Goal: Contribute content: Contribute content

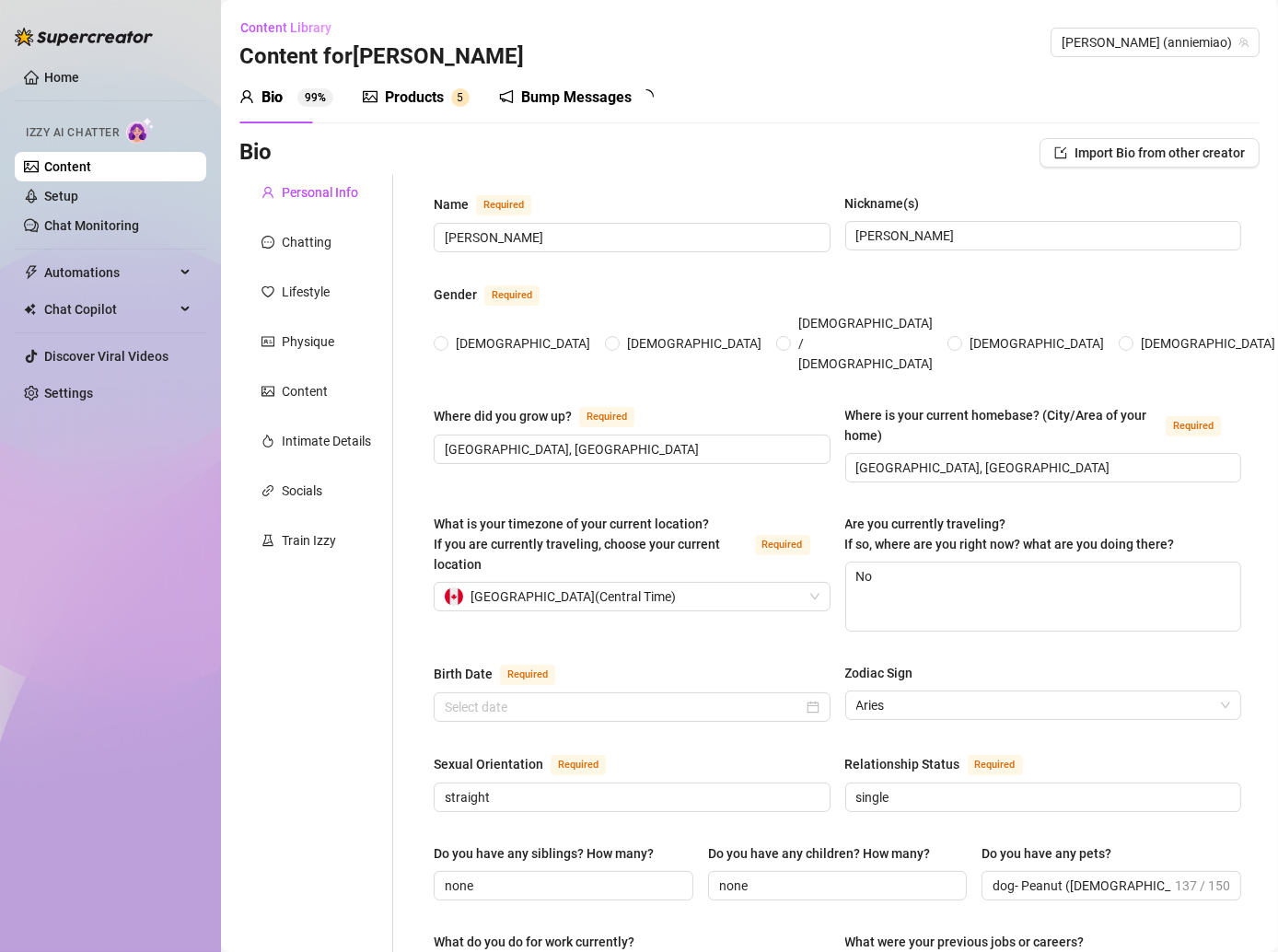
radio input "true"
type input "[DATE]"
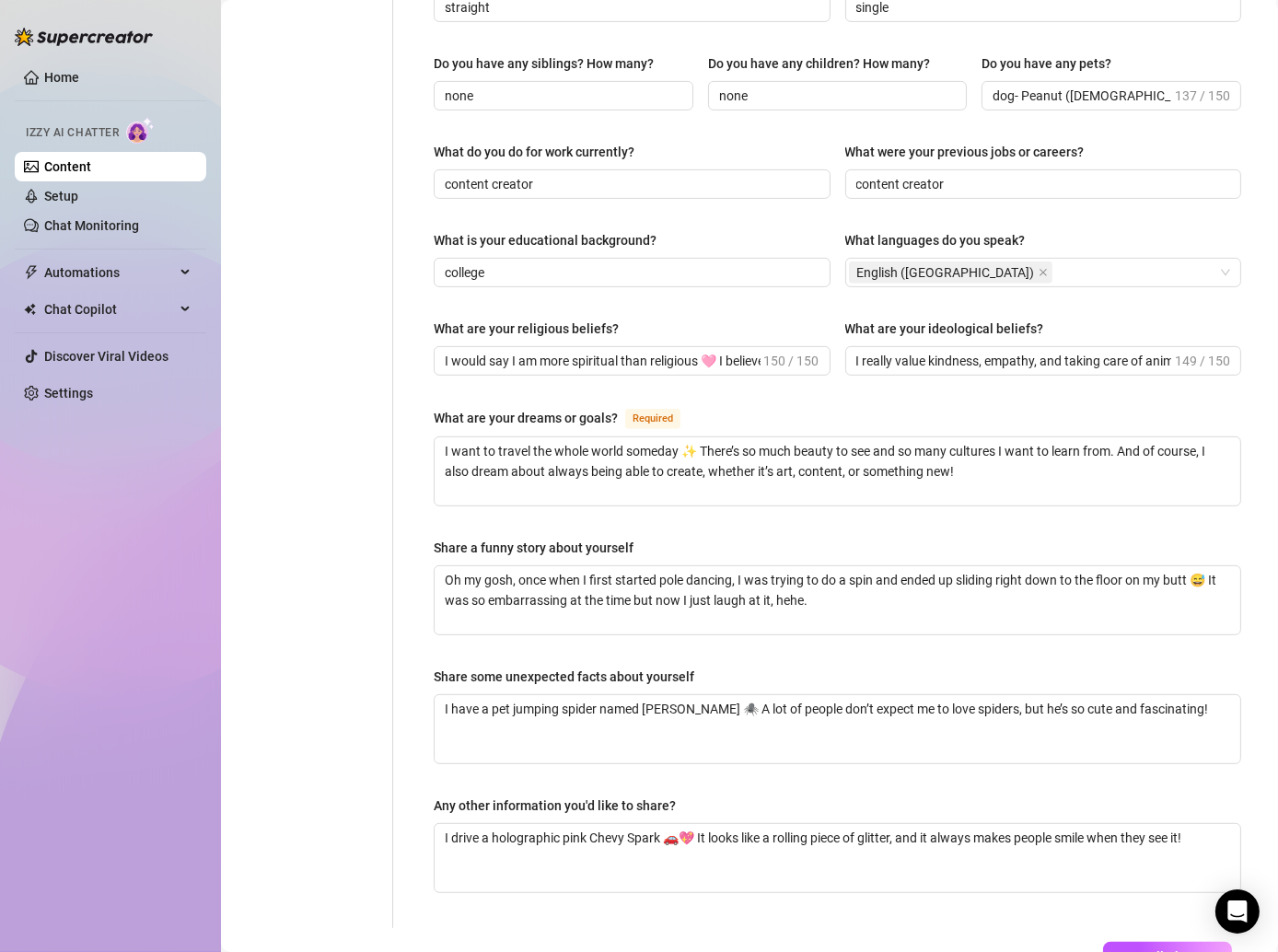
scroll to position [888, 0]
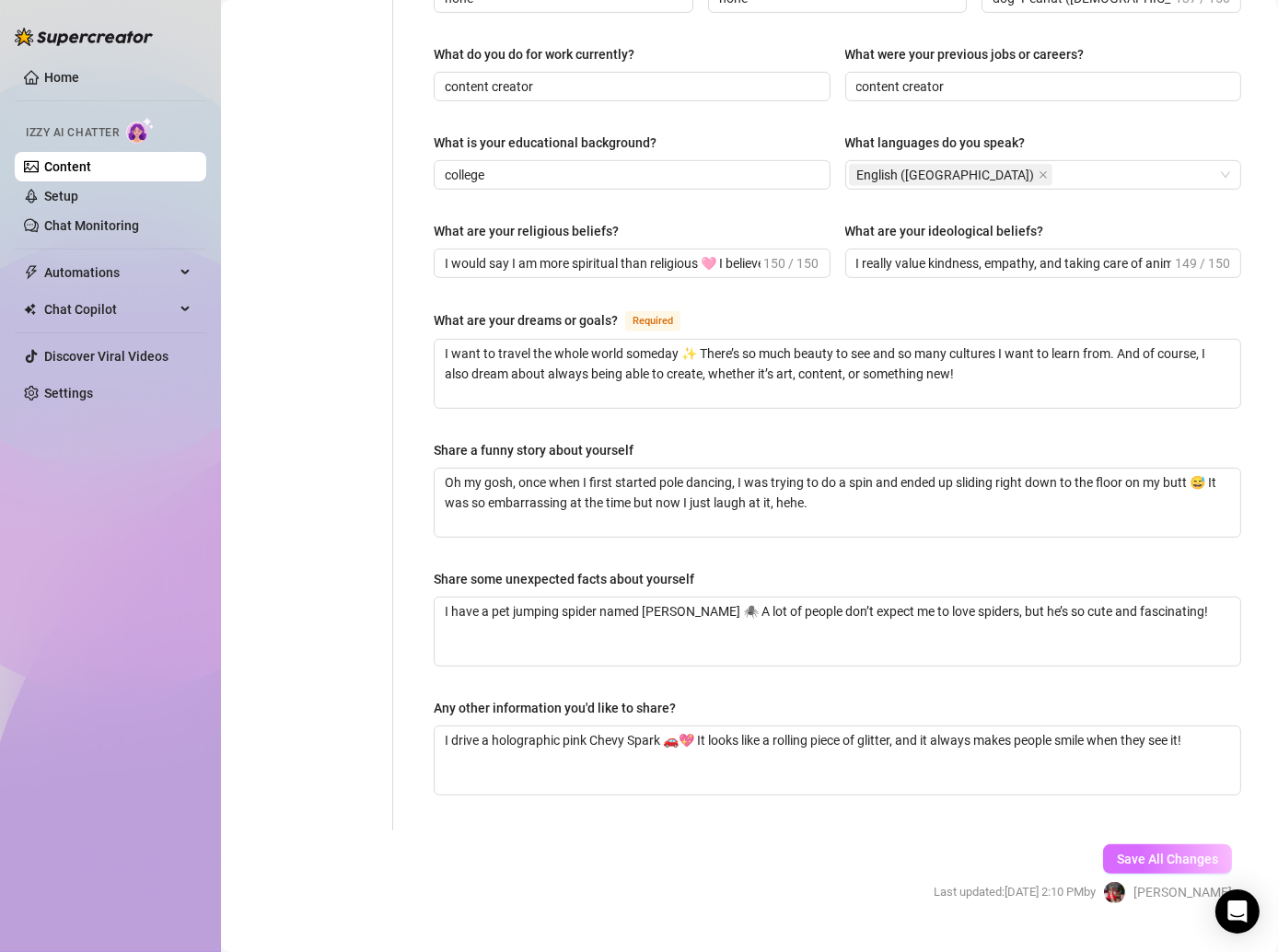
click at [1162, 852] on span "Save All Changes" at bounding box center [1166, 859] width 101 height 14
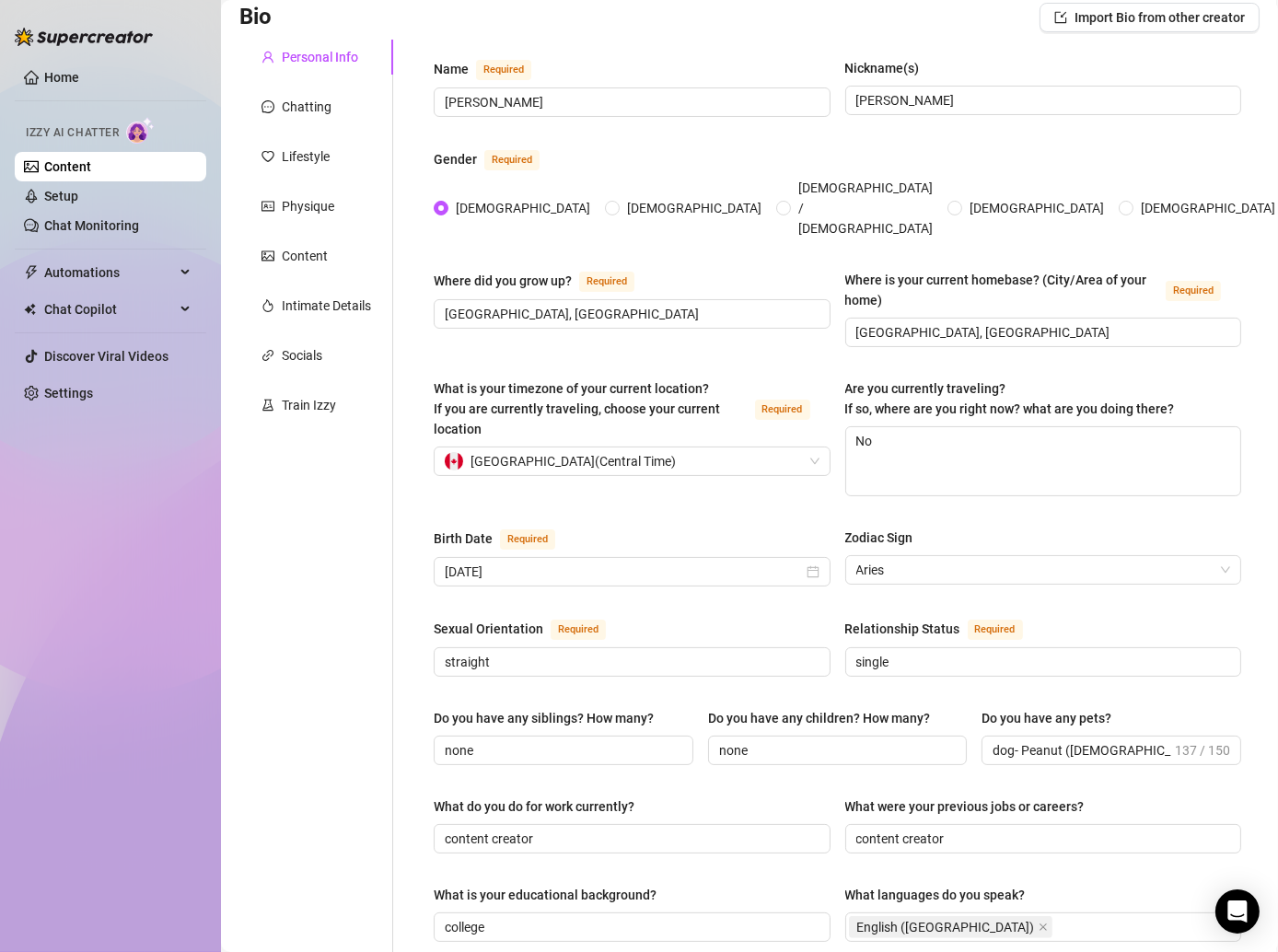
scroll to position [0, 0]
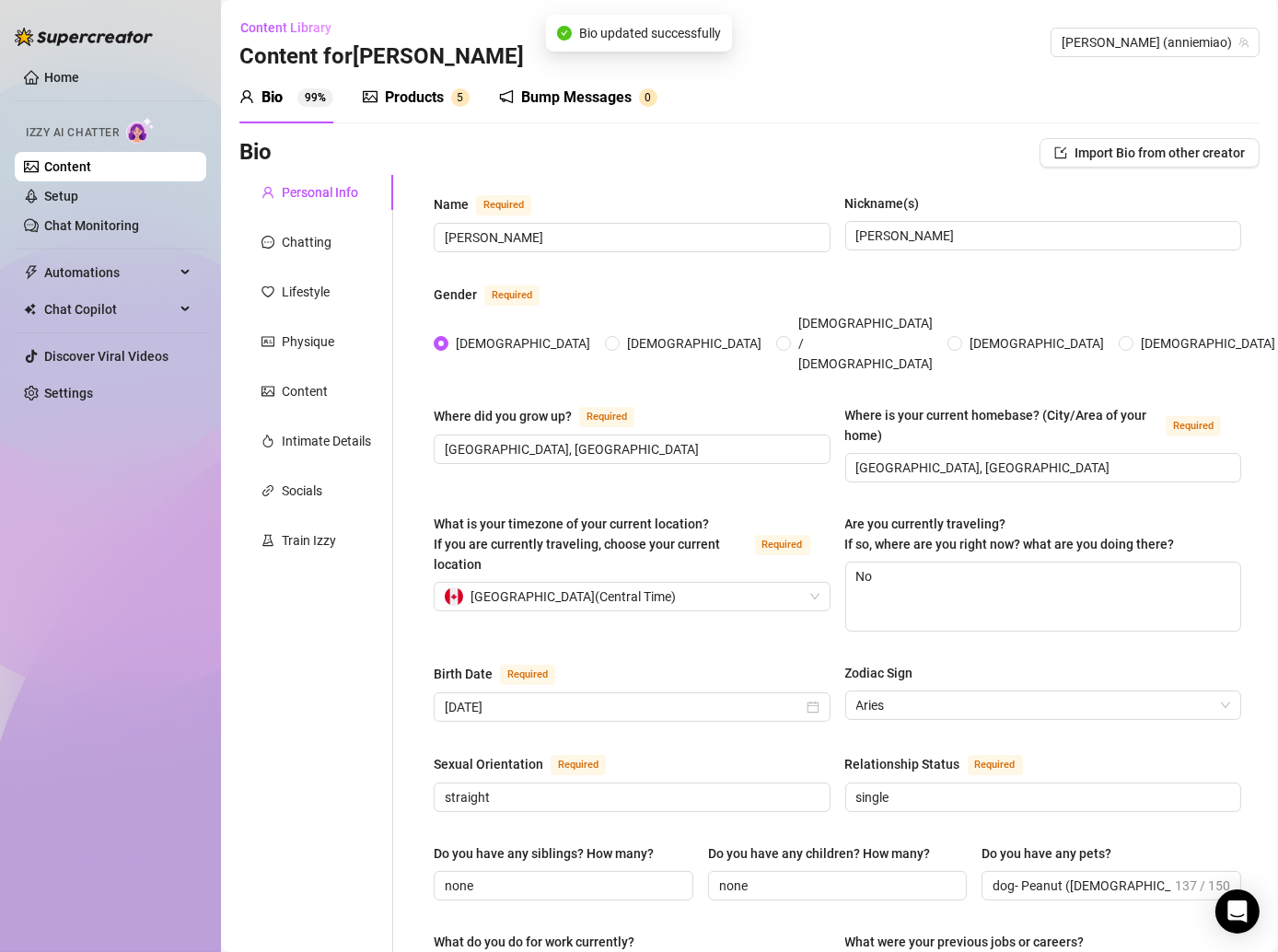
click at [401, 103] on div "Products" at bounding box center [413, 97] width 59 height 22
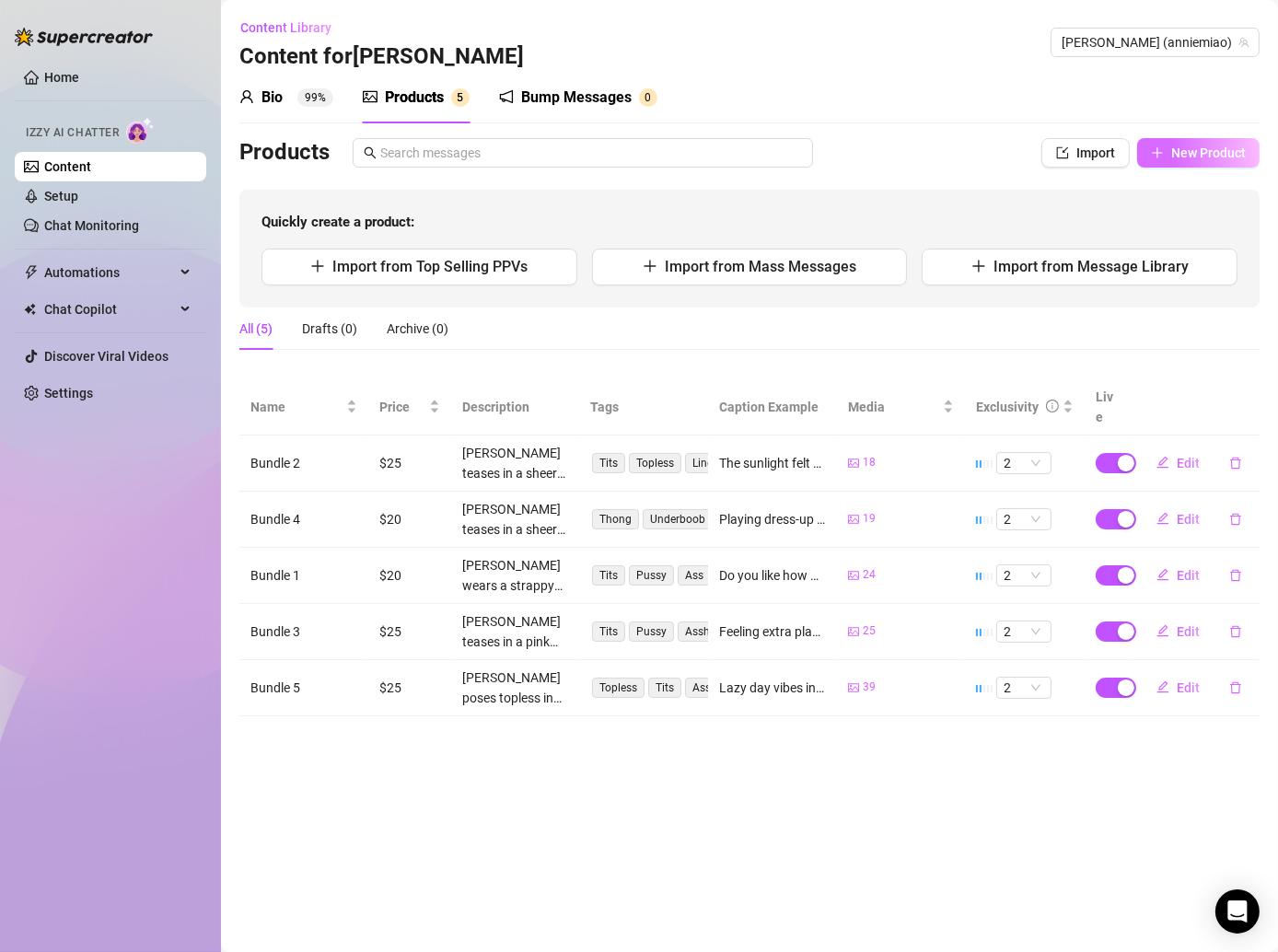
click at [1187, 159] on span "New Product" at bounding box center [1209, 152] width 75 height 14
type textarea "Type your message here..."
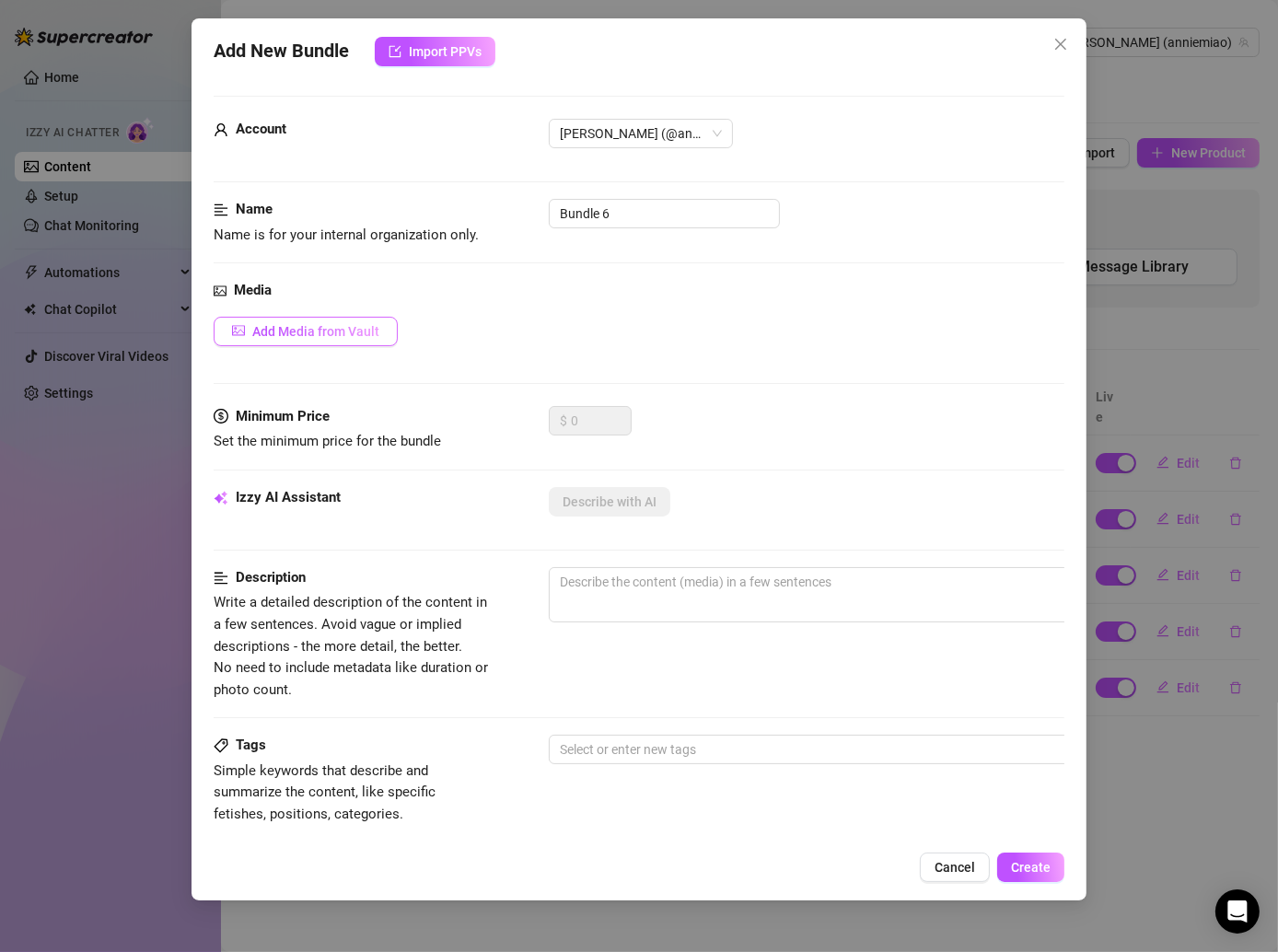
click at [334, 324] on span "Add Media from Vault" at bounding box center [315, 331] width 127 height 14
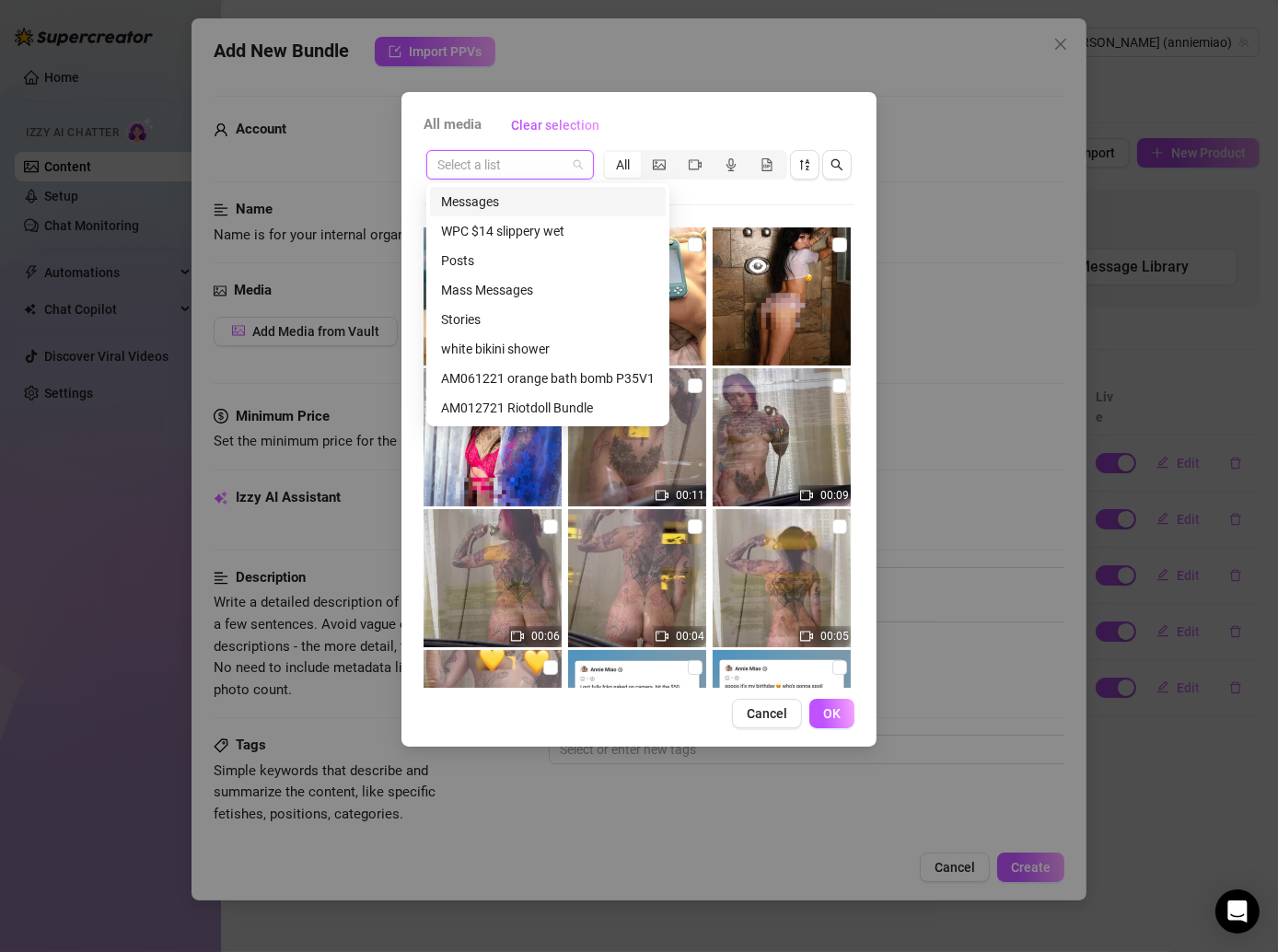
click at [524, 167] on input "search" at bounding box center [502, 164] width 129 height 28
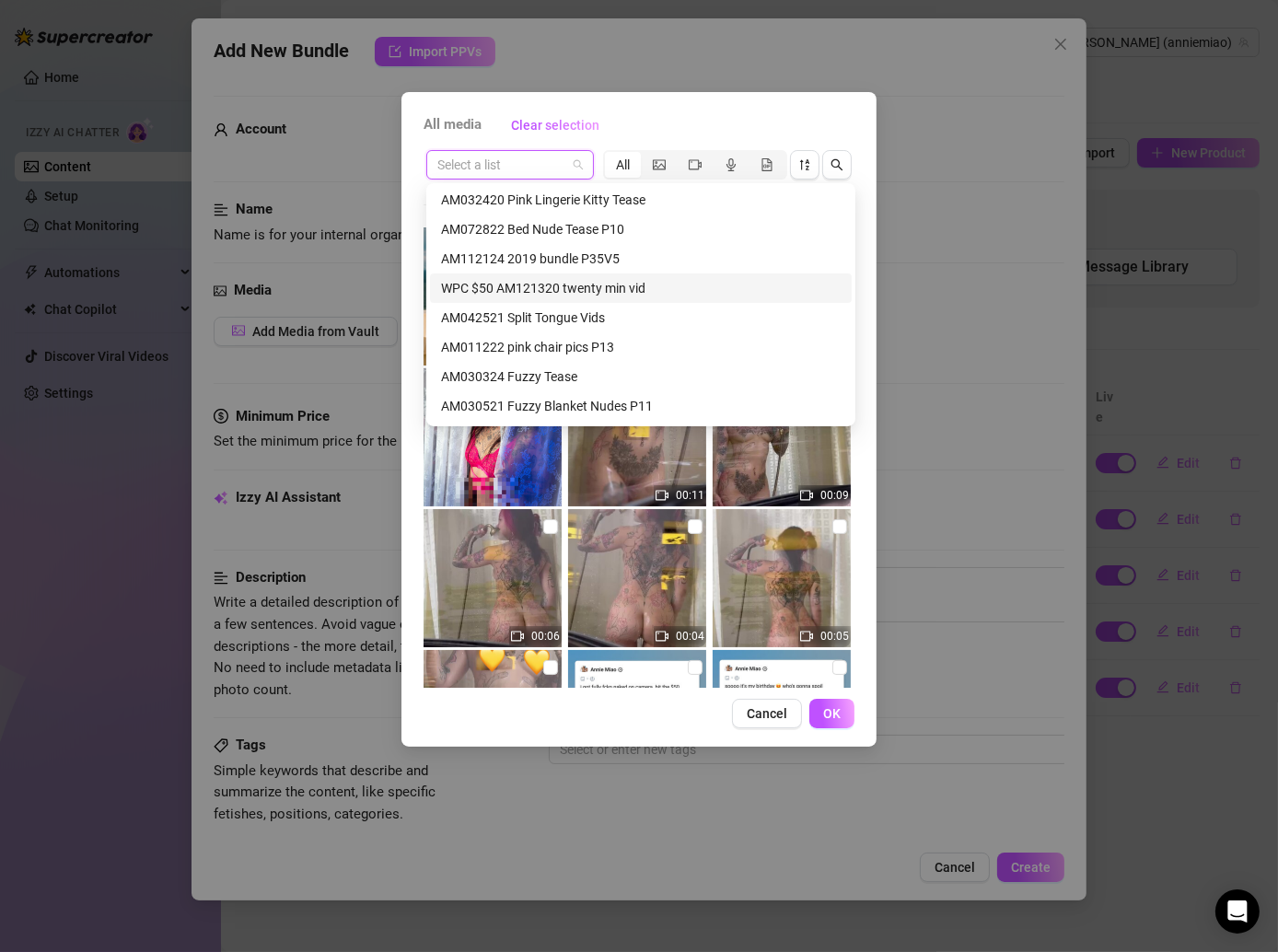
scroll to position [731, 0]
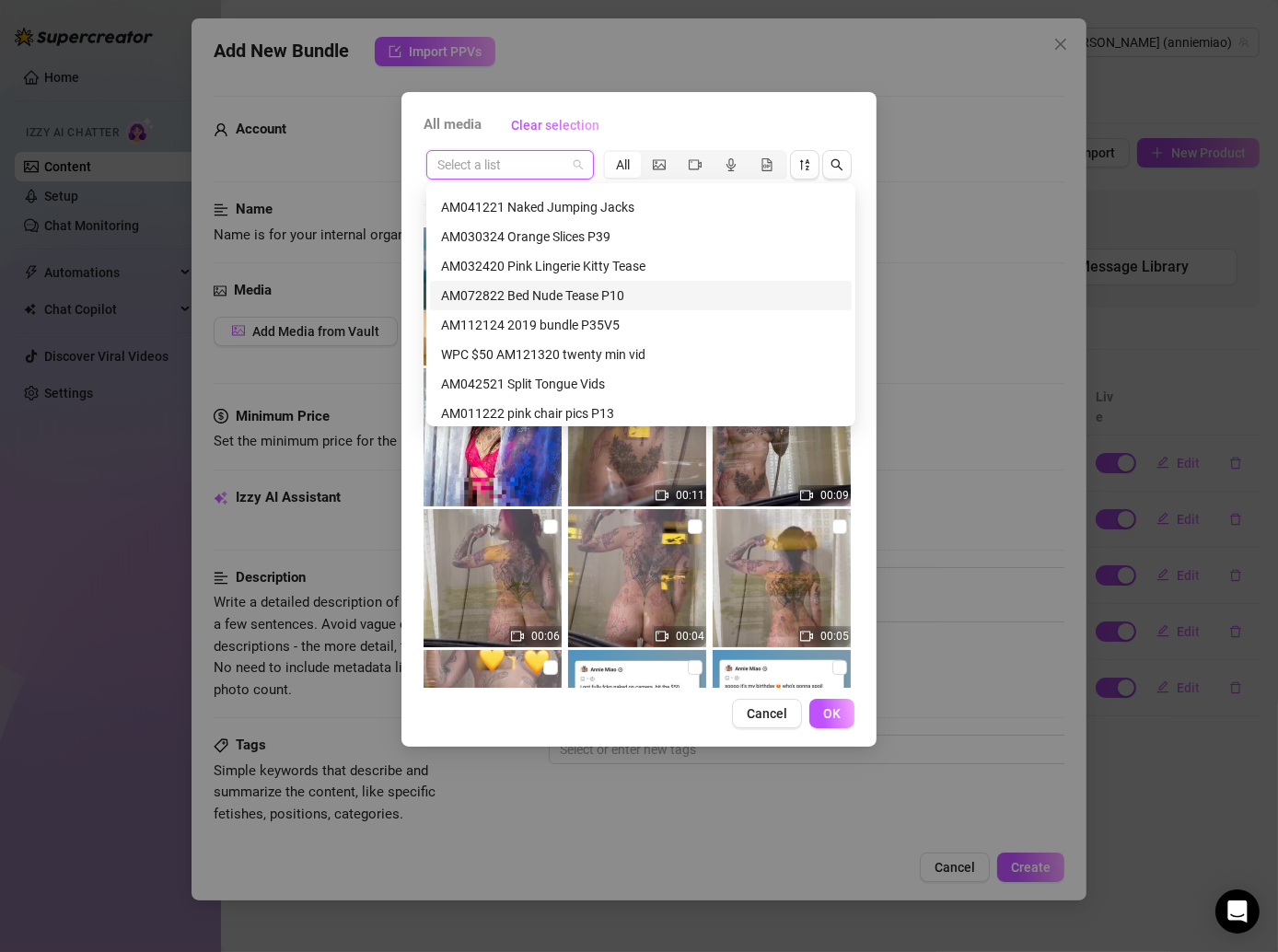
click at [578, 295] on div "AM072822 Bed Nude Tease P10" at bounding box center [641, 295] width 400 height 20
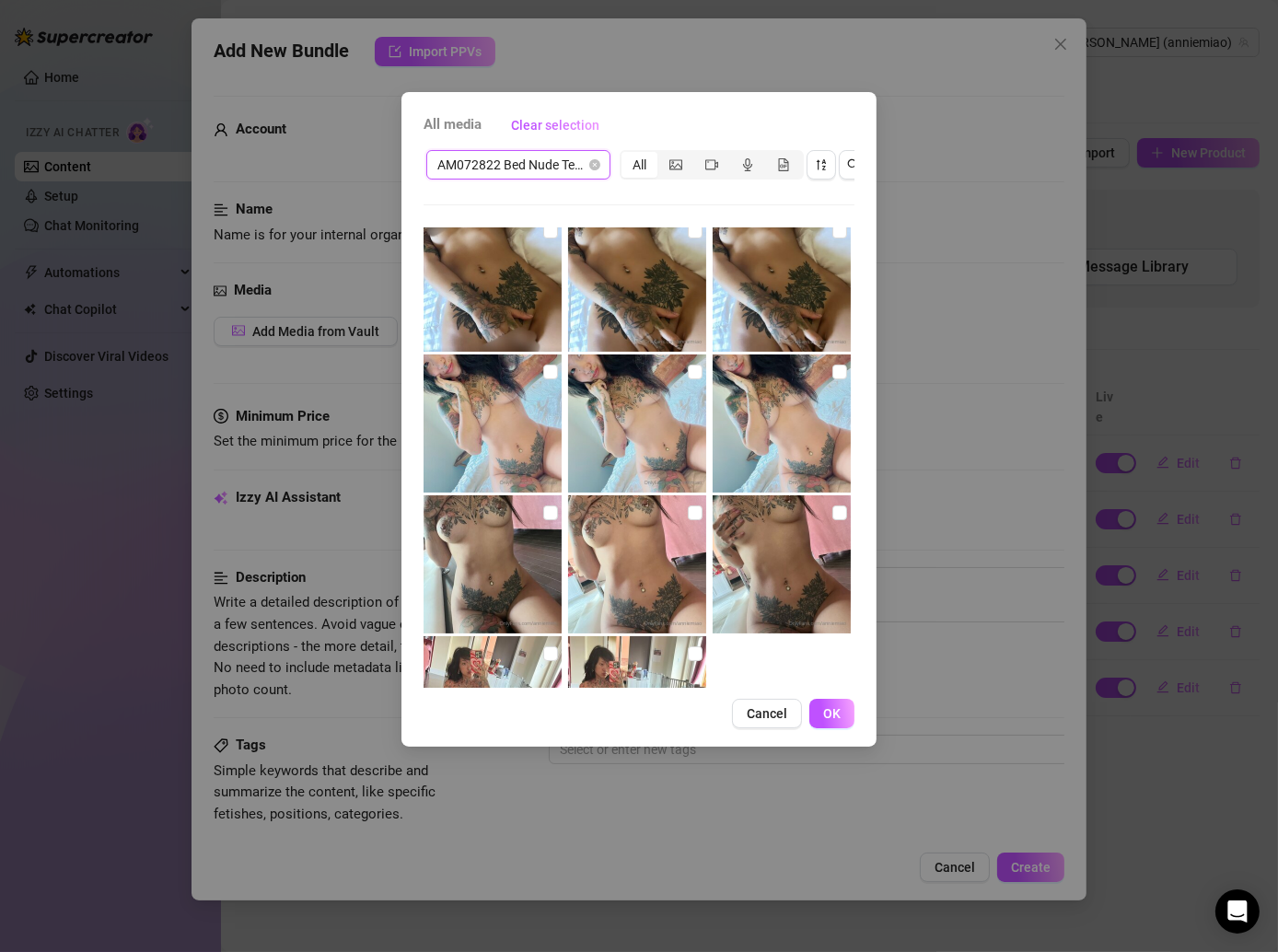
scroll to position [0, 0]
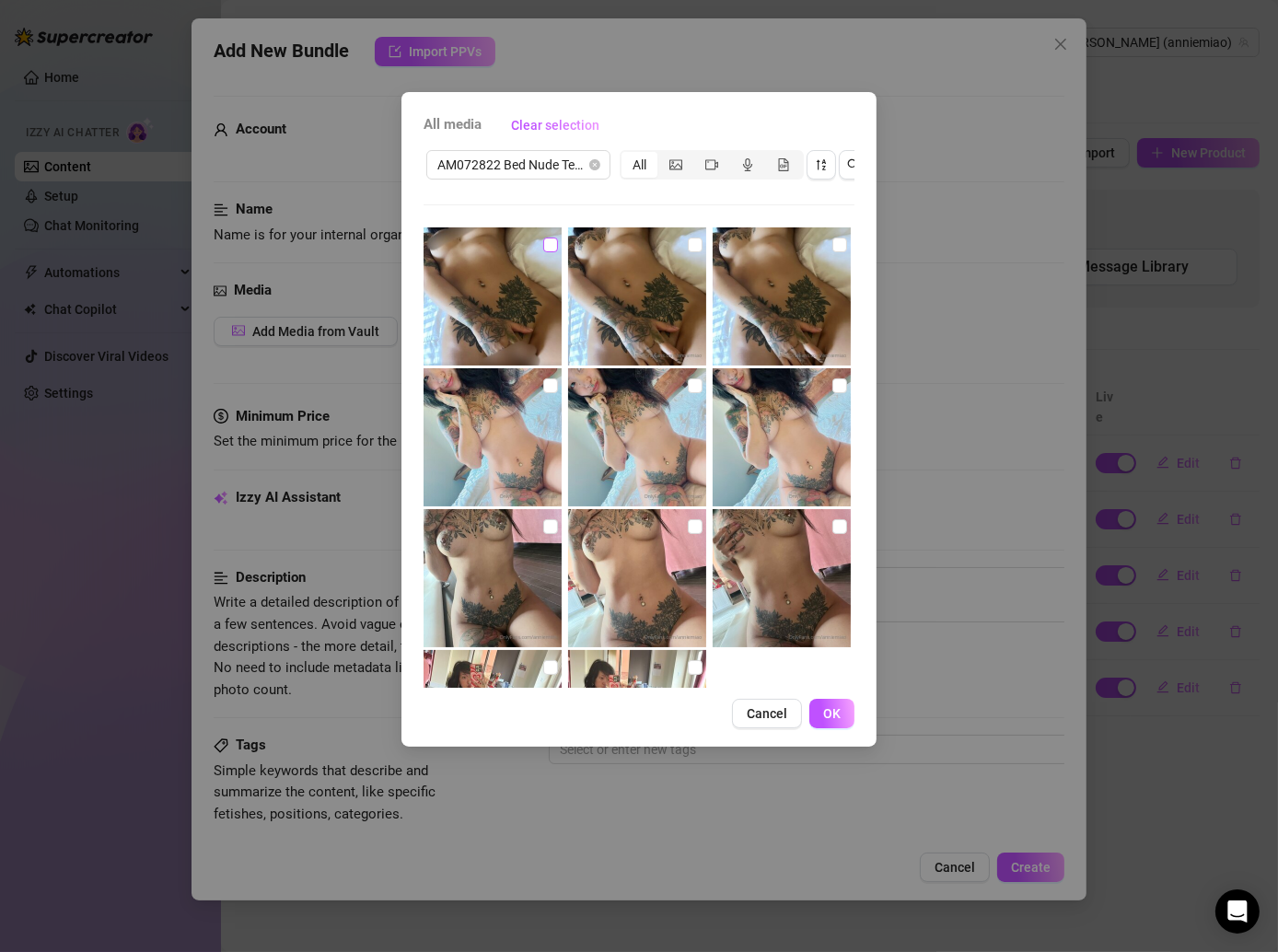
click at [549, 241] on input "checkbox" at bounding box center [550, 244] width 14 height 14
checkbox input "true"
click at [676, 240] on img at bounding box center [638, 297] width 138 height 138
click at [688, 240] on input "checkbox" at bounding box center [694, 244] width 14 height 14
checkbox input "true"
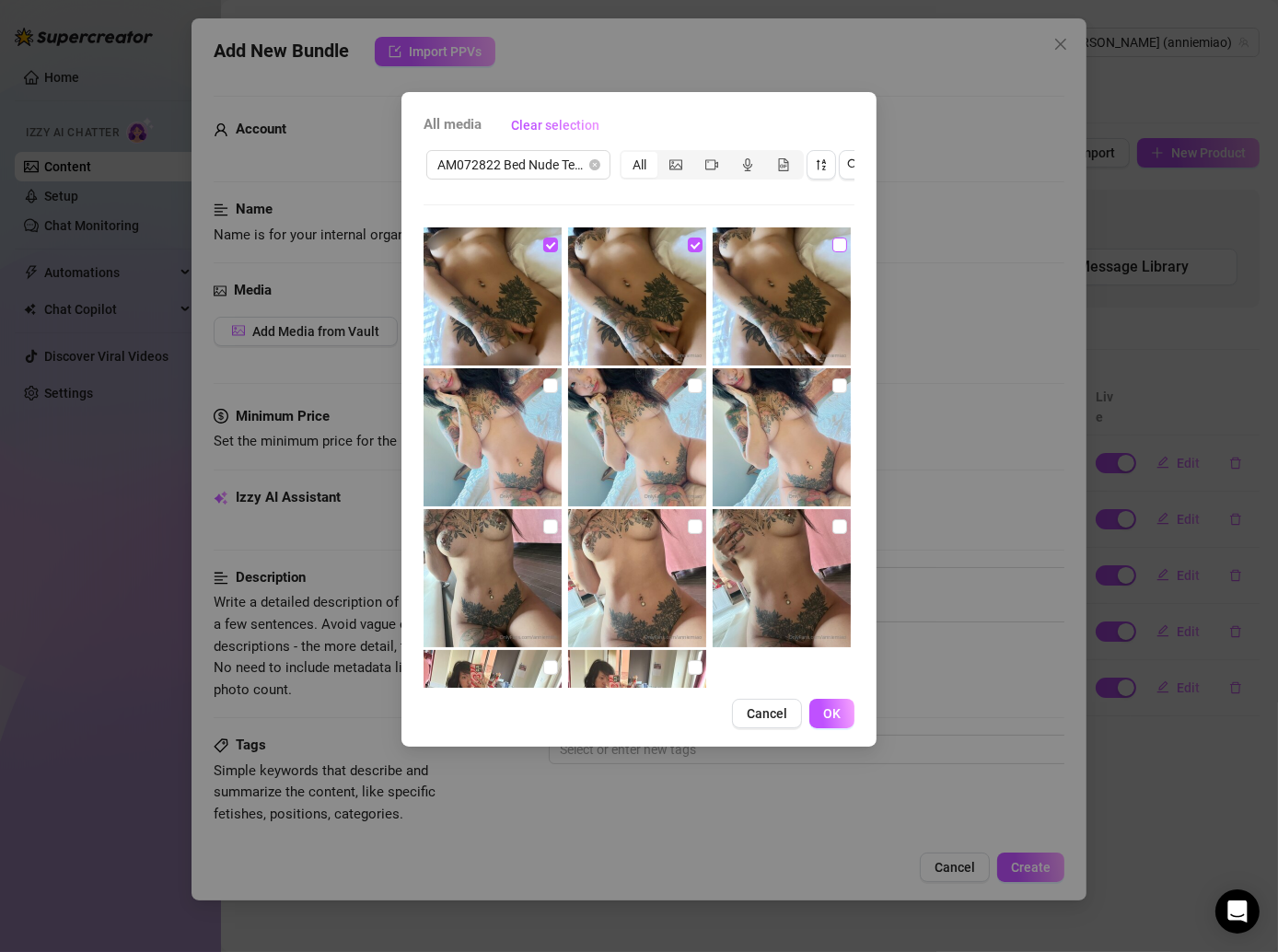
click at [833, 238] on input "checkbox" at bounding box center [839, 244] width 14 height 14
checkbox input "true"
click at [833, 377] on label at bounding box center [839, 386] width 14 height 20
click at [833, 379] on input "checkbox" at bounding box center [839, 386] width 14 height 14
checkbox input "true"
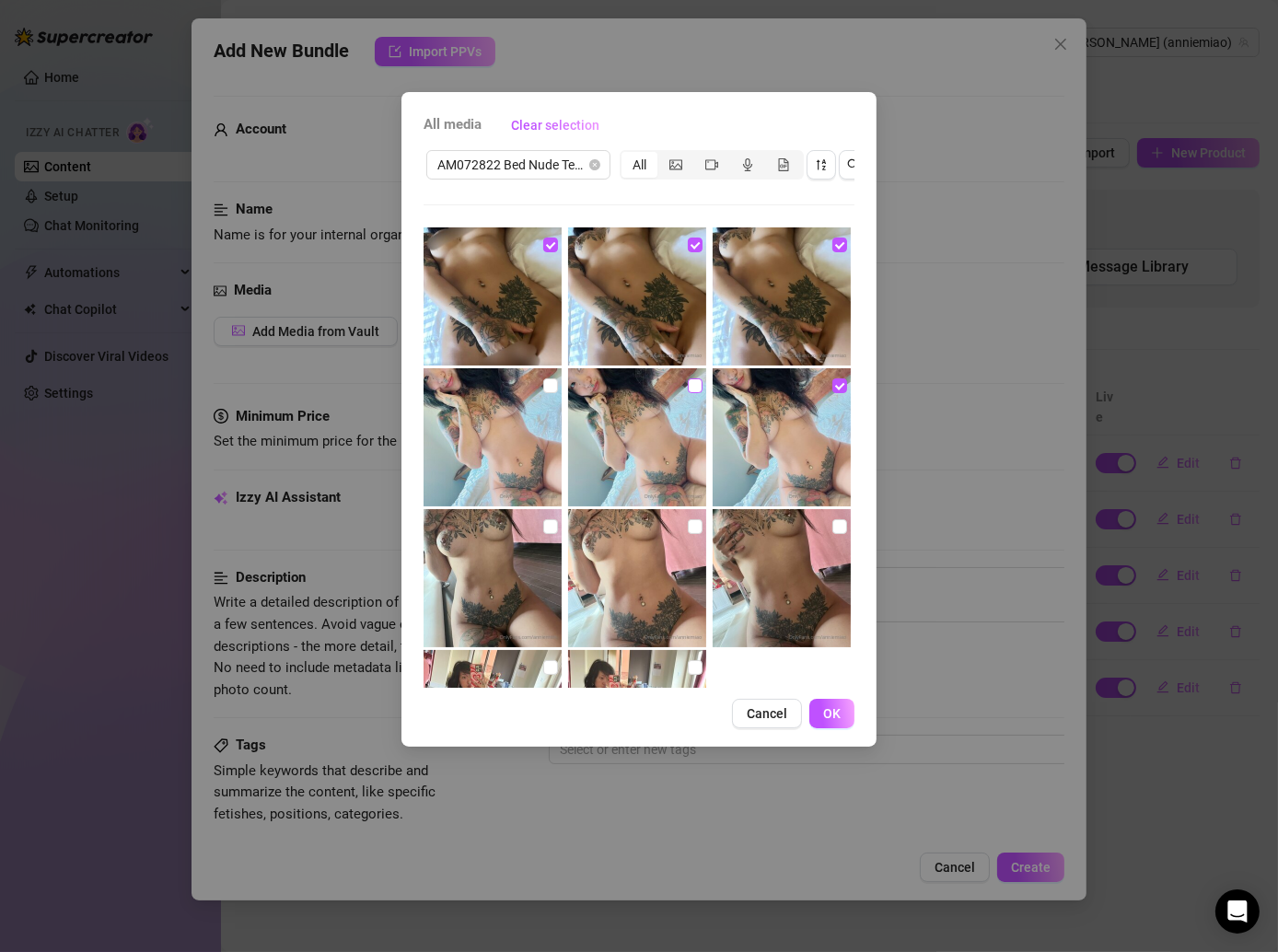
click at [688, 383] on input "checkbox" at bounding box center [694, 386] width 14 height 14
checkbox input "true"
click at [555, 389] on img at bounding box center [492, 438] width 138 height 138
click at [552, 388] on input "checkbox" at bounding box center [550, 386] width 14 height 14
checkbox input "true"
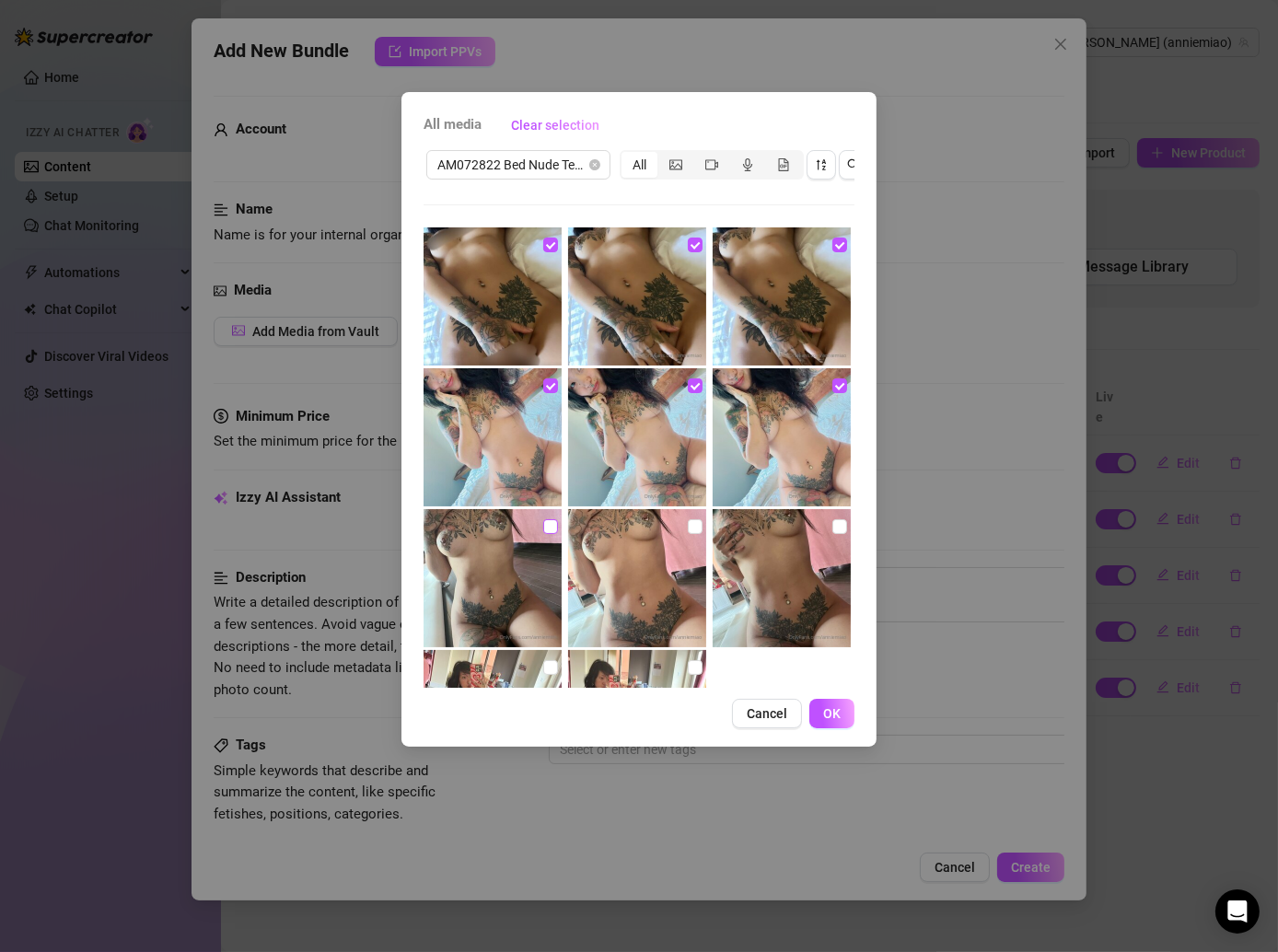
click at [548, 530] on input "checkbox" at bounding box center [550, 526] width 14 height 14
checkbox input "true"
click at [689, 522] on input "checkbox" at bounding box center [694, 526] width 14 height 14
checkbox input "true"
click at [833, 521] on input "checkbox" at bounding box center [839, 526] width 14 height 14
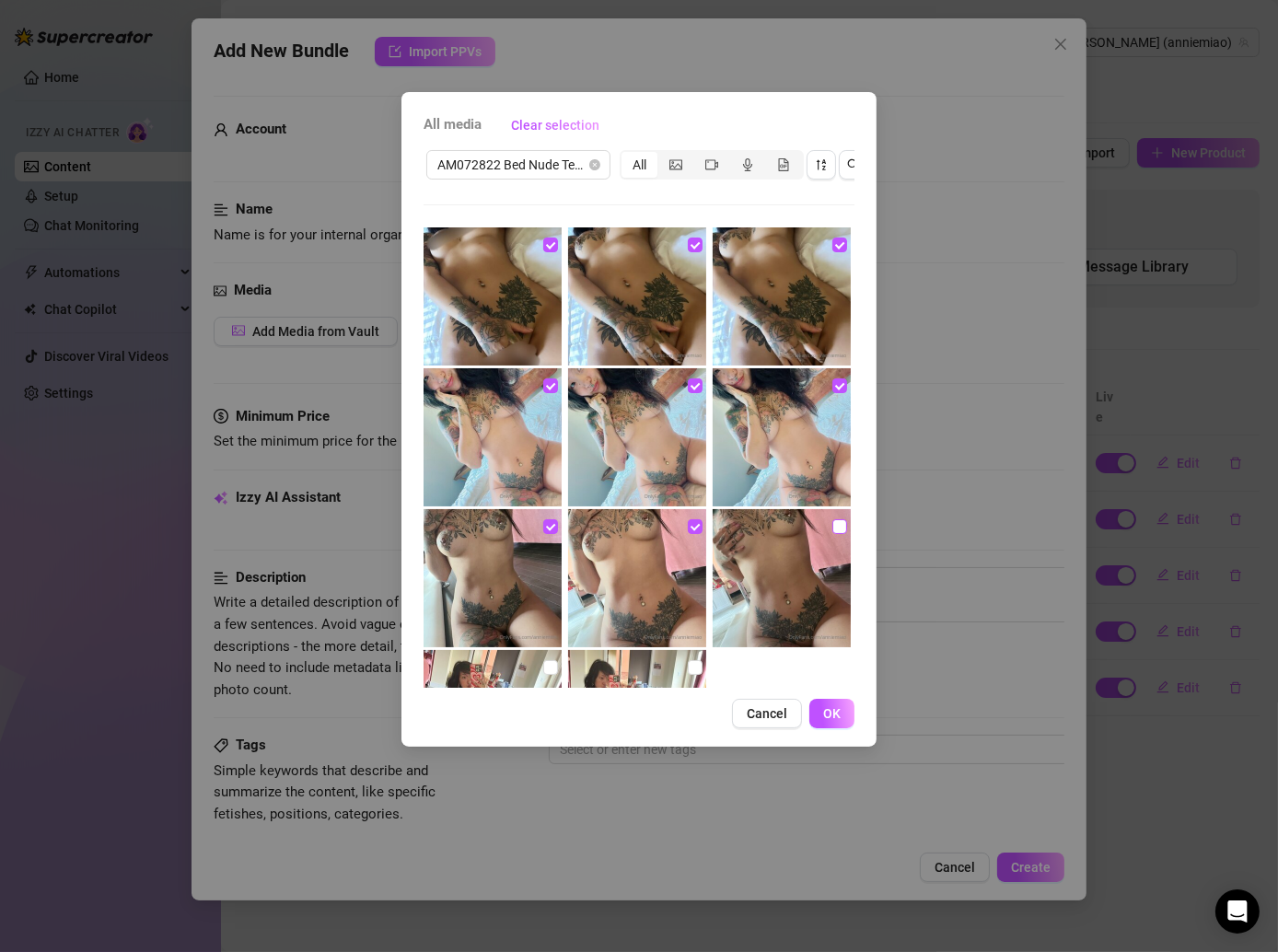
checkbox input "true"
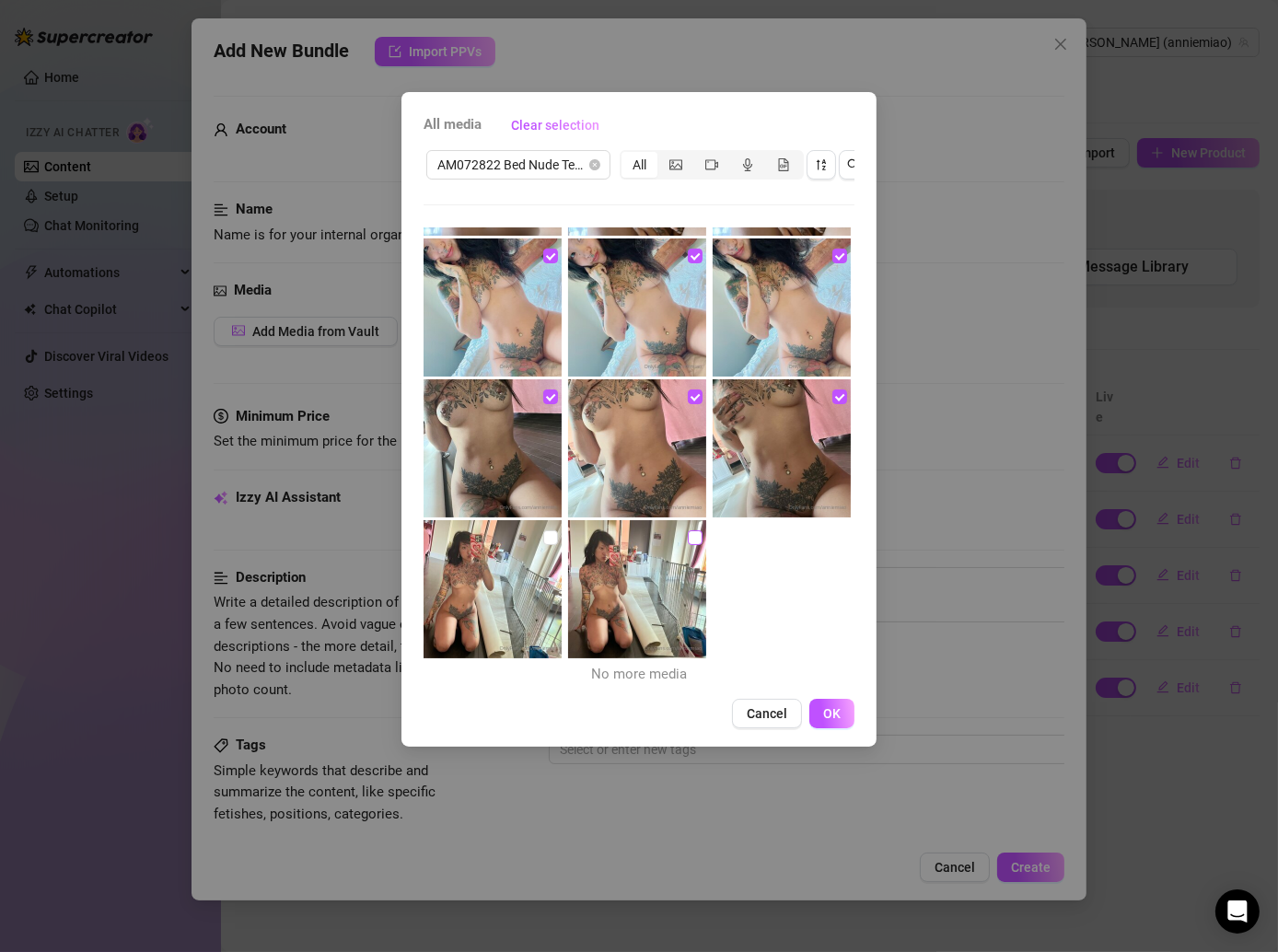
click at [688, 528] on label at bounding box center [694, 538] width 14 height 20
click at [688, 531] on input "checkbox" at bounding box center [694, 538] width 14 height 14
checkbox input "true"
click at [549, 534] on input "checkbox" at bounding box center [550, 538] width 14 height 14
checkbox input "true"
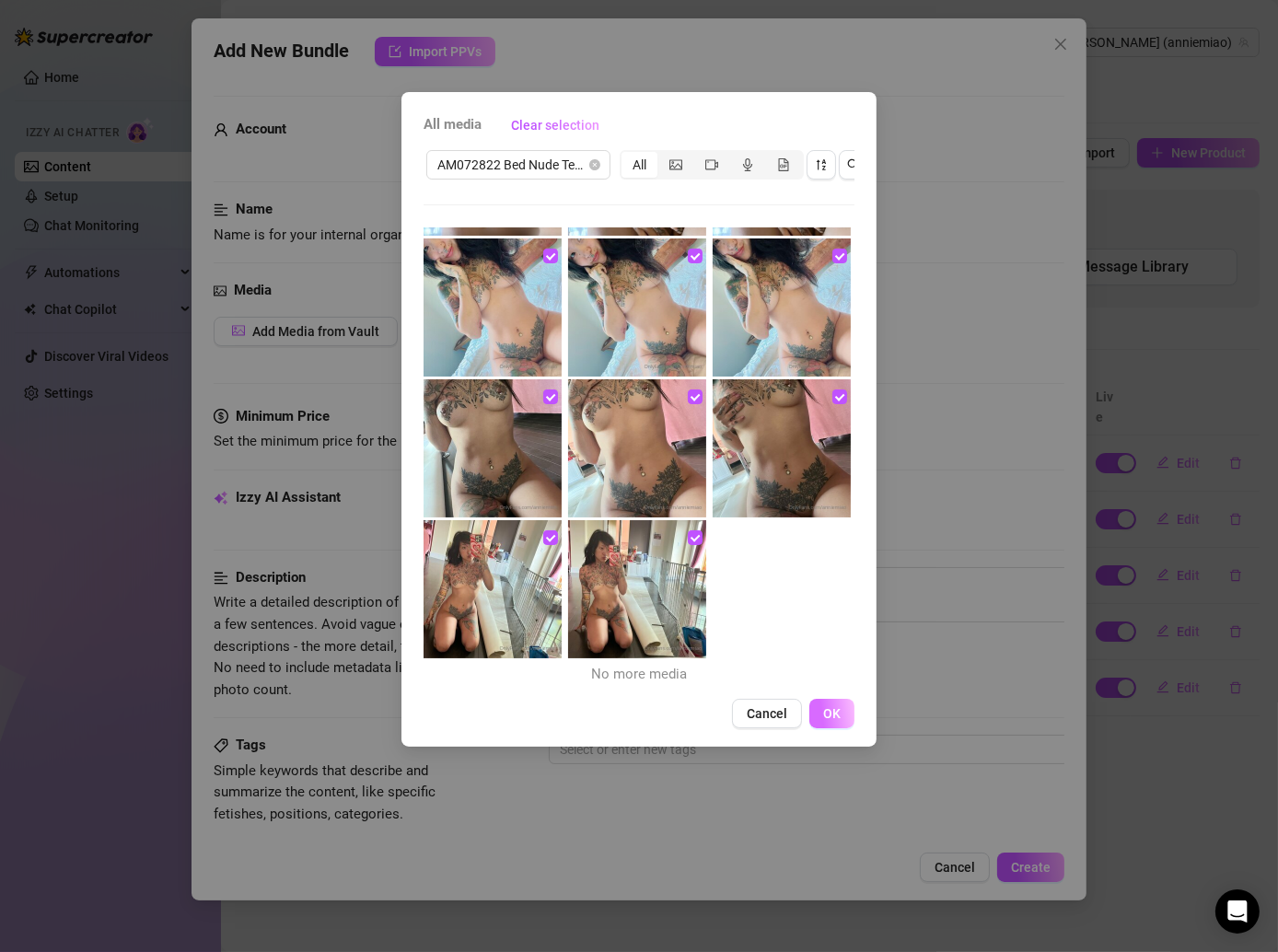
click at [831, 721] on span "OK" at bounding box center [832, 713] width 17 height 14
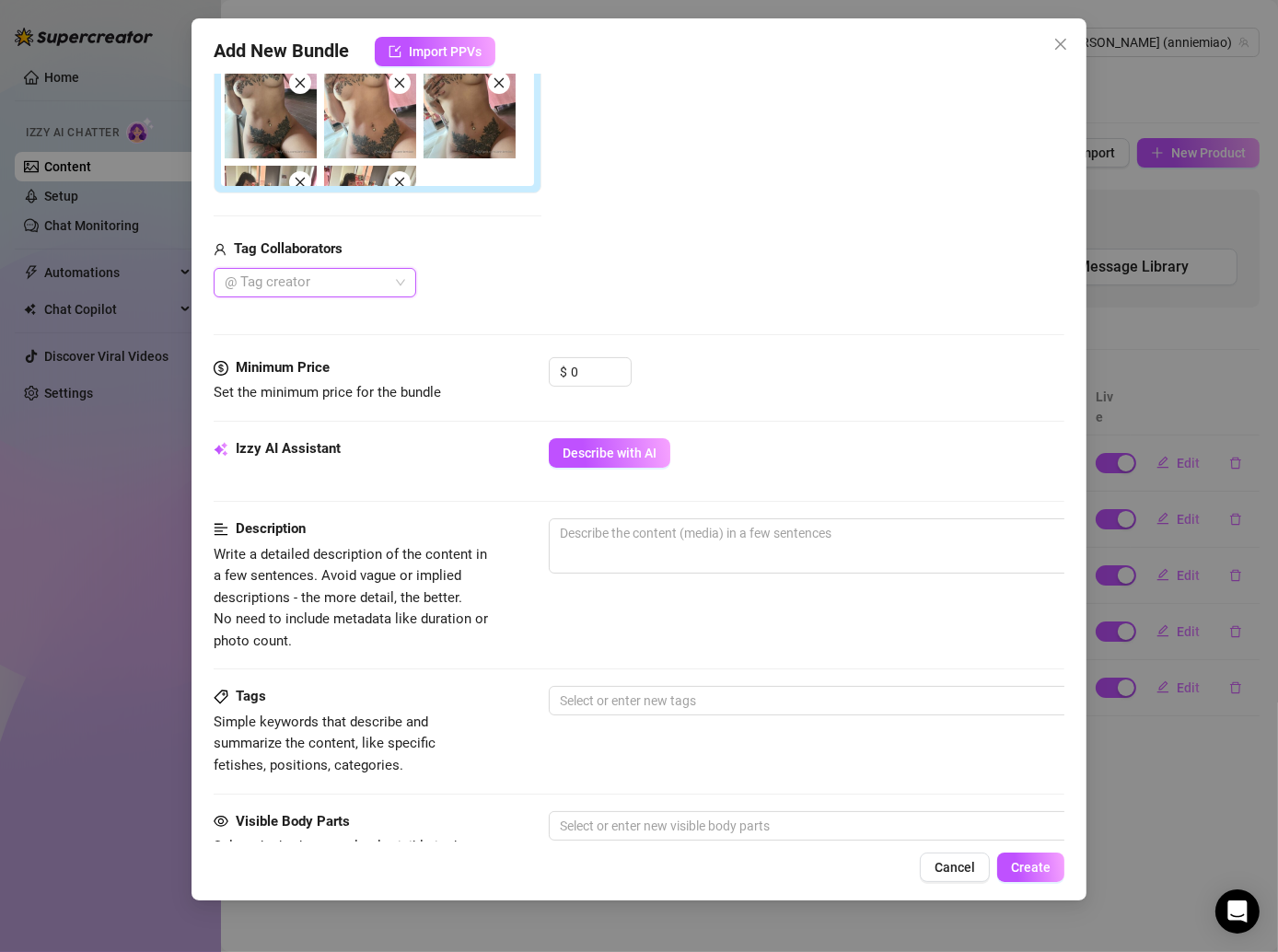
scroll to position [495, 0]
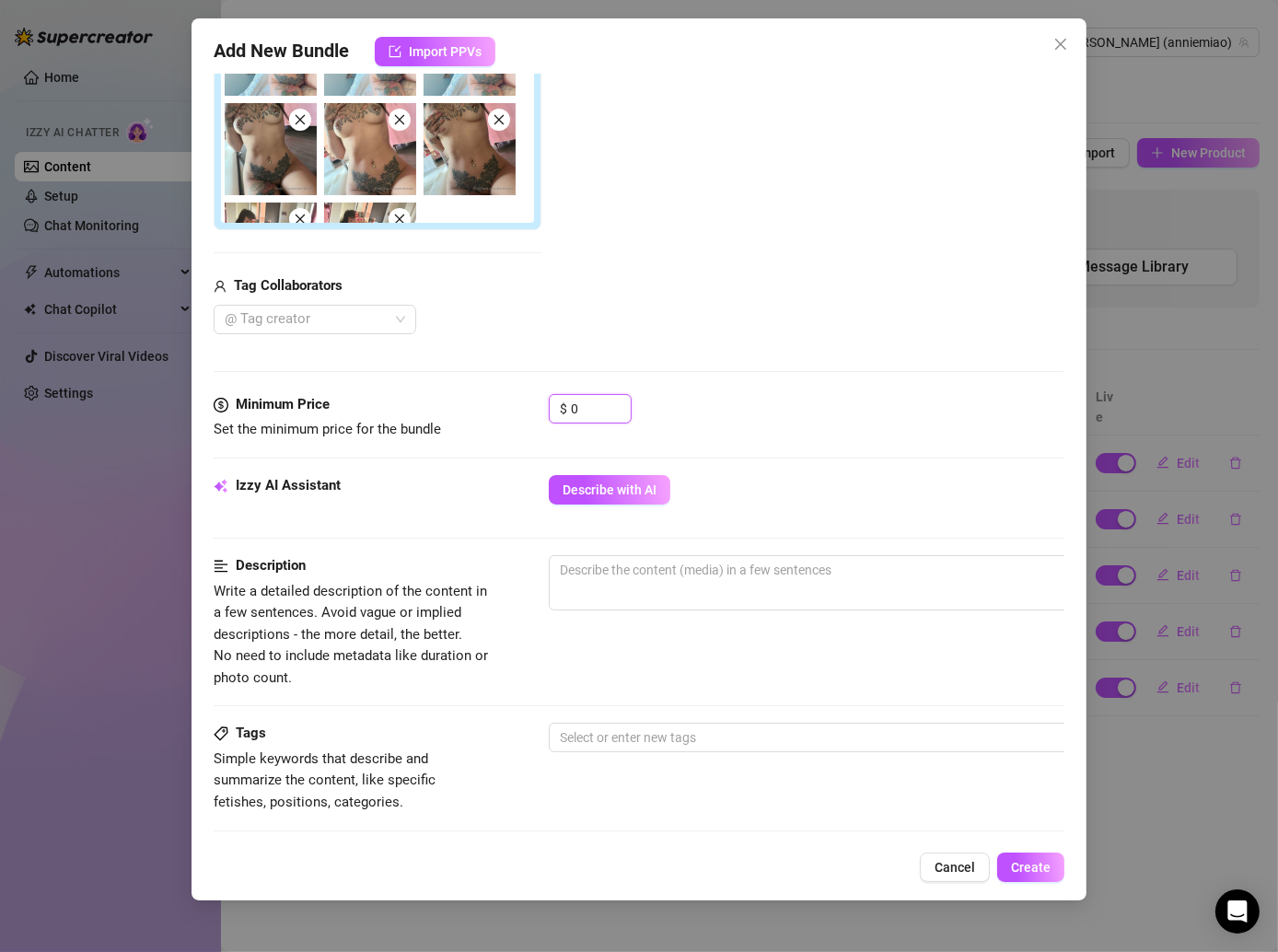
drag, startPoint x: 590, startPoint y: 402, endPoint x: 522, endPoint y: 402, distance: 68.0
click at [522, 402] on div "Minimum Price Set the minimum price for the bundle $ 0" at bounding box center [639, 417] width 851 height 47
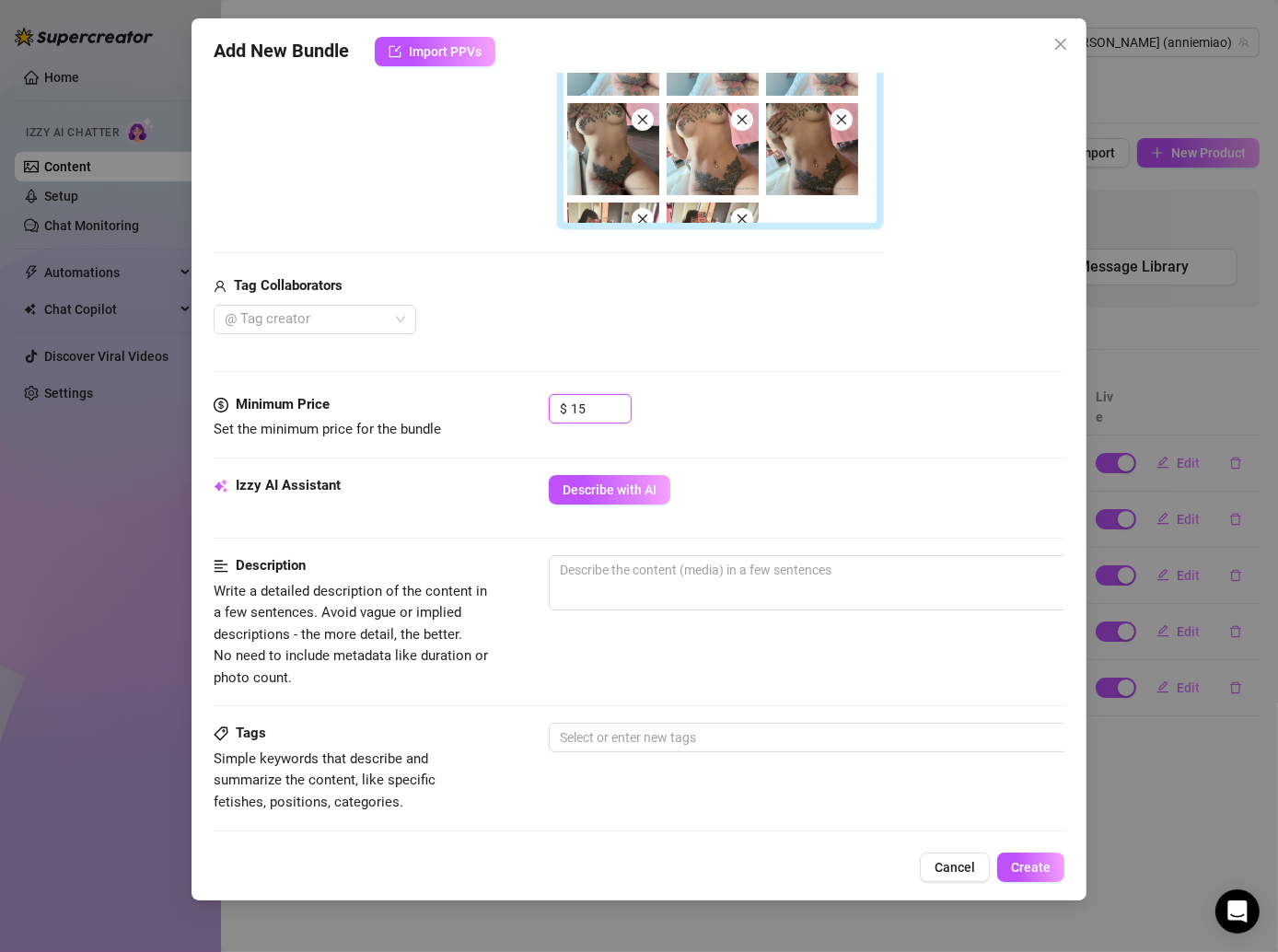
type input "1"
type input "25"
click at [607, 486] on span "Describe with AI" at bounding box center [610, 489] width 94 height 14
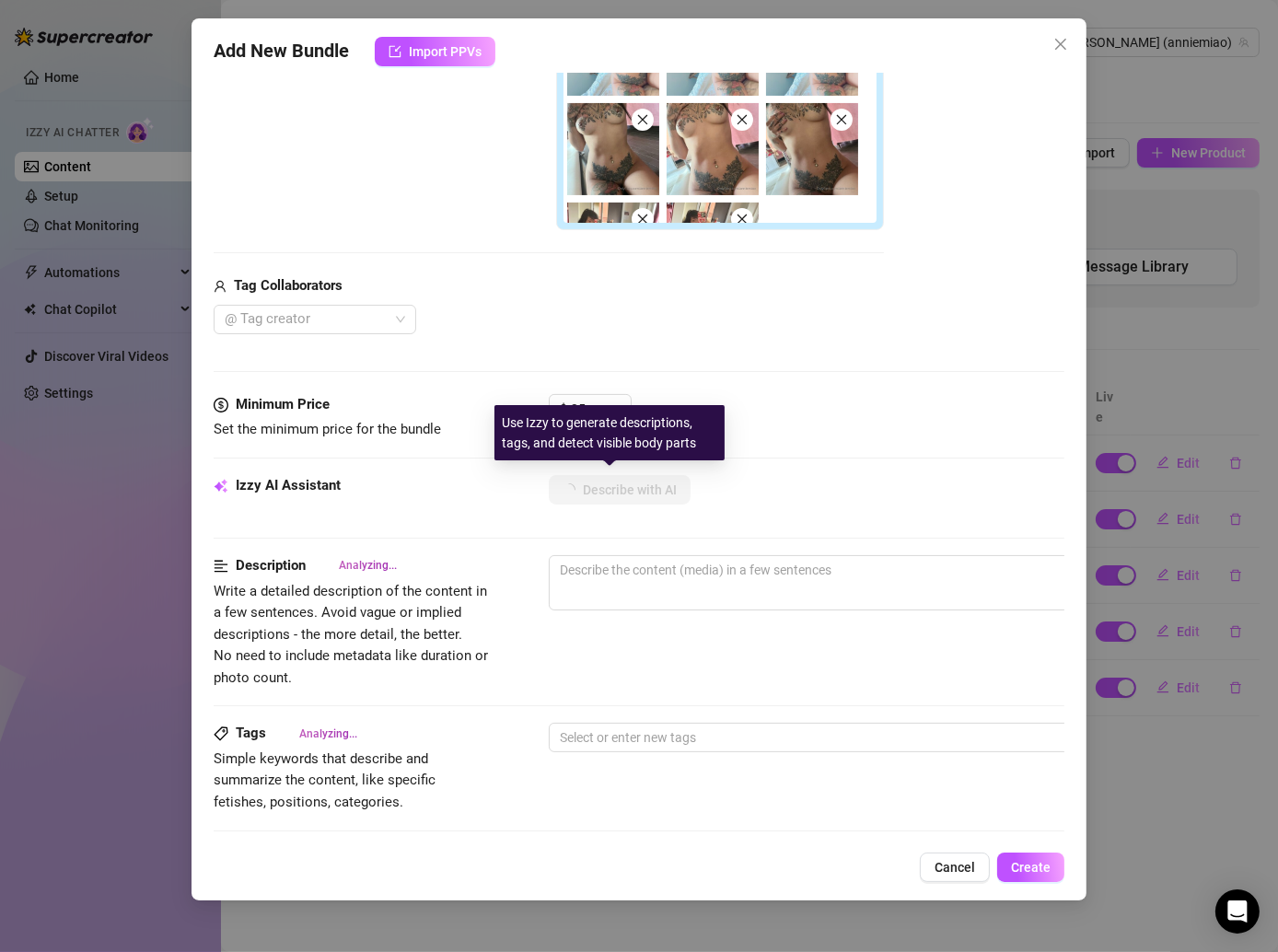
scroll to position [494, 0]
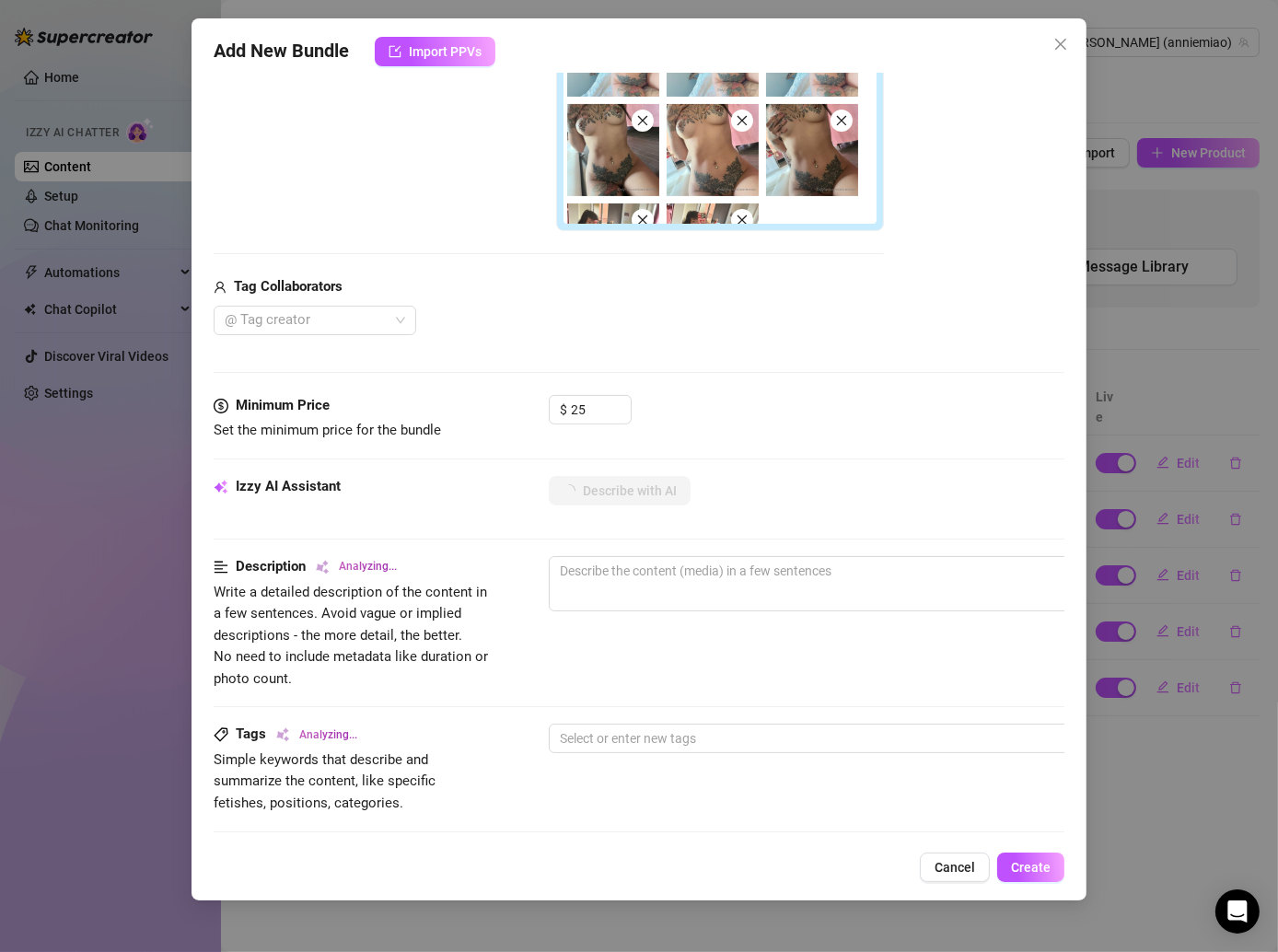
type textarea "[PERSON_NAME]"
type textarea "[PERSON_NAME] poses"
type textarea "[PERSON_NAME] poses fully"
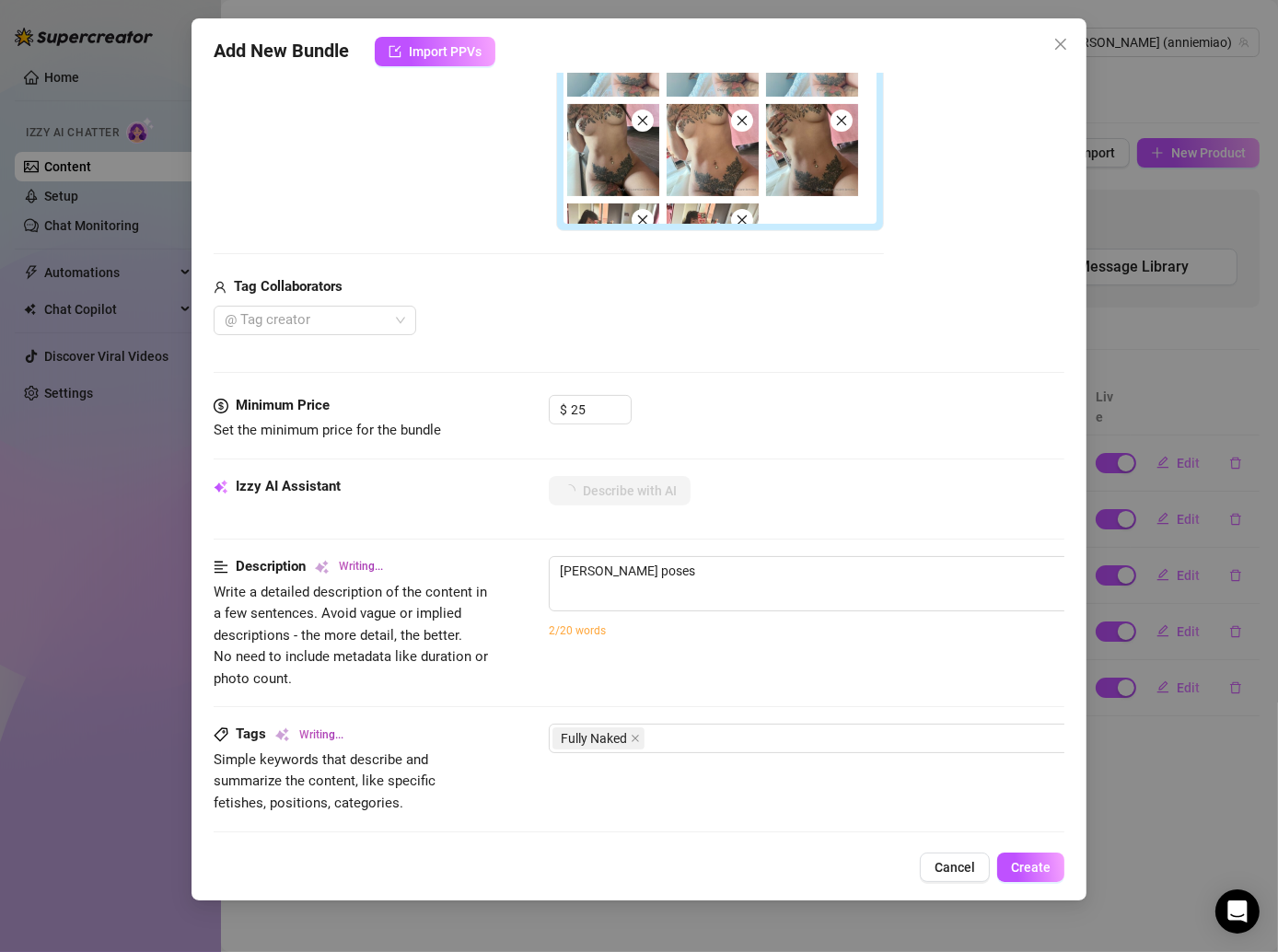
type textarea "[PERSON_NAME] poses fully"
type textarea "[PERSON_NAME] poses fully nude,"
type textarea "[PERSON_NAME] poses fully nude, showing"
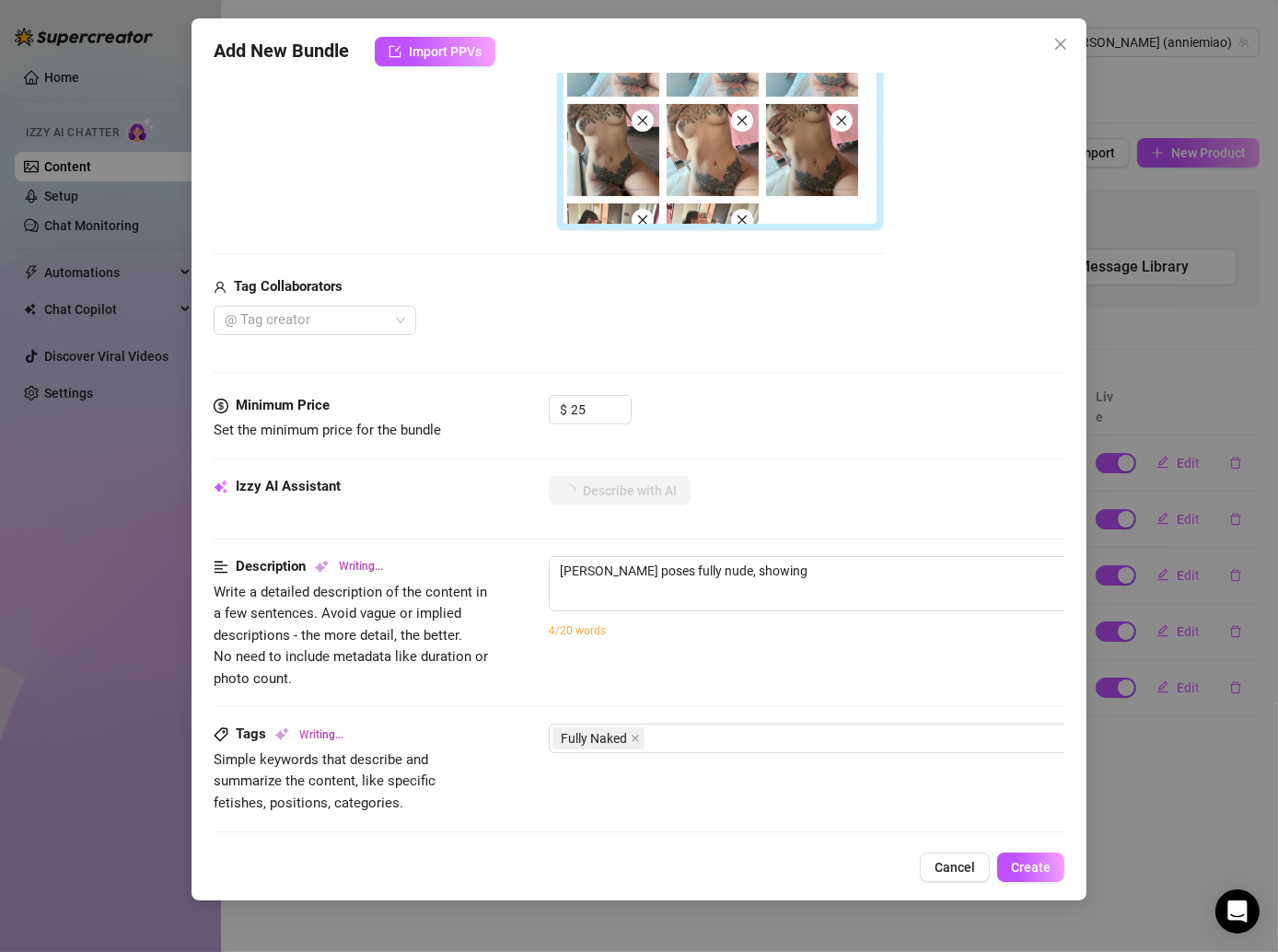
type textarea "[PERSON_NAME] poses fully nude, showing off"
type textarea "[PERSON_NAME] poses fully nude, showing off her"
type textarea "[PERSON_NAME] poses fully nude, showing off her heavily"
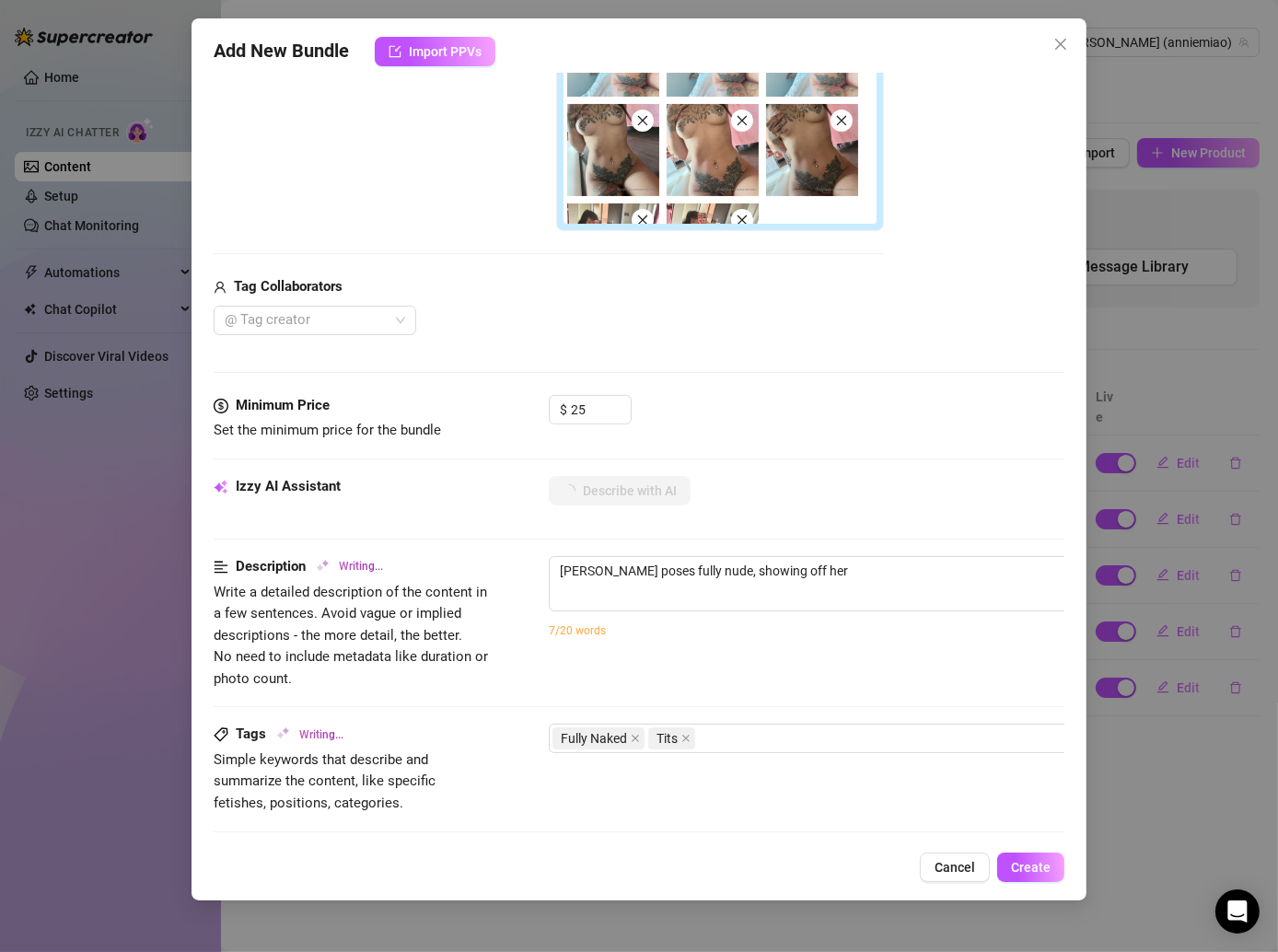
type textarea "[PERSON_NAME] poses fully nude, showing off her heavily"
type textarea "[PERSON_NAME] poses fully nude, showing off her heavily tattooed"
type textarea "[PERSON_NAME] poses fully nude, showing off her heavily tattooed body"
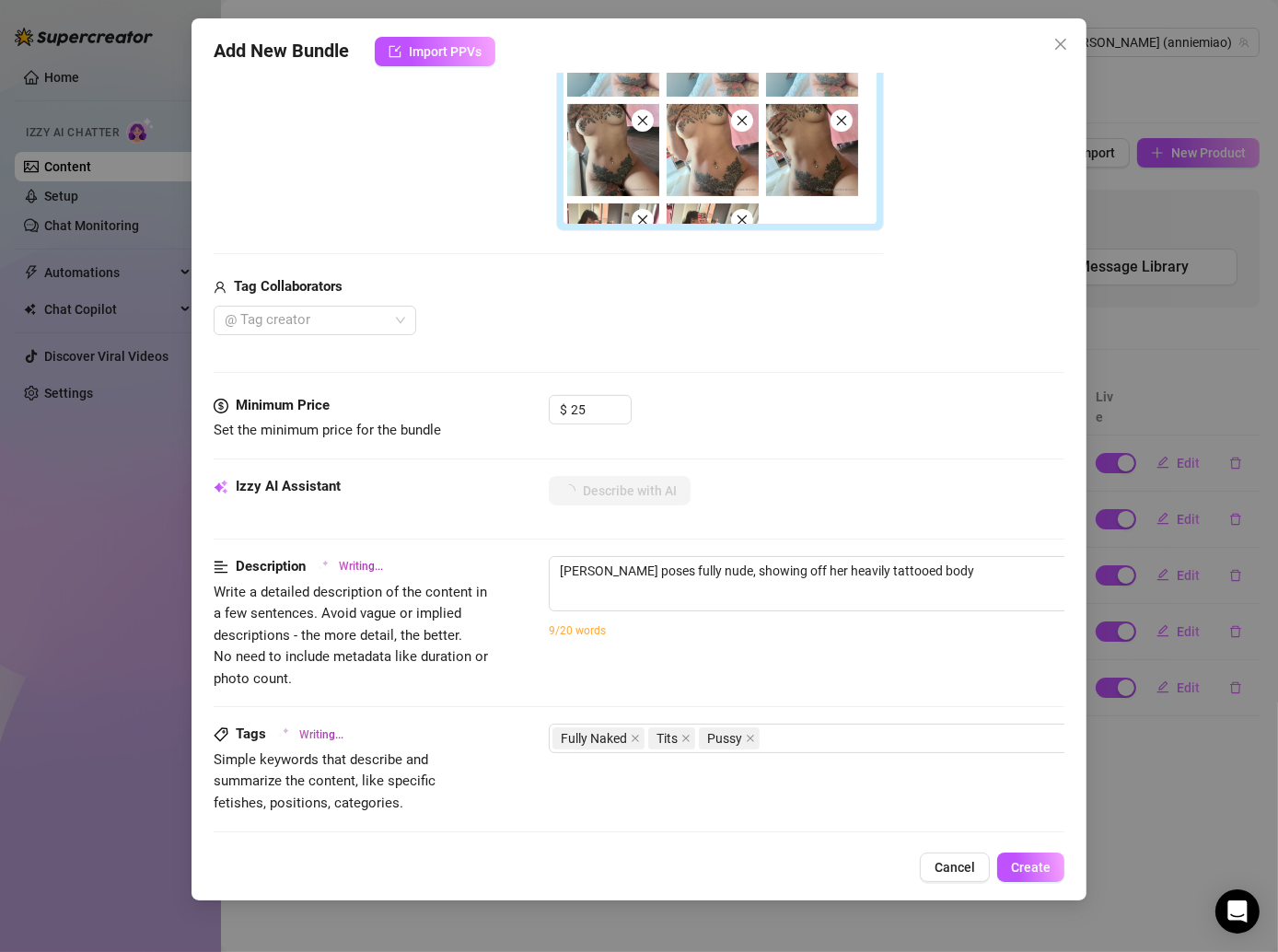
type textarea "[PERSON_NAME] poses fully nude, showing off her heavily tattooed body and"
type textarea "[PERSON_NAME] poses fully nude, showing off her heavily tattooed body and pierc…"
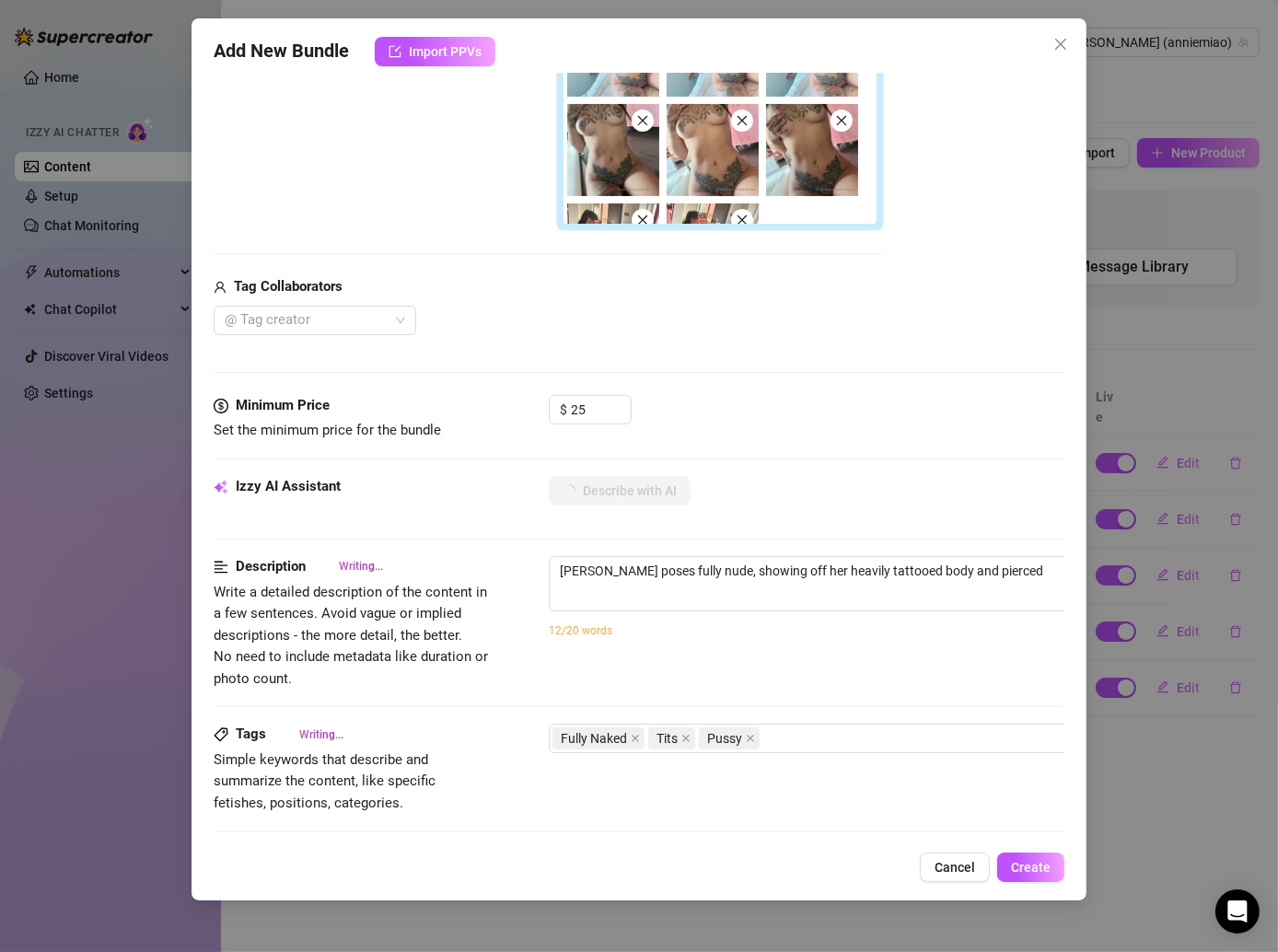
type textarea "[PERSON_NAME] poses fully nude, showing off her heavily tattooed body and pierc…"
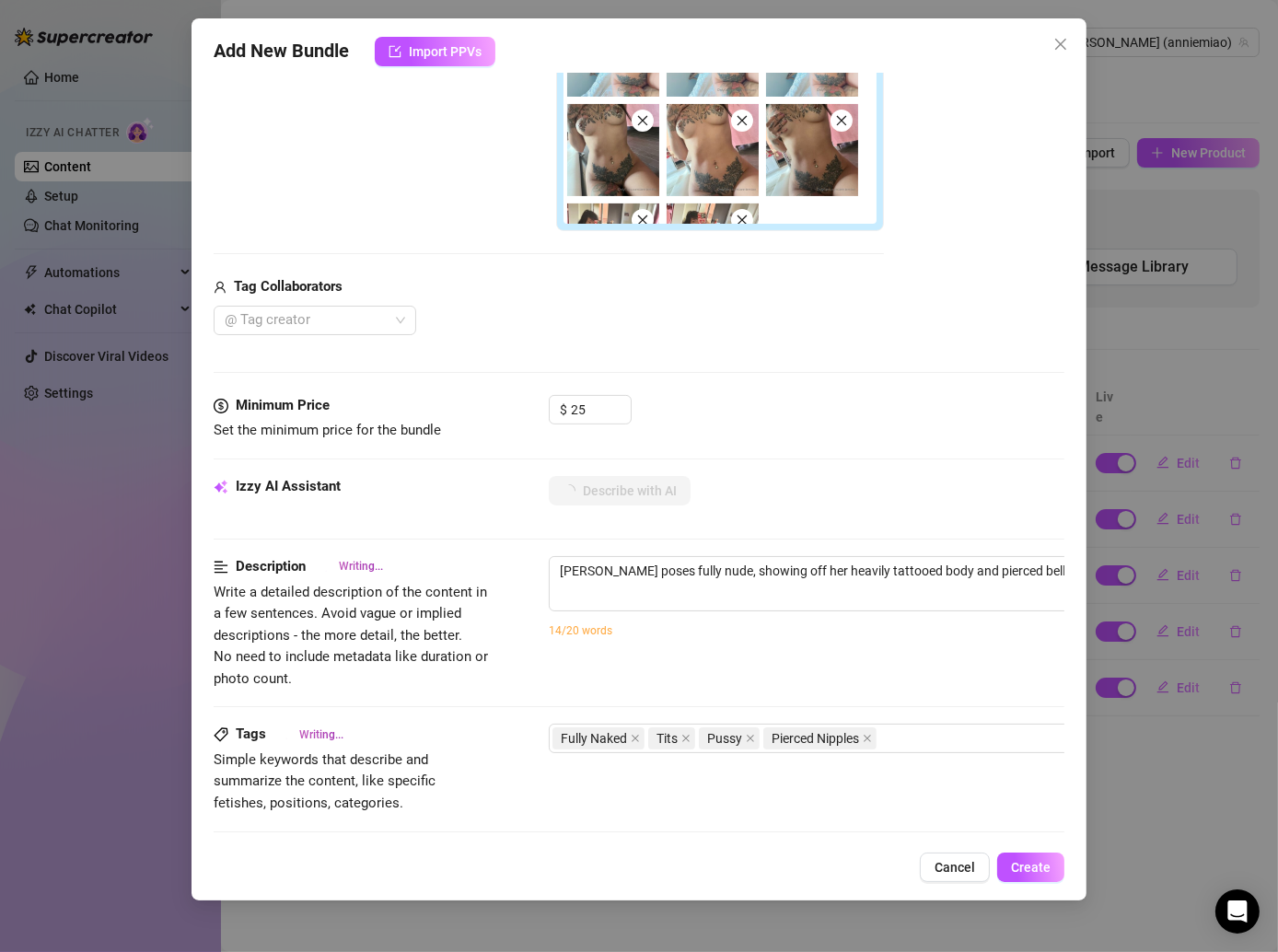
type textarea "[PERSON_NAME] poses fully nude, showing off her heavily tattooed body and pierc…"
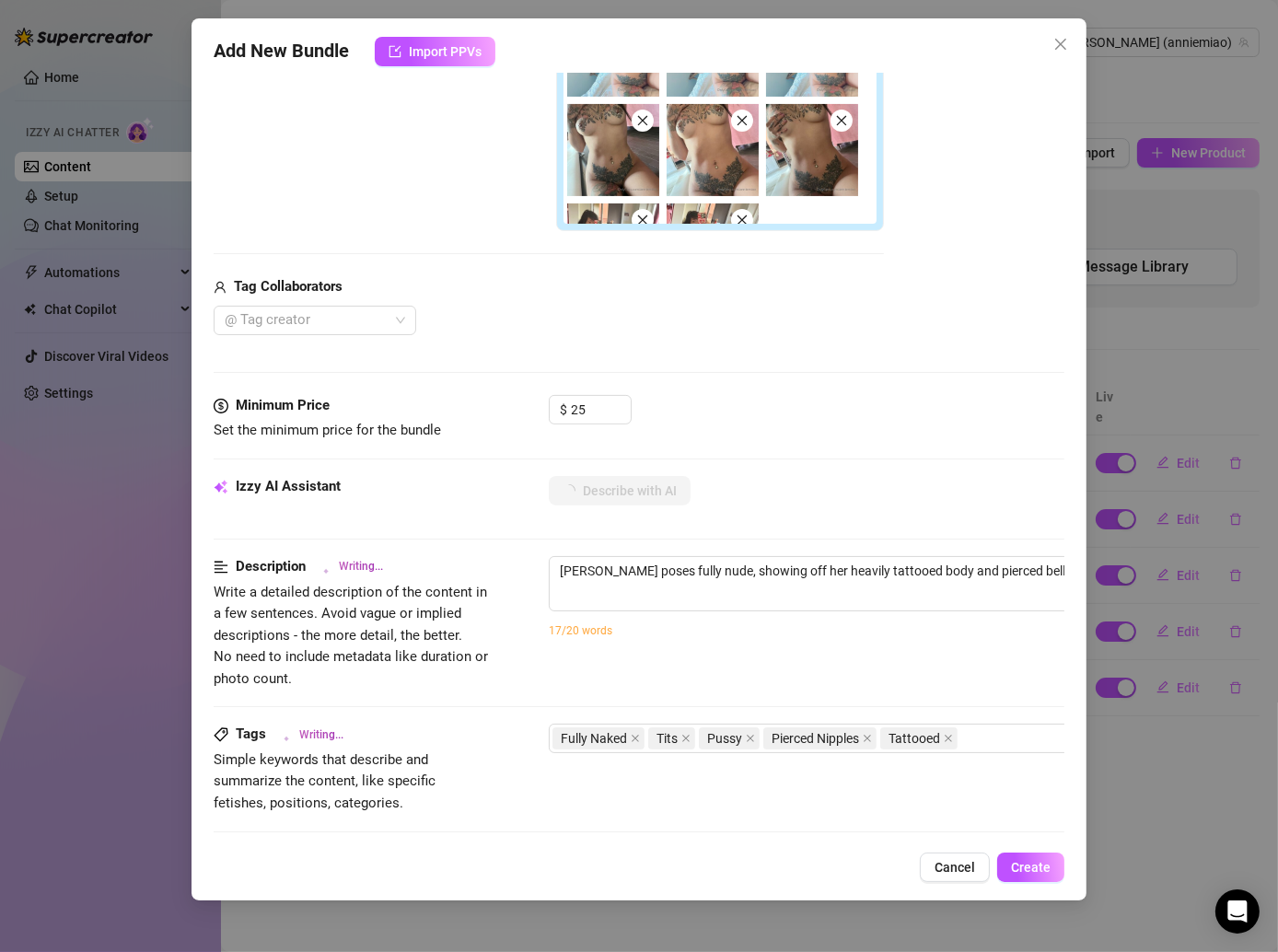
type textarea "[PERSON_NAME] poses fully nude, showing off her heavily tattooed body and pierc…"
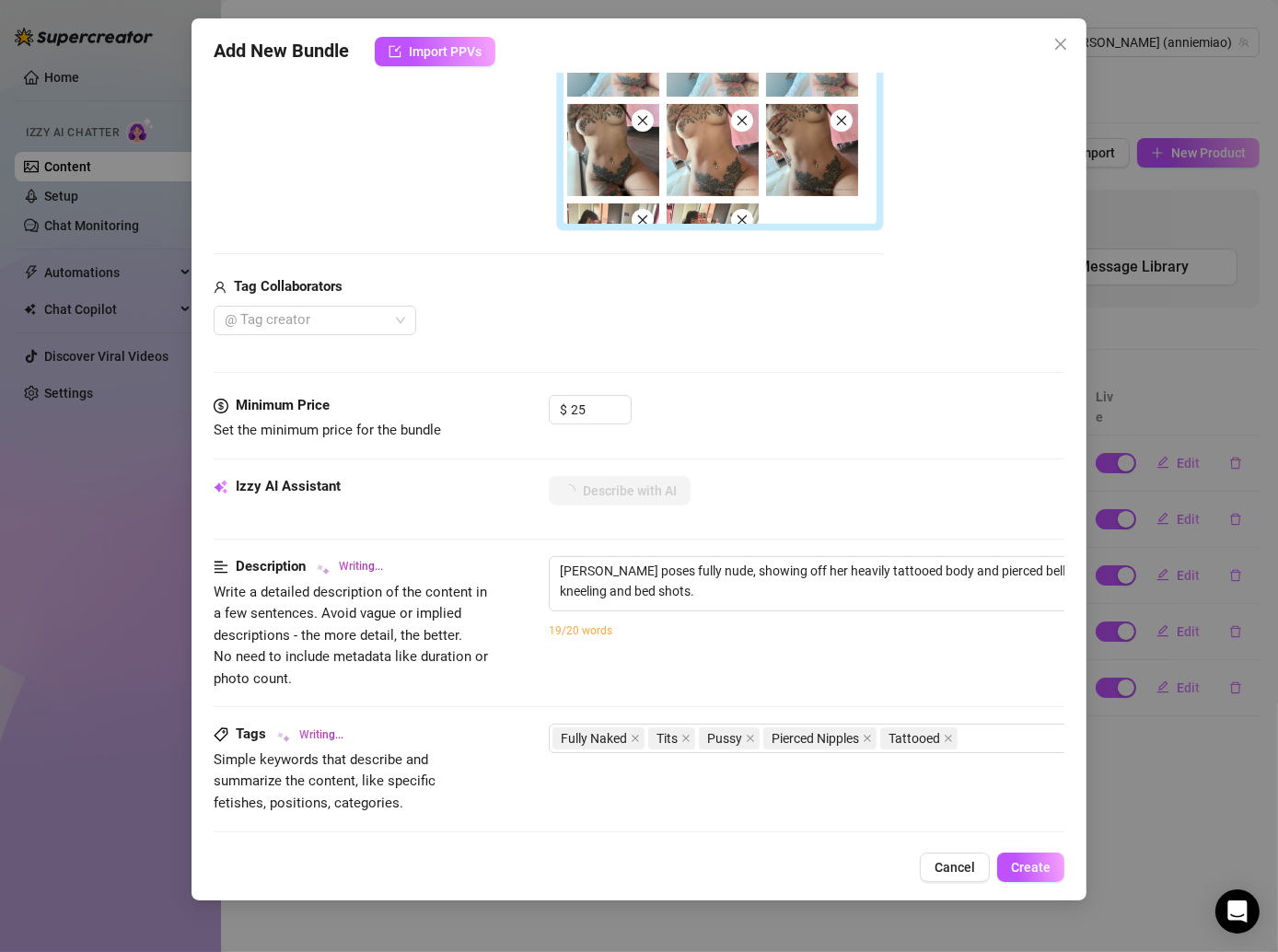
type textarea "[PERSON_NAME] poses fully nude, showing off her heavily tattooed body and pierc…"
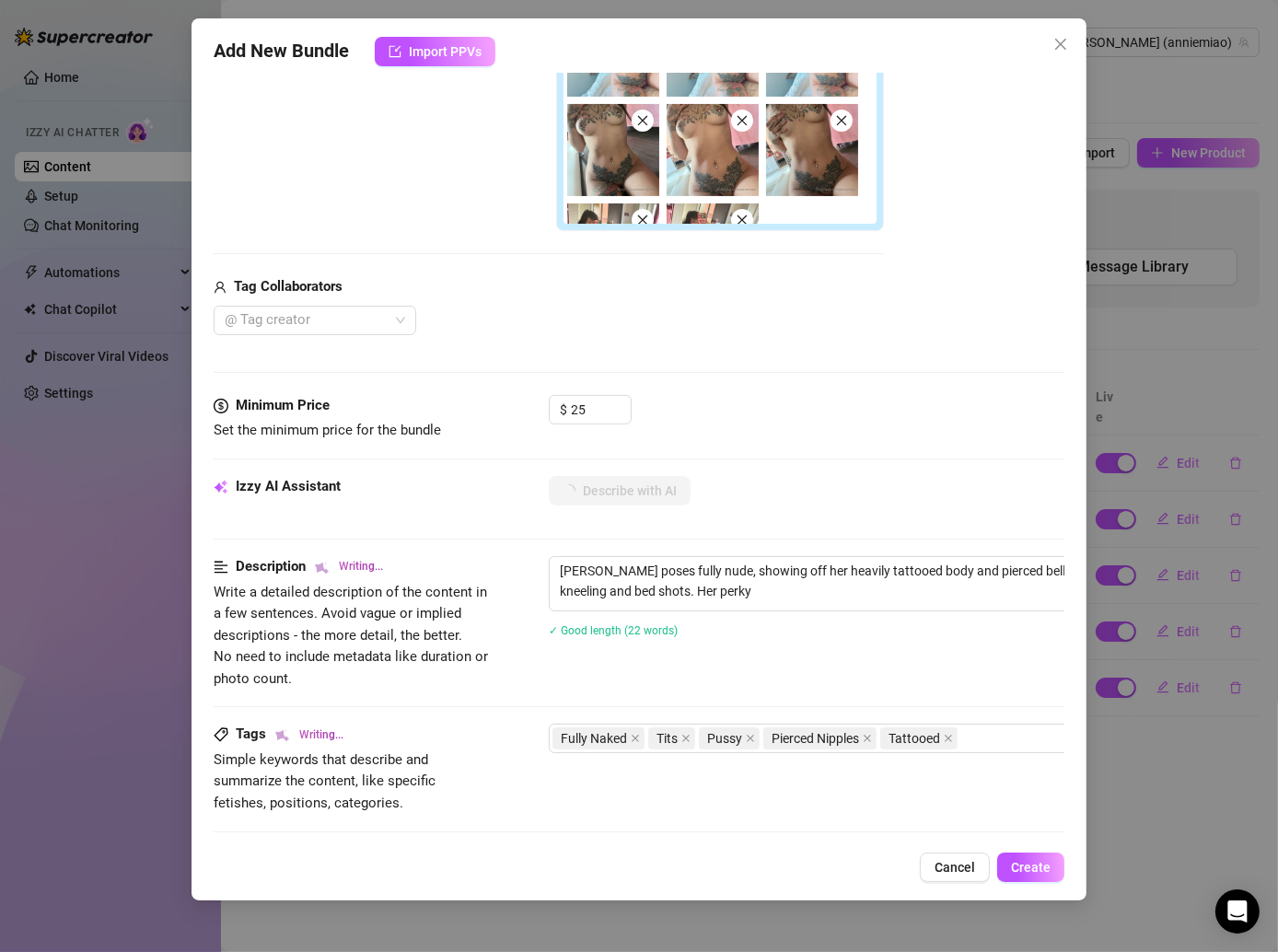
type textarea "[PERSON_NAME] poses fully nude, showing off her heavily tattooed body and pierc…"
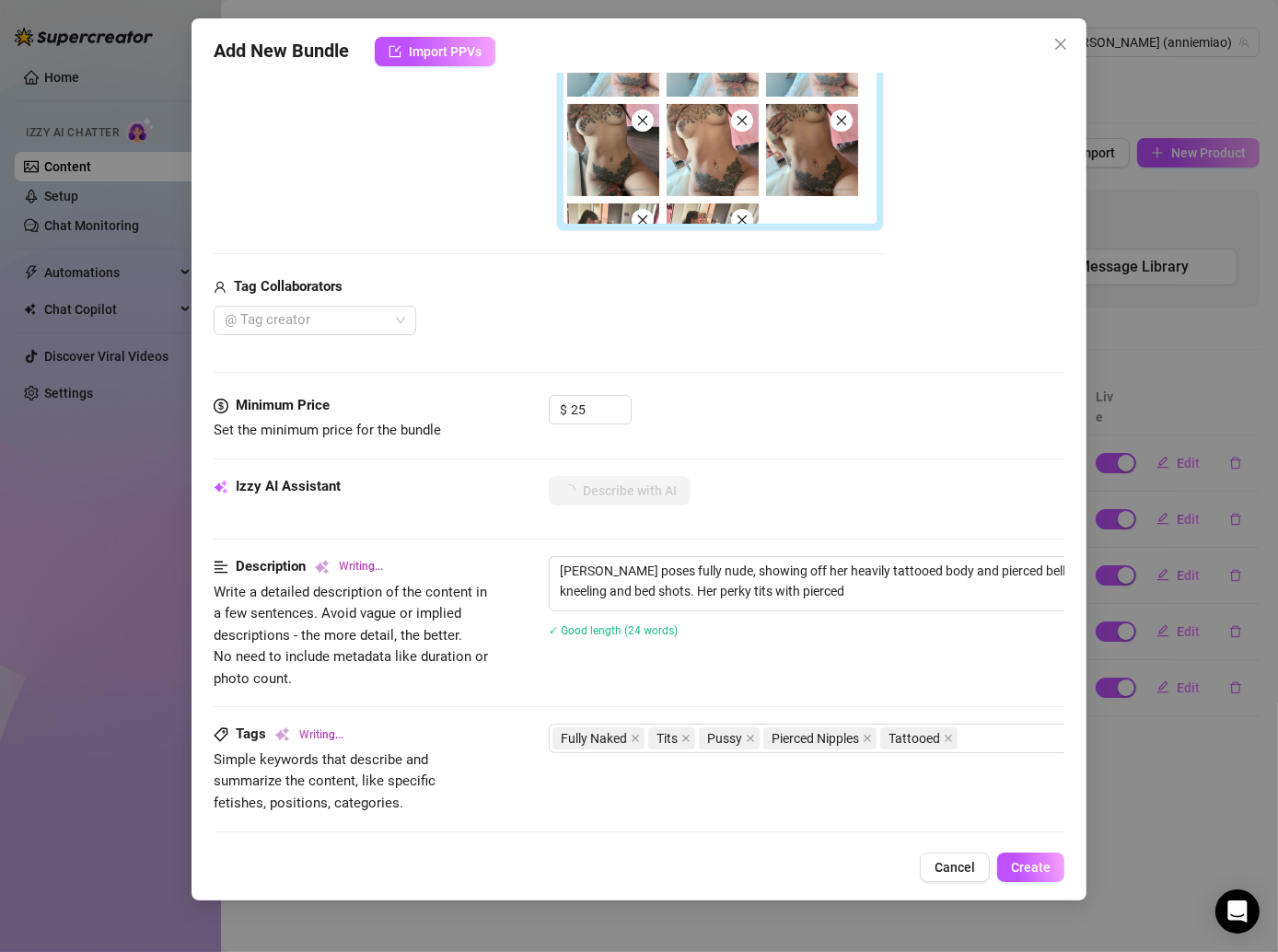
type textarea "[PERSON_NAME] poses fully nude, showing off her heavily tattooed body and pierc…"
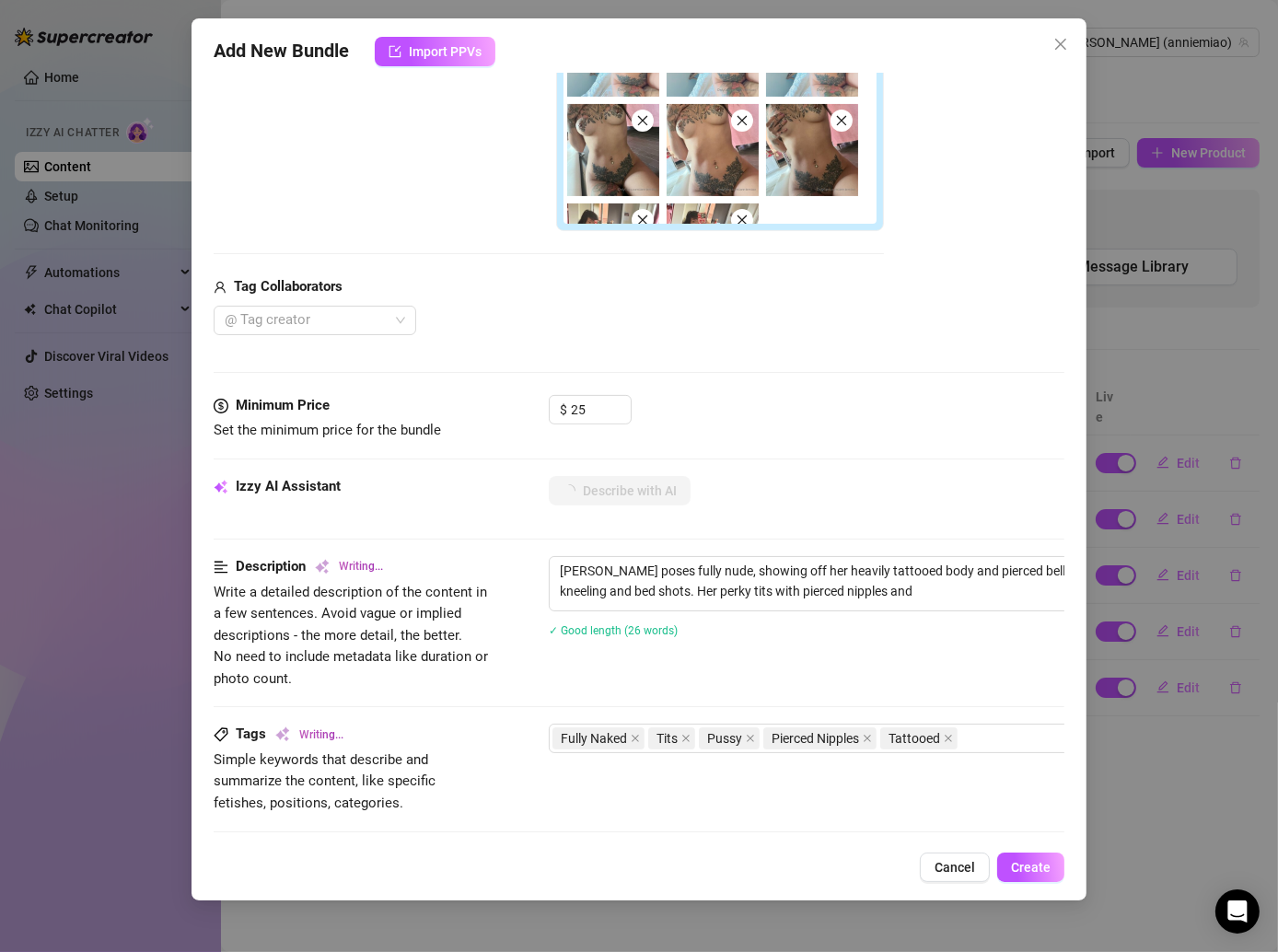
type textarea "[PERSON_NAME] poses fully nude, showing off her heavily tattooed body and pierc…"
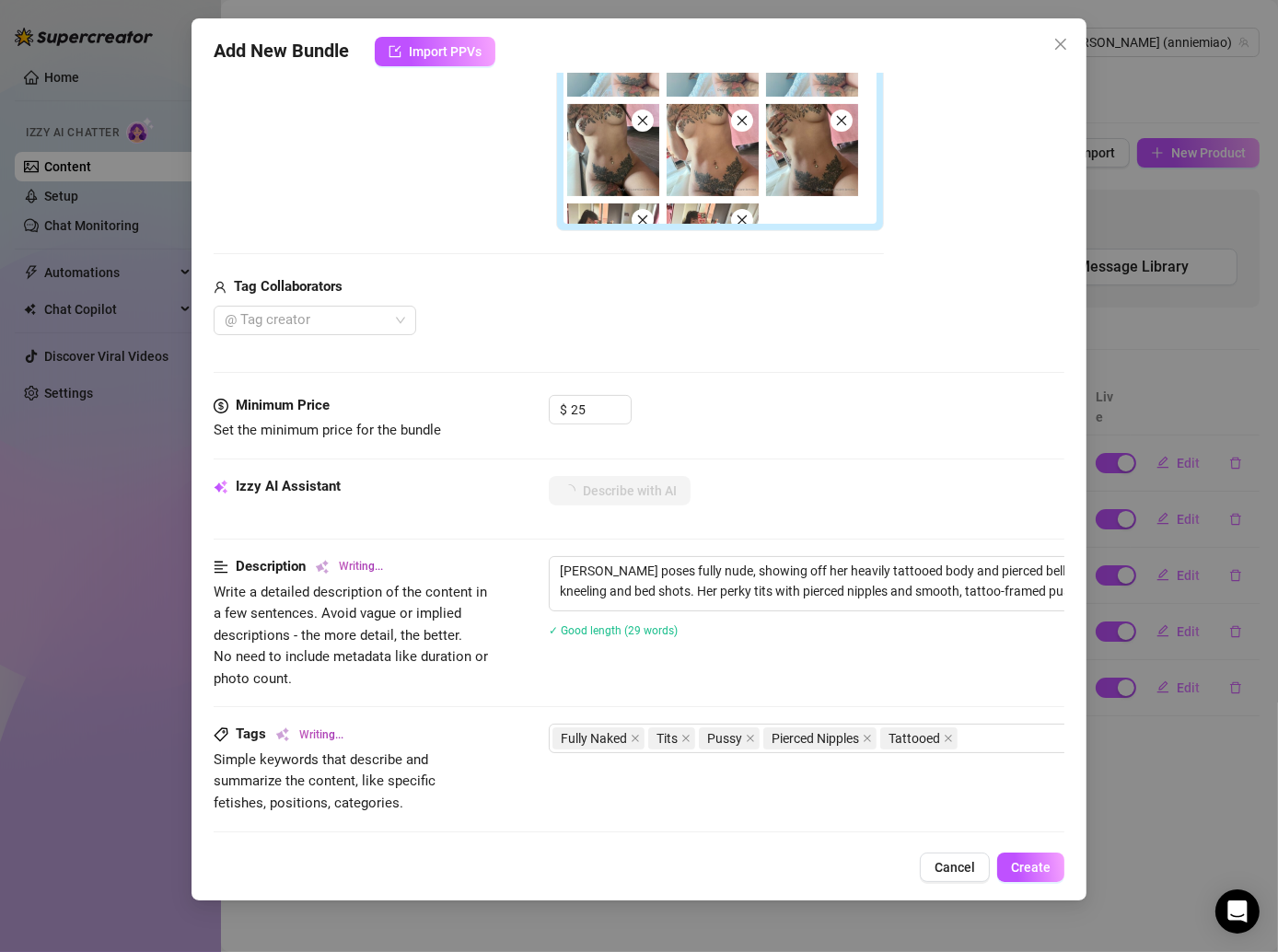
type textarea "[PERSON_NAME] poses fully nude, showing off her heavily tattooed body and pierc…"
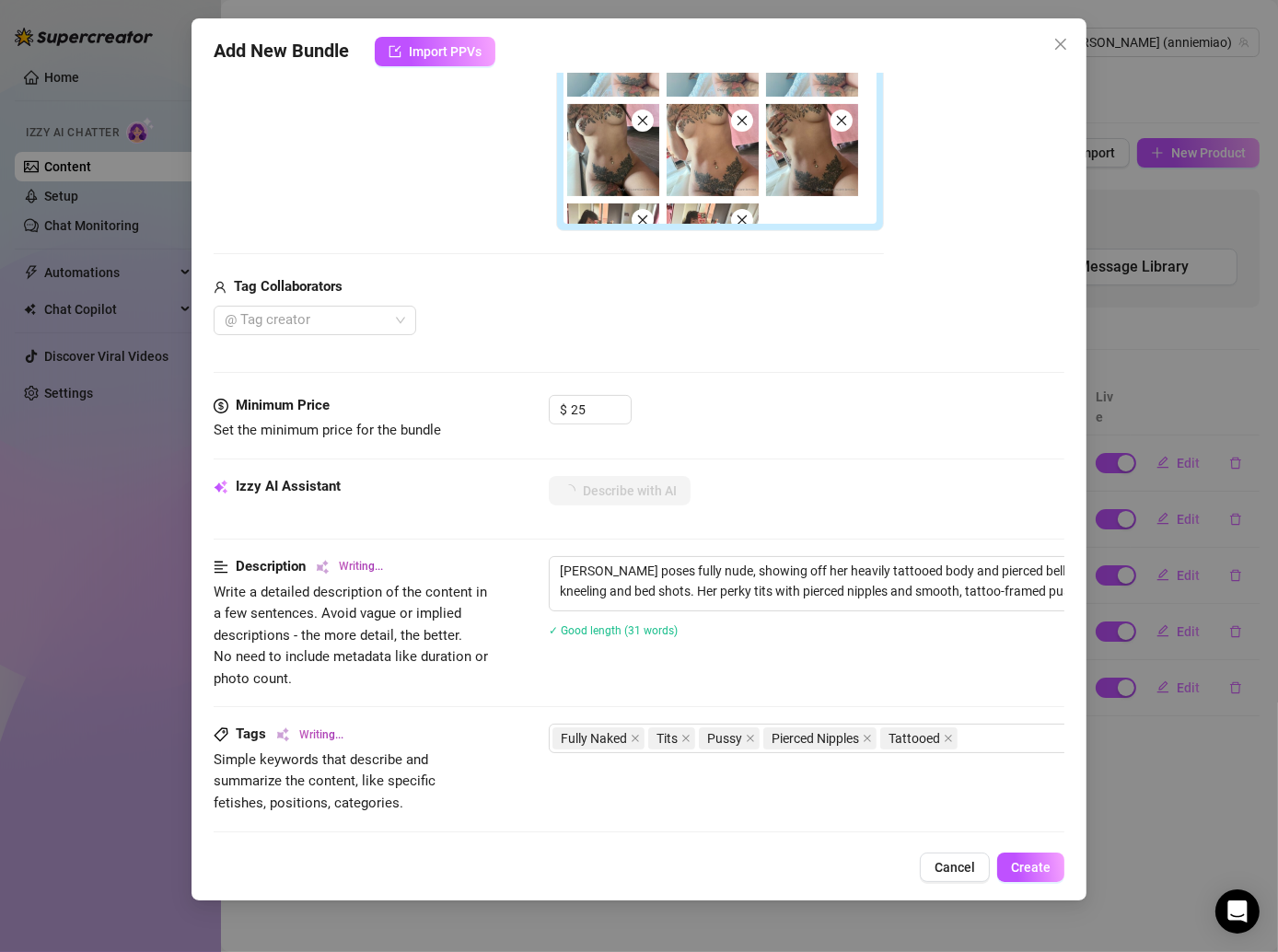
type textarea "[PERSON_NAME] poses fully nude, showing off her heavily tattooed body and pierc…"
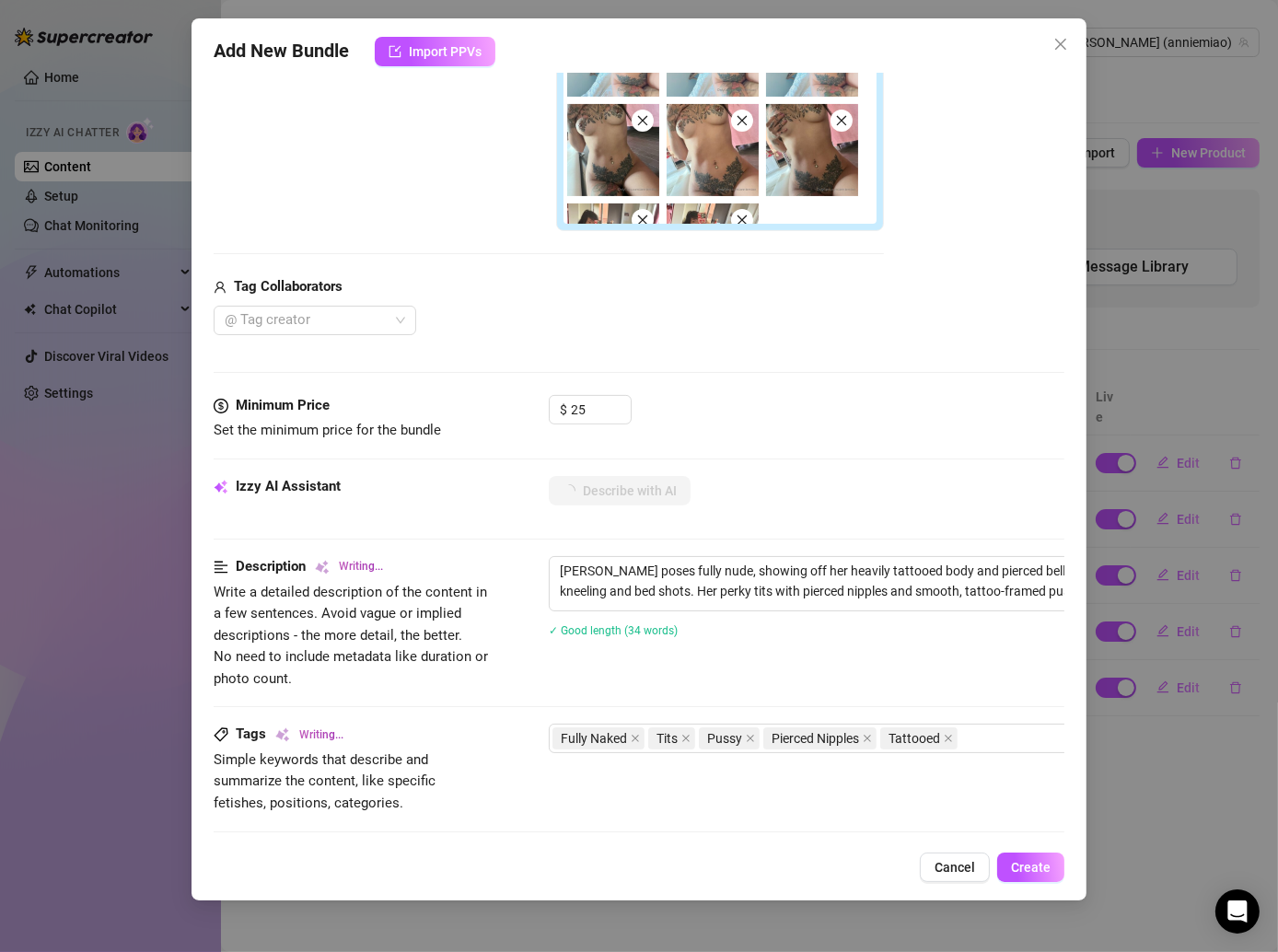
type textarea "[PERSON_NAME] poses fully nude, showing off her heavily tattooed body and pierc…"
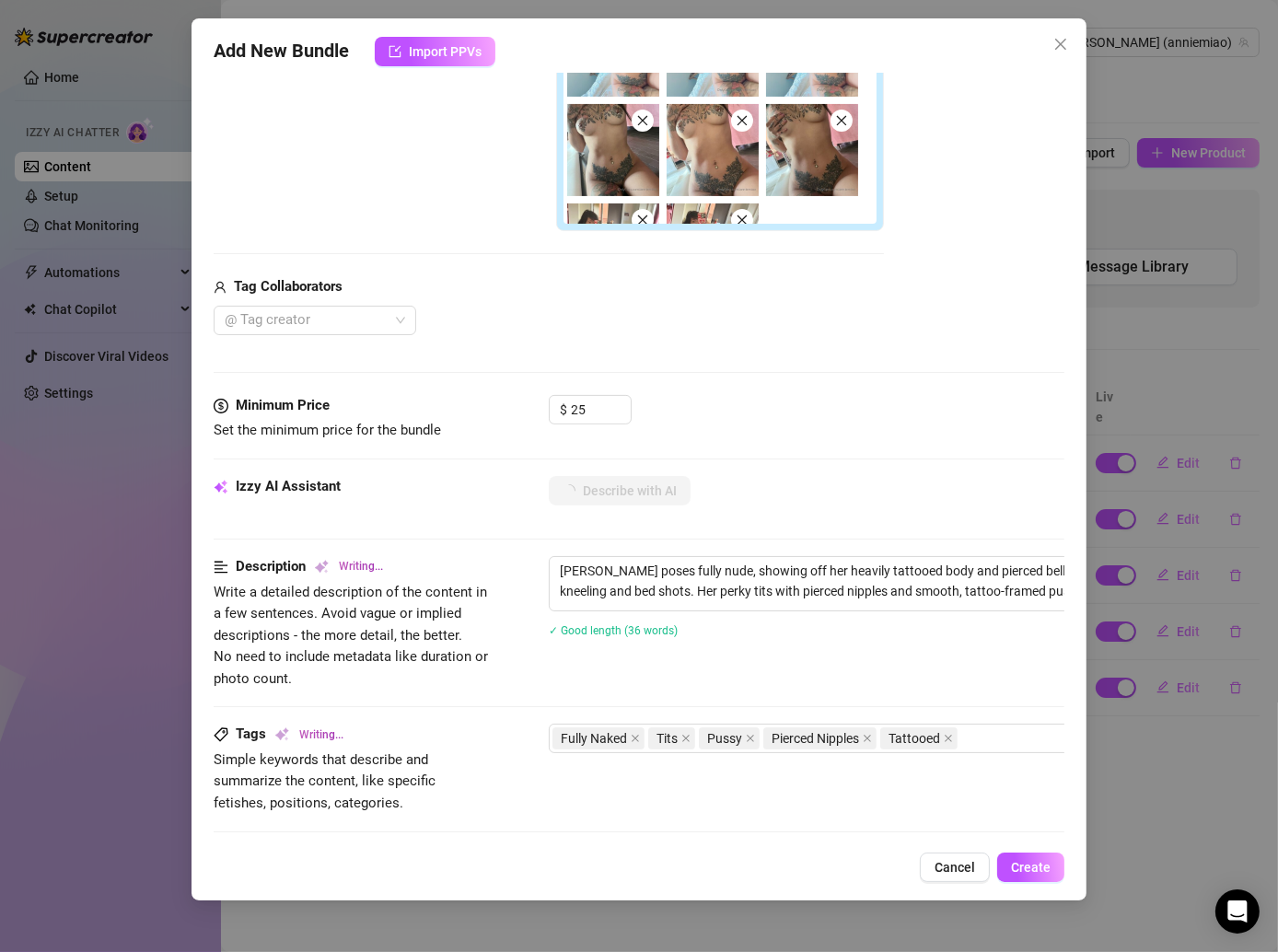
type textarea "[PERSON_NAME] poses fully nude, showing off her heavily tattooed body and pierc…"
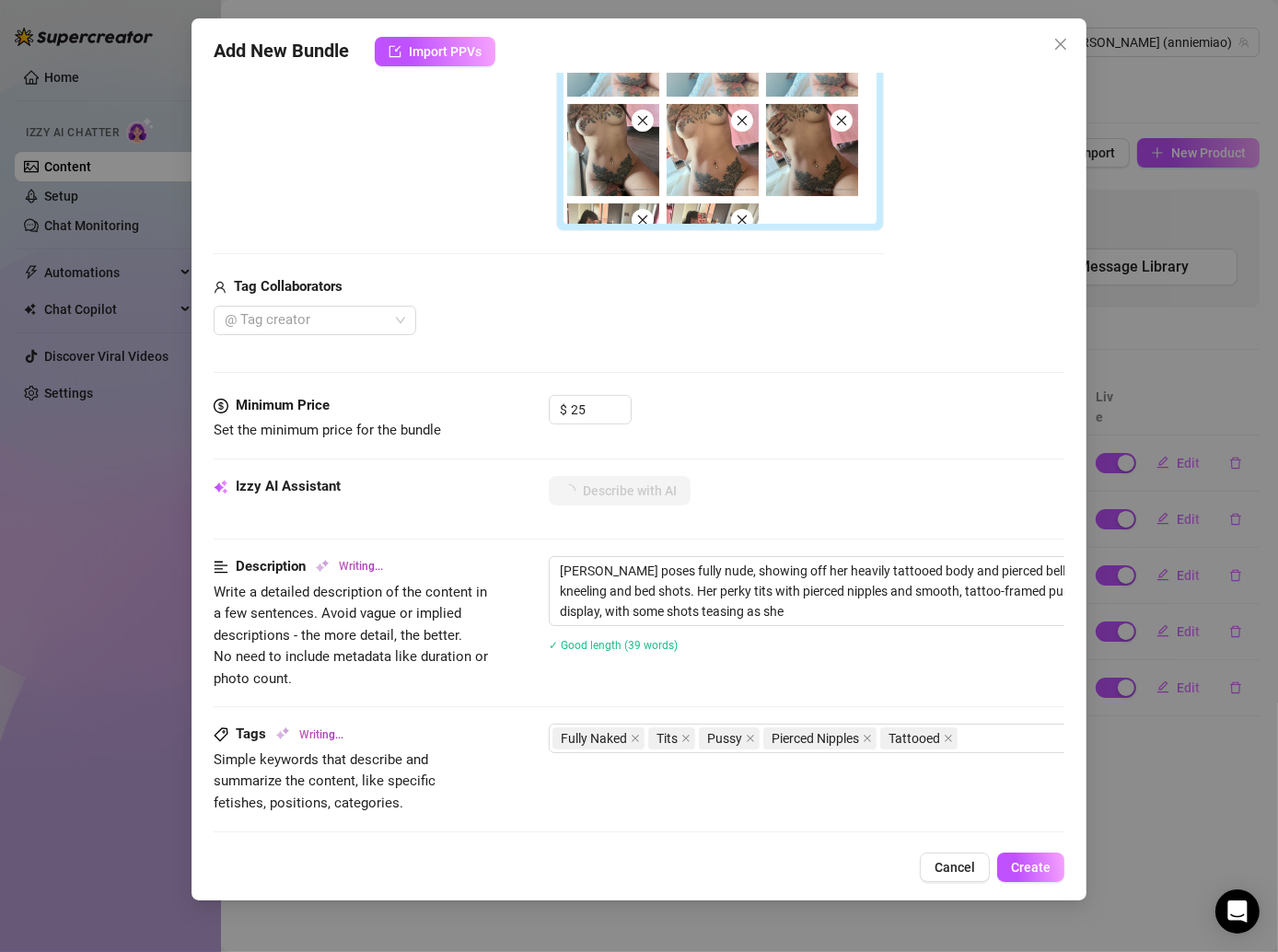
type textarea "[PERSON_NAME] poses fully nude, showing off her heavily tattooed body and pierc…"
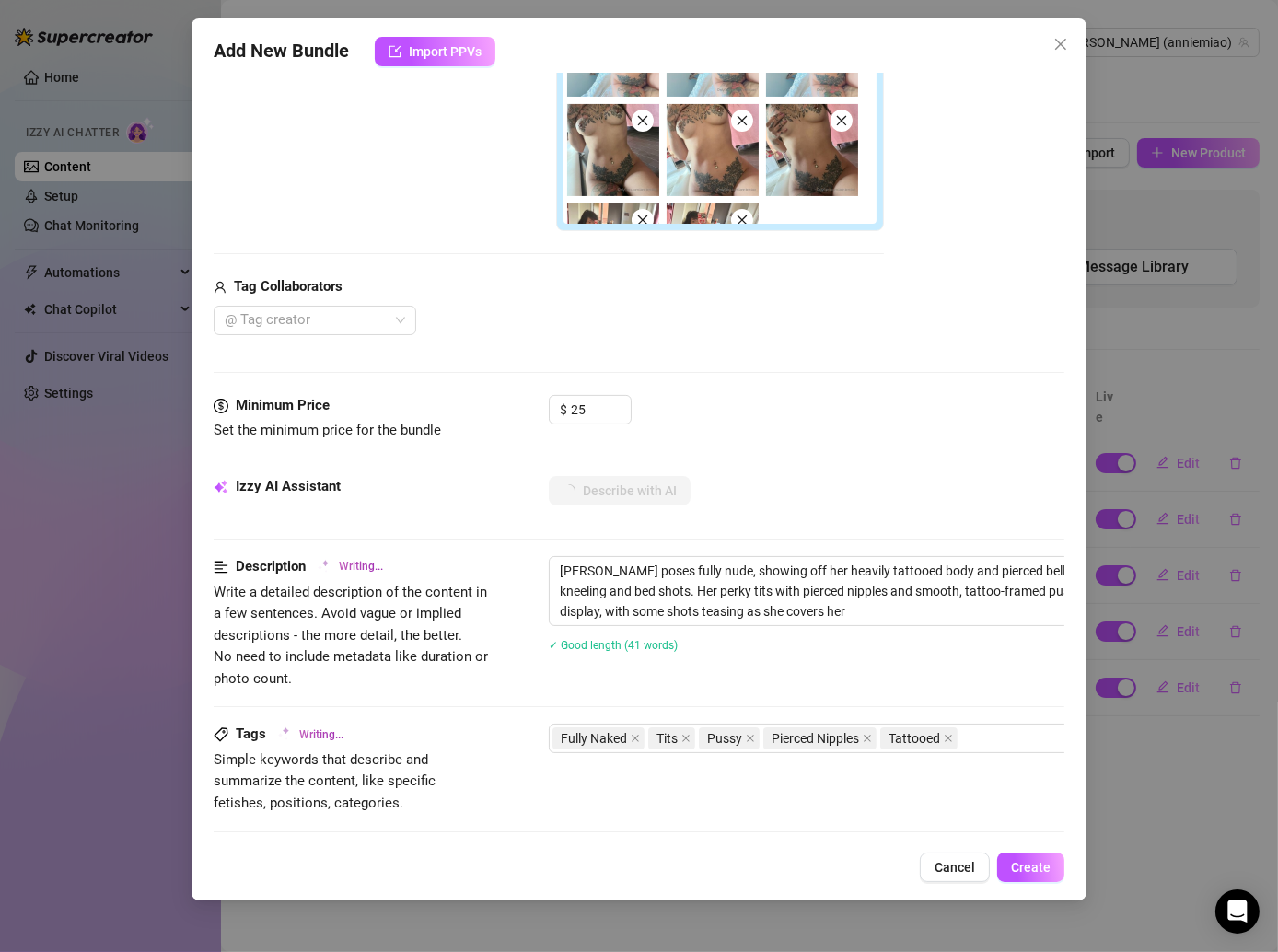
type textarea "[PERSON_NAME] poses fully nude, showing off her heavily tattooed body and pierc…"
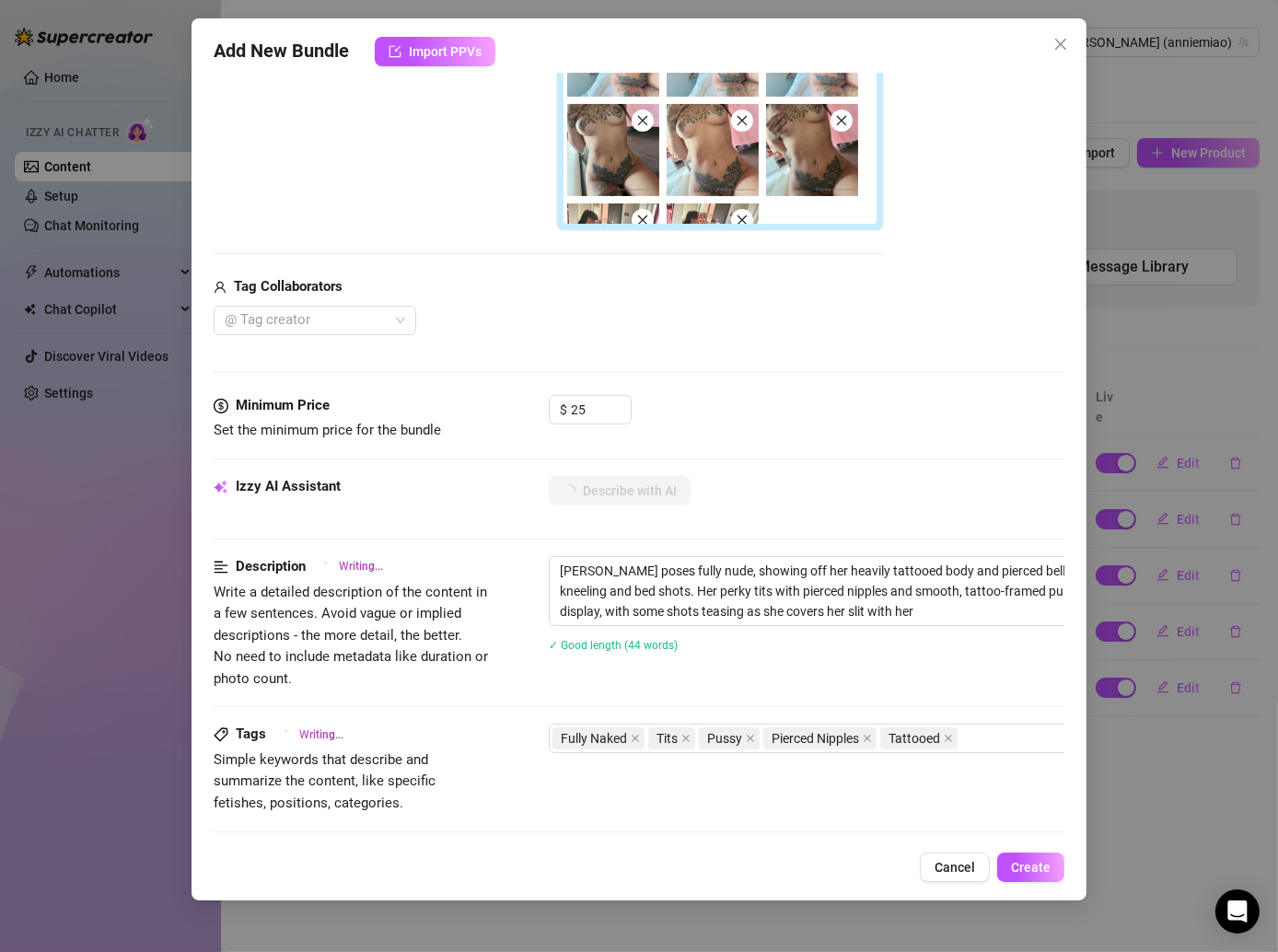
type textarea "[PERSON_NAME] poses fully nude, showing off her heavily tattooed body and pierc…"
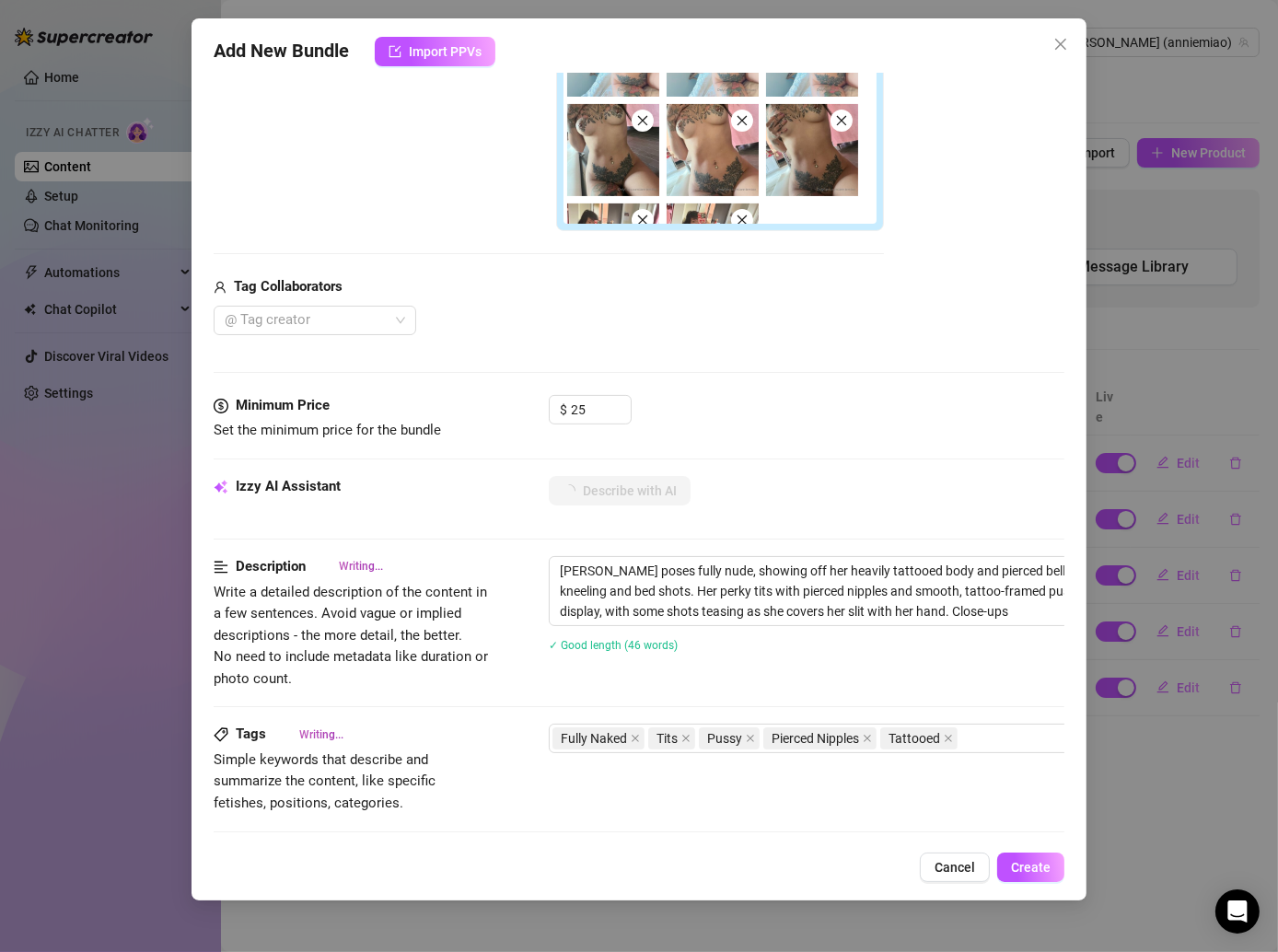
type textarea "[PERSON_NAME] poses fully nude, showing off her heavily tattooed body and pierc…"
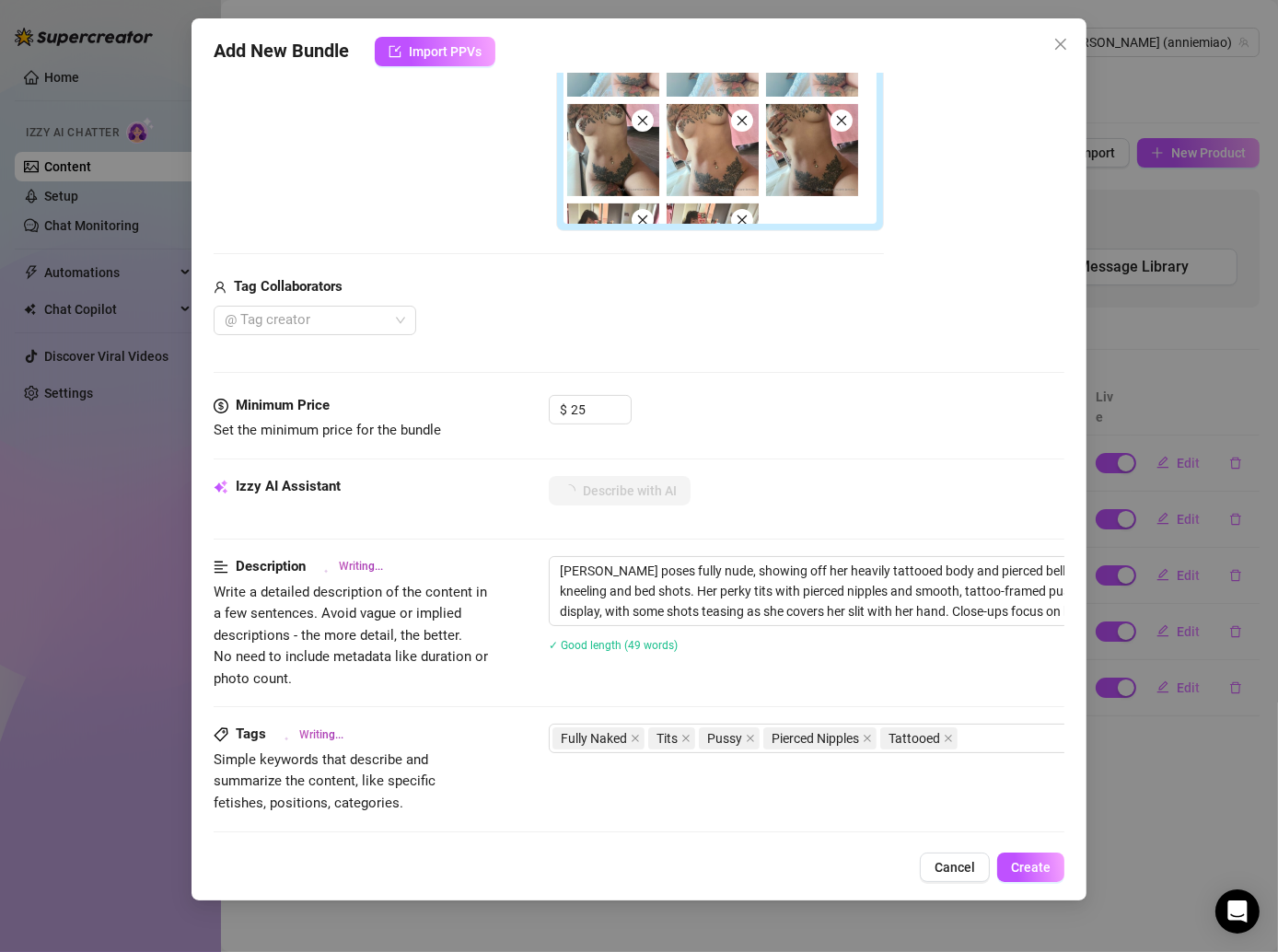
type textarea "[PERSON_NAME] poses fully nude, showing off her heavily tattooed body and pierc…"
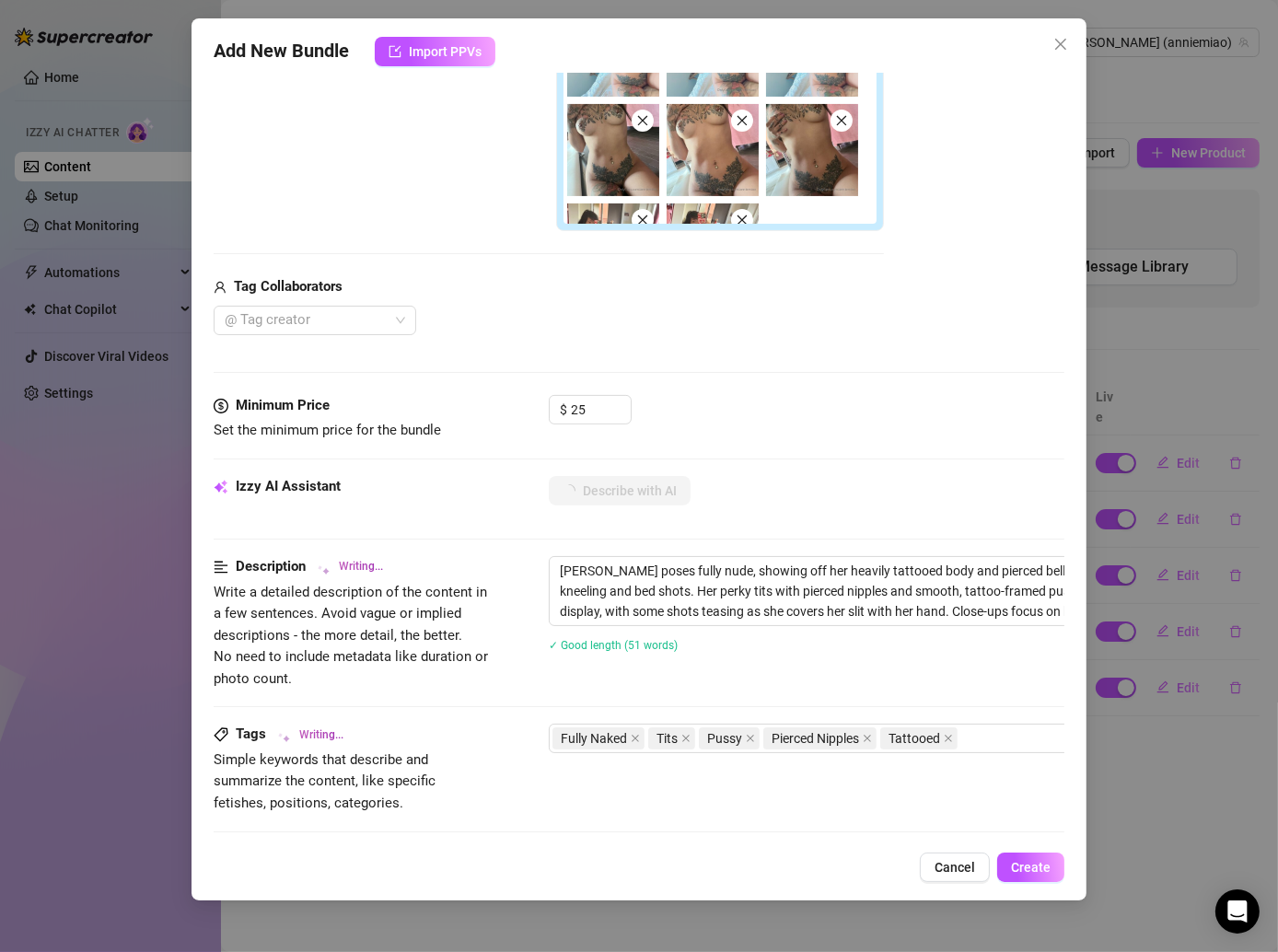
type textarea "[PERSON_NAME] poses fully nude, showing off her heavily tattooed body and pierc…"
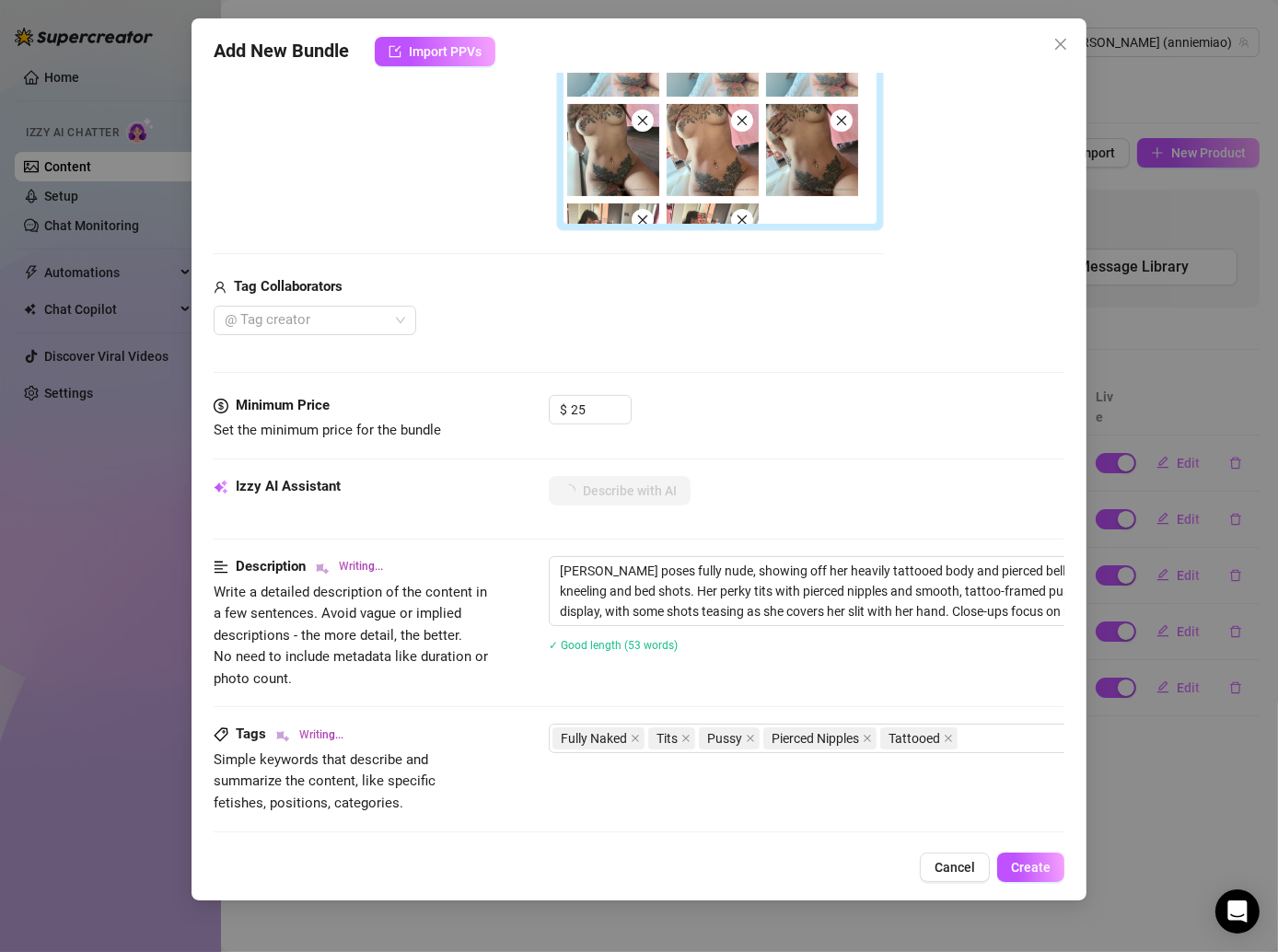
type textarea "[PERSON_NAME] poses fully nude, showing off her heavily tattooed body and pierc…"
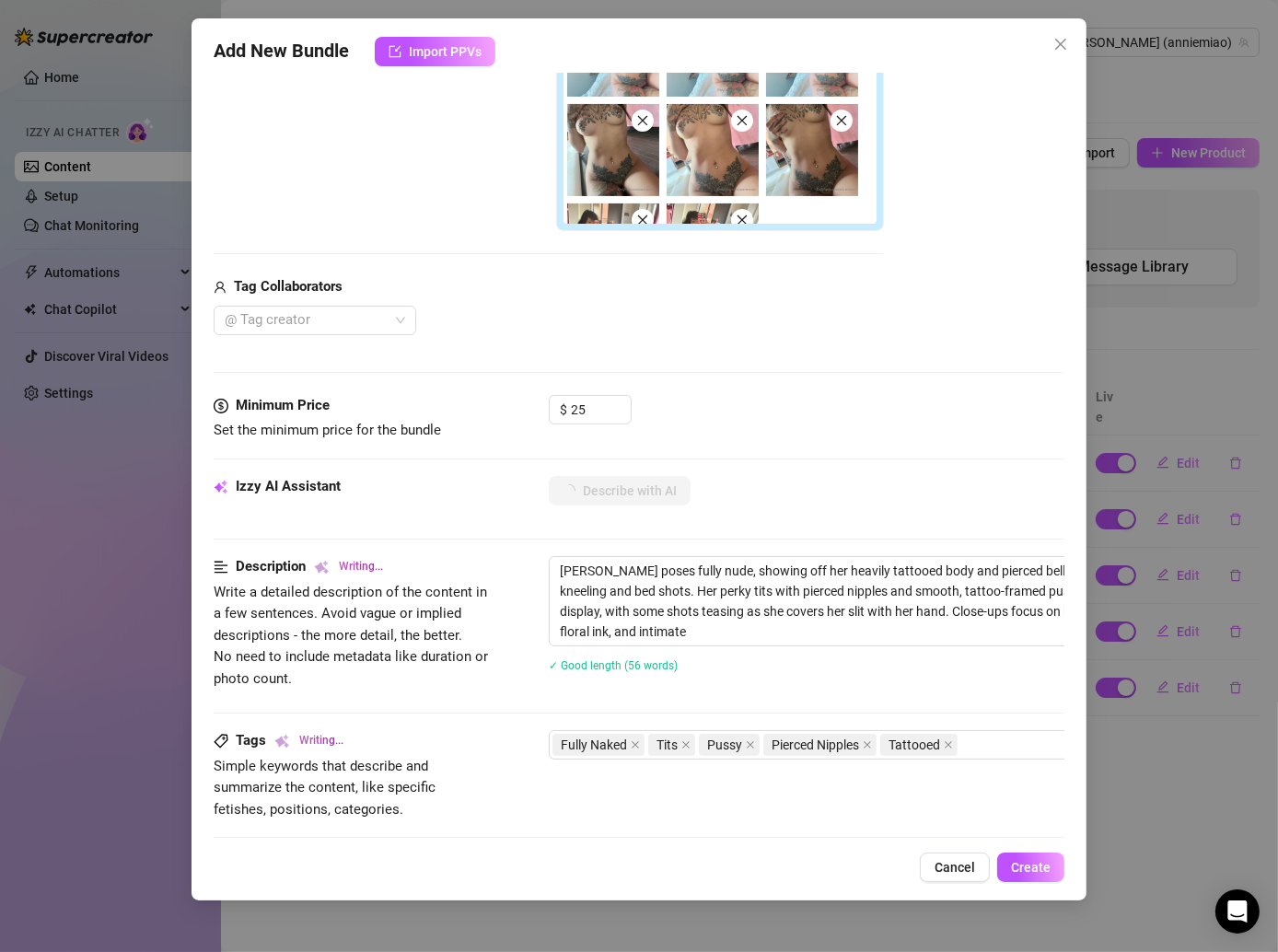
type textarea "[PERSON_NAME] poses fully nude, showing off her heavily tattooed body and pierc…"
drag, startPoint x: 556, startPoint y: 563, endPoint x: 673, endPoint y: 623, distance: 131.5
click at [673, 623] on textarea "[PERSON_NAME] poses fully nude, showing off her heavily tattooed body and pierc…" at bounding box center [871, 601] width 642 height 88
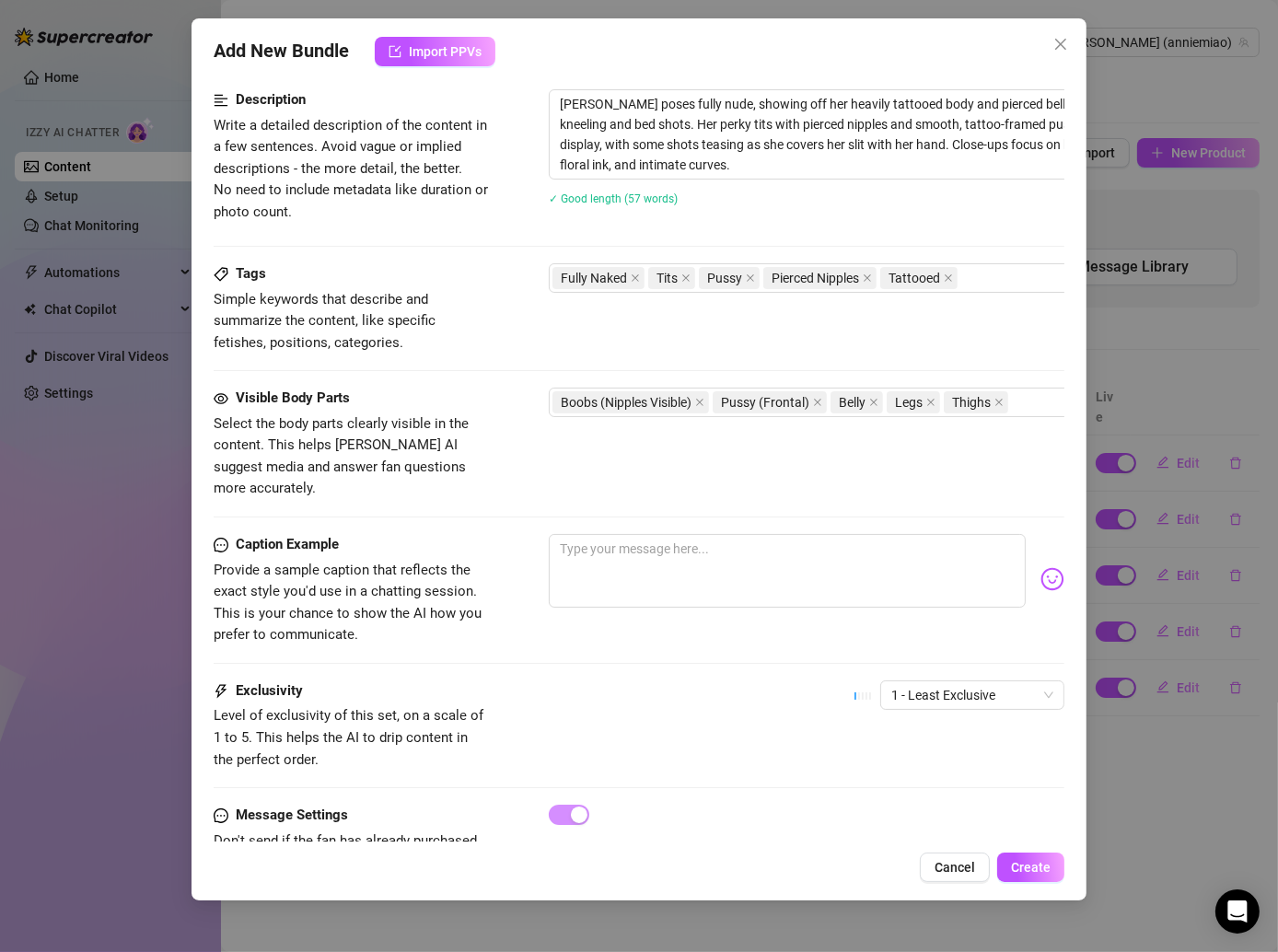
scroll to position [1020, 0]
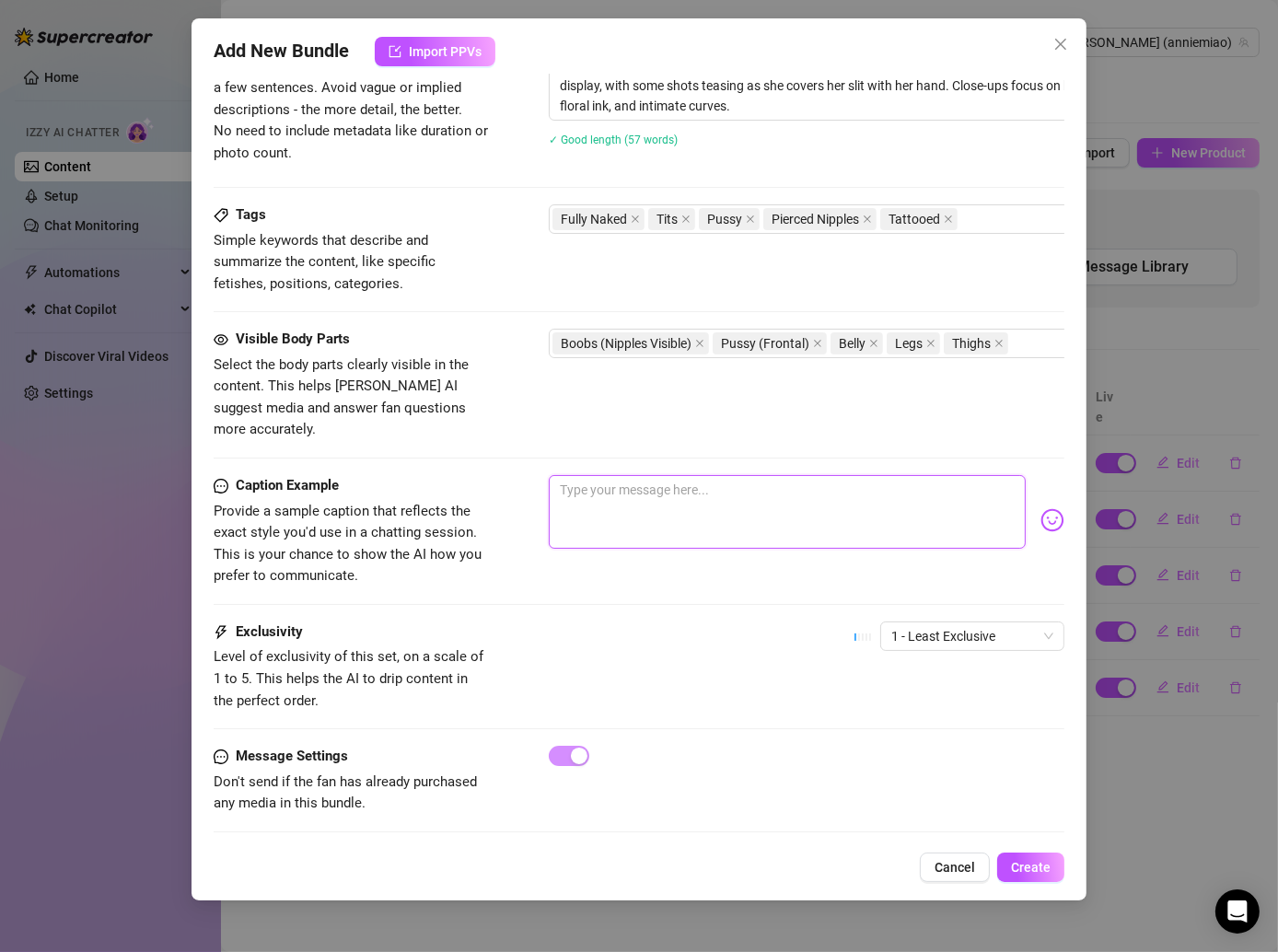
click at [679, 475] on textarea at bounding box center [788, 512] width 477 height 74
paste textarea "Feeling extra comfy [DATE] 🥰✨ I let myself just be natural and playful, showing…"
type textarea "Feeling extra comfy [DATE] 🥰✨ I let myself just be natural and playful, showing…"
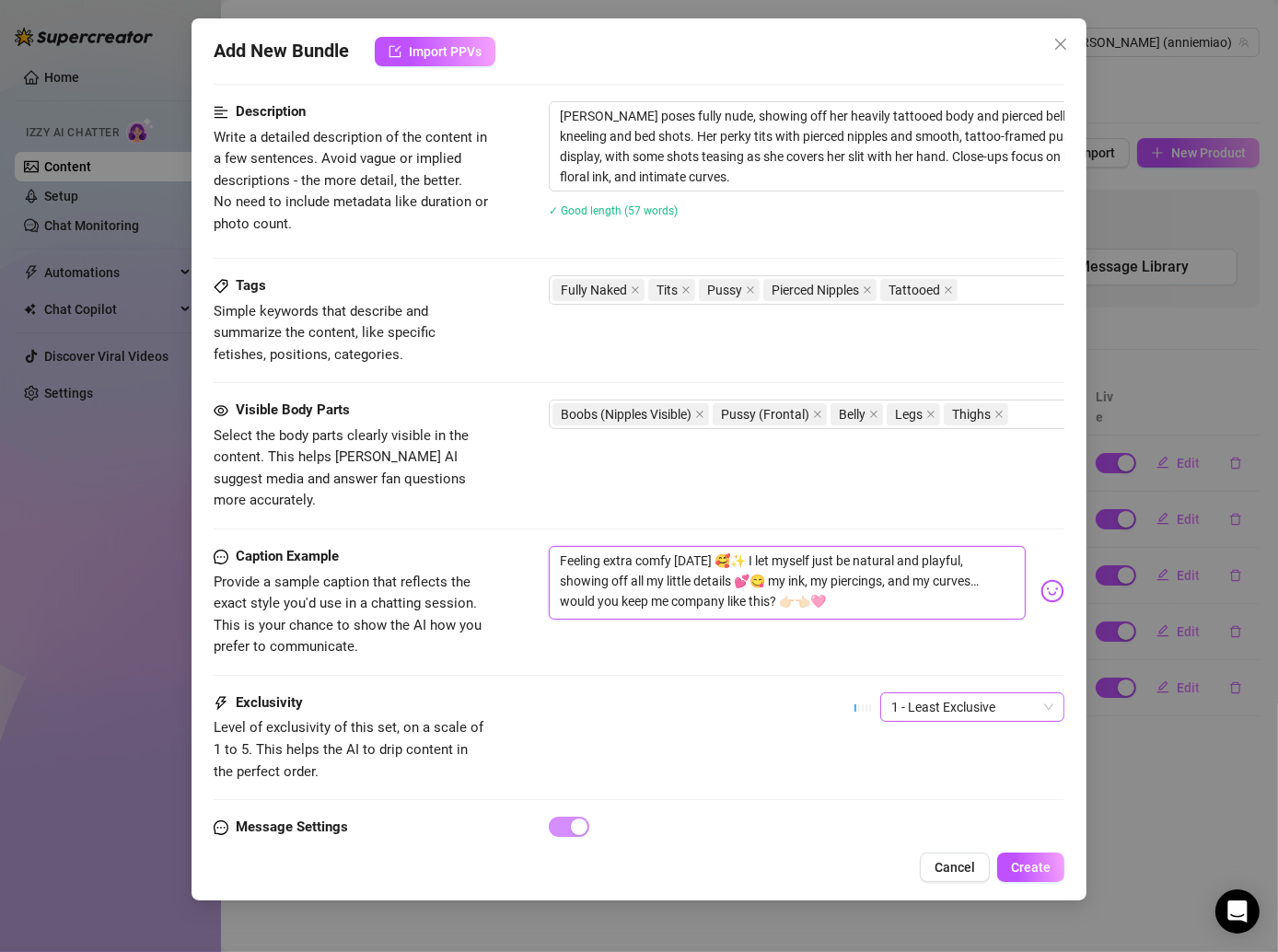
scroll to position [892, 0]
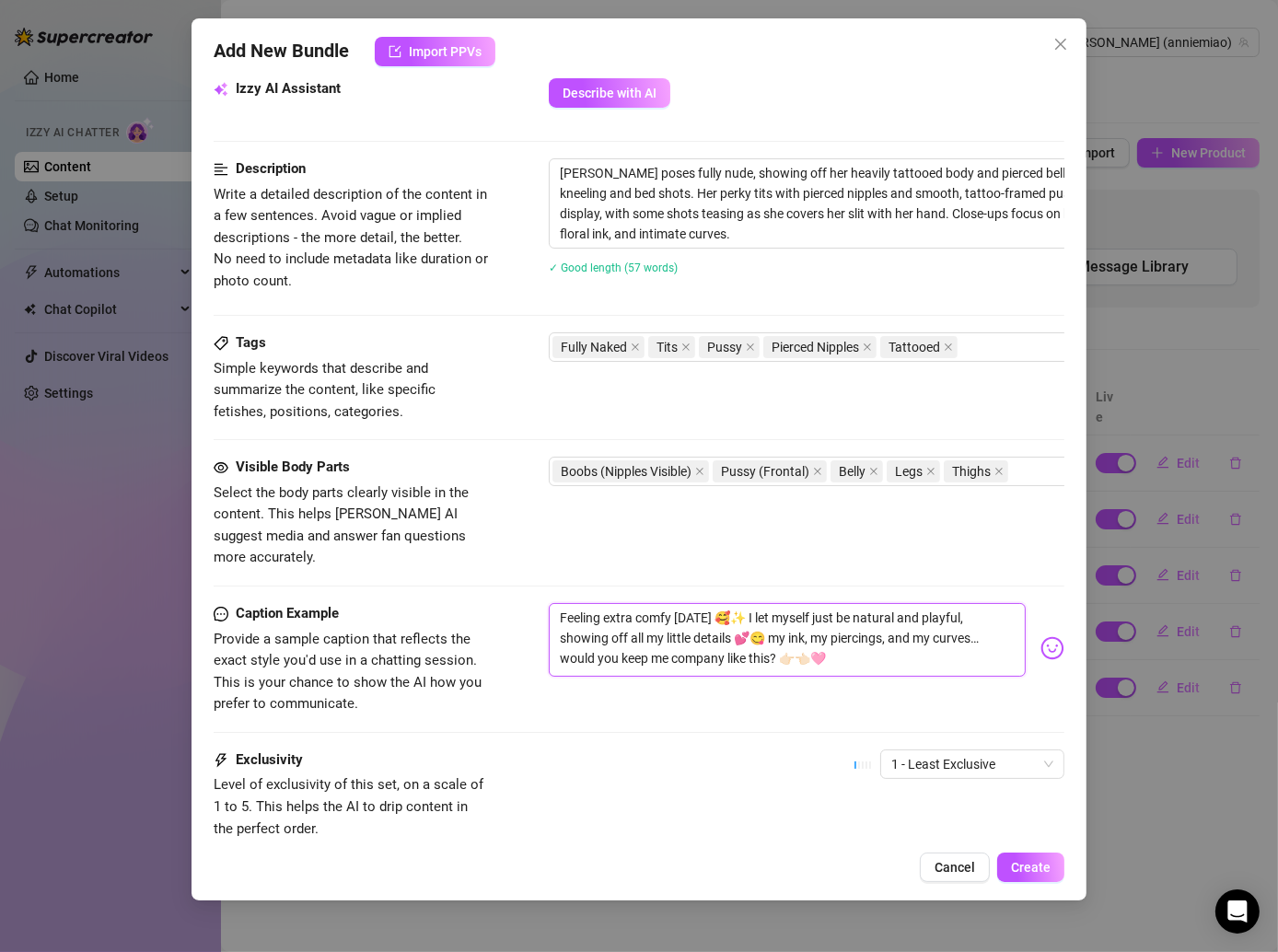
type textarea "Feeling extra comfy [DATE] 🥰✨ I let myself just be natural and playful, showing…"
click at [912, 757] on div "1 - Least Exclusive" at bounding box center [960, 772] width 210 height 46
click at [910, 750] on span "1 - Least Exclusive" at bounding box center [972, 764] width 163 height 28
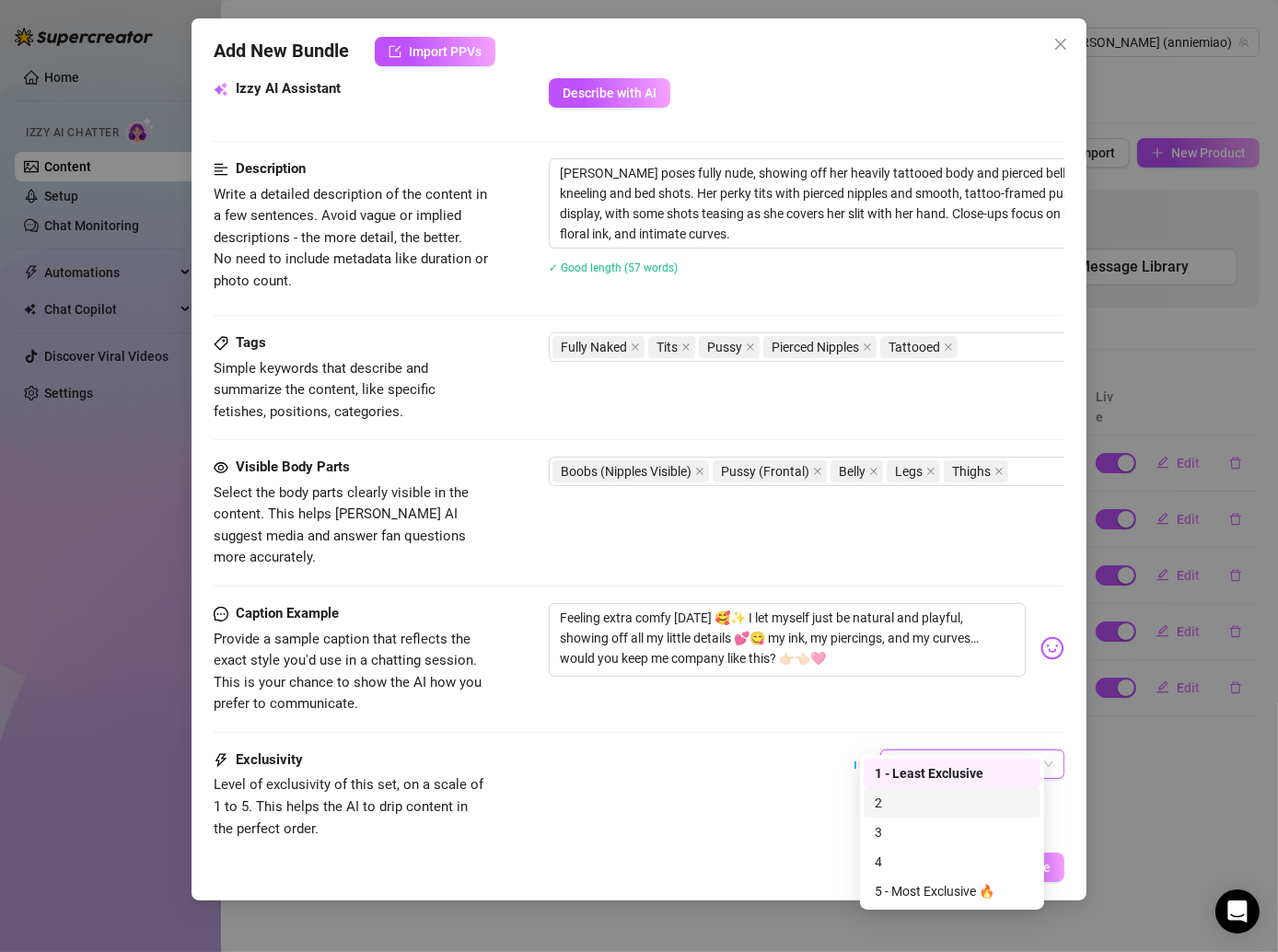
click at [902, 805] on div "2" at bounding box center [952, 802] width 155 height 20
click at [782, 749] on div "Exclusivity Level of exclusivity of this set, on a scale of 1 to 5. This helps …" at bounding box center [639, 794] width 851 height 90
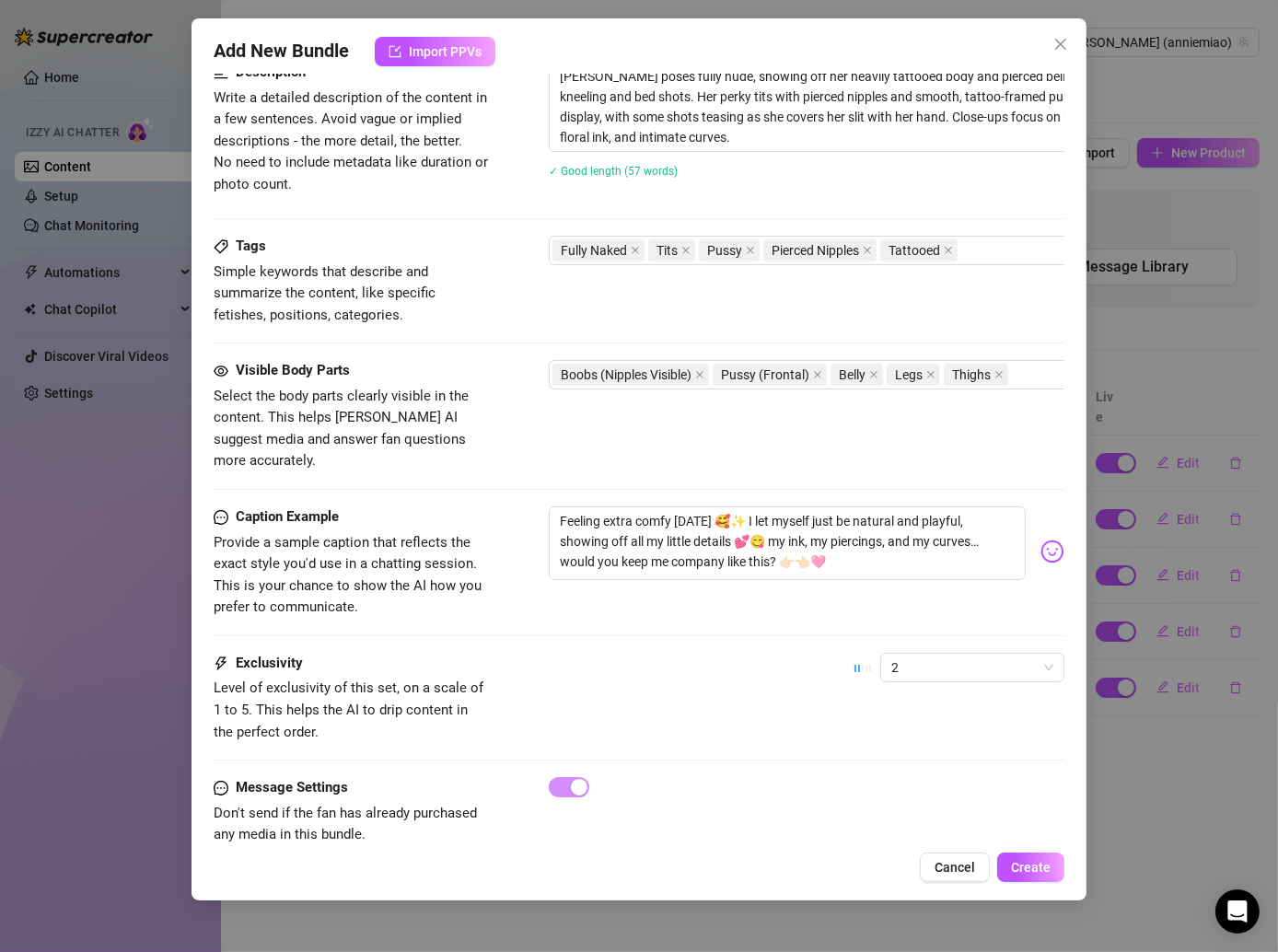
scroll to position [1020, 0]
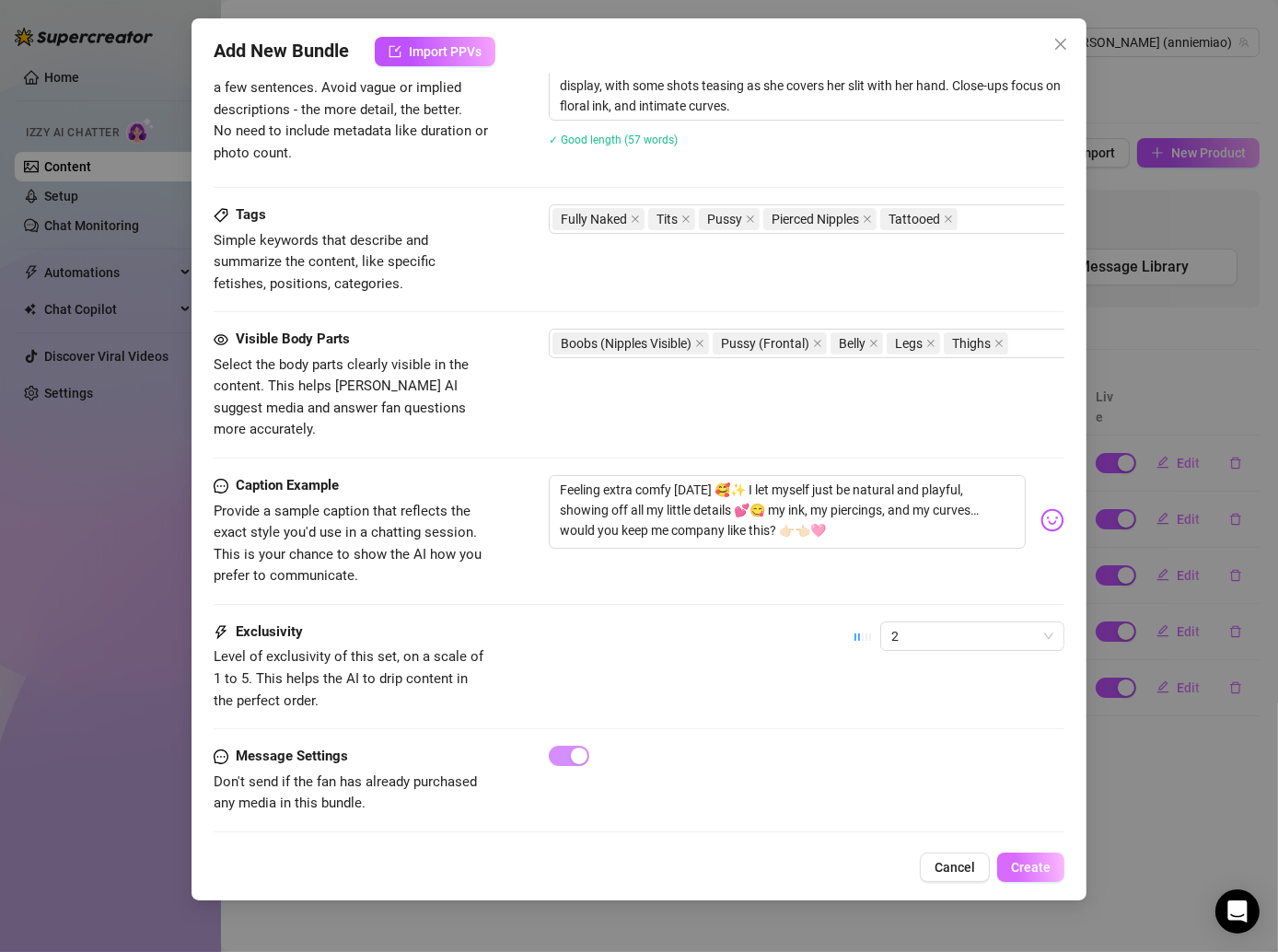
click at [1016, 871] on span "Create" at bounding box center [1030, 866] width 39 height 14
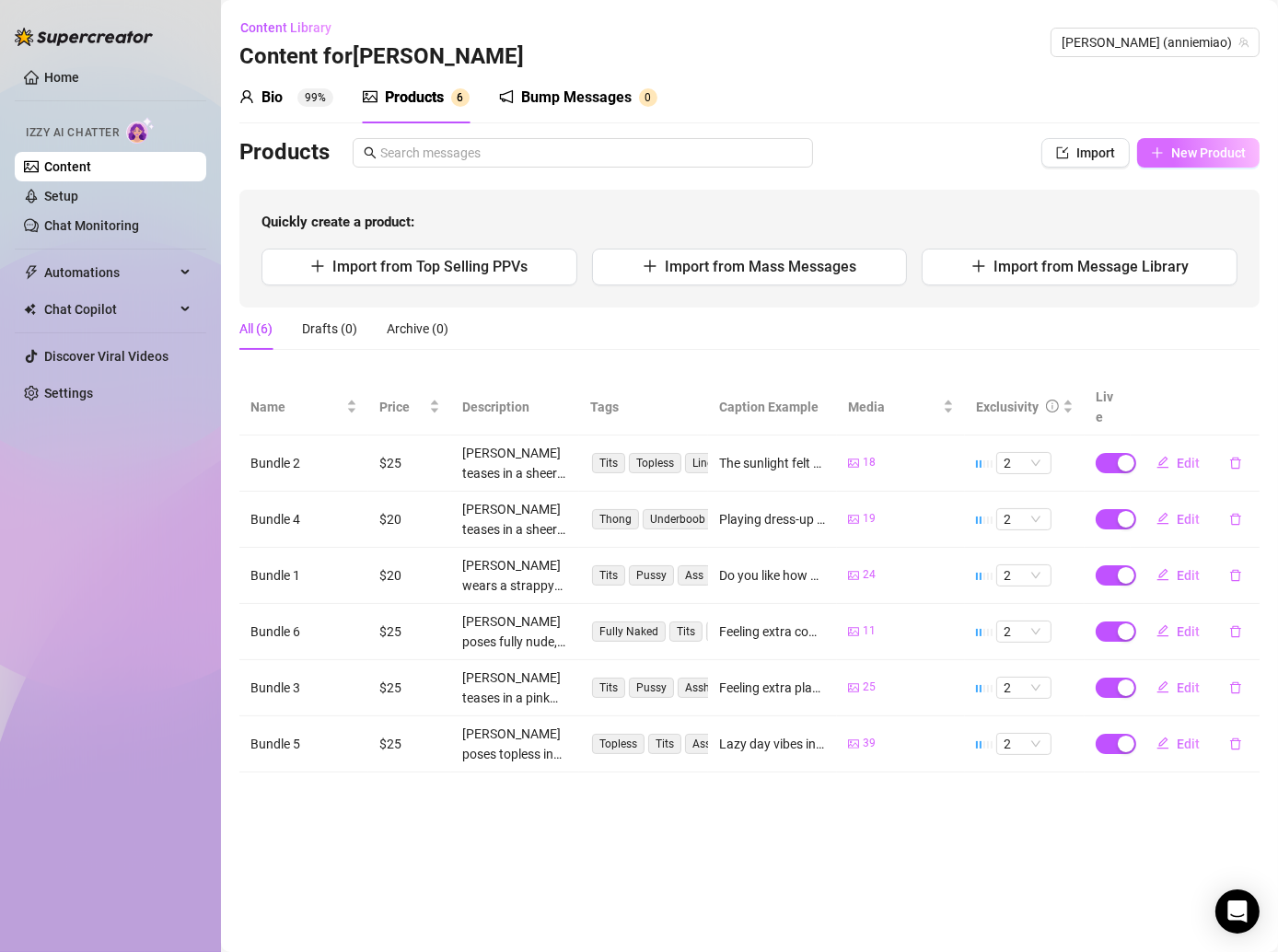
click at [1181, 142] on button "New Product" at bounding box center [1198, 153] width 122 height 30
type textarea "Type your message here..."
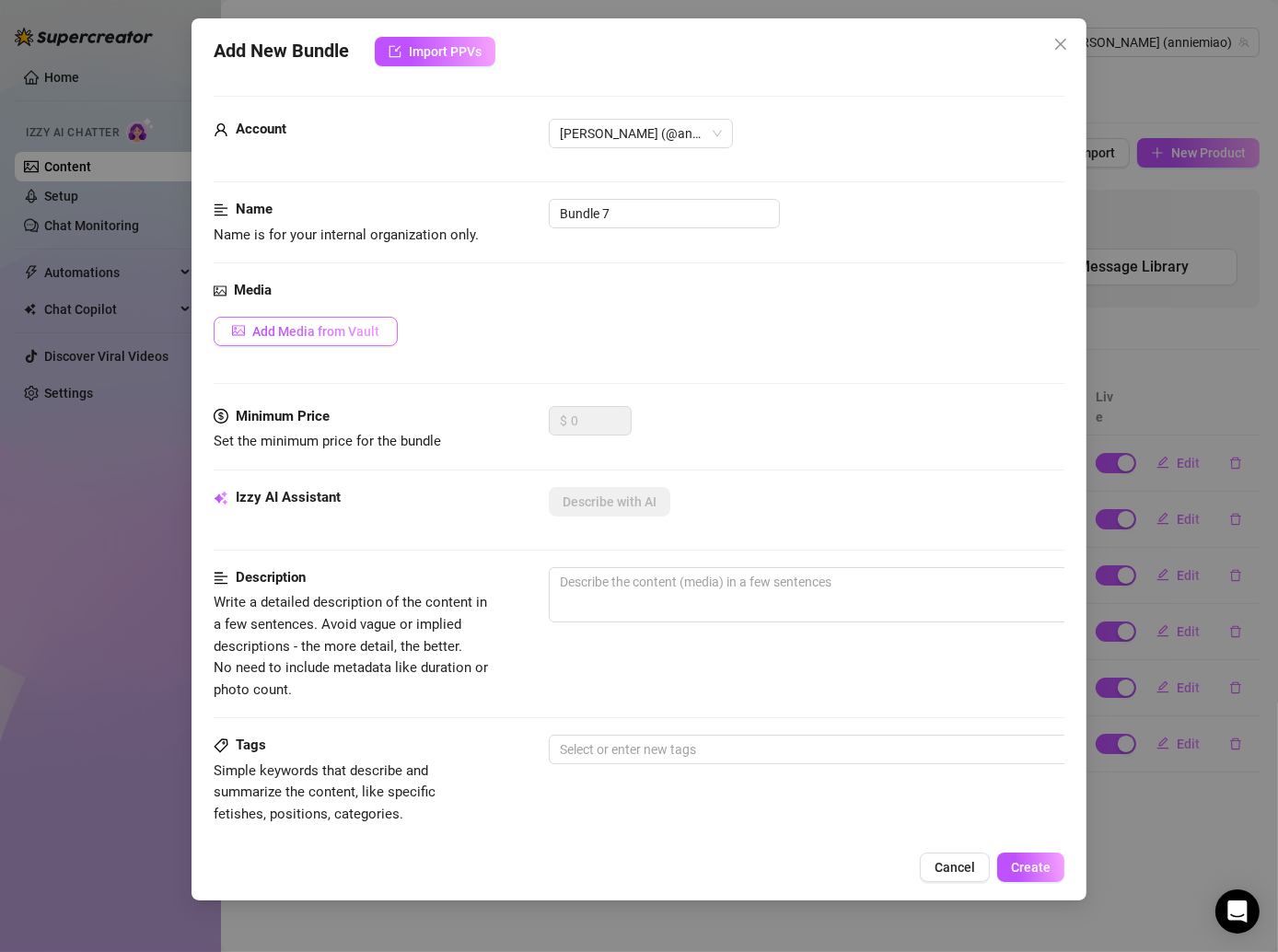
click at [373, 329] on span "Add Media from Vault" at bounding box center [315, 331] width 127 height 14
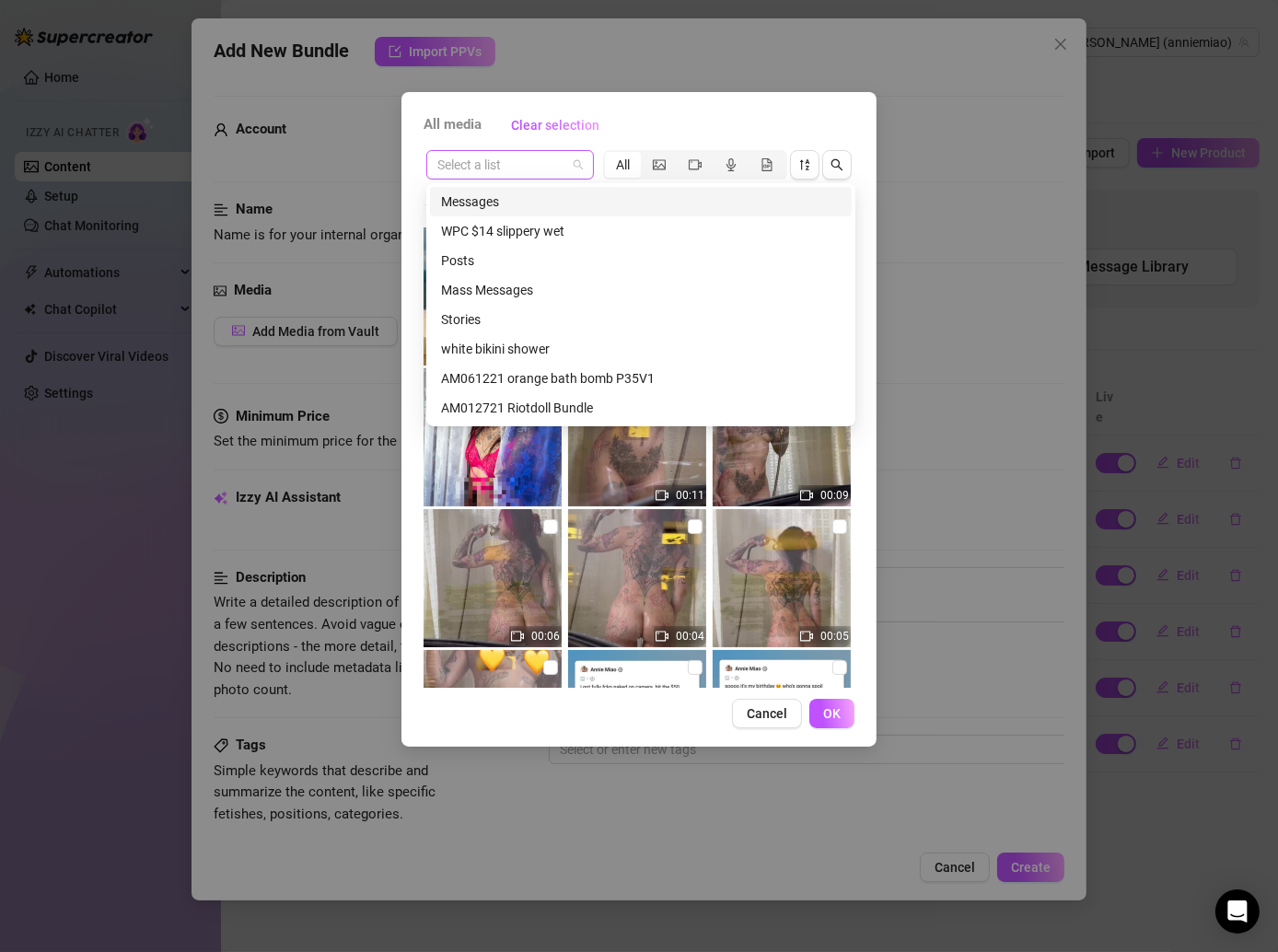
click at [574, 159] on span at bounding box center [510, 164] width 145 height 28
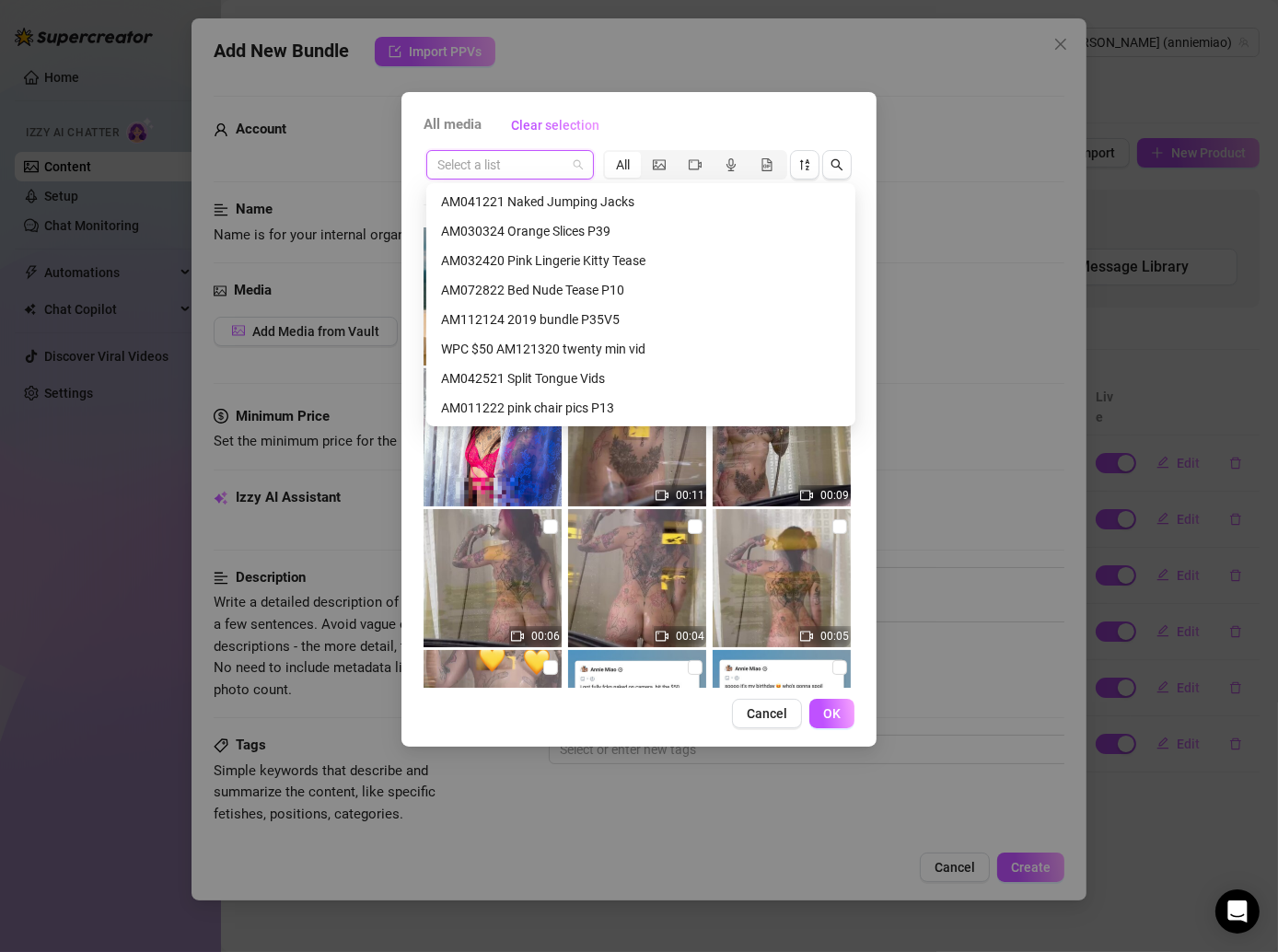
scroll to position [755, 0]
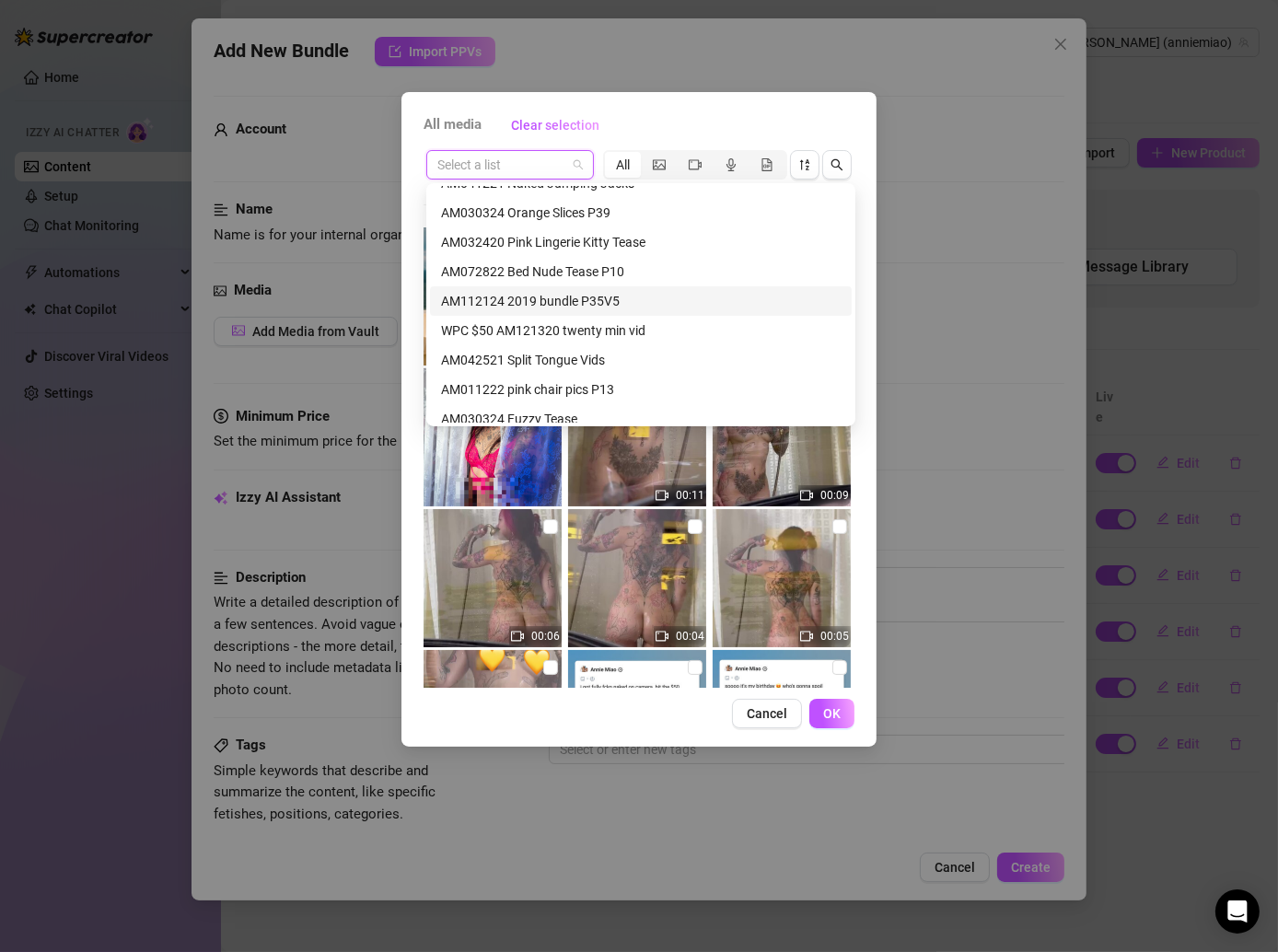
click at [585, 298] on div "AM112124 2019 bundle P35V5" at bounding box center [641, 301] width 400 height 20
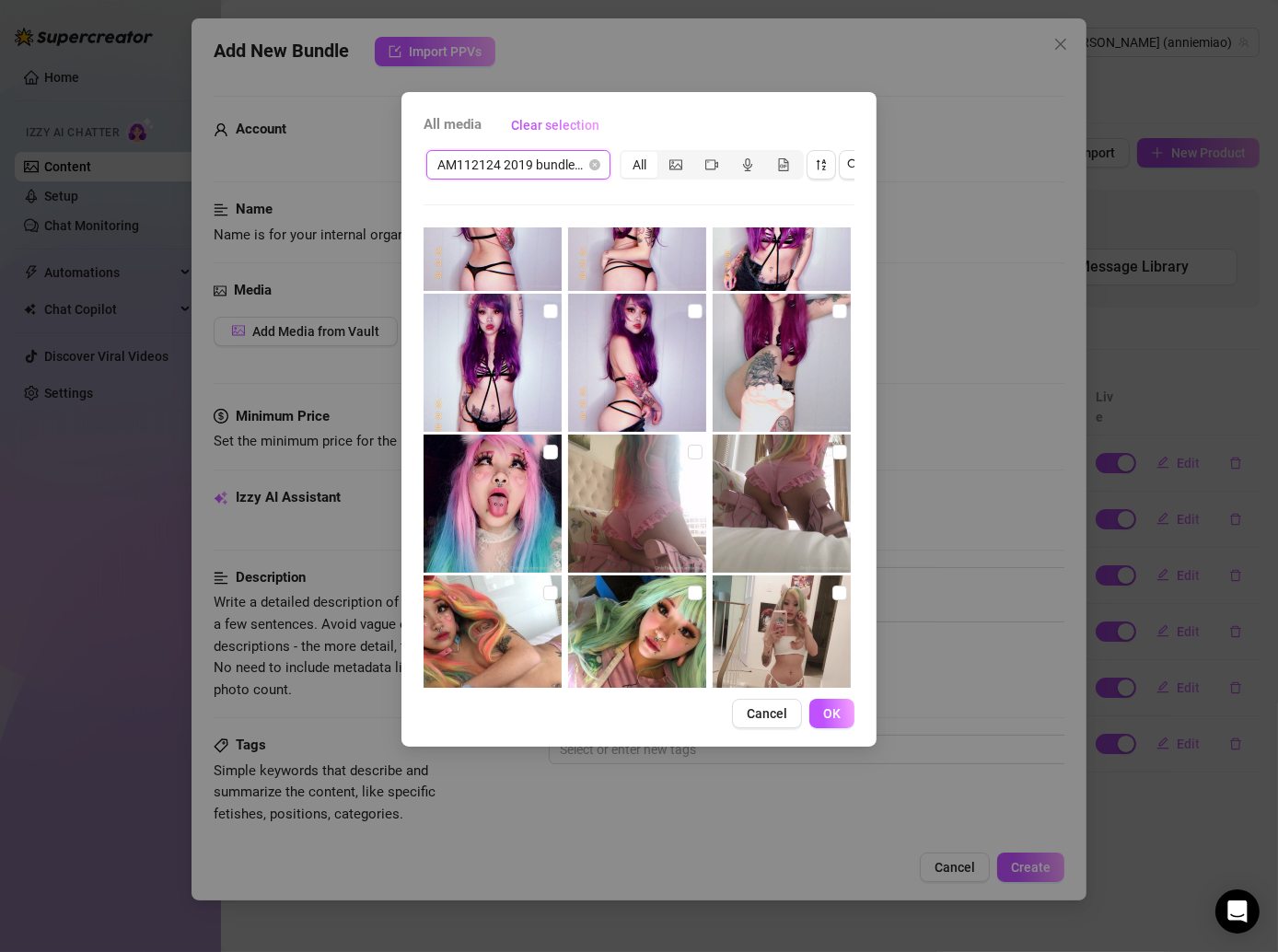
scroll to position [581, 0]
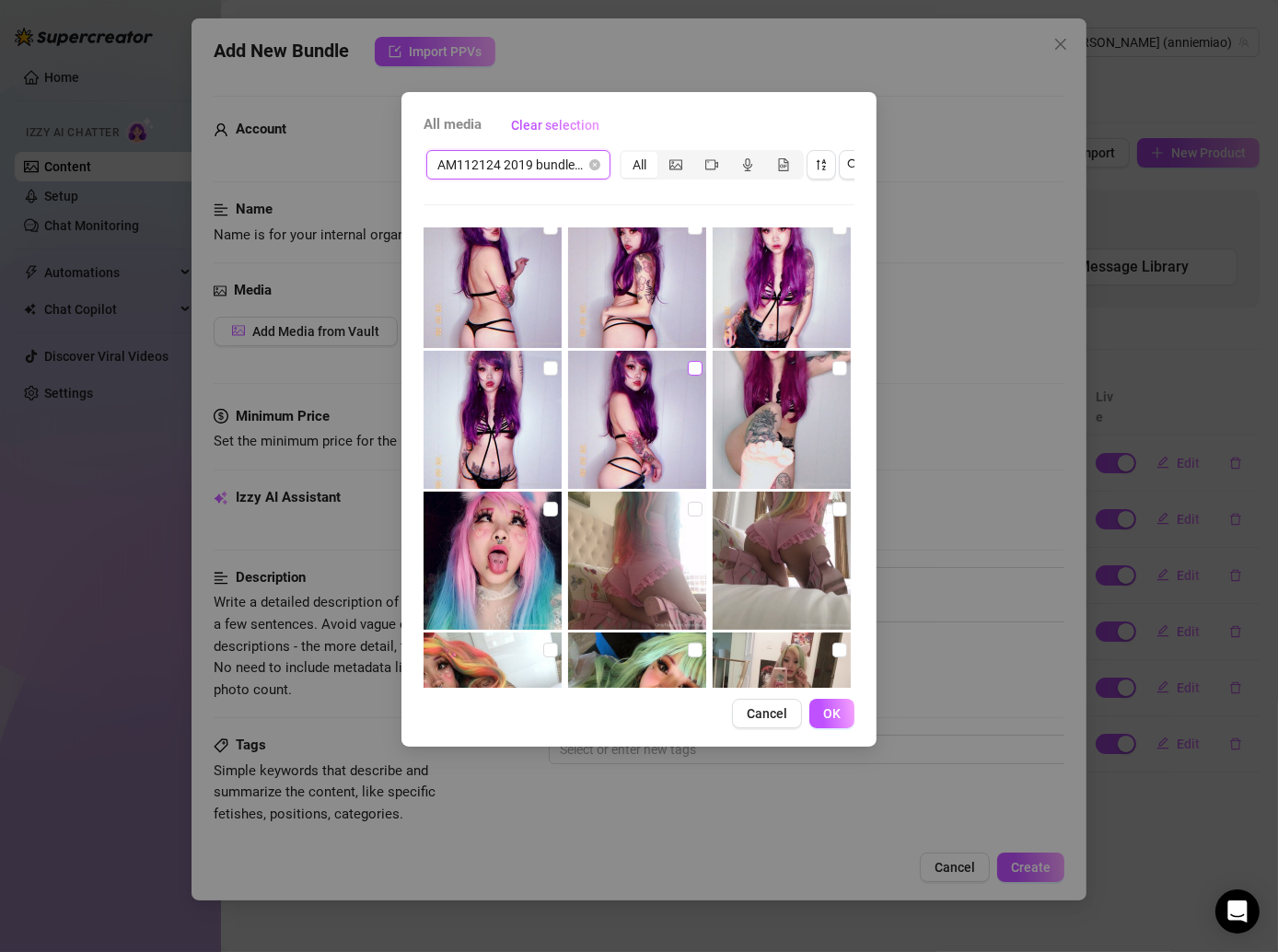
click at [688, 369] on input "checkbox" at bounding box center [694, 367] width 14 height 14
checkbox input "true"
click at [549, 363] on input "checkbox" at bounding box center [550, 367] width 14 height 14
checkbox input "true"
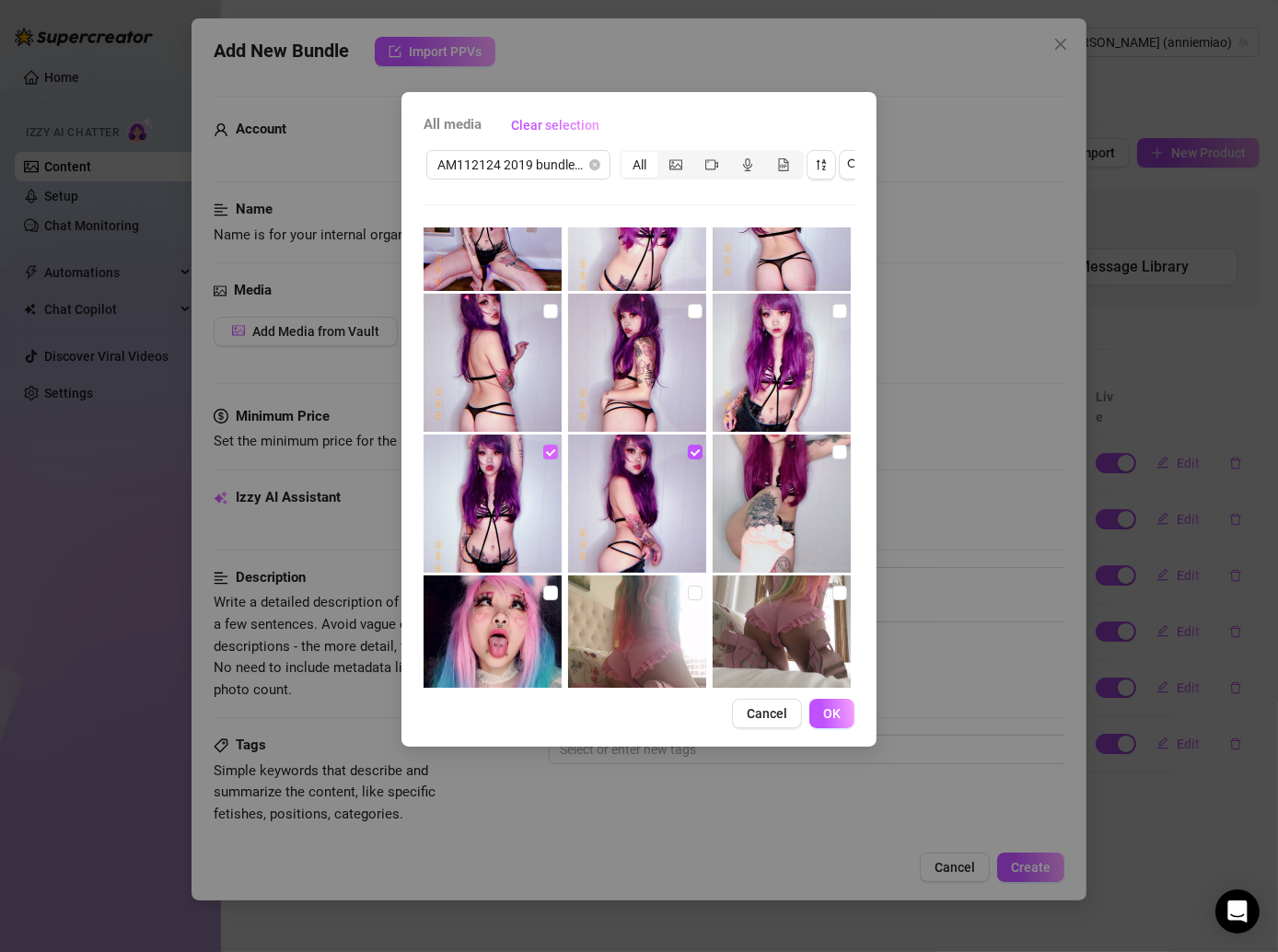
scroll to position [464, 0]
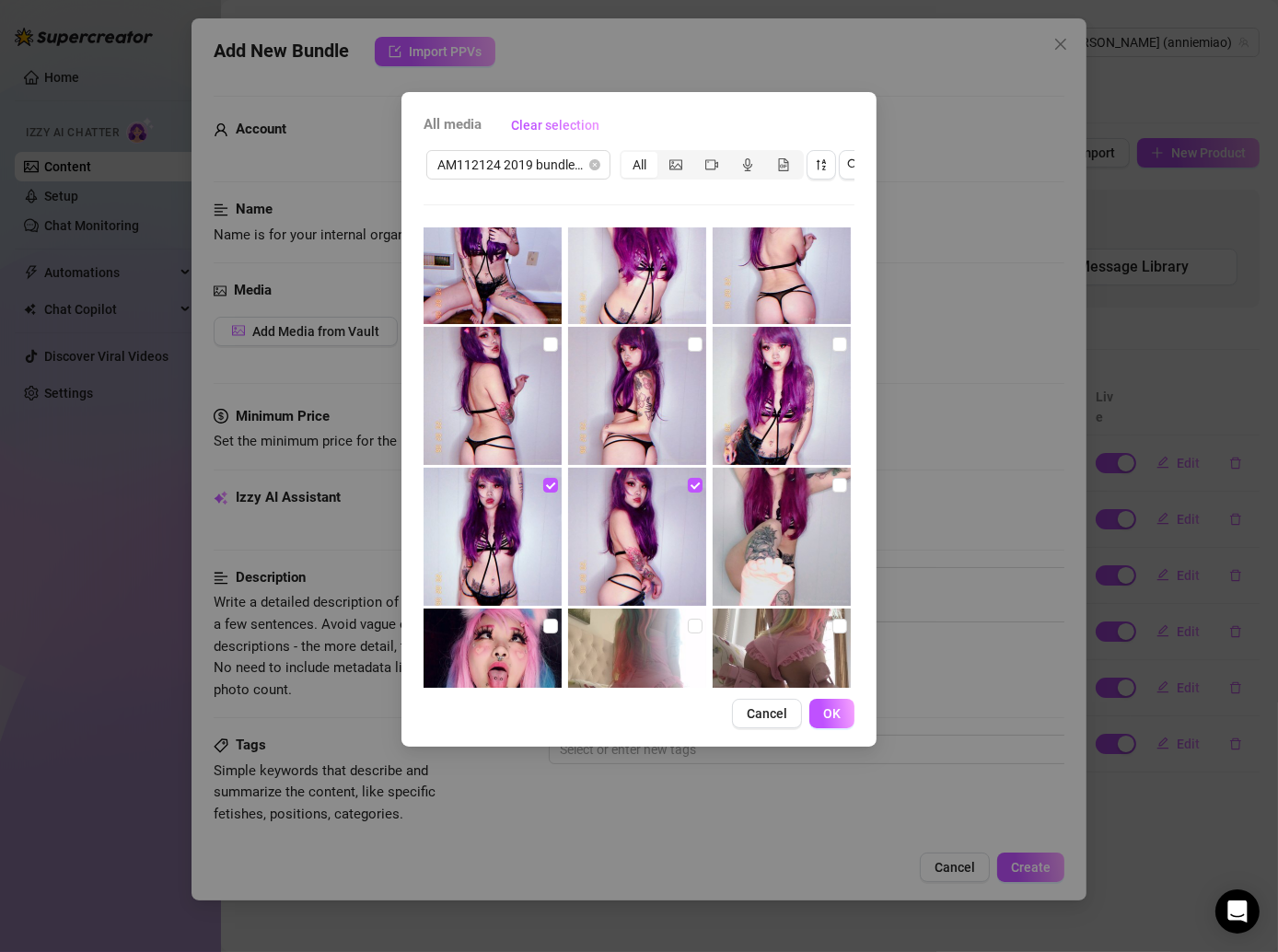
click at [543, 349] on input "checkbox" at bounding box center [550, 343] width 14 height 14
checkbox input "true"
click at [688, 343] on input "checkbox" at bounding box center [694, 343] width 14 height 14
checkbox input "true"
click at [833, 345] on input "checkbox" at bounding box center [839, 343] width 14 height 14
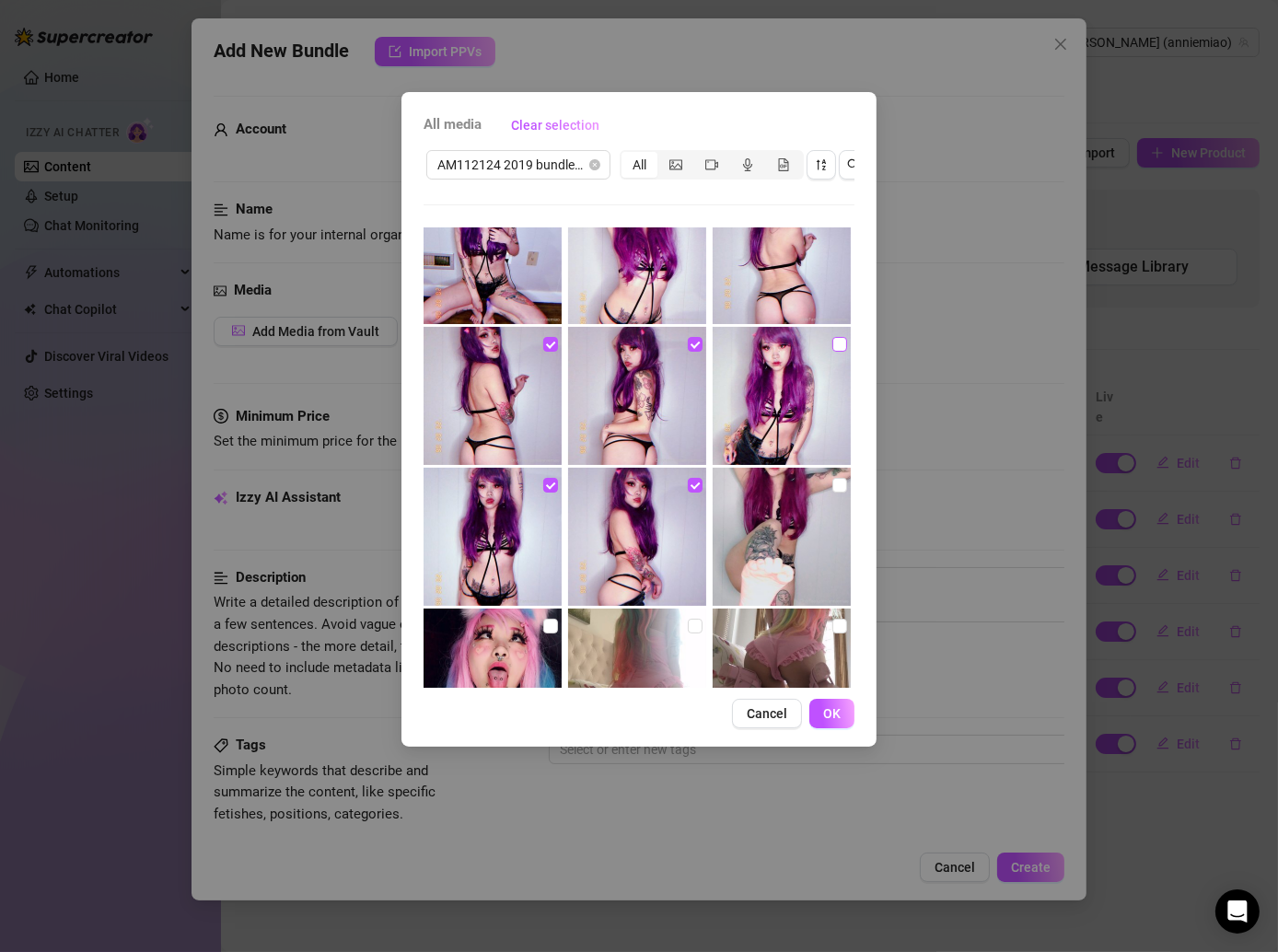
checkbox input "true"
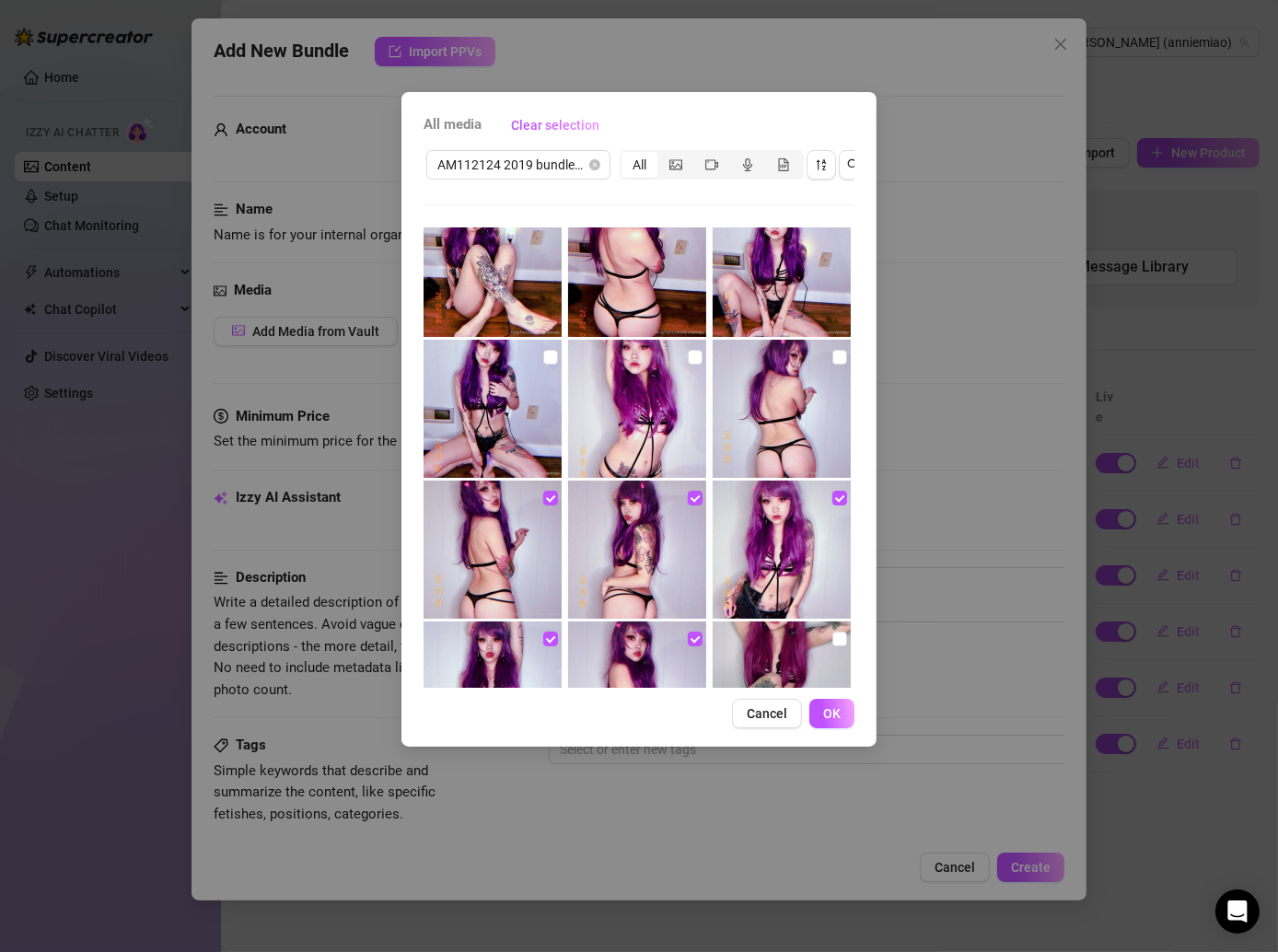
click at [831, 342] on img at bounding box center [782, 409] width 138 height 138
click at [833, 347] on label at bounding box center [839, 357] width 14 height 20
click at [833, 350] on input "checkbox" at bounding box center [839, 357] width 14 height 14
checkbox input "true"
click at [688, 359] on input "checkbox" at bounding box center [694, 357] width 14 height 14
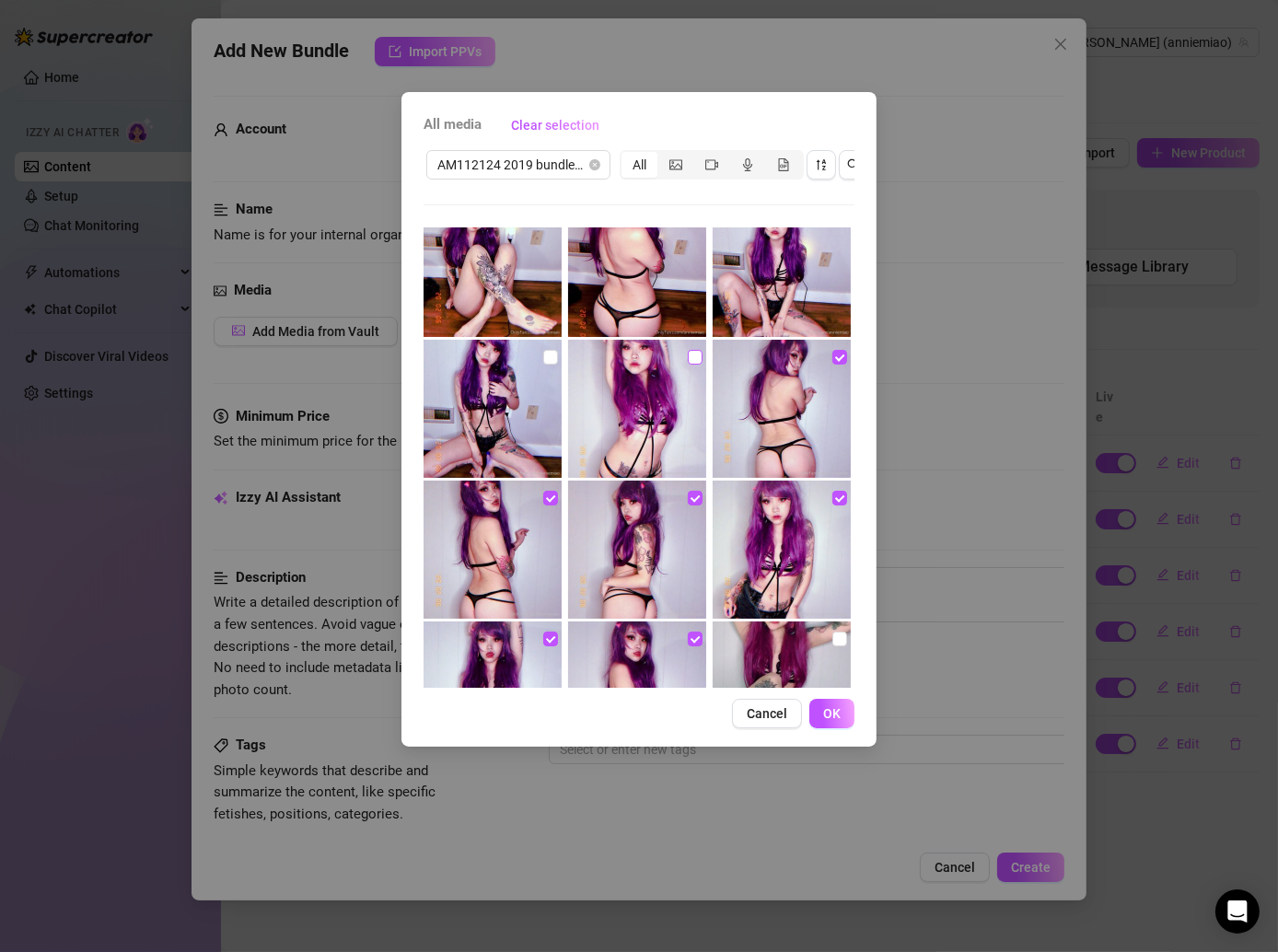
checkbox input "true"
click at [551, 363] on label at bounding box center [550, 357] width 14 height 20
click at [551, 363] on input "checkbox" at bounding box center [550, 357] width 14 height 14
checkbox input "true"
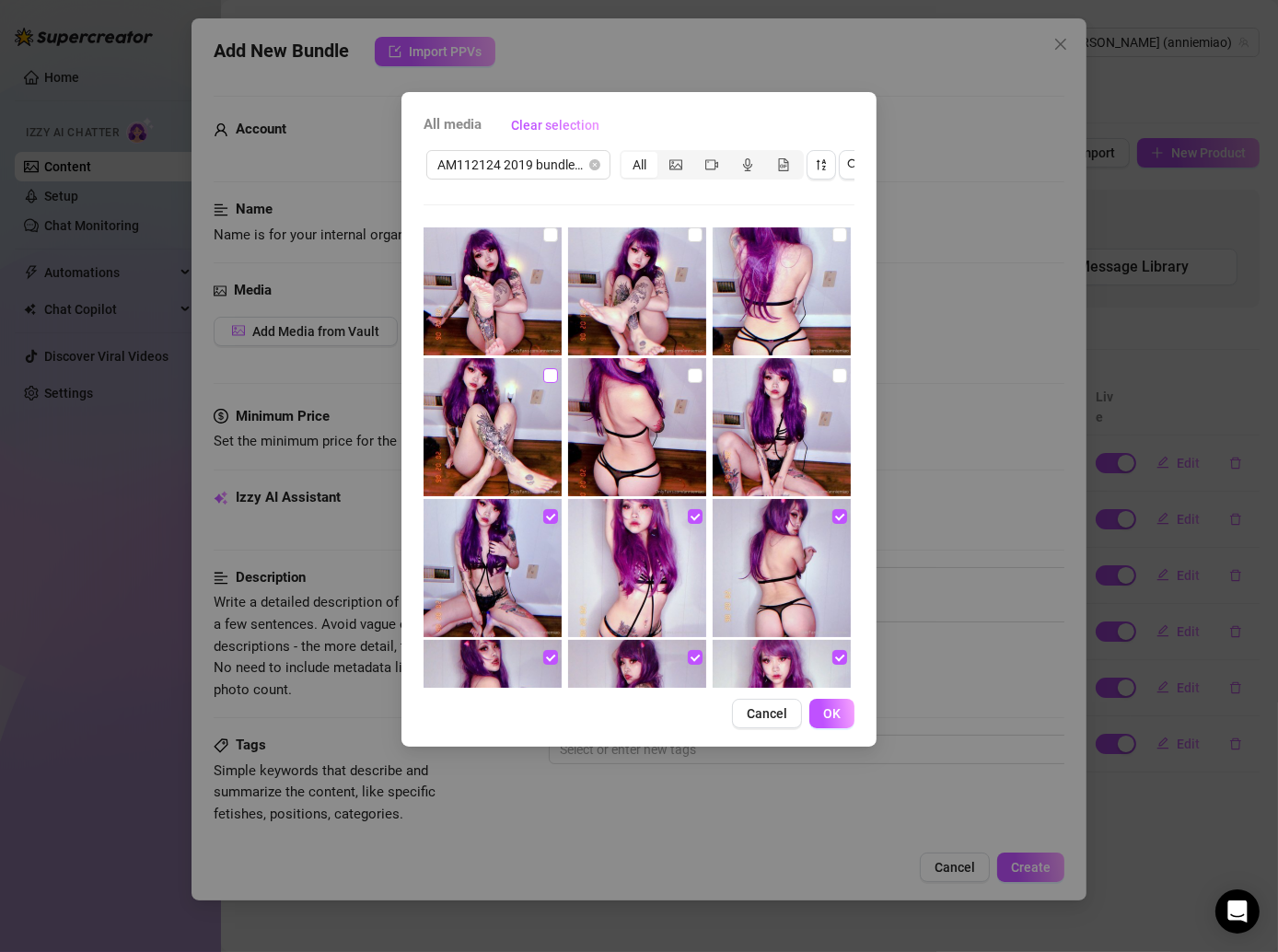
click at [544, 377] on input "checkbox" at bounding box center [550, 375] width 14 height 14
checkbox input "true"
click at [677, 378] on img at bounding box center [638, 427] width 138 height 138
click at [690, 375] on input "checkbox" at bounding box center [694, 375] width 14 height 14
checkbox input "true"
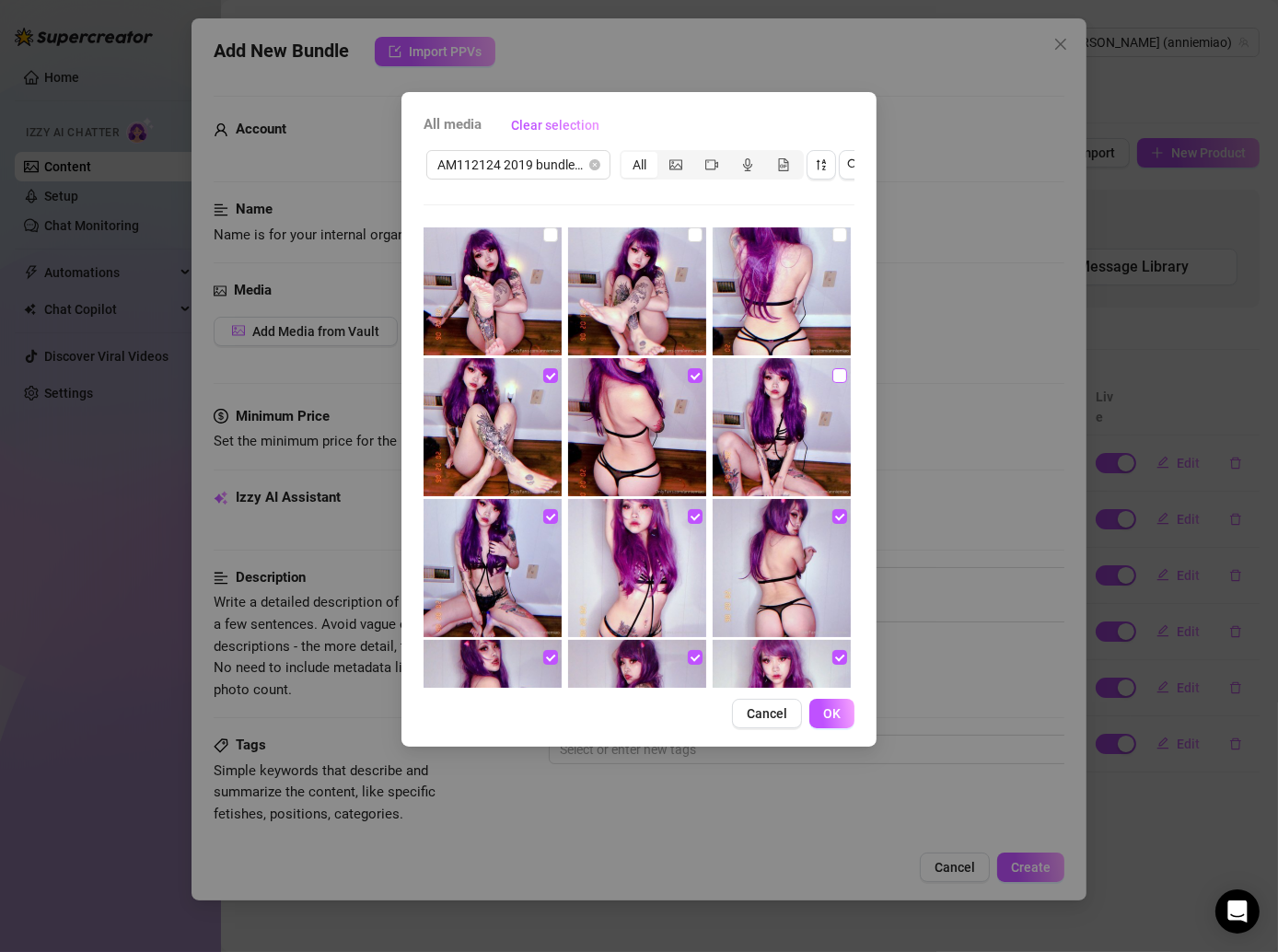
click at [833, 377] on input "checkbox" at bounding box center [839, 375] width 14 height 14
checkbox input "true"
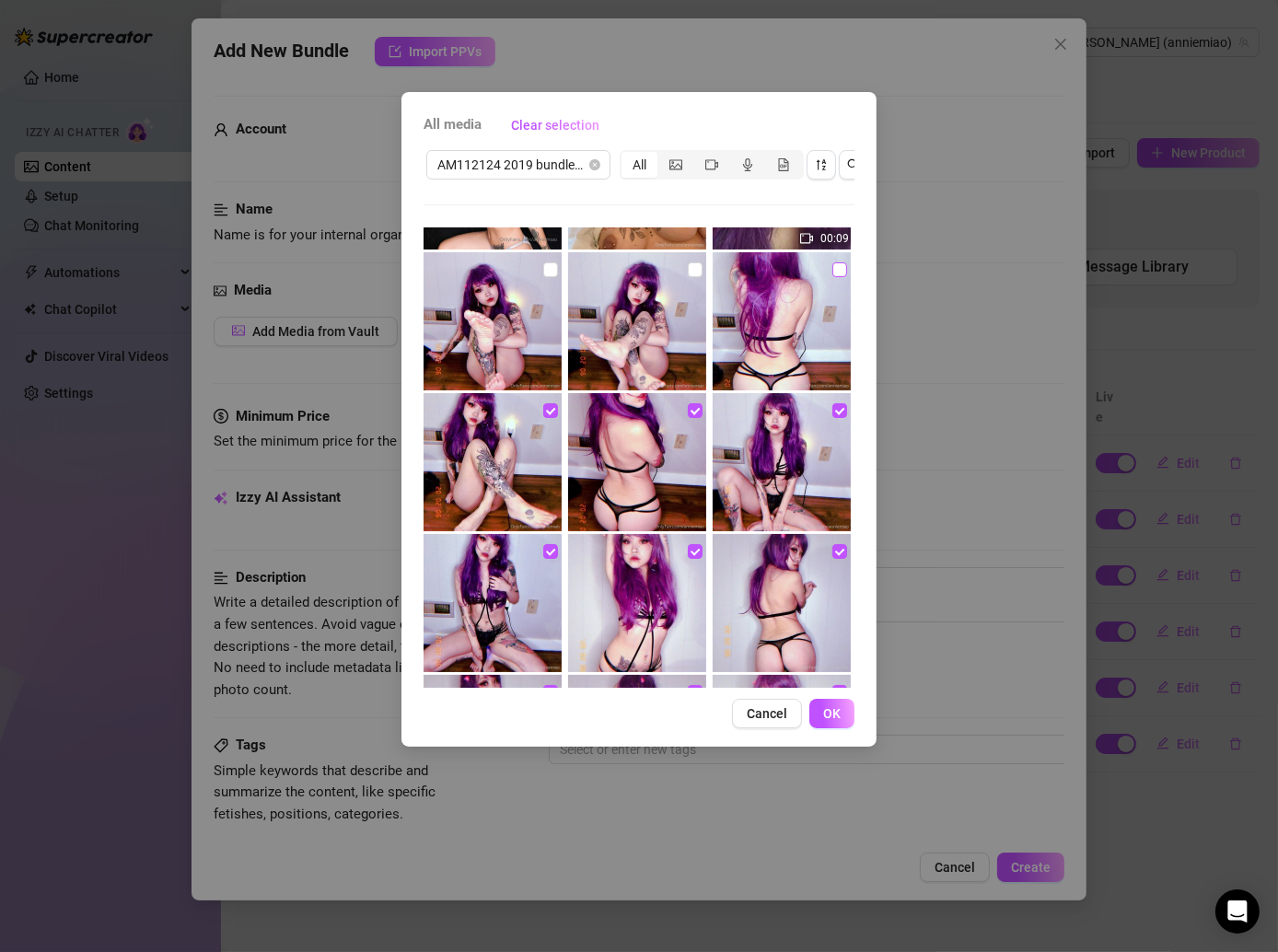
scroll to position [68, 0]
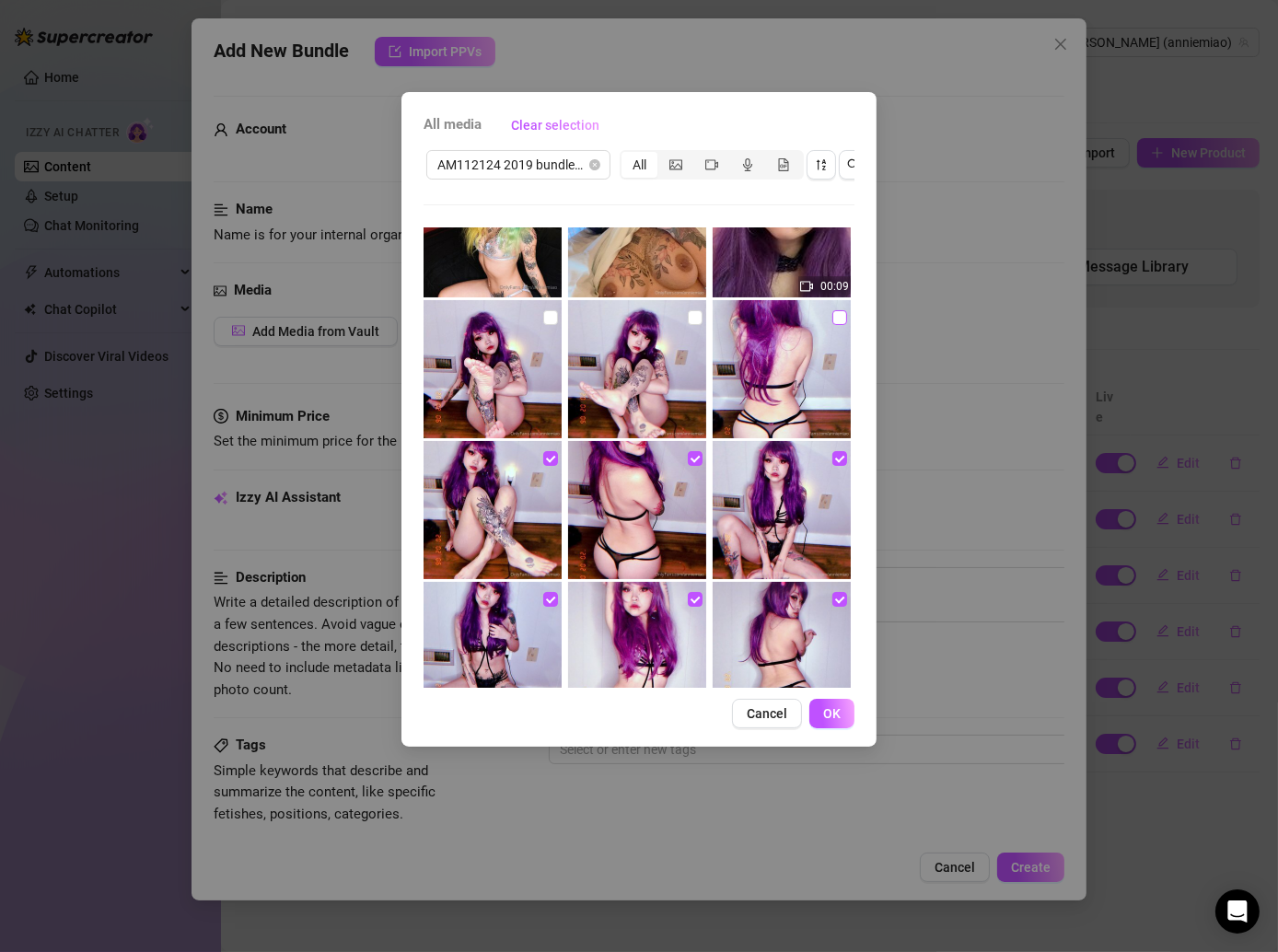
click at [833, 321] on input "checkbox" at bounding box center [839, 317] width 14 height 14
checkbox input "true"
click at [688, 317] on input "checkbox" at bounding box center [694, 317] width 14 height 14
checkbox input "true"
click at [547, 313] on input "checkbox" at bounding box center [550, 317] width 14 height 14
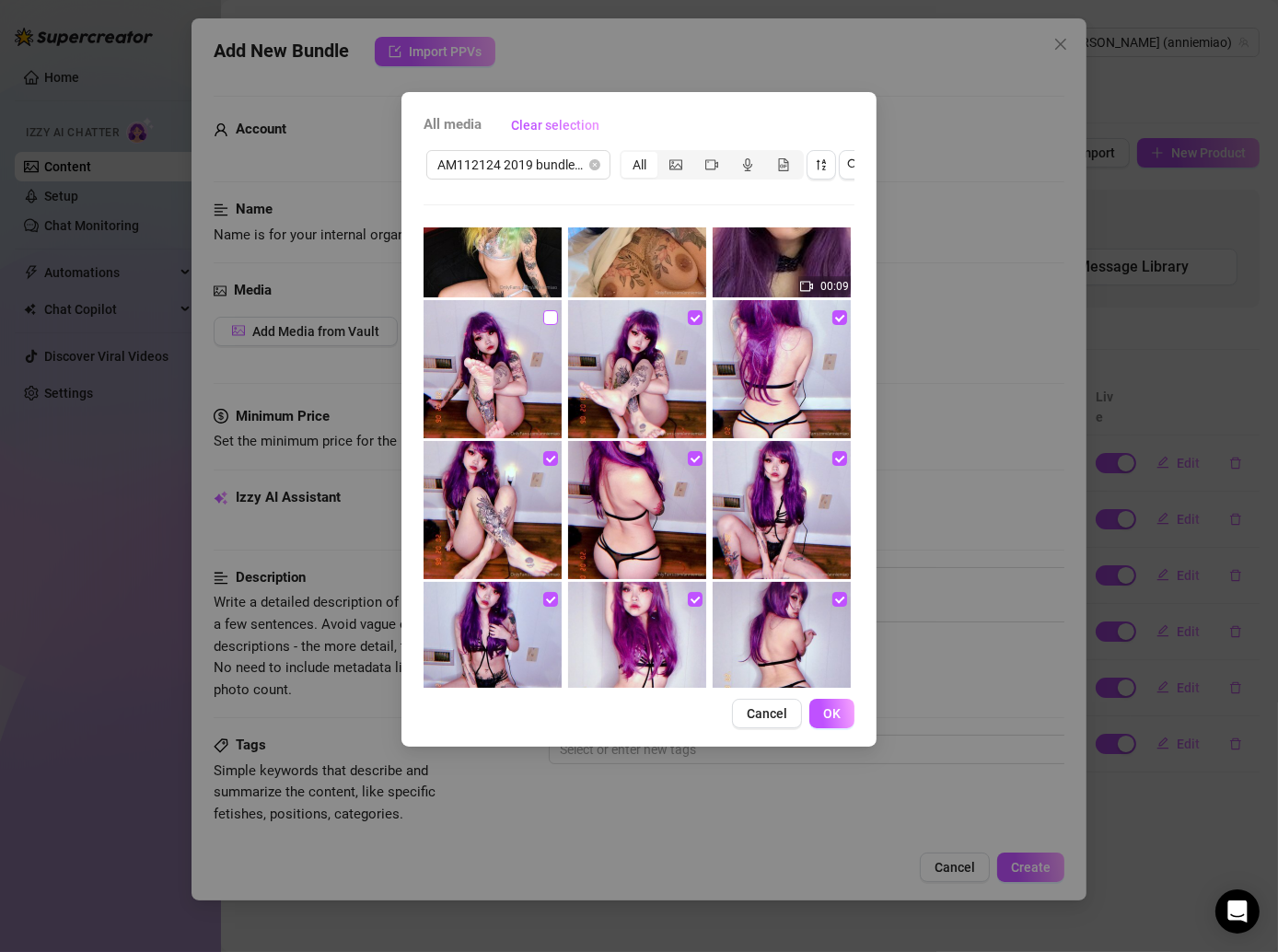
checkbox input "true"
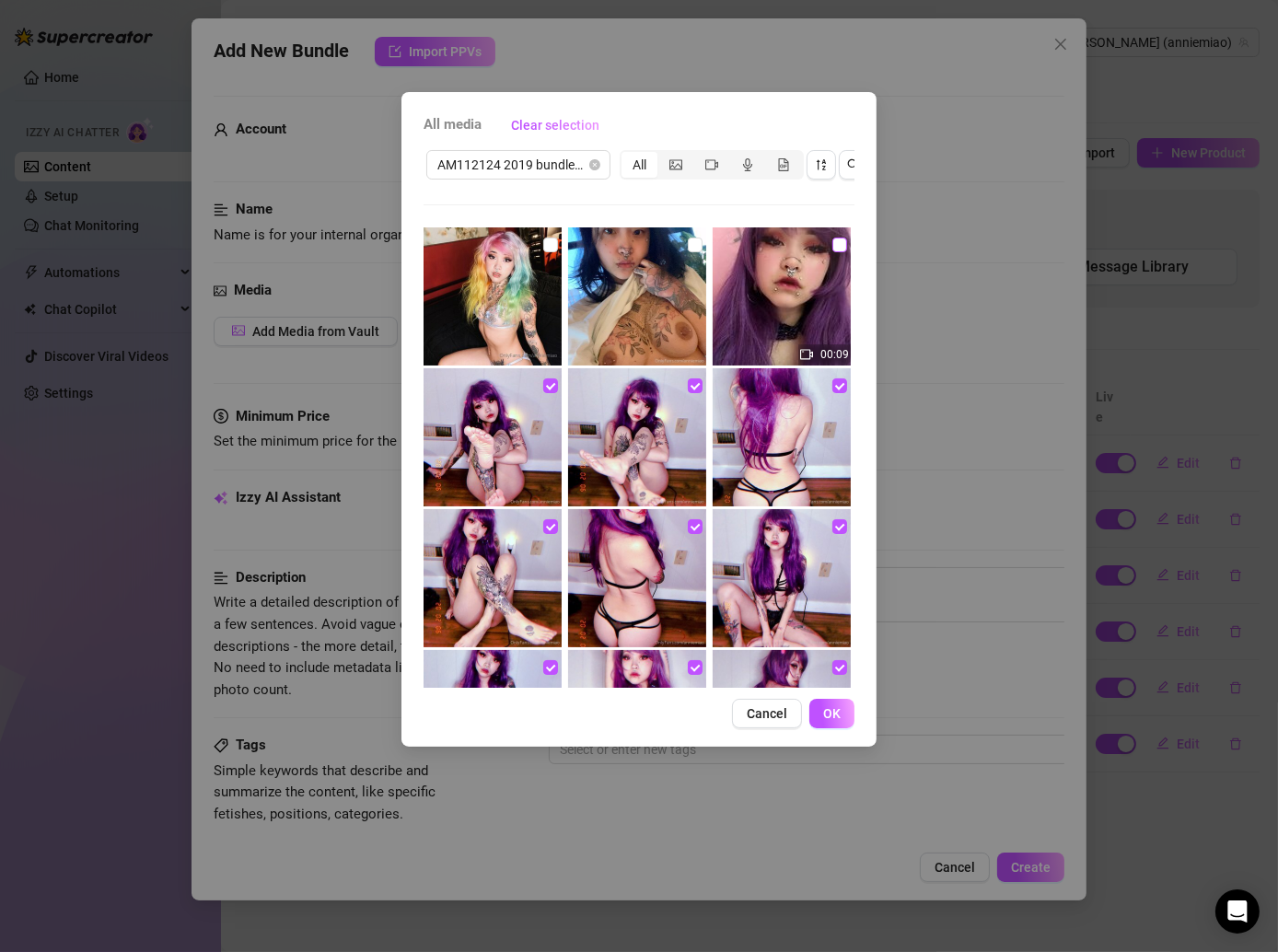
click at [833, 247] on input "checkbox" at bounding box center [839, 244] width 14 height 14
checkbox input "true"
click at [829, 721] on button "OK" at bounding box center [832, 714] width 45 height 30
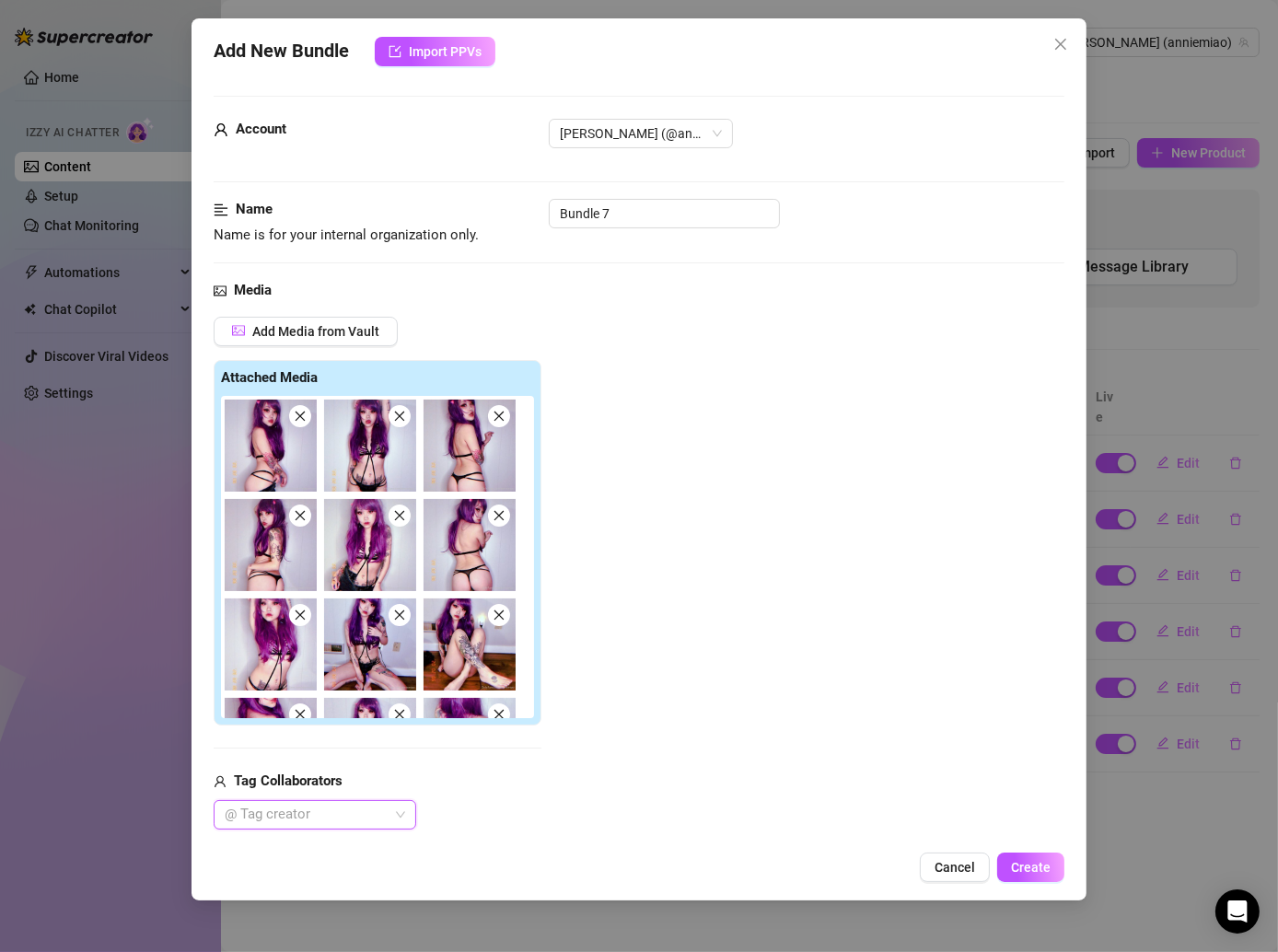
scroll to position [254, 0]
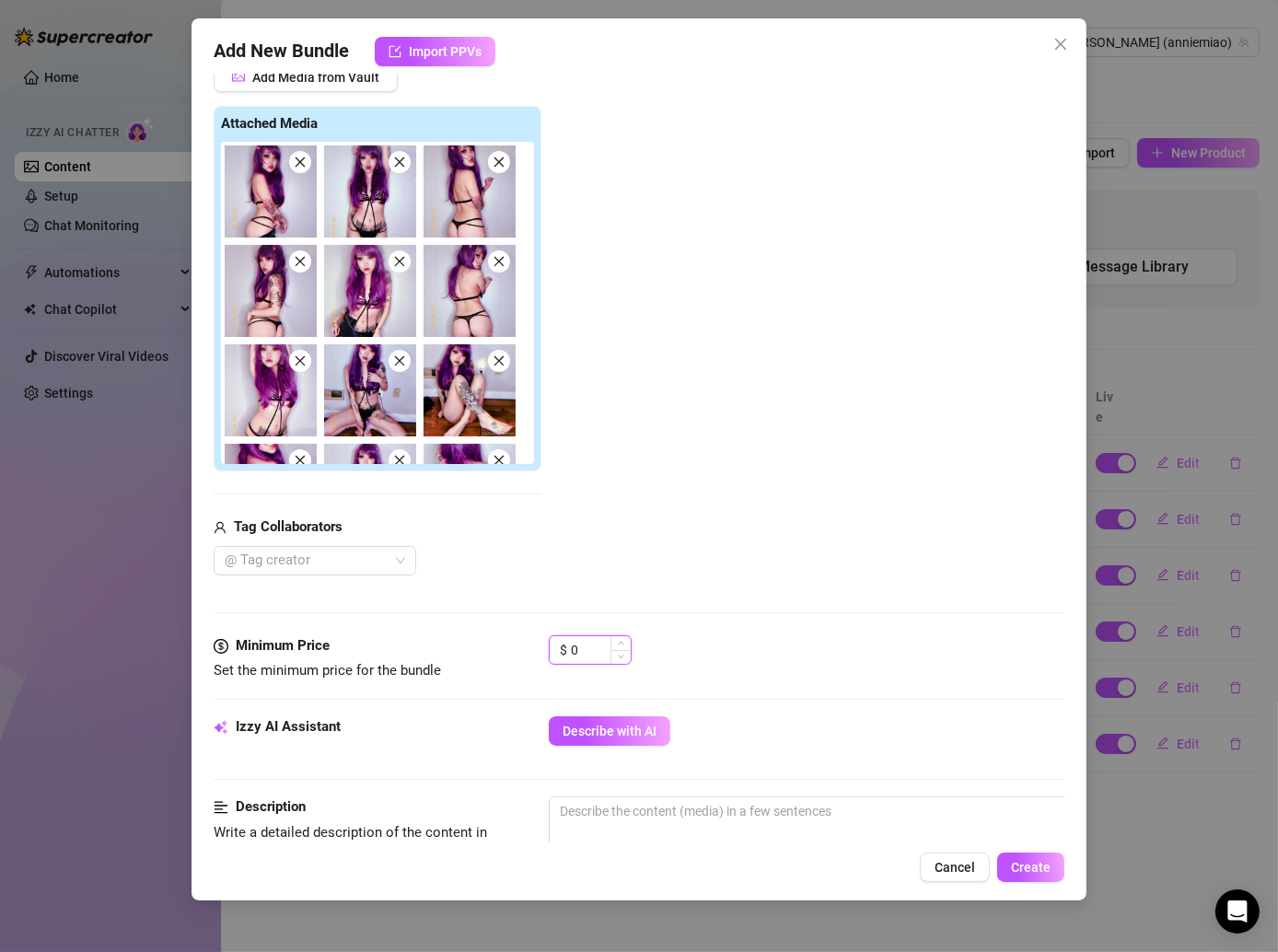
drag, startPoint x: 605, startPoint y: 638, endPoint x: 571, endPoint y: 638, distance: 34.0
click at [571, 638] on input "0" at bounding box center [601, 650] width 60 height 28
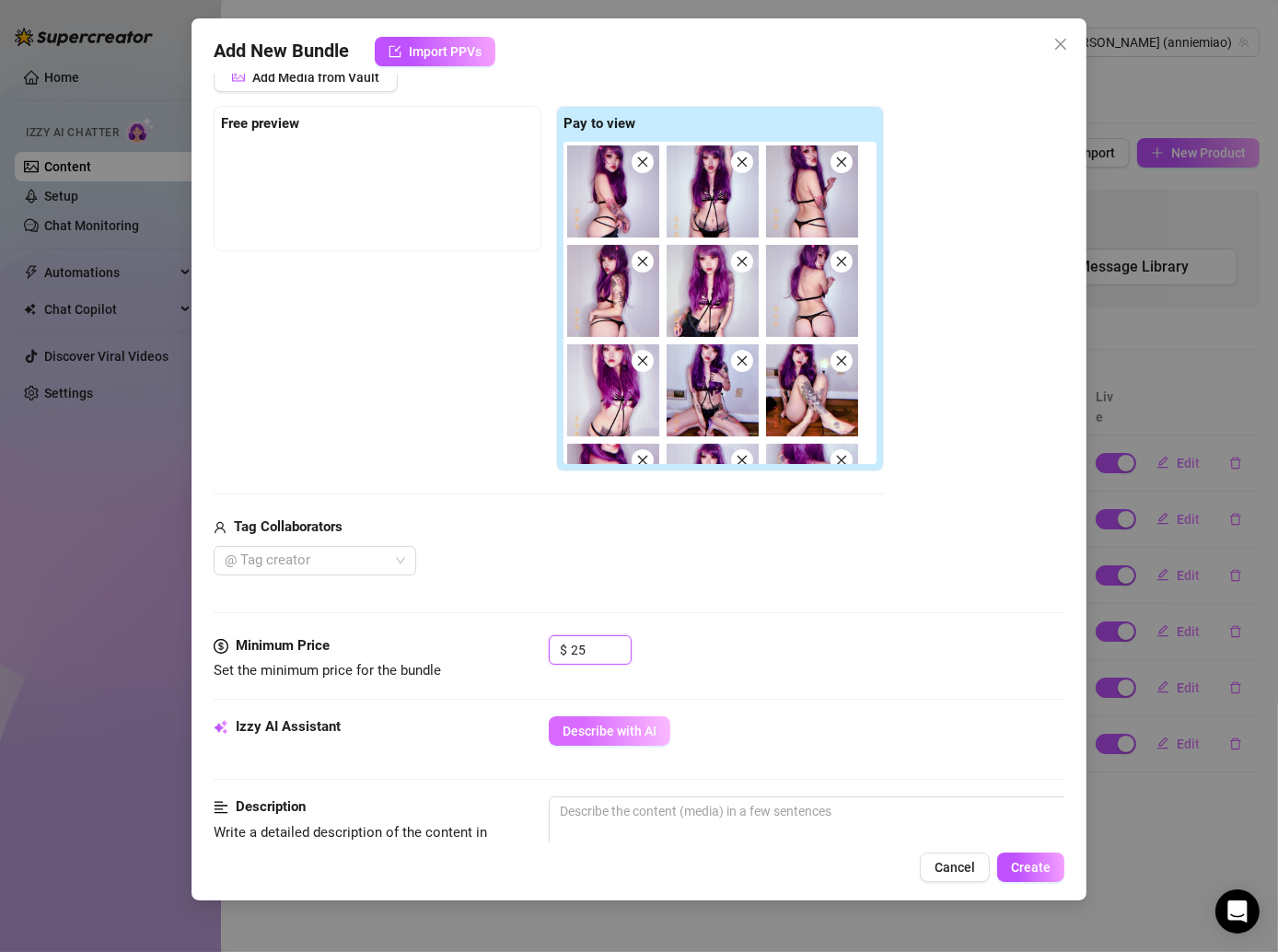
type input "25"
click at [593, 724] on span "Describe with AI" at bounding box center [610, 731] width 94 height 14
type textarea "[PERSON_NAME]"
type textarea "[PERSON_NAME] teases"
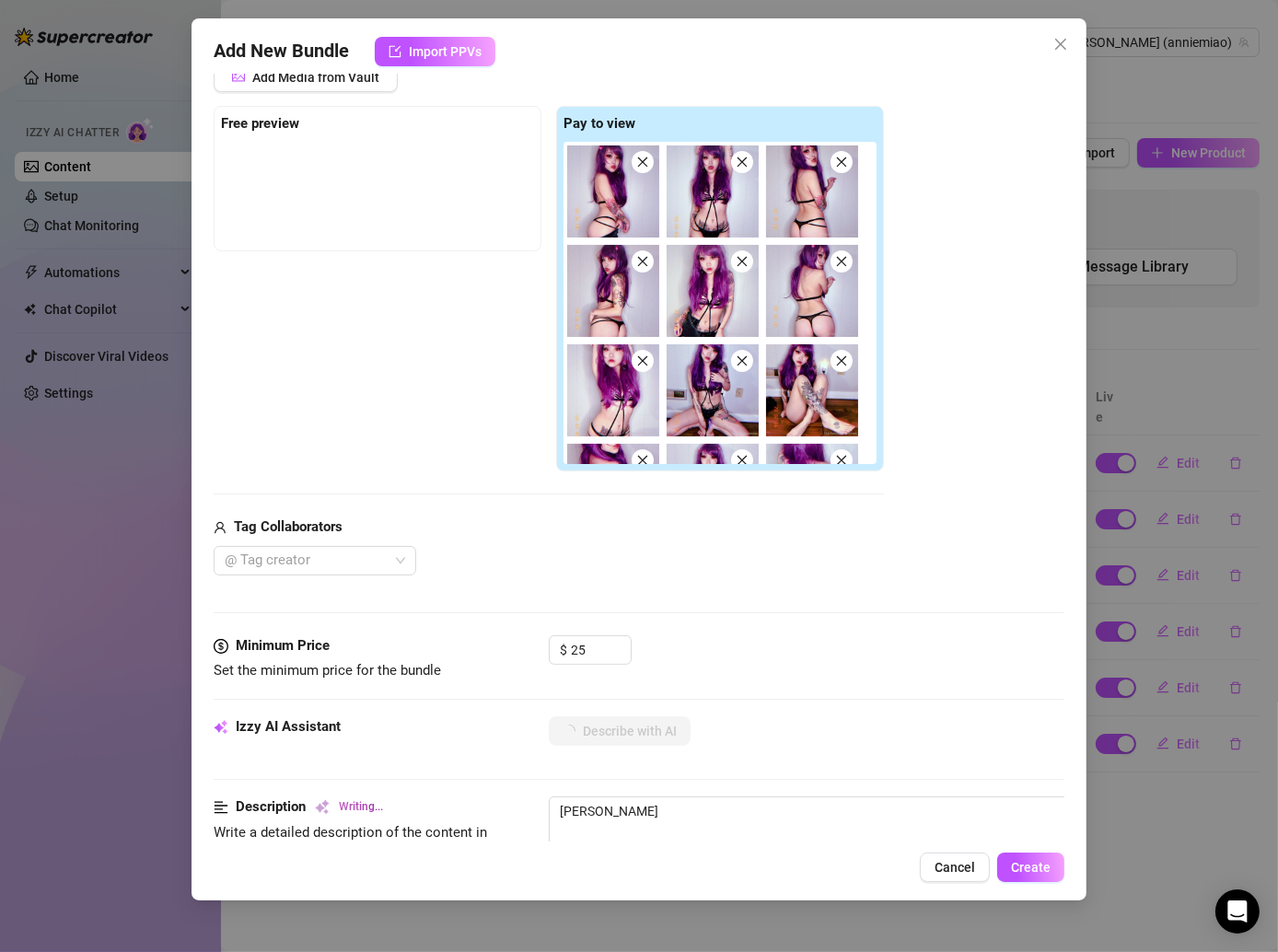
type textarea "[PERSON_NAME] teases"
type textarea "[PERSON_NAME] teases in"
type textarea "[PERSON_NAME] teases in a"
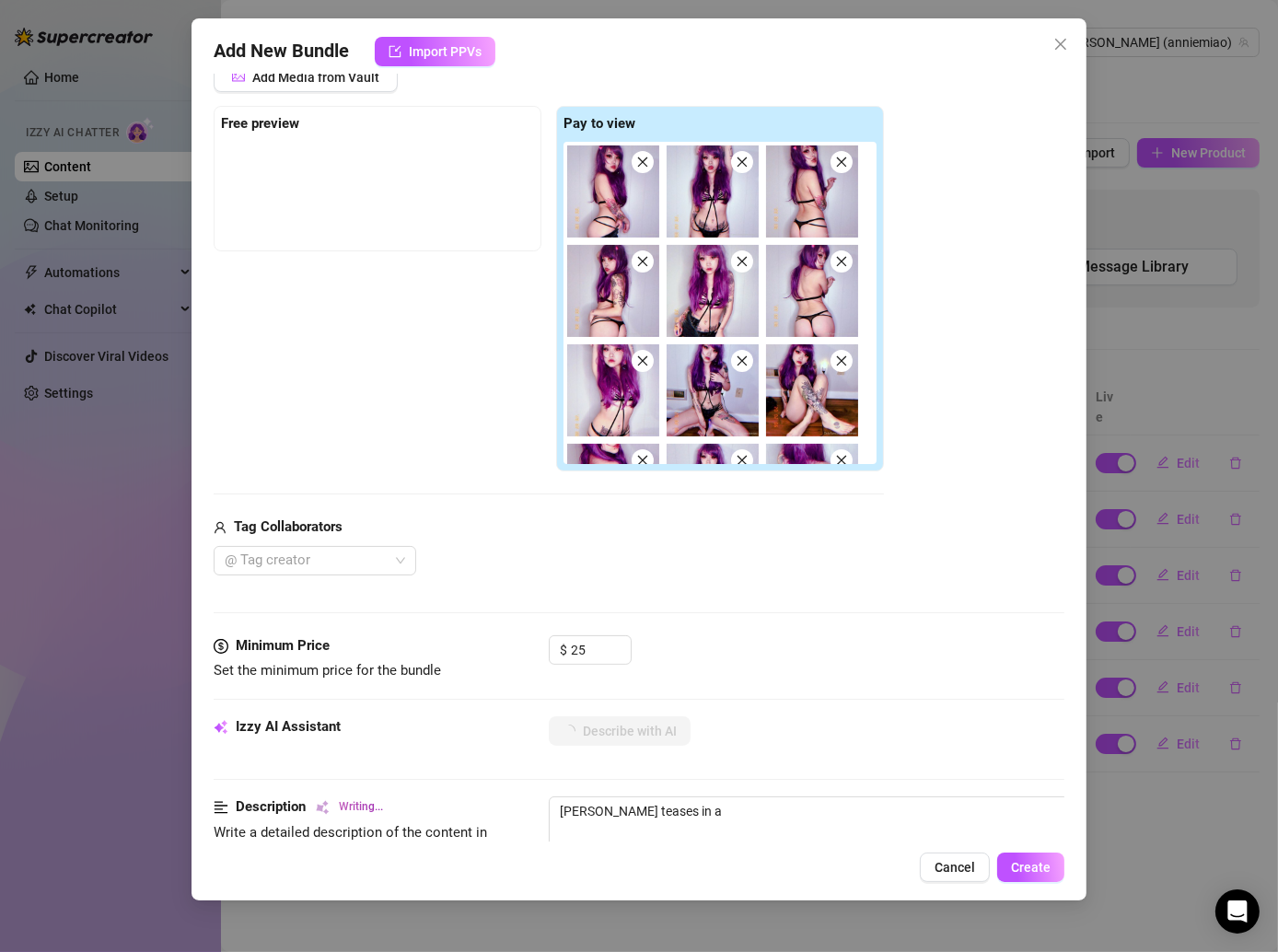
type textarea "[PERSON_NAME] teases in a strappy"
type textarea "[PERSON_NAME] teases in a strappy black"
type textarea "[PERSON_NAME] teases in a strappy black lingerie"
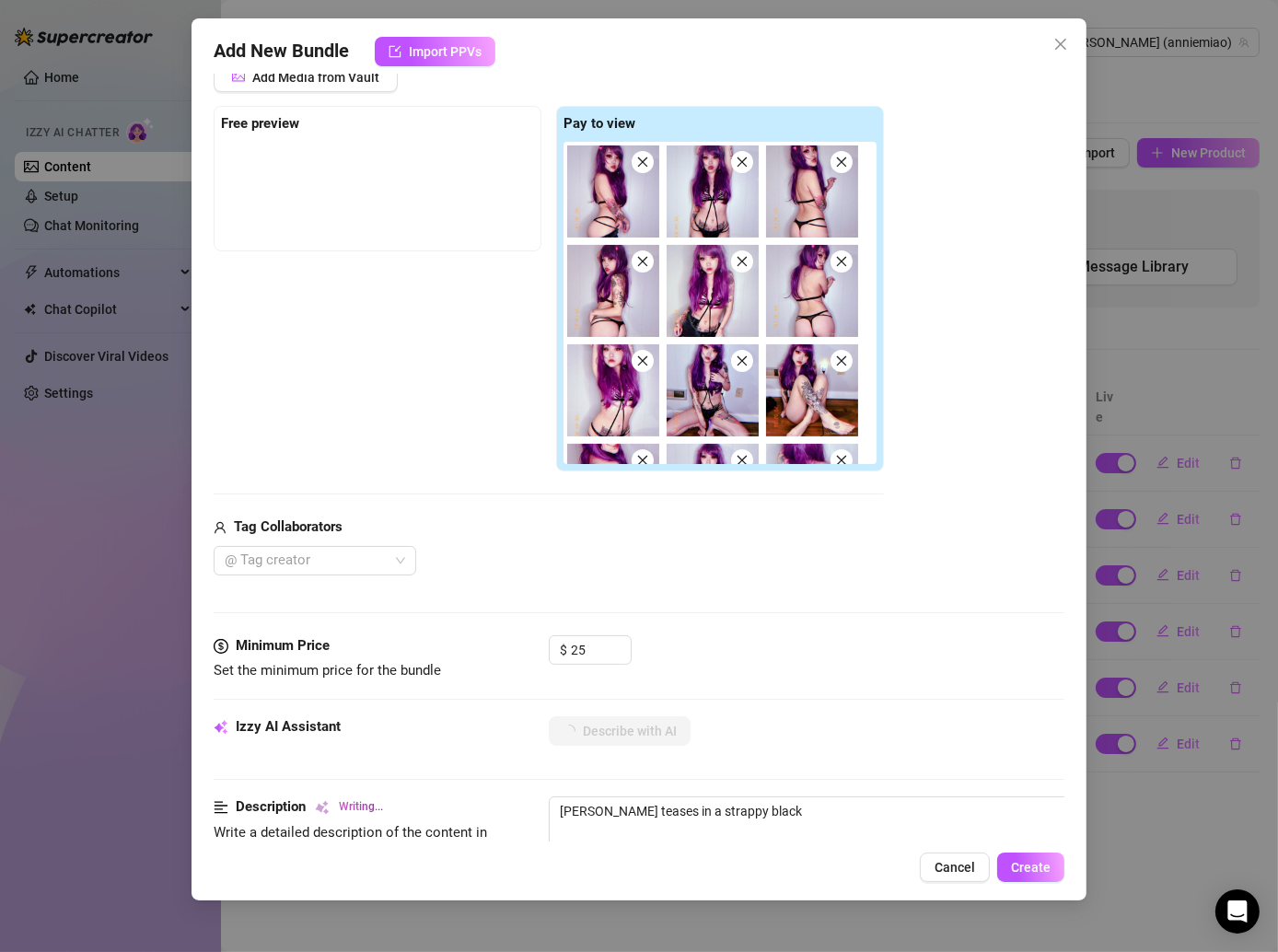
type textarea "[PERSON_NAME] teases in a strappy black lingerie"
type textarea "[PERSON_NAME] teases in a strappy black lingerie set"
type textarea "[PERSON_NAME] teases in a strappy black lingerie set with"
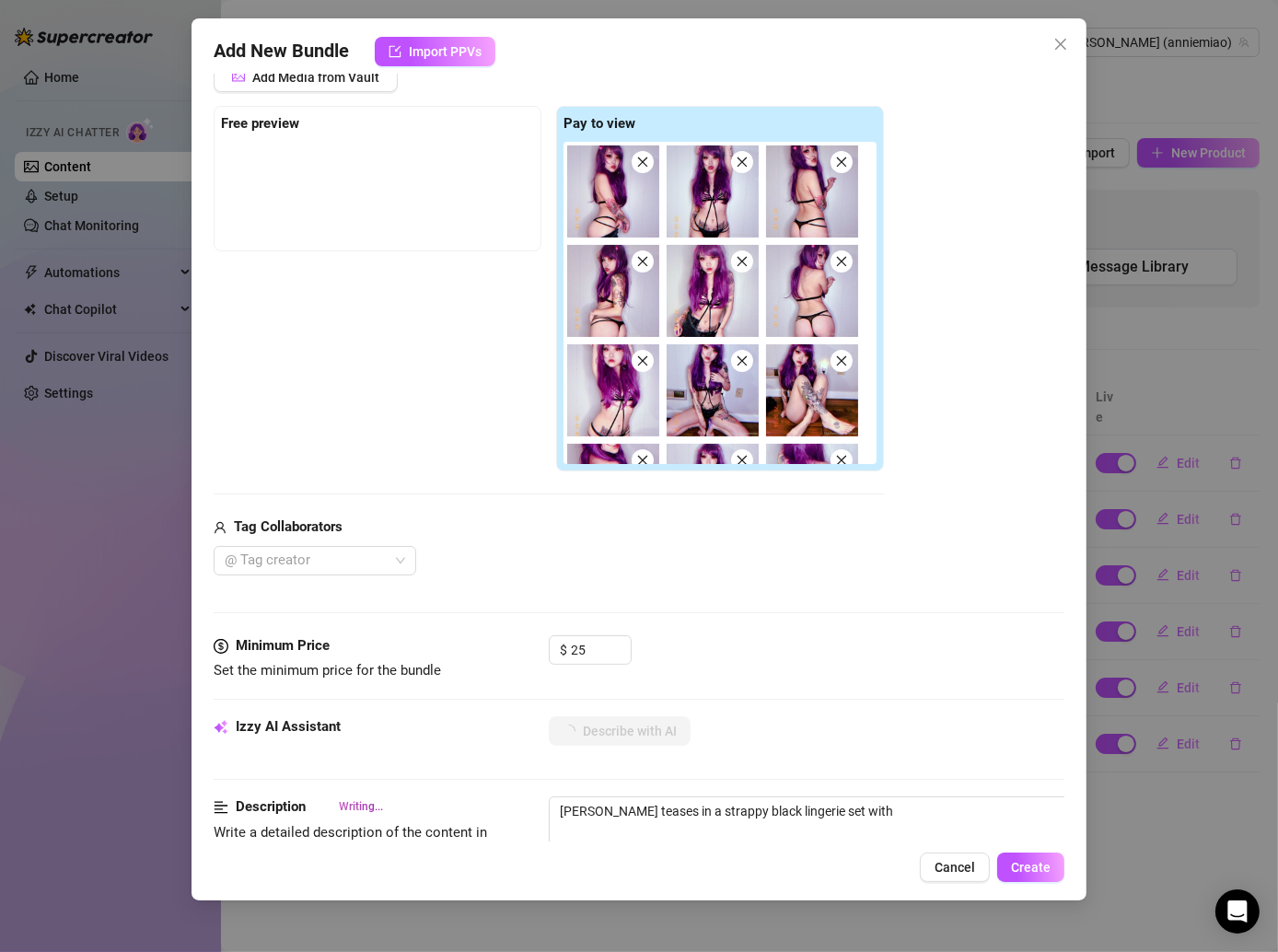
type textarea "[PERSON_NAME] teases in a strappy black lingerie set with sheer"
type textarea "[PERSON_NAME] teases in a strappy black lingerie set with sheer mesh"
type textarea "[PERSON_NAME] teases in a strappy black lingerie set with sheer mesh panties"
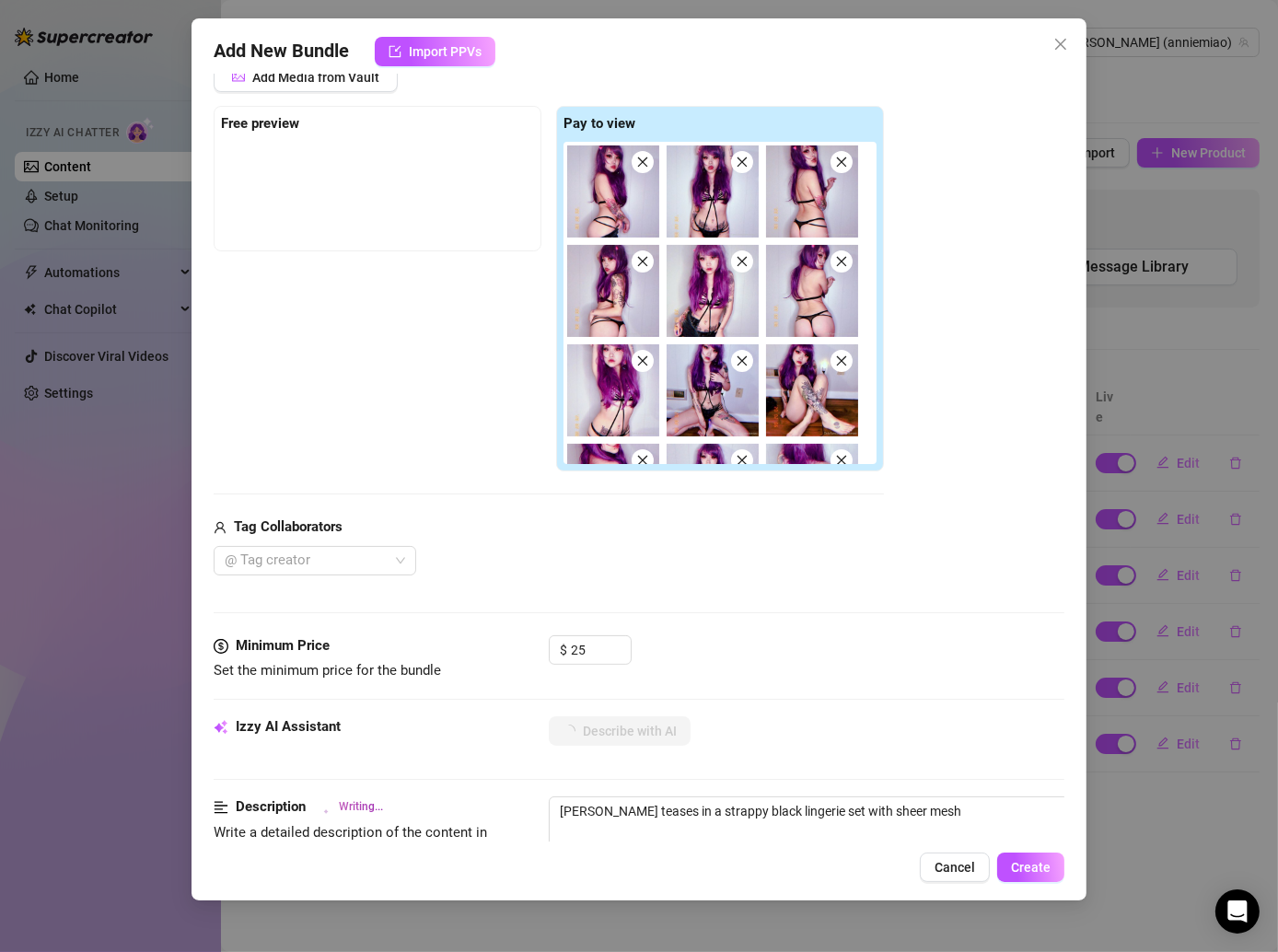
type textarea "[PERSON_NAME] teases in a strappy black lingerie set with sheer mesh panties"
type textarea "[PERSON_NAME] teases in a strappy black lingerie set with sheer mesh panties th…"
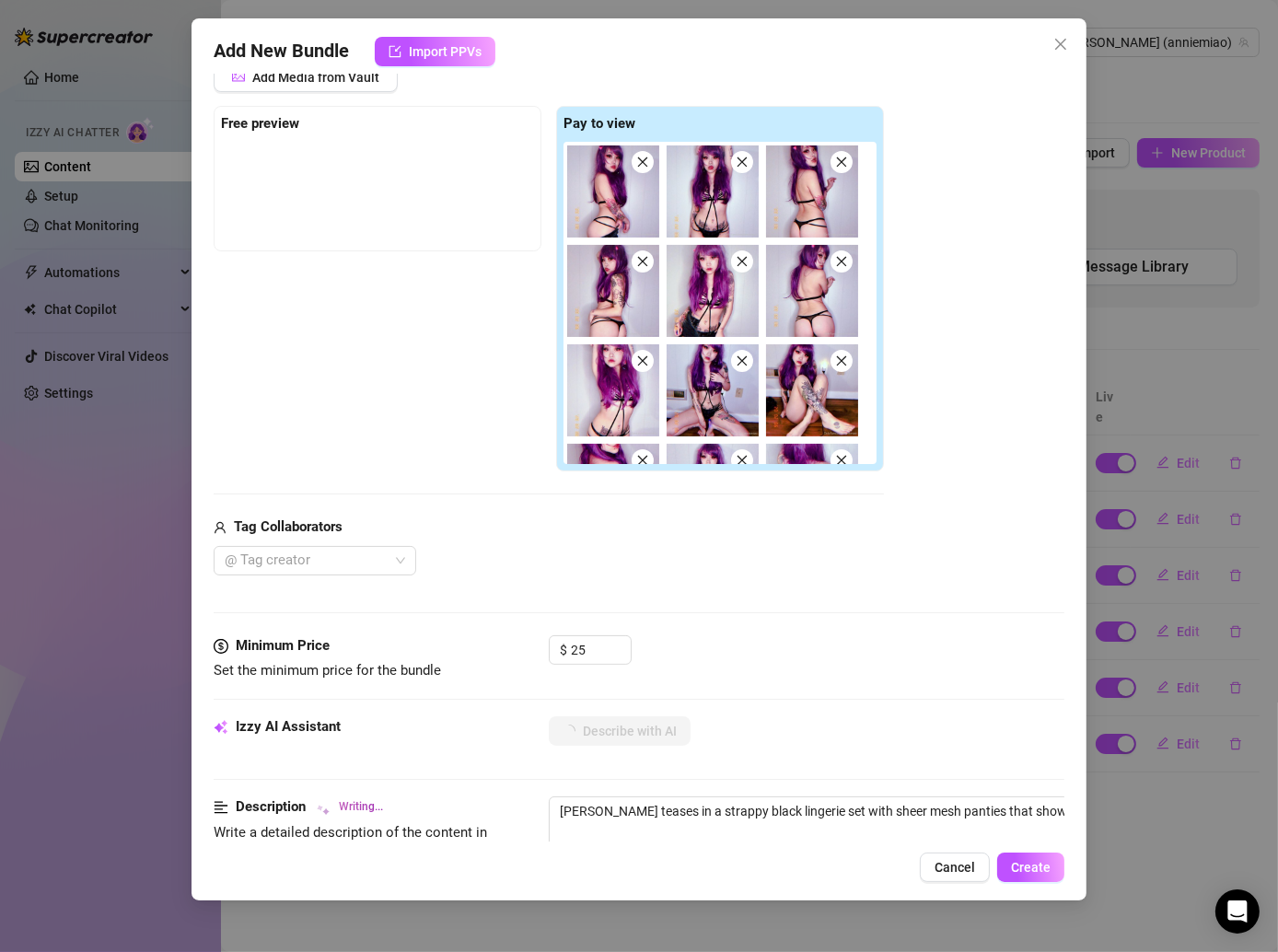
type textarea "[PERSON_NAME] teases in a strappy black lingerie set with sheer mesh panties th…"
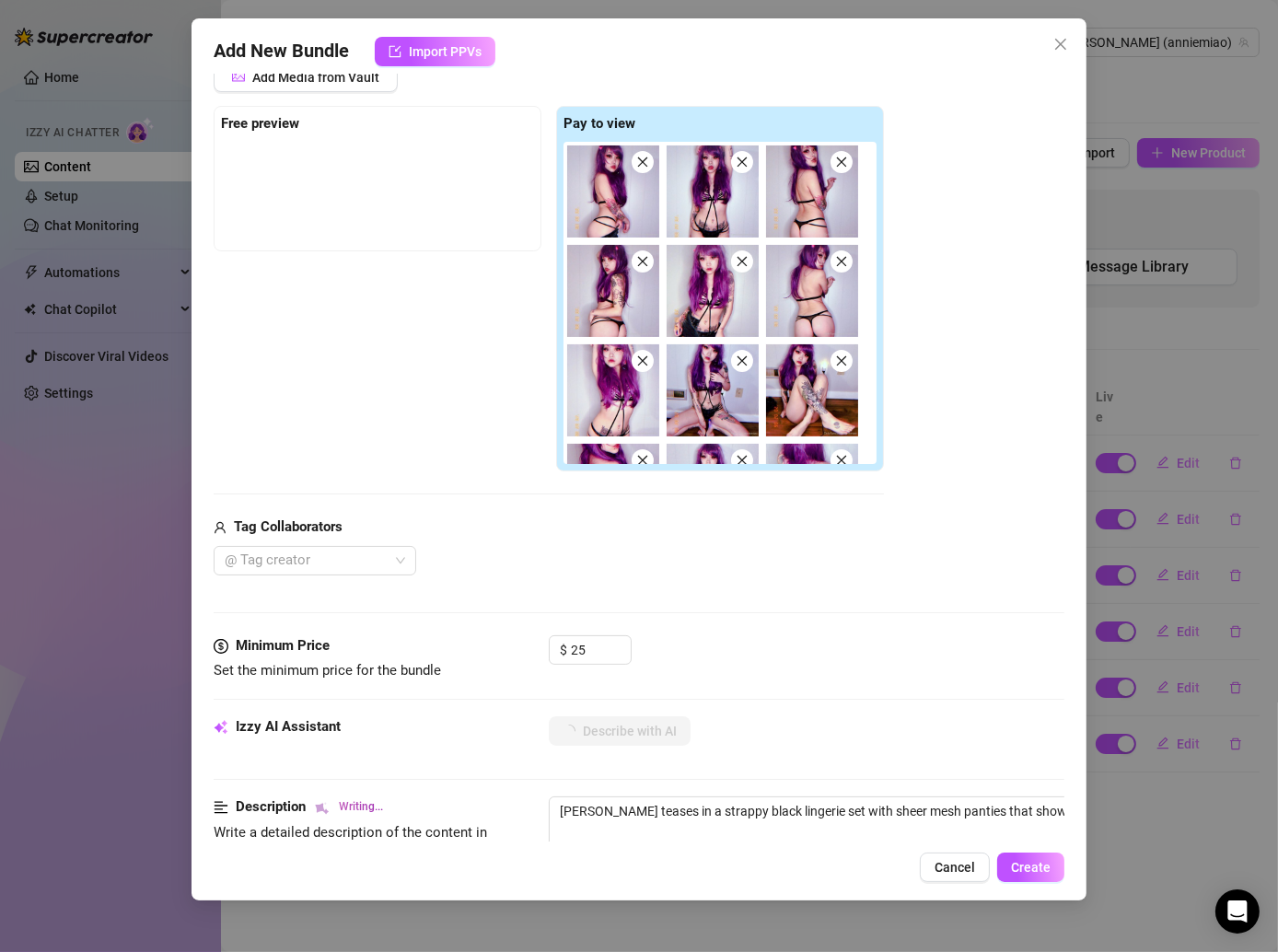
type textarea "[PERSON_NAME] teases in a strappy black lingerie set with sheer mesh panties th…"
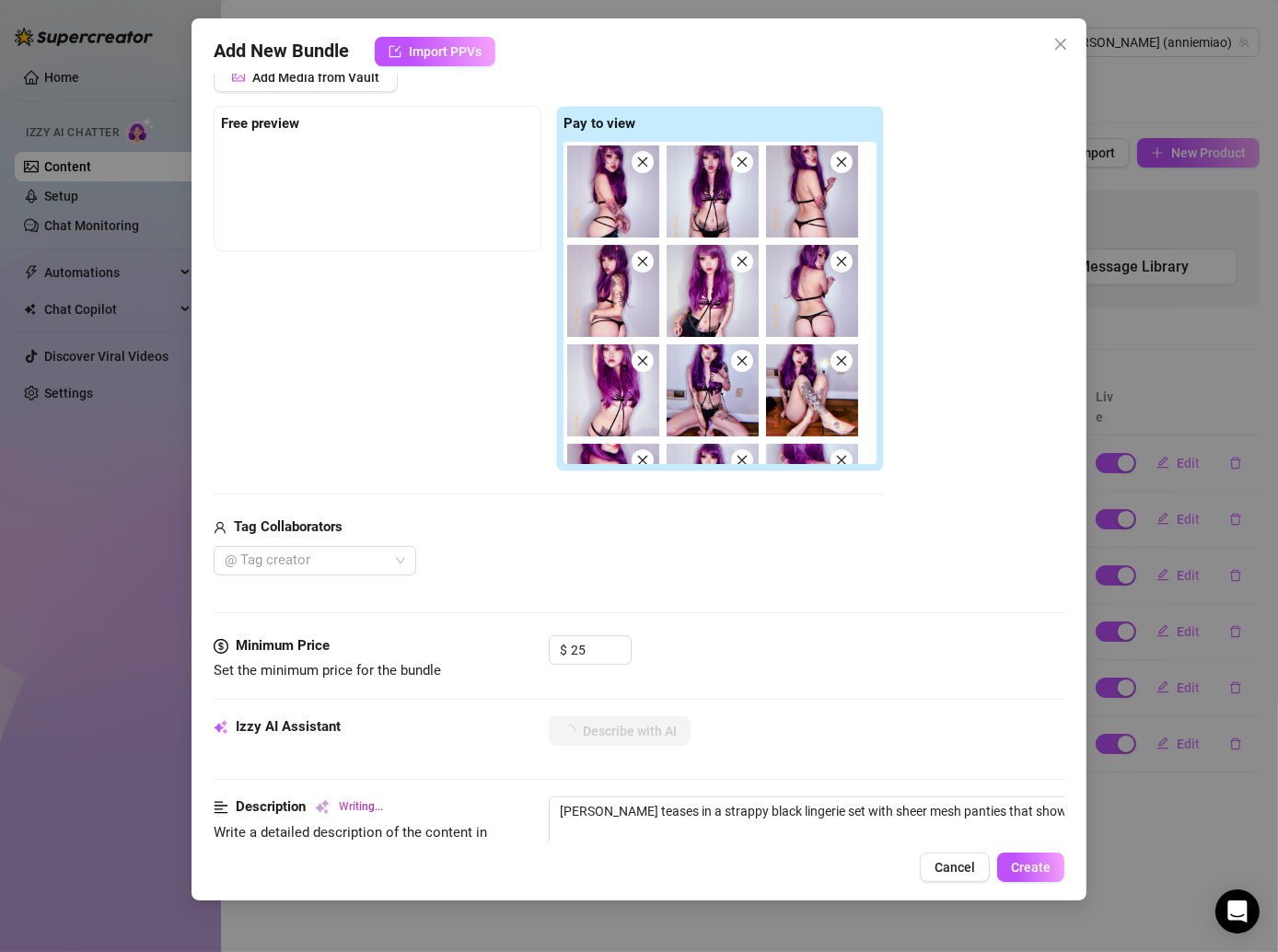
type textarea "[PERSON_NAME] teases in a strappy black lingerie set with sheer mesh panties th…"
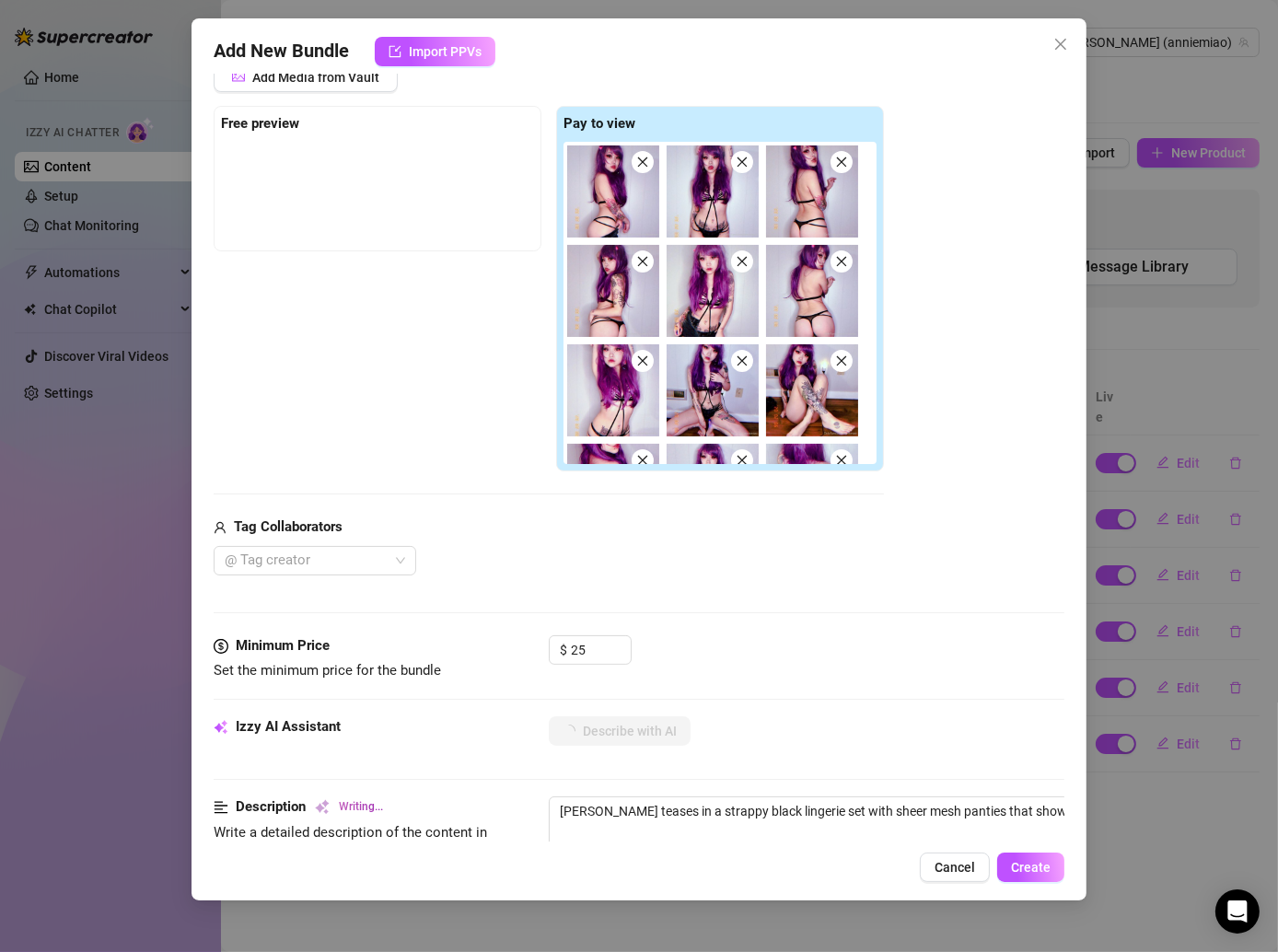
type textarea "[PERSON_NAME] teases in a strappy black lingerie set with sheer mesh panties th…"
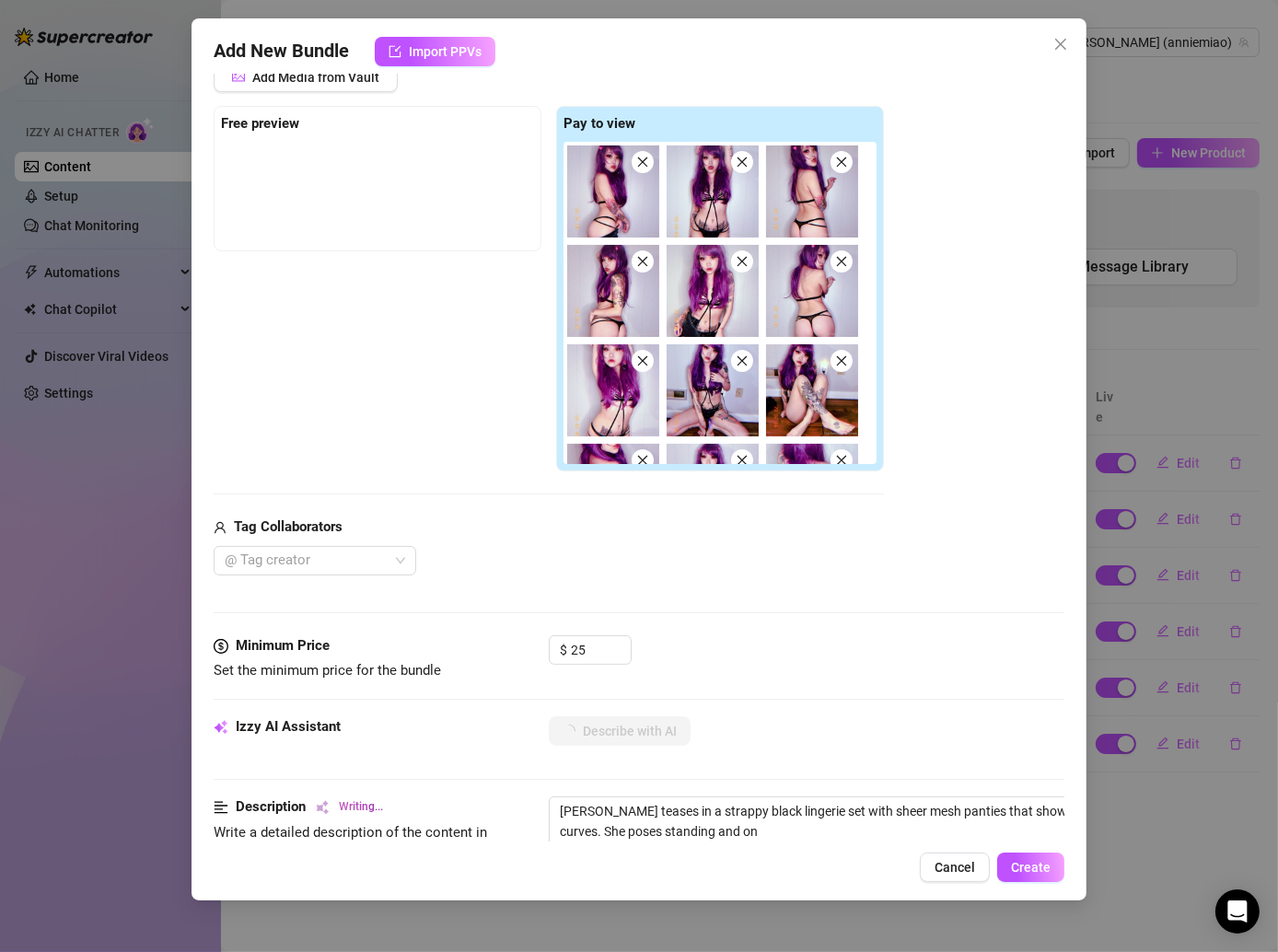
type textarea "[PERSON_NAME] teases in a strappy black lingerie set with sheer mesh panties th…"
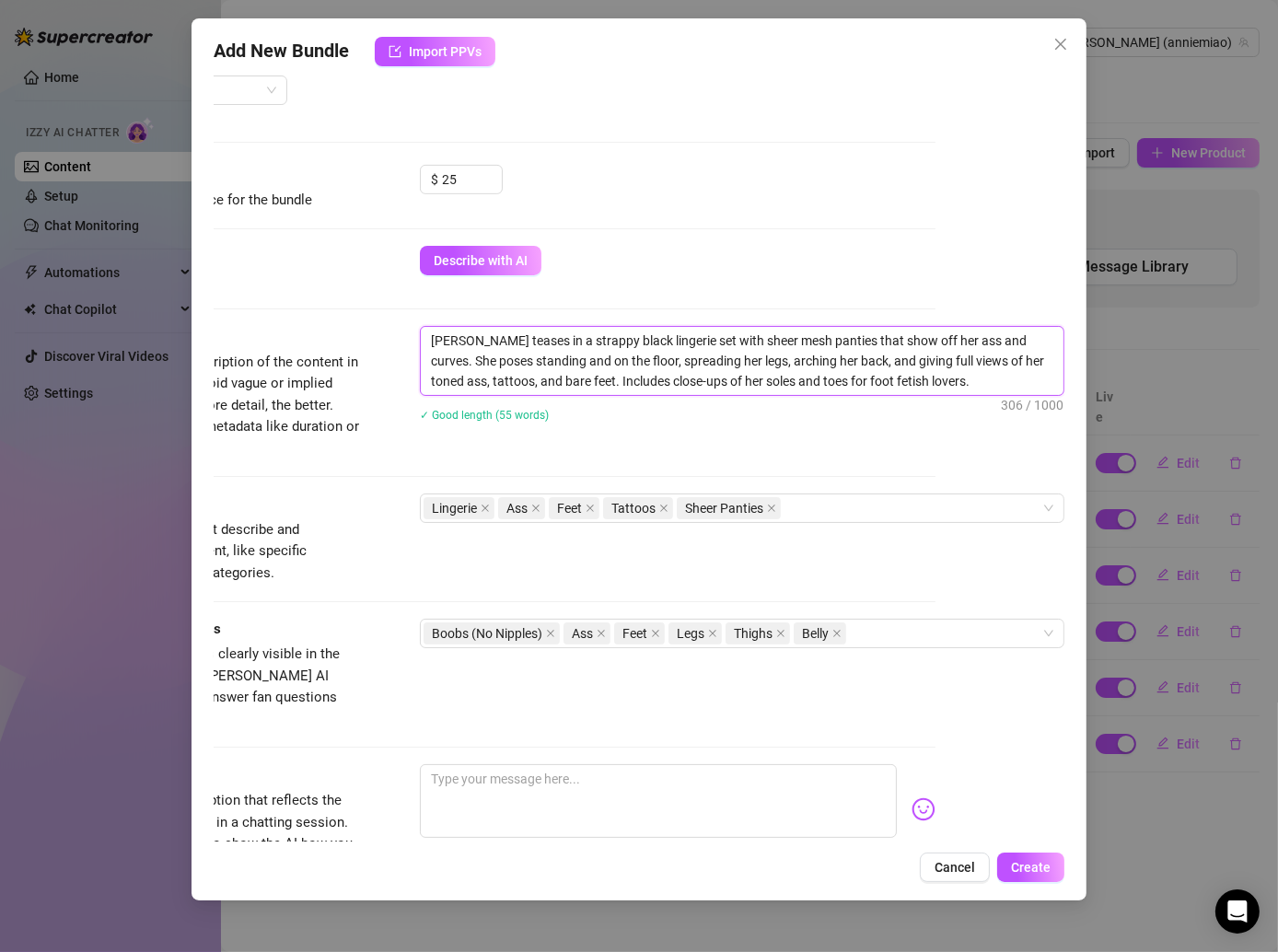
scroll to position [725, 149]
drag, startPoint x: 553, startPoint y: 339, endPoint x: 1043, endPoint y: 395, distance: 493.2
click at [1045, 395] on div "Account [PERSON_NAME] (@anniemiao) Name Name is for your internal organization …" at bounding box center [639, 458] width 851 height 768
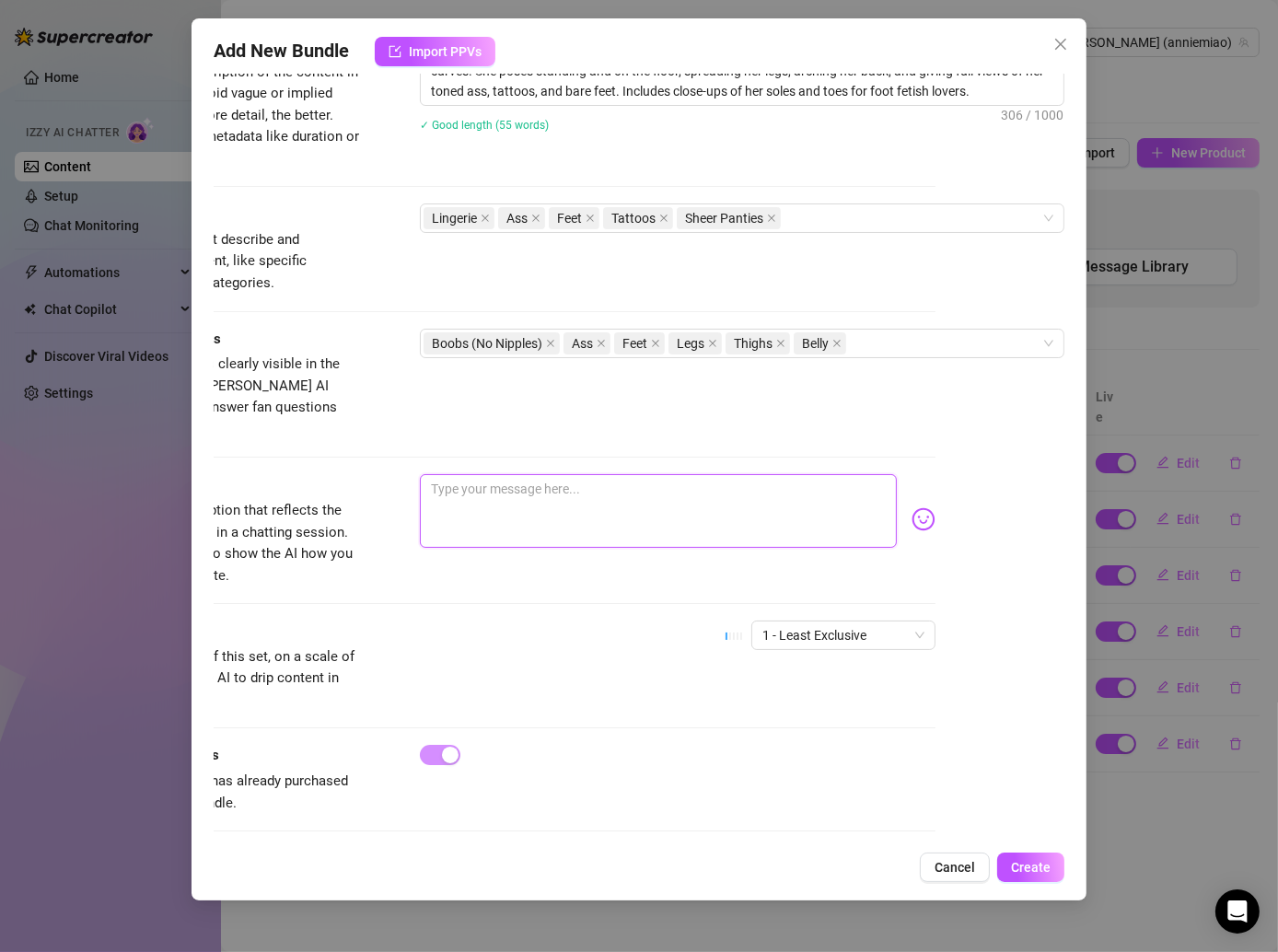
click at [508, 479] on textarea at bounding box center [659, 511] width 477 height 74
paste textarea "Got all dressed up just for you 🥰🩷 this lingerie hugs every little curve ✨ and …"
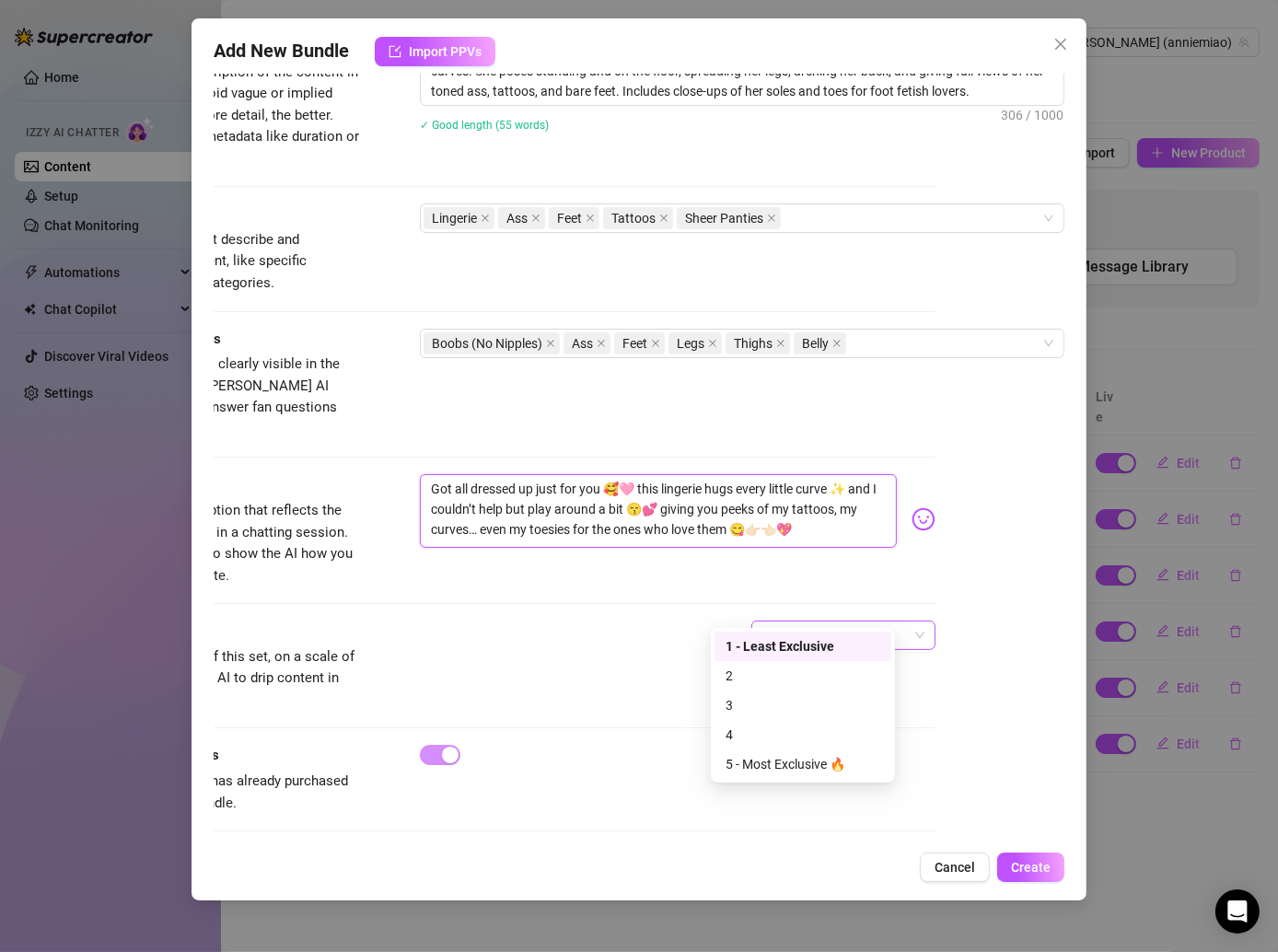
click at [824, 621] on span "1 - Least Exclusive" at bounding box center [843, 635] width 163 height 28
click at [741, 674] on div "2" at bounding box center [803, 675] width 155 height 20
click at [614, 645] on div "Exclusivity Level of exclusivity of this set, on a scale of 1 to 5. This helps …" at bounding box center [510, 665] width 851 height 90
click at [1001, 859] on button "Create" at bounding box center [1031, 867] width 67 height 30
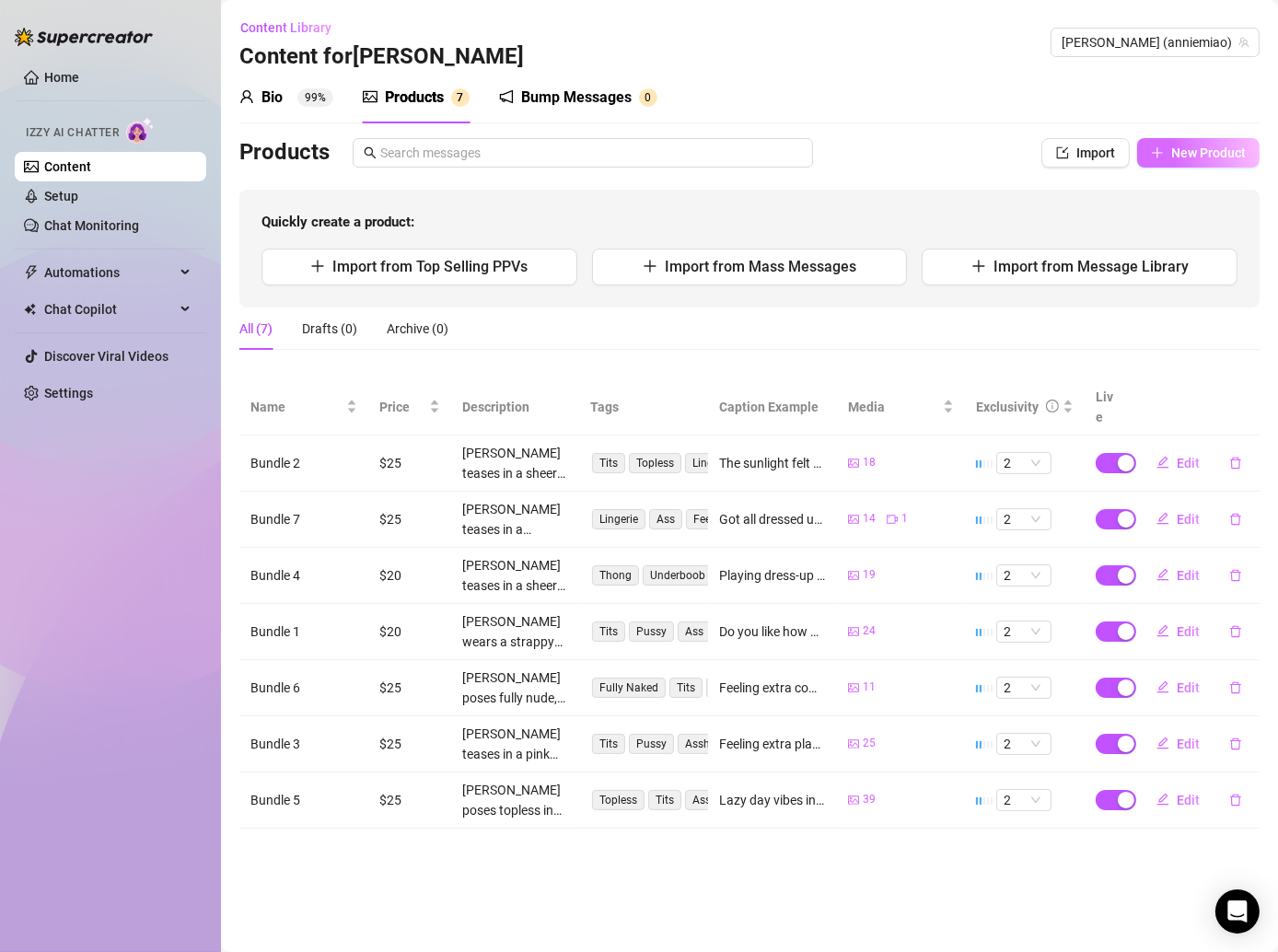
click at [1207, 162] on button "New Product" at bounding box center [1198, 153] width 122 height 30
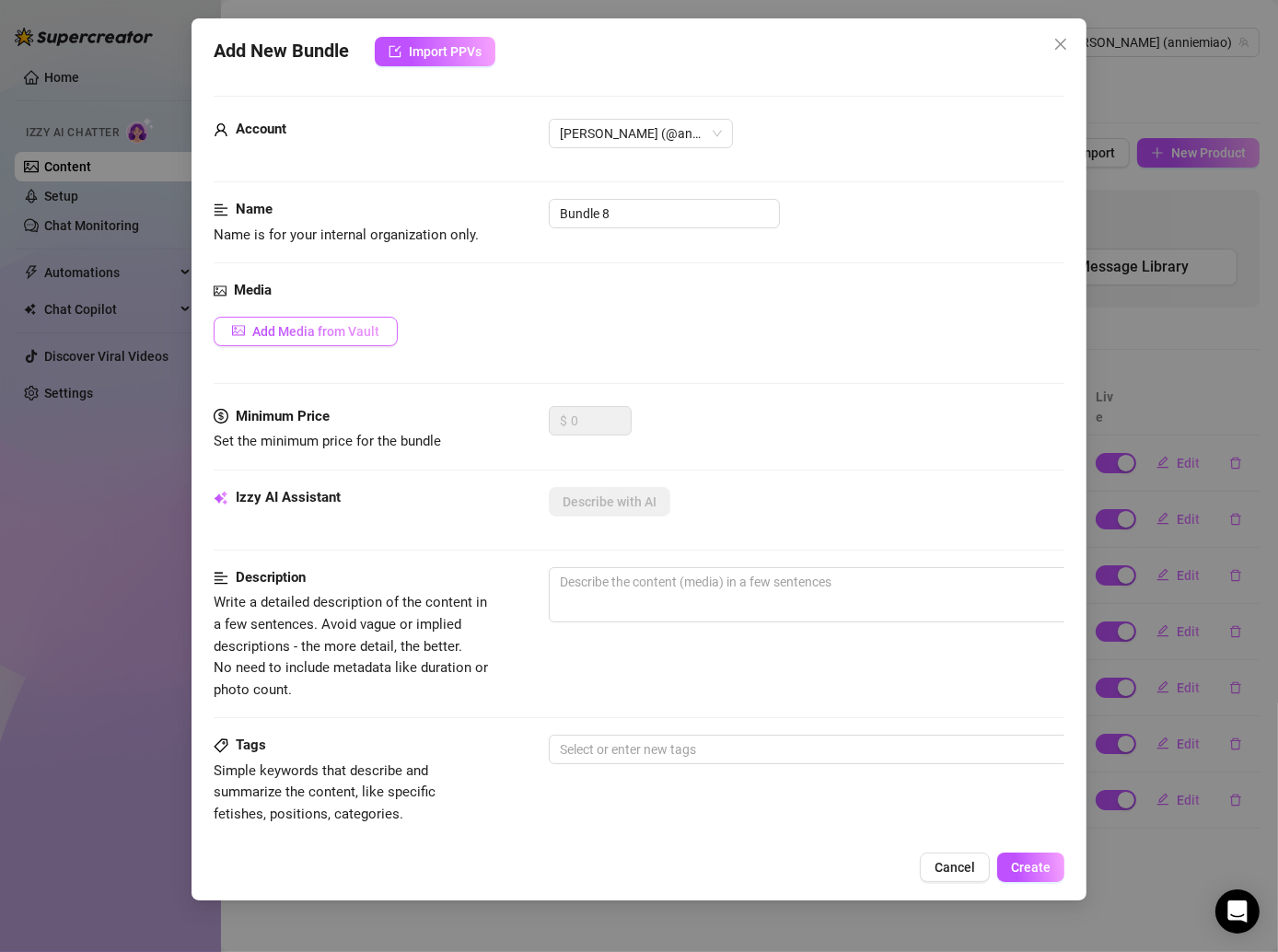
click at [298, 338] on button "Add Media from Vault" at bounding box center [306, 331] width 185 height 30
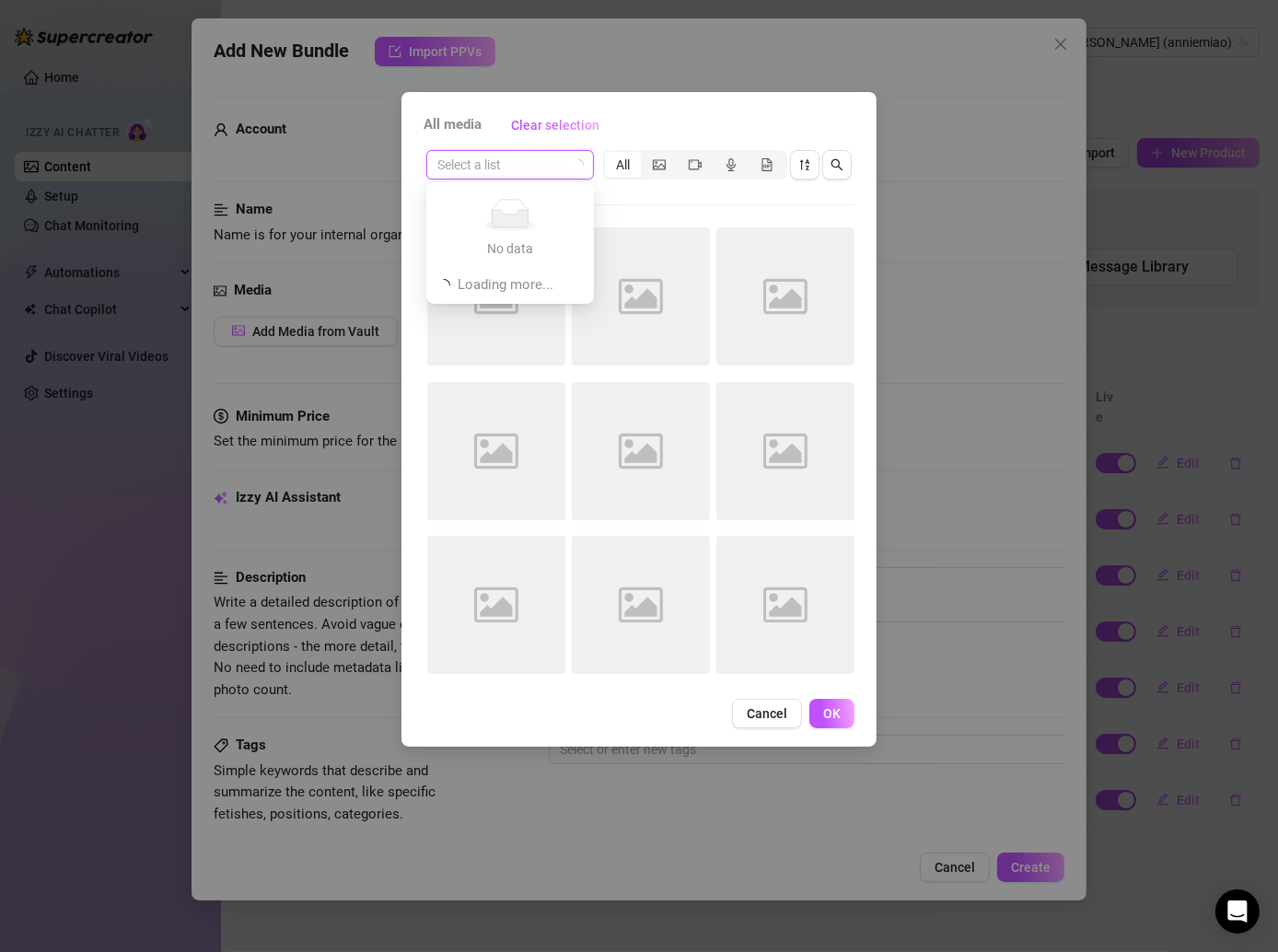
click at [565, 172] on input "search" at bounding box center [502, 164] width 129 height 28
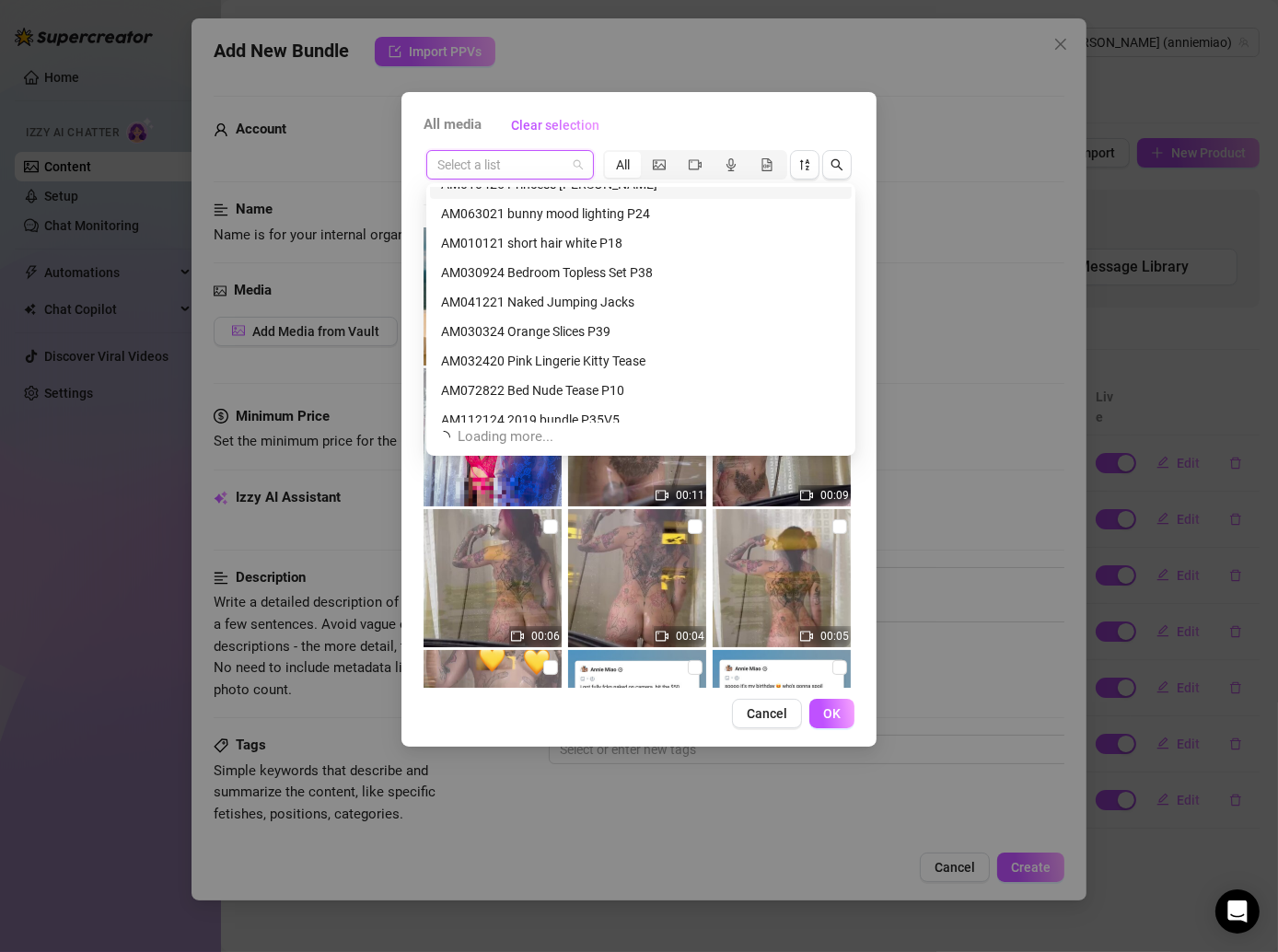
scroll to position [647, 0]
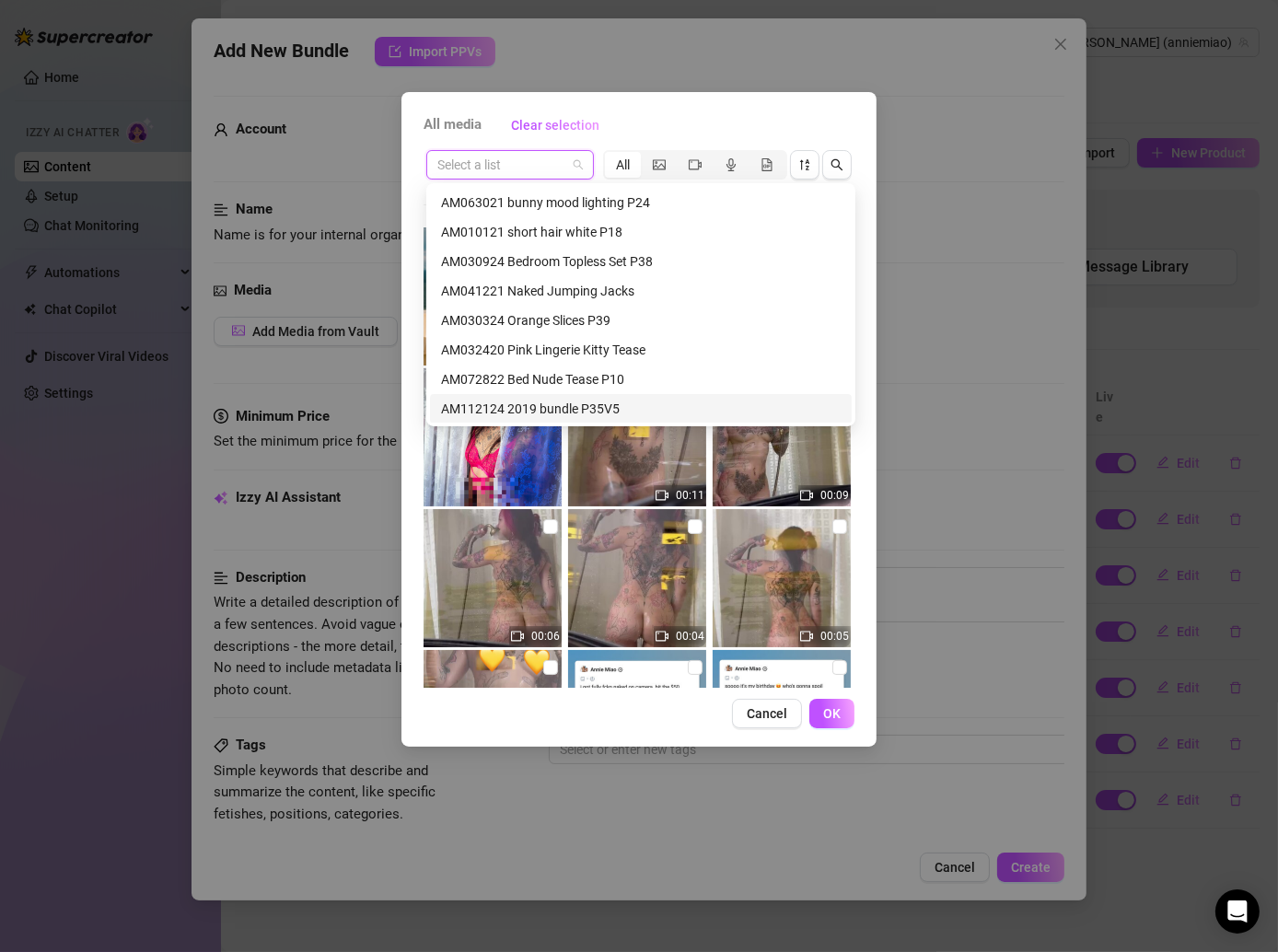
click at [587, 406] on div "AM112124 2019 bundle P35V5" at bounding box center [641, 409] width 400 height 20
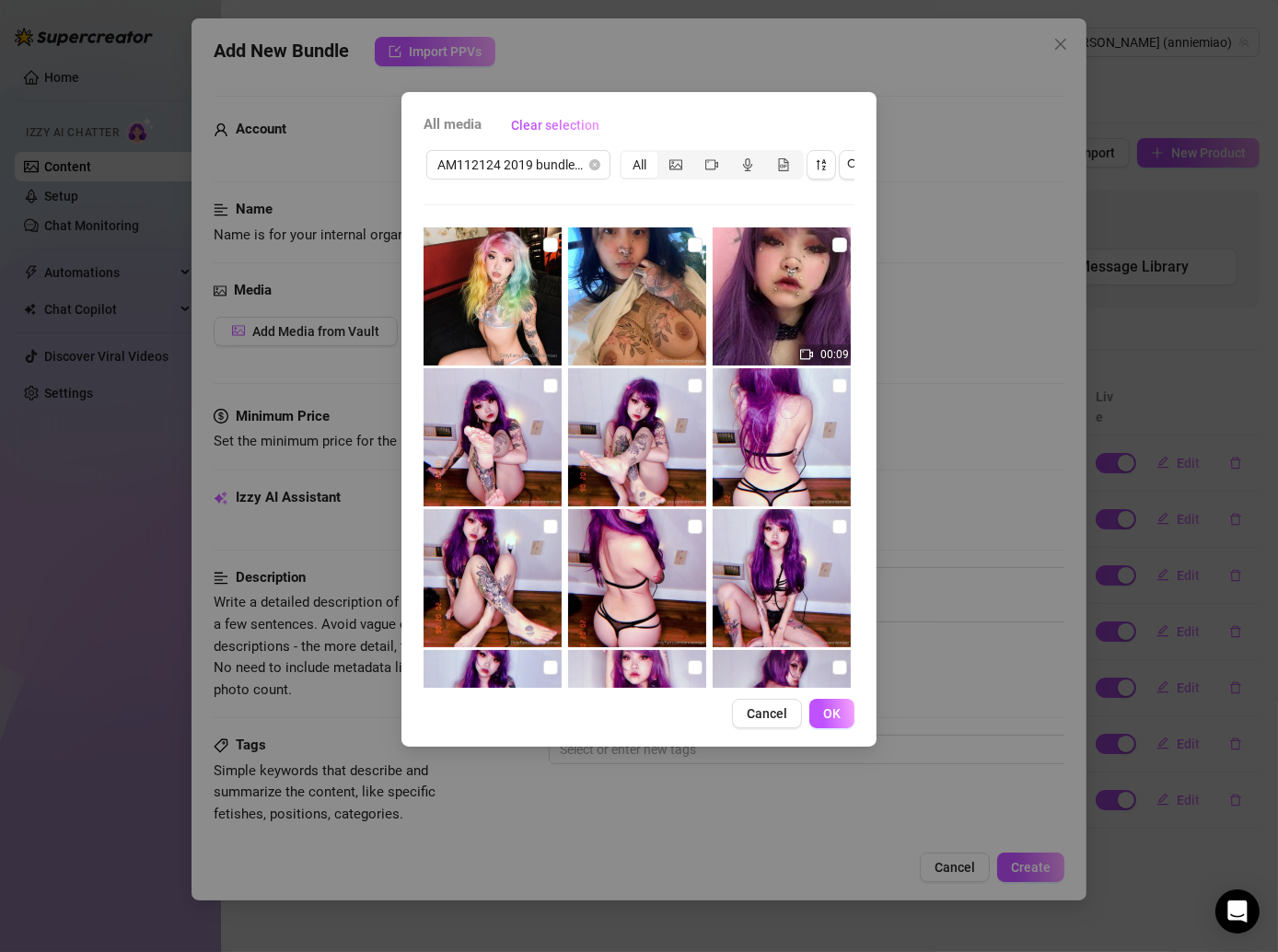
scroll to position [0, 13]
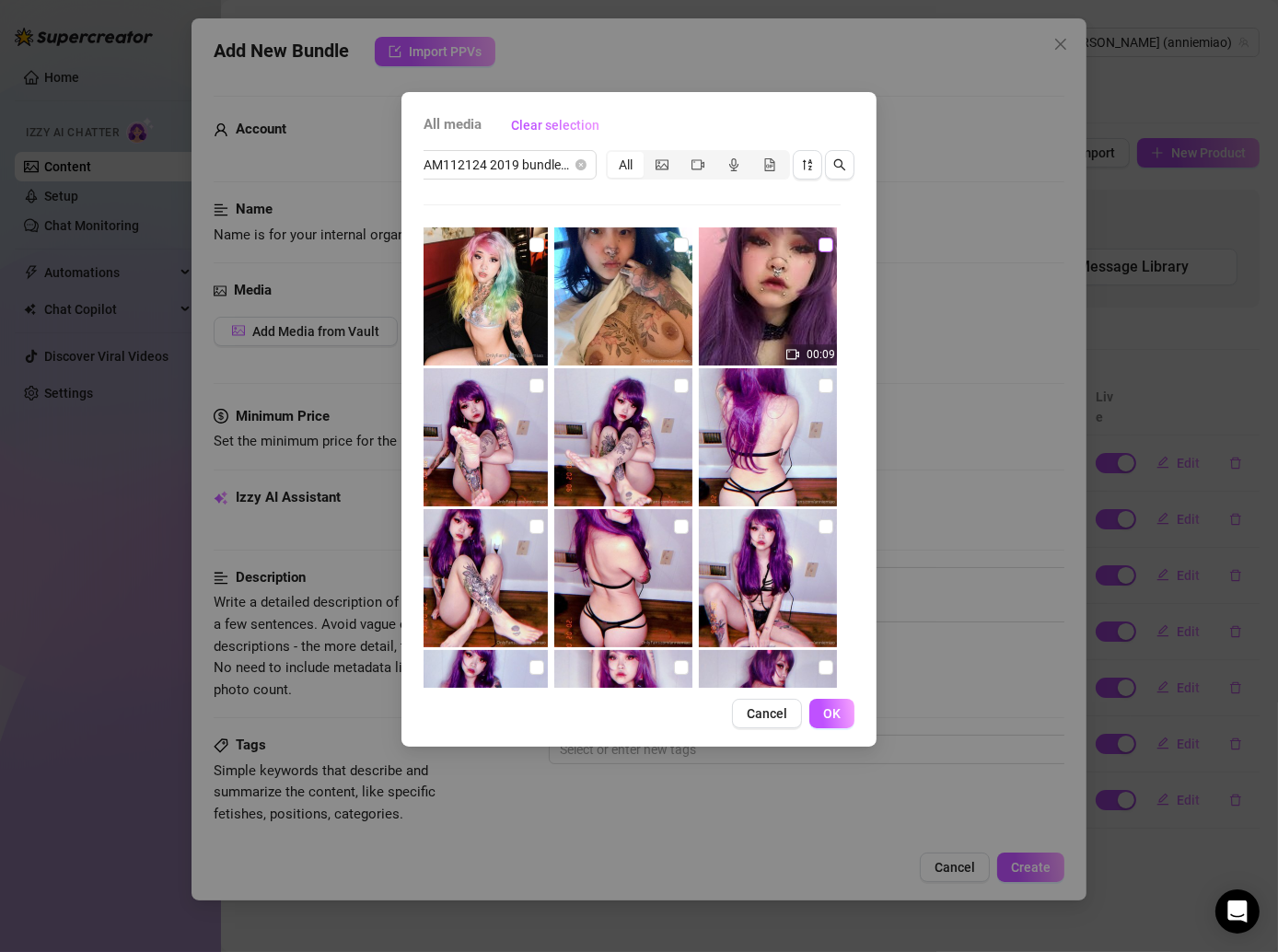
click at [818, 249] on input "checkbox" at bounding box center [825, 244] width 14 height 14
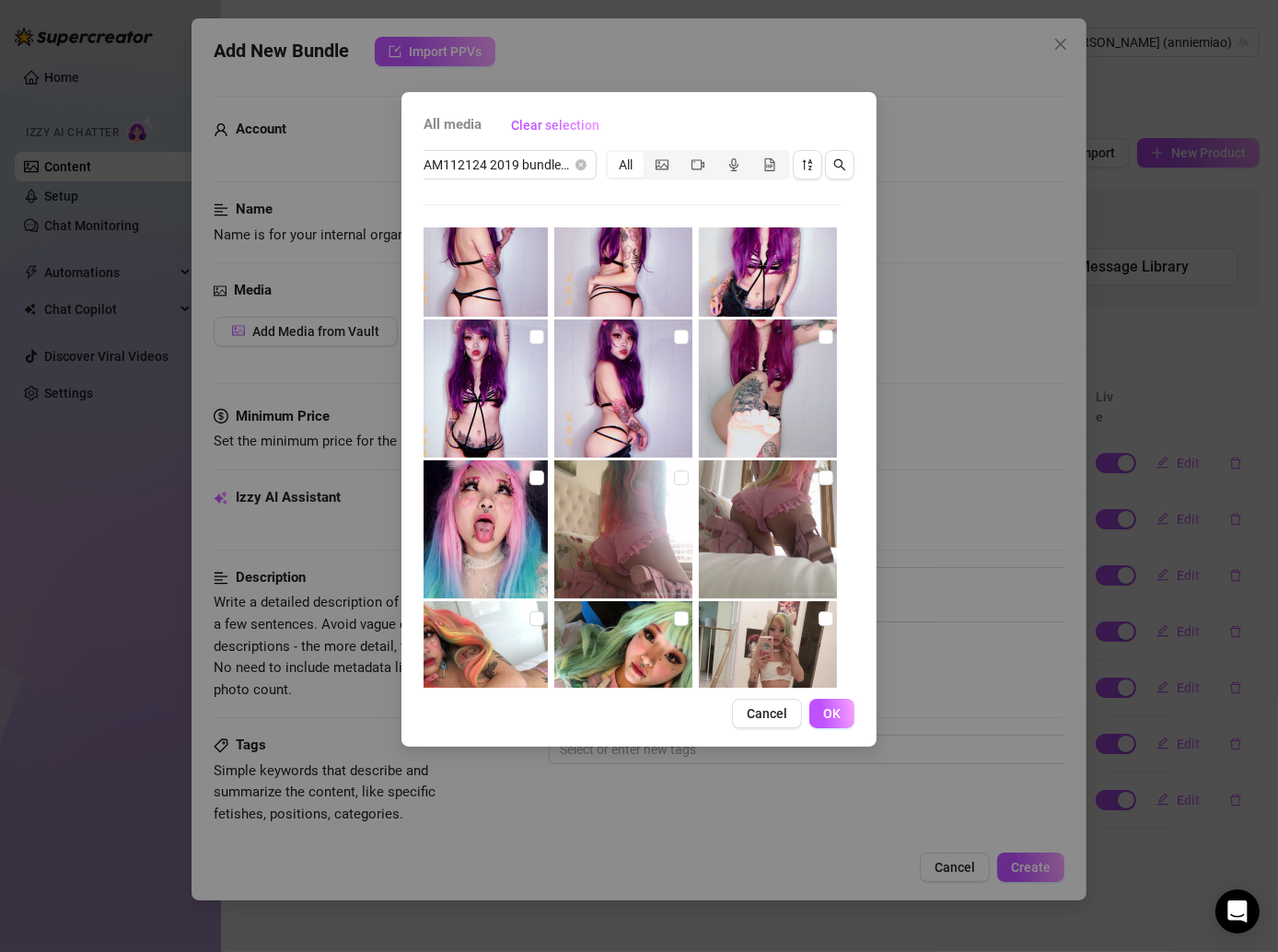
scroll to position [693, 0]
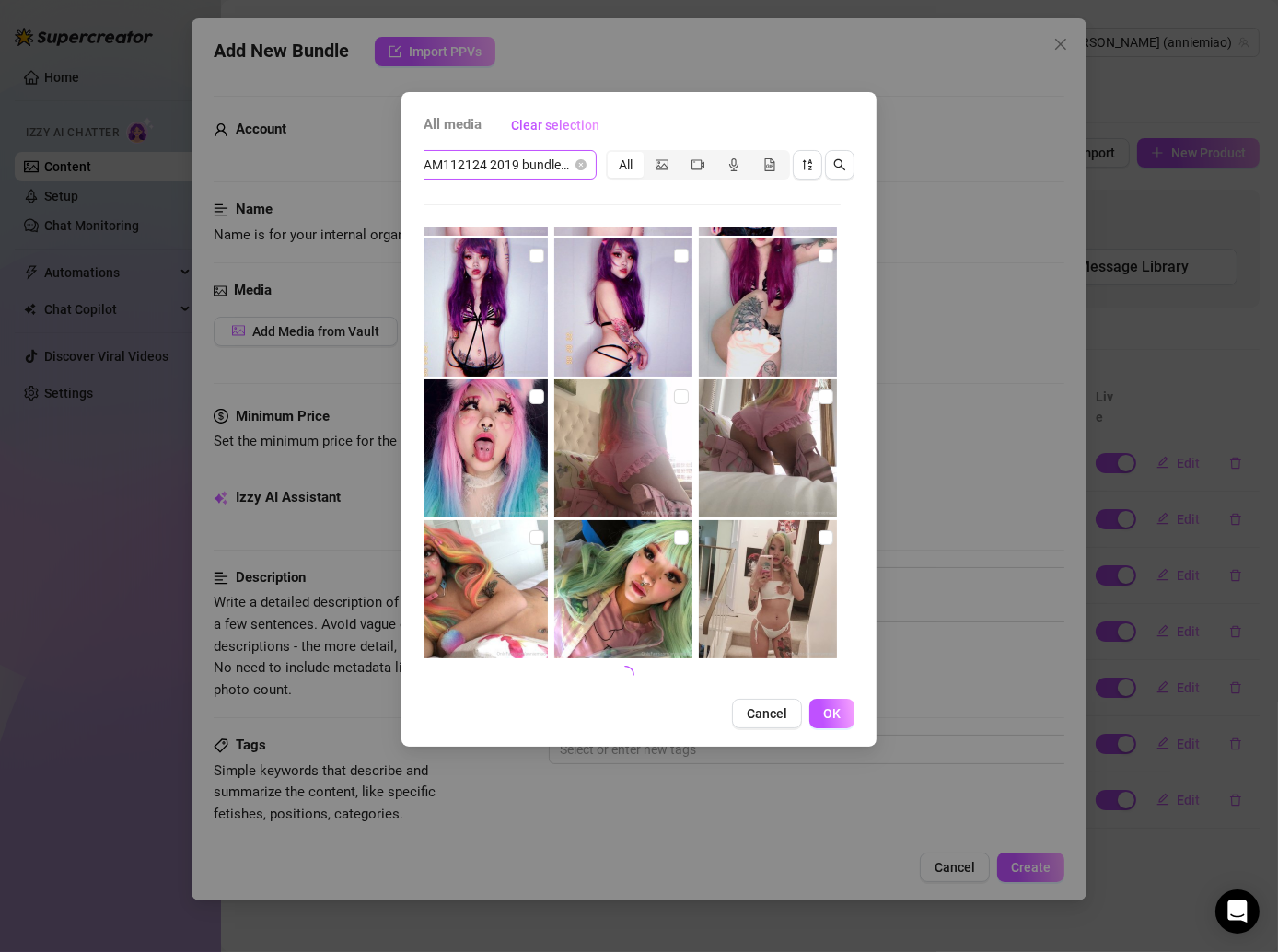
click at [539, 174] on span "AM112124 2019 bundle P35V5" at bounding box center [504, 164] width 163 height 28
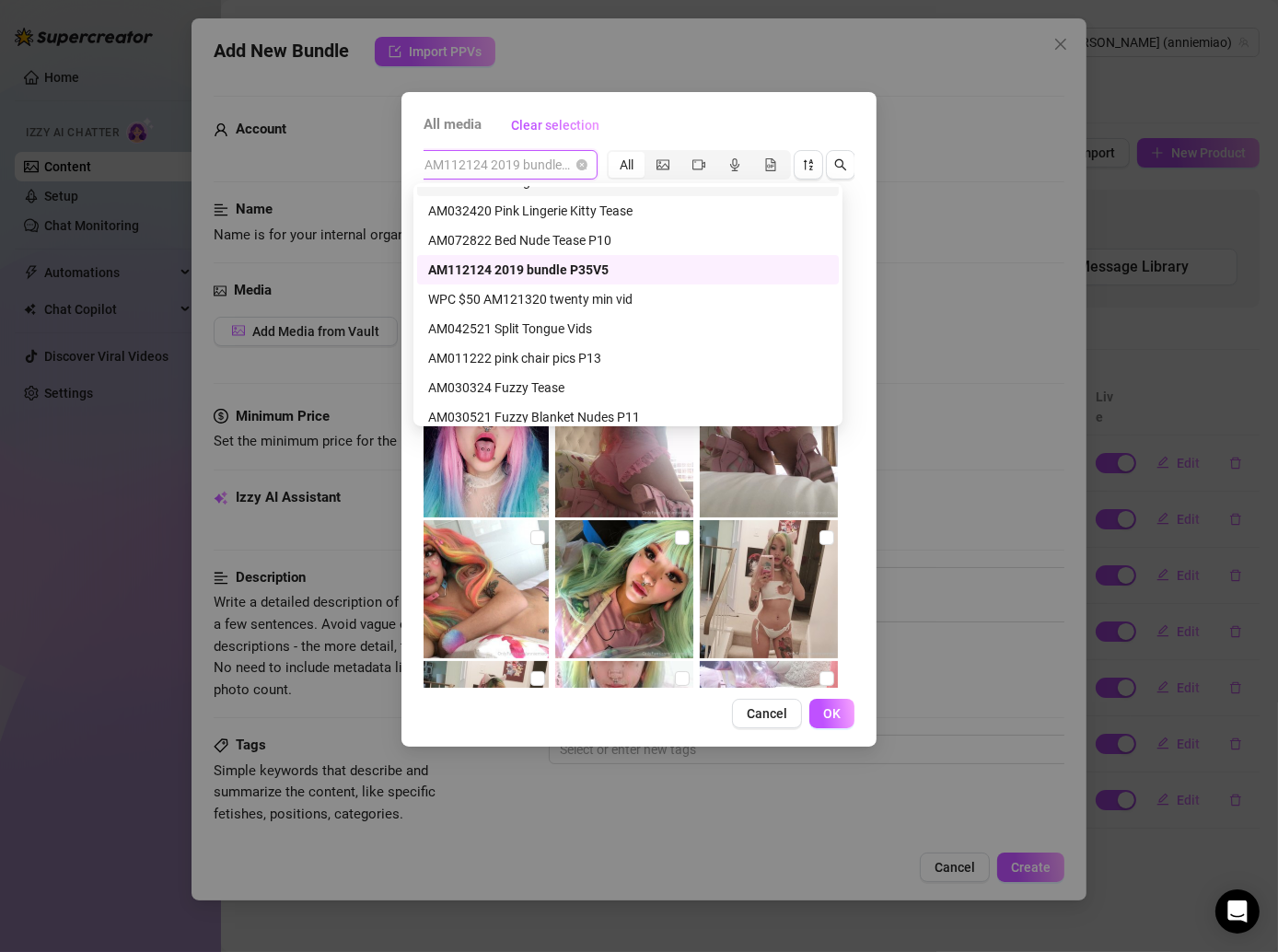
scroll to position [801, 0]
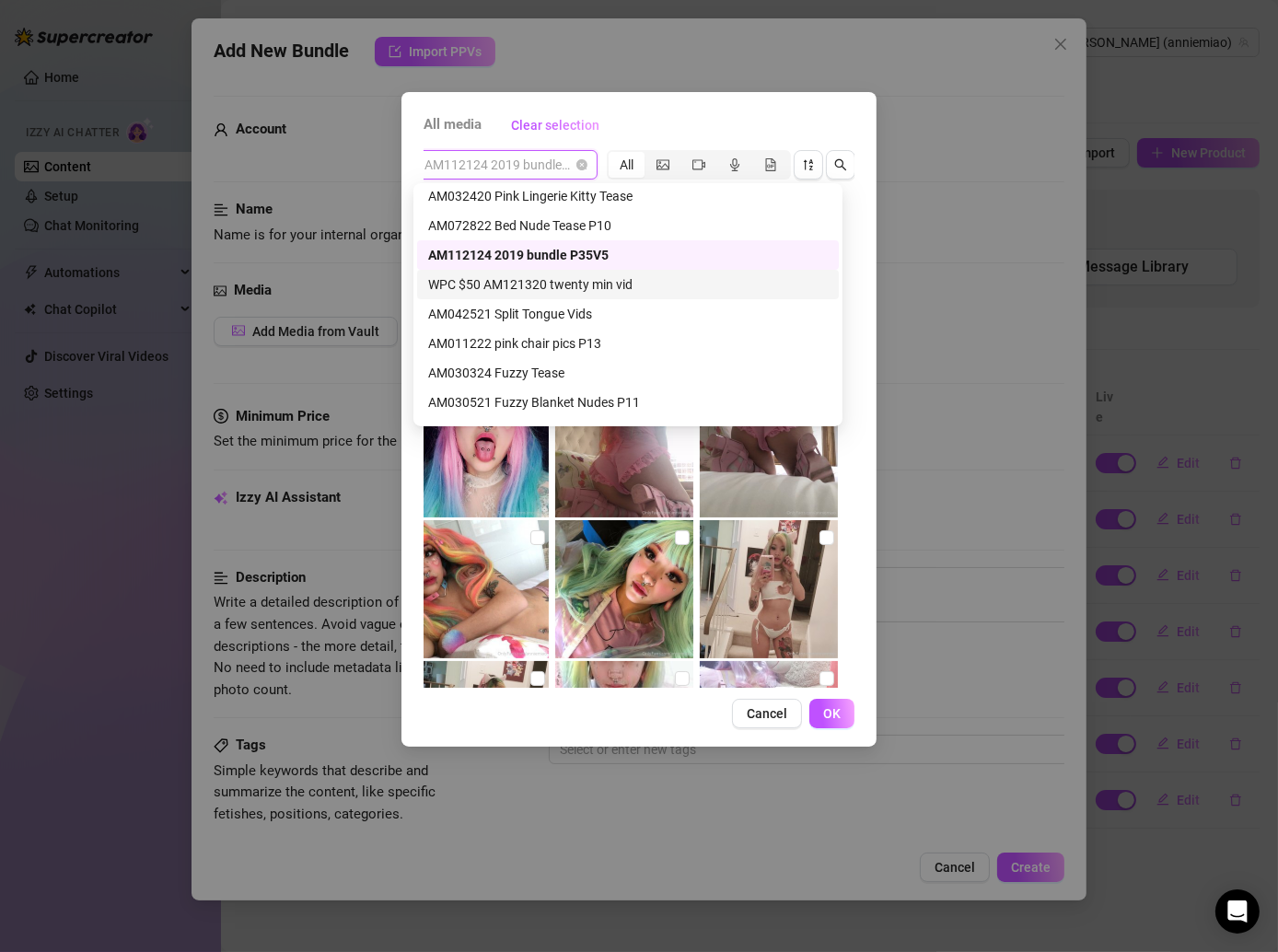
click at [559, 280] on div "WPC $50 AM121320 twenty min vid" at bounding box center [628, 284] width 400 height 20
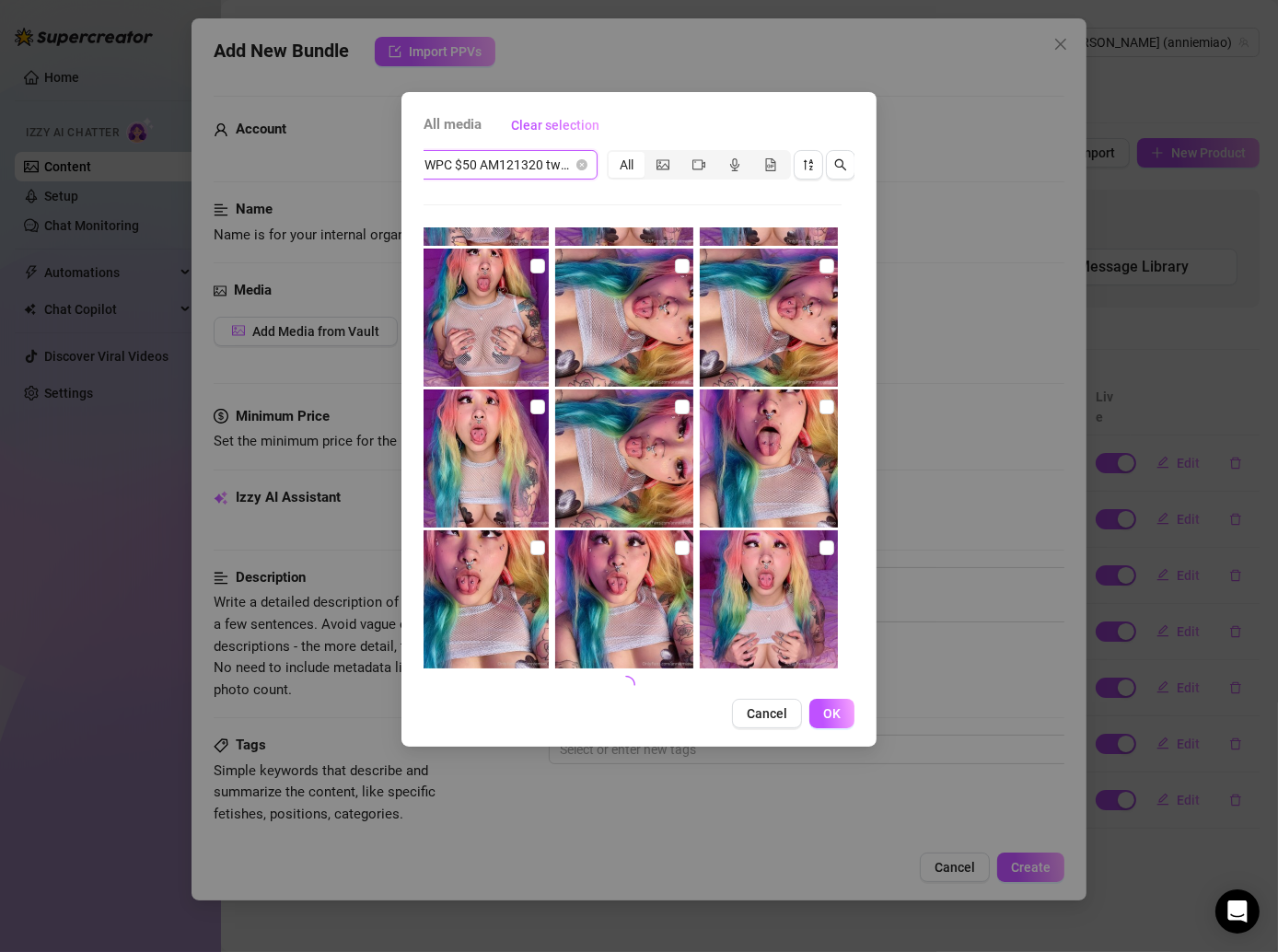
scroll to position [693, 0]
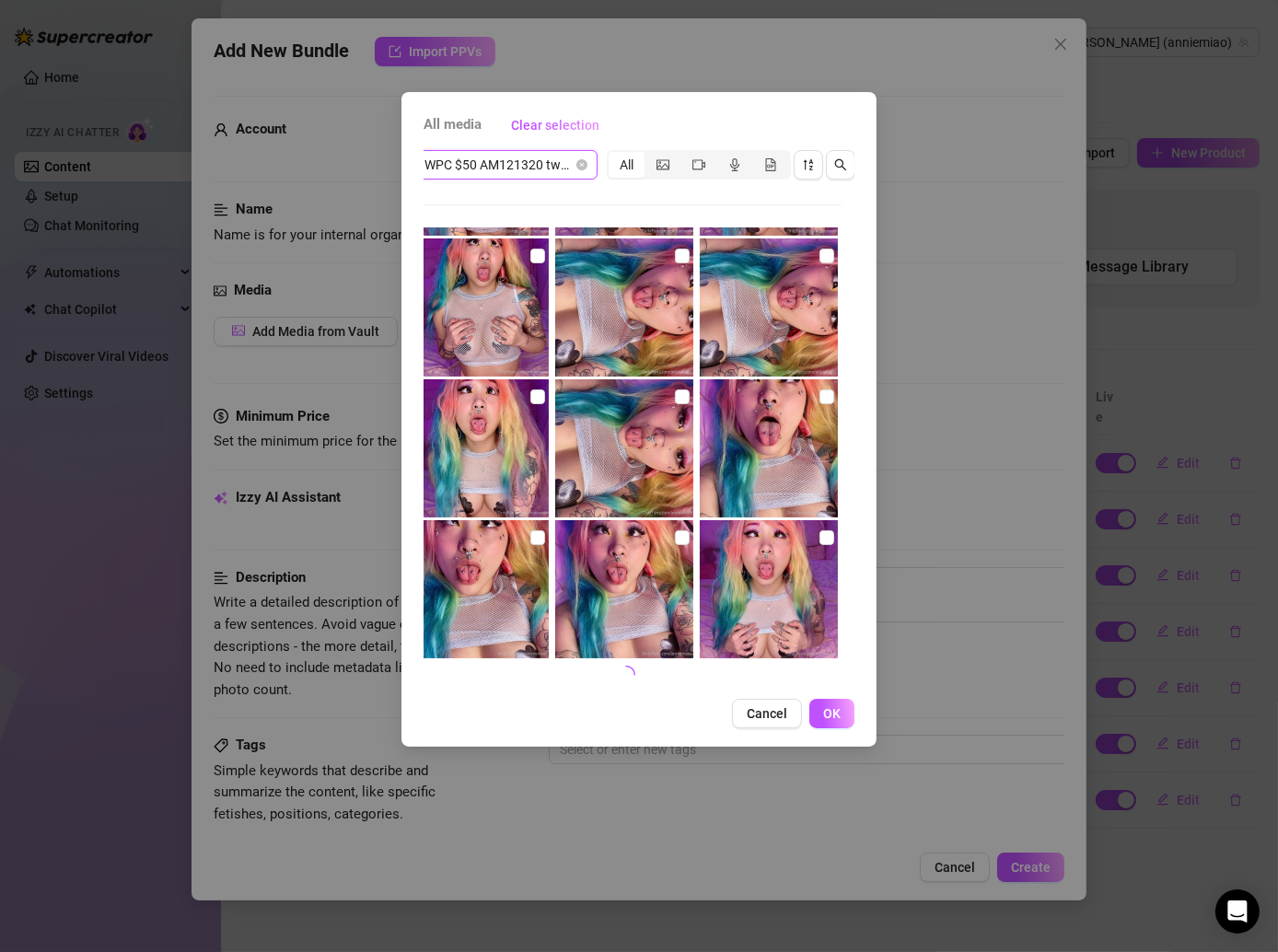
click at [807, 538] on img at bounding box center [769, 589] width 138 height 138
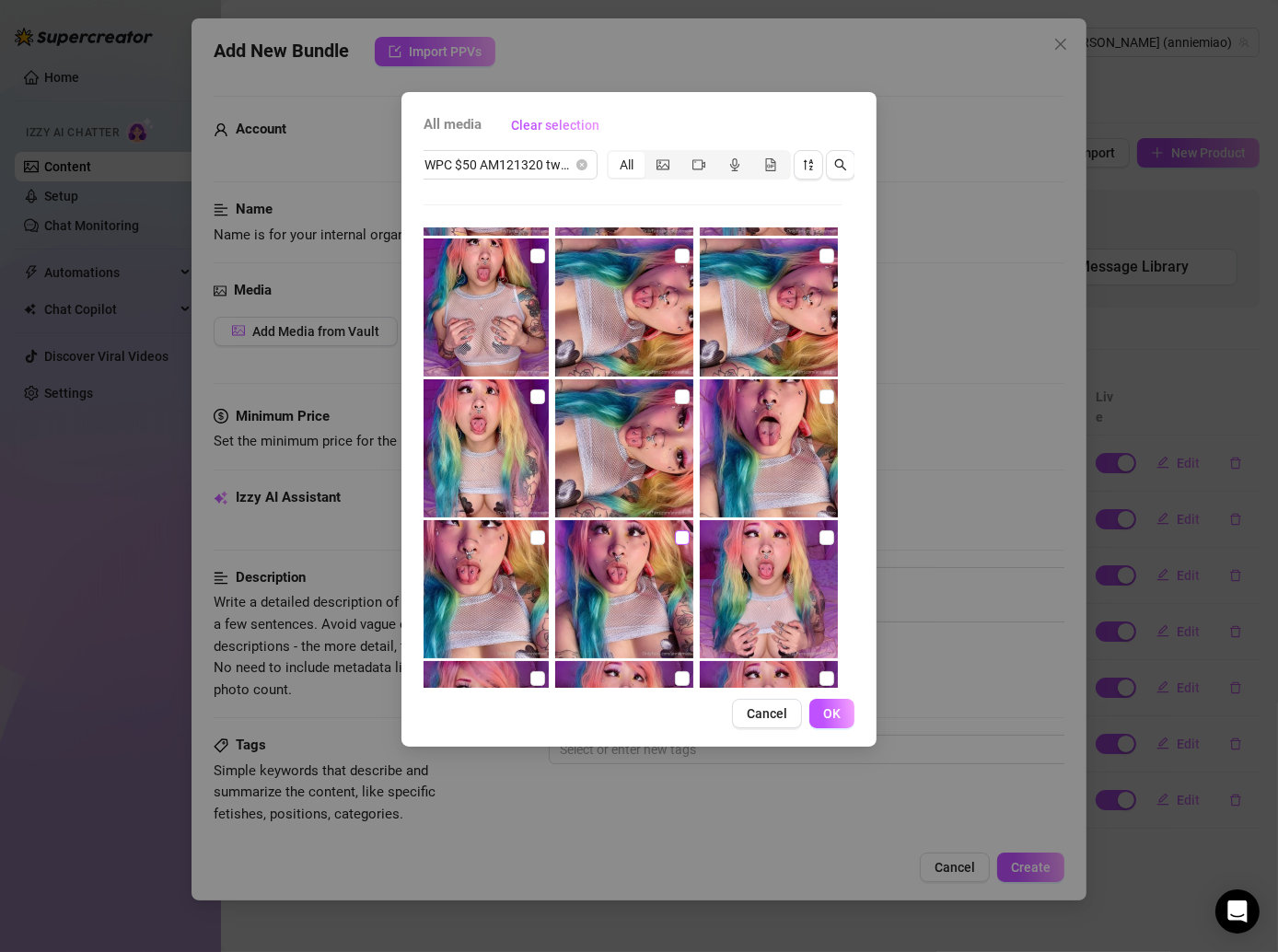
click at [682, 537] on input "checkbox" at bounding box center [682, 538] width 14 height 14
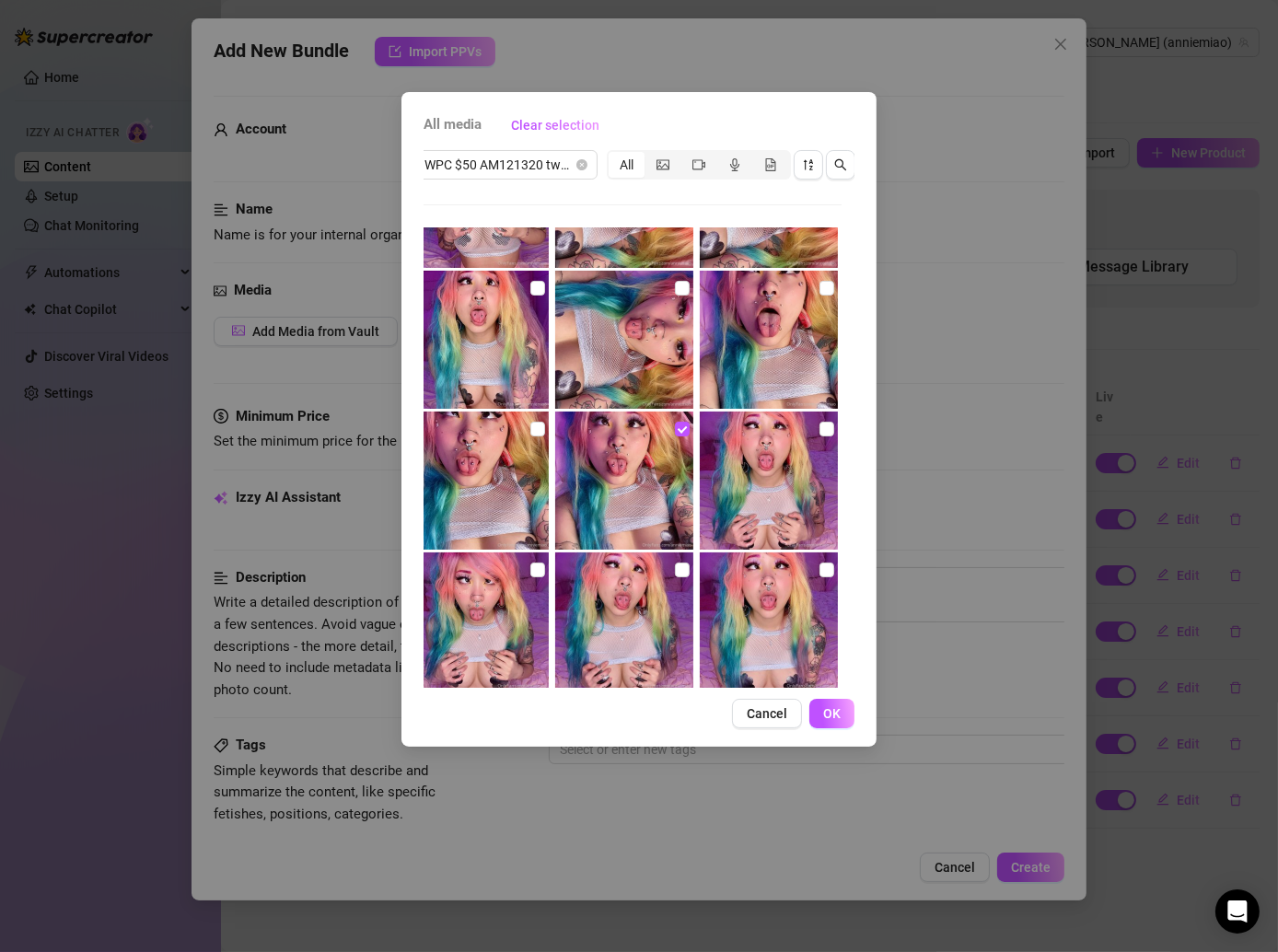
scroll to position [801, 0]
click at [819, 562] on label at bounding box center [826, 570] width 14 height 20
click at [819, 564] on input "checkbox" at bounding box center [826, 570] width 14 height 14
click at [819, 425] on input "checkbox" at bounding box center [826, 430] width 14 height 14
click at [678, 574] on input "checkbox" at bounding box center [682, 570] width 14 height 14
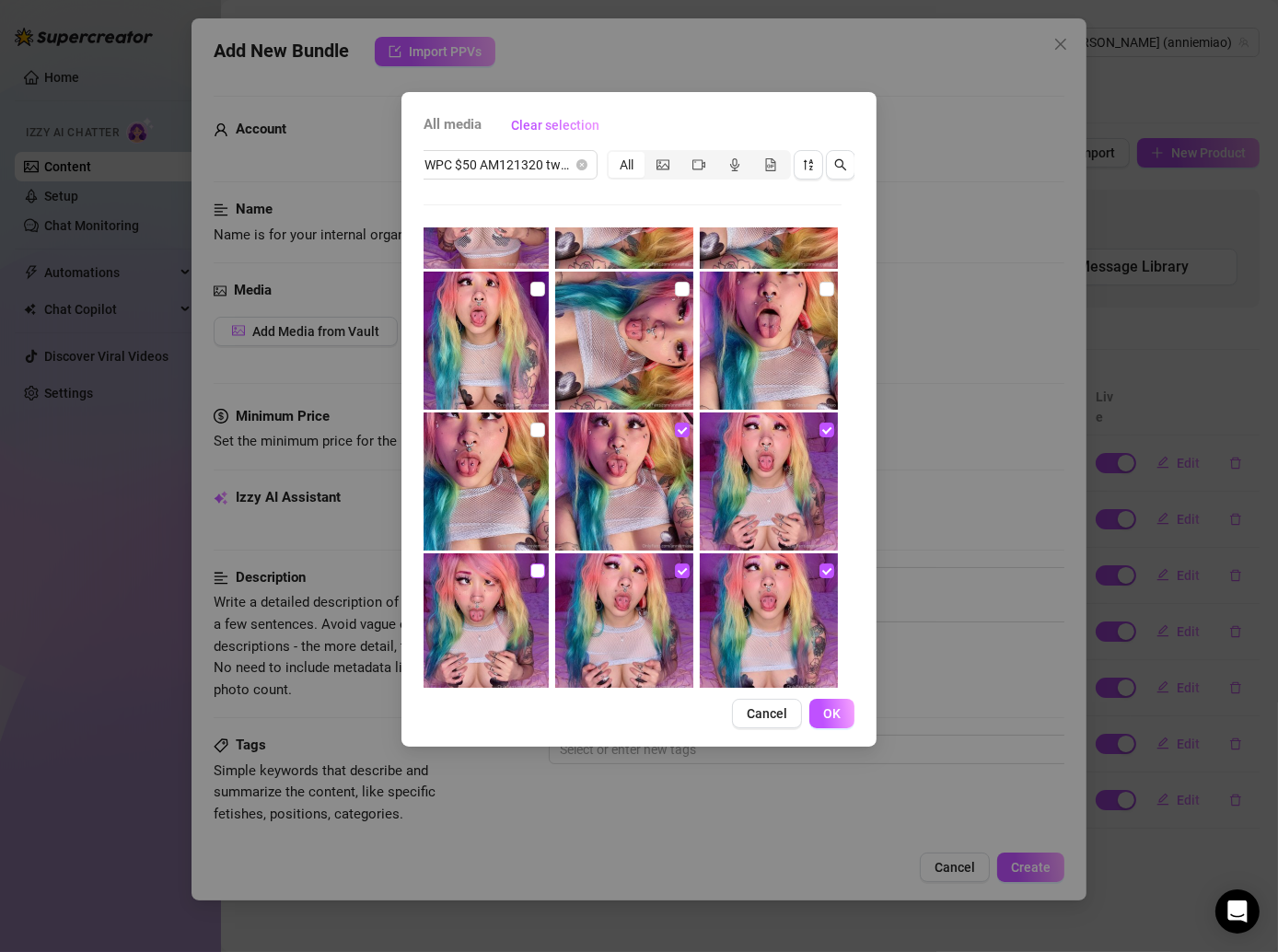
click at [539, 567] on input "checkbox" at bounding box center [538, 570] width 14 height 14
click at [535, 438] on label at bounding box center [538, 430] width 14 height 20
click at [535, 438] on input "checkbox" at bounding box center [538, 430] width 14 height 14
click at [531, 292] on input "checkbox" at bounding box center [538, 288] width 14 height 14
click at [677, 288] on input "checkbox" at bounding box center [682, 288] width 14 height 14
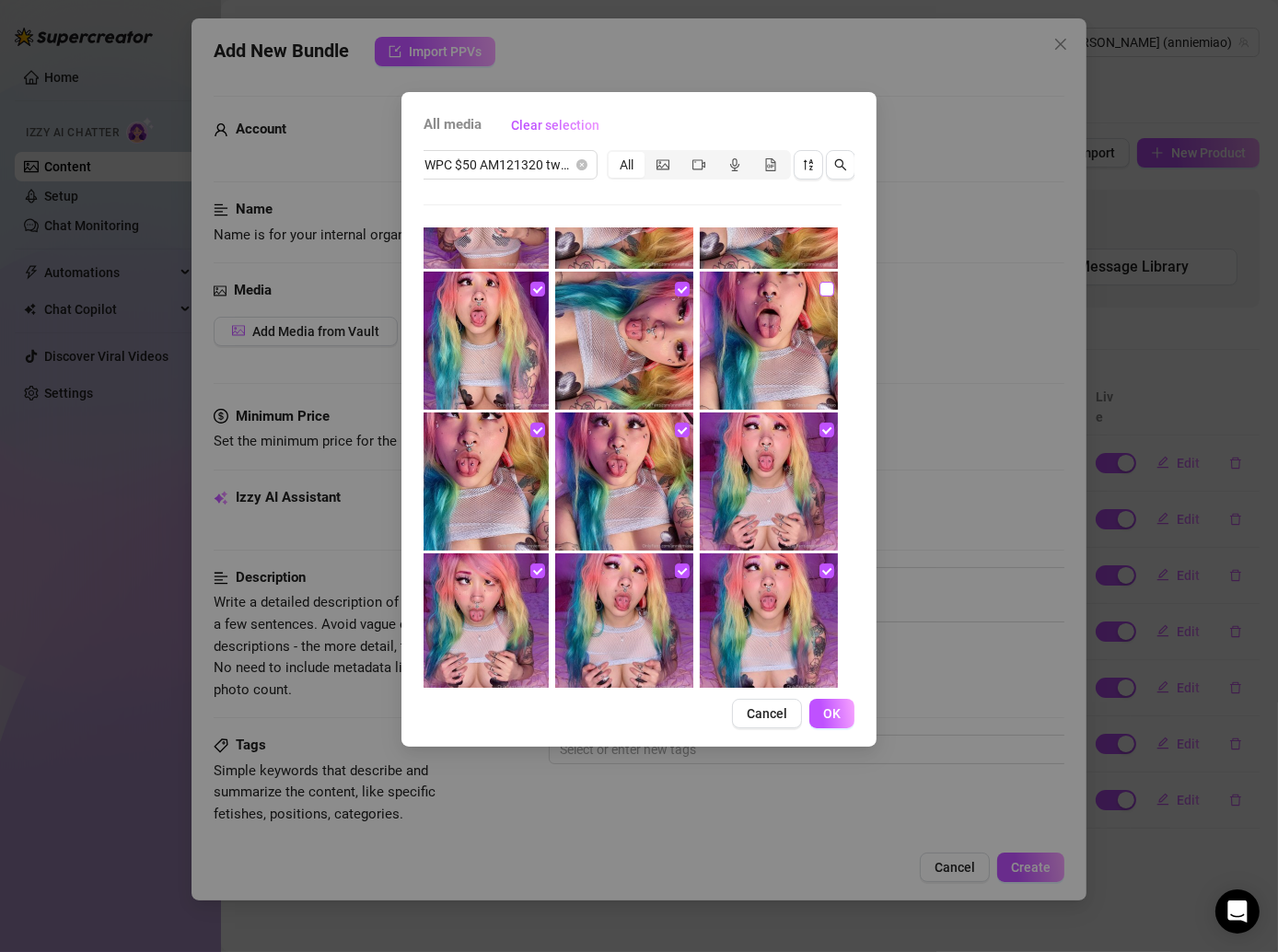
click at [819, 285] on input "checkbox" at bounding box center [826, 288] width 14 height 14
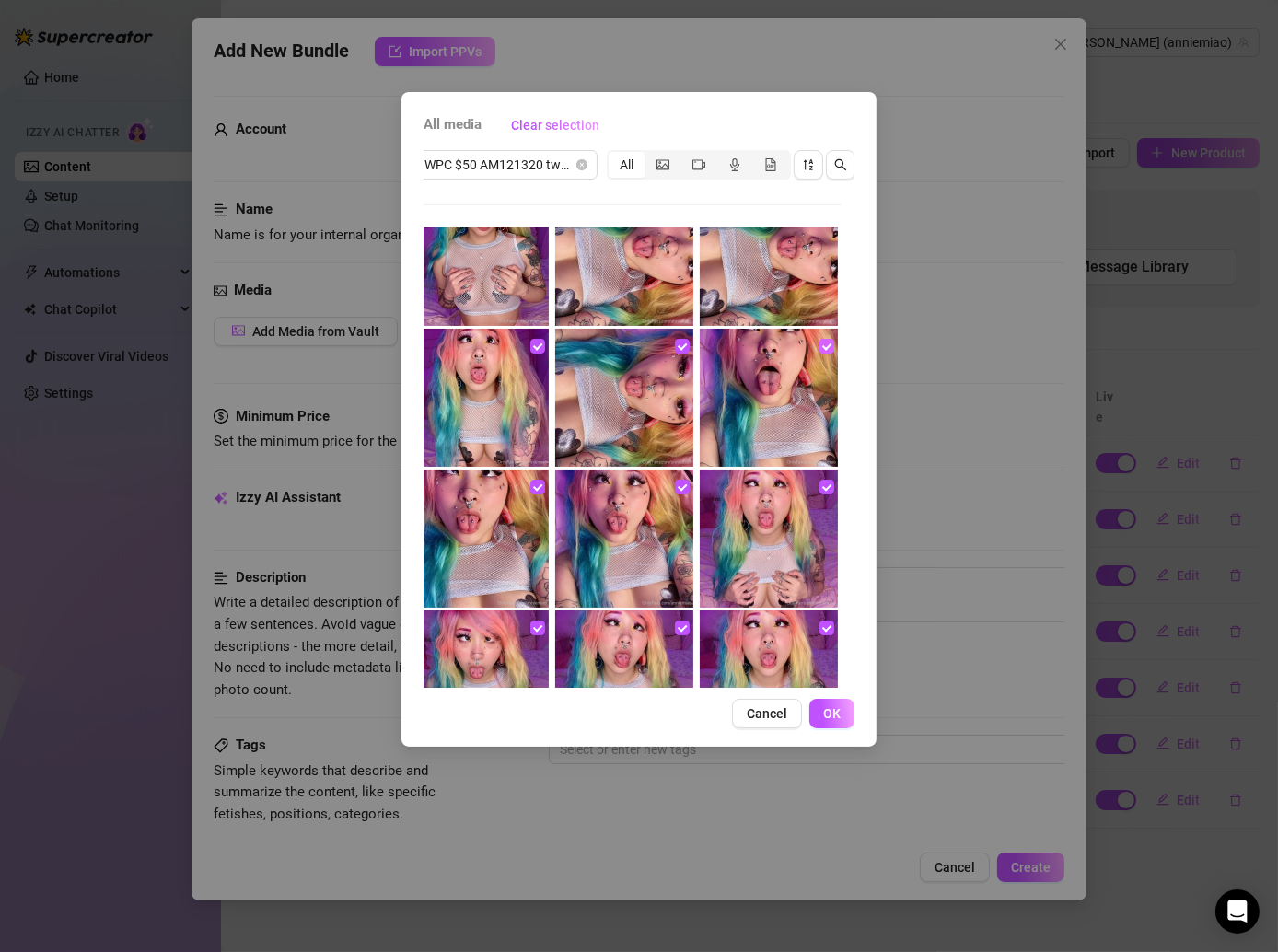
scroll to position [703, 0]
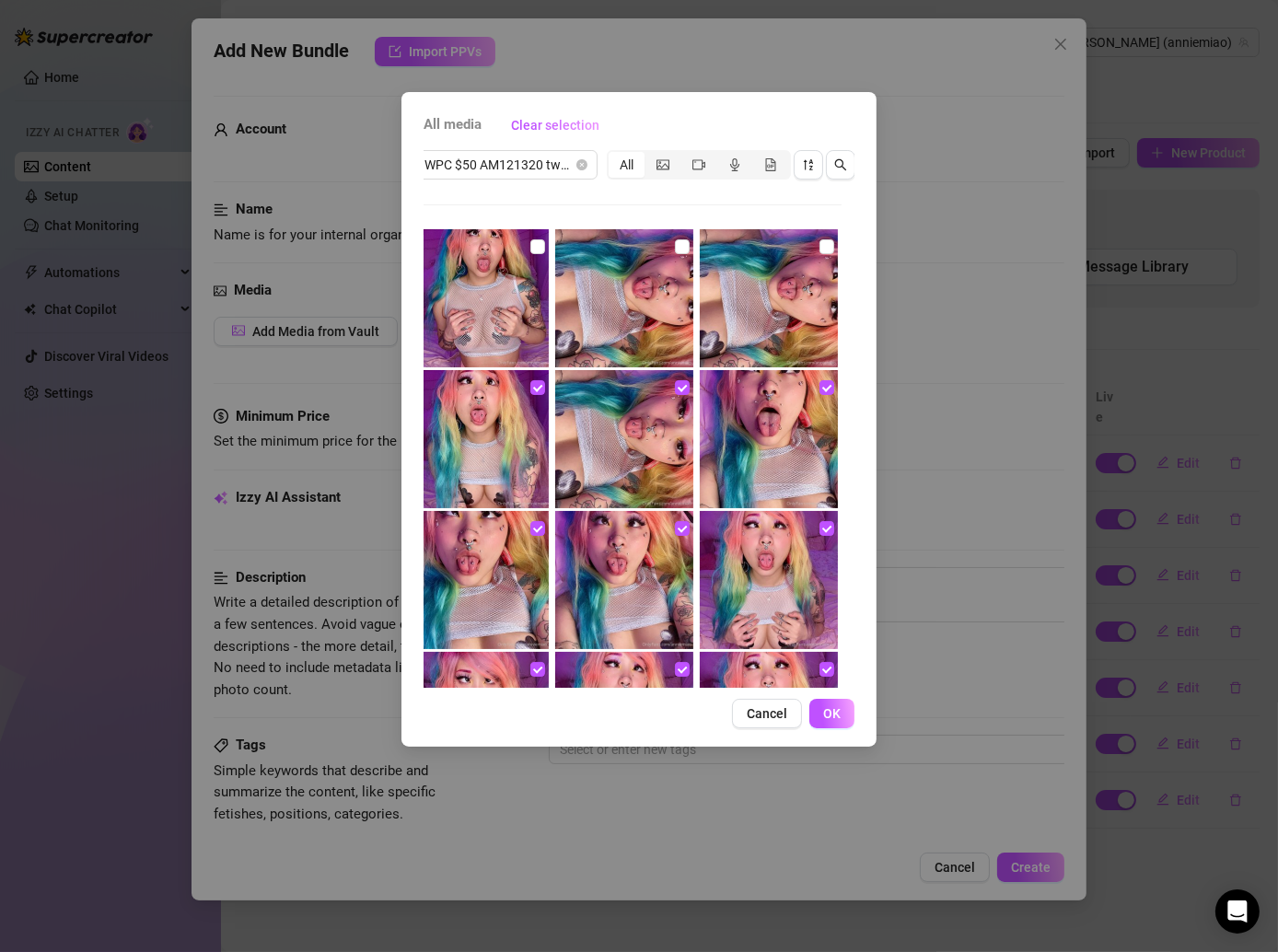
click at [810, 232] on img at bounding box center [769, 298] width 138 height 138
click at [819, 239] on input "checkbox" at bounding box center [826, 246] width 14 height 14
click at [677, 245] on input "checkbox" at bounding box center [682, 246] width 14 height 14
click at [531, 245] on input "checkbox" at bounding box center [538, 246] width 14 height 14
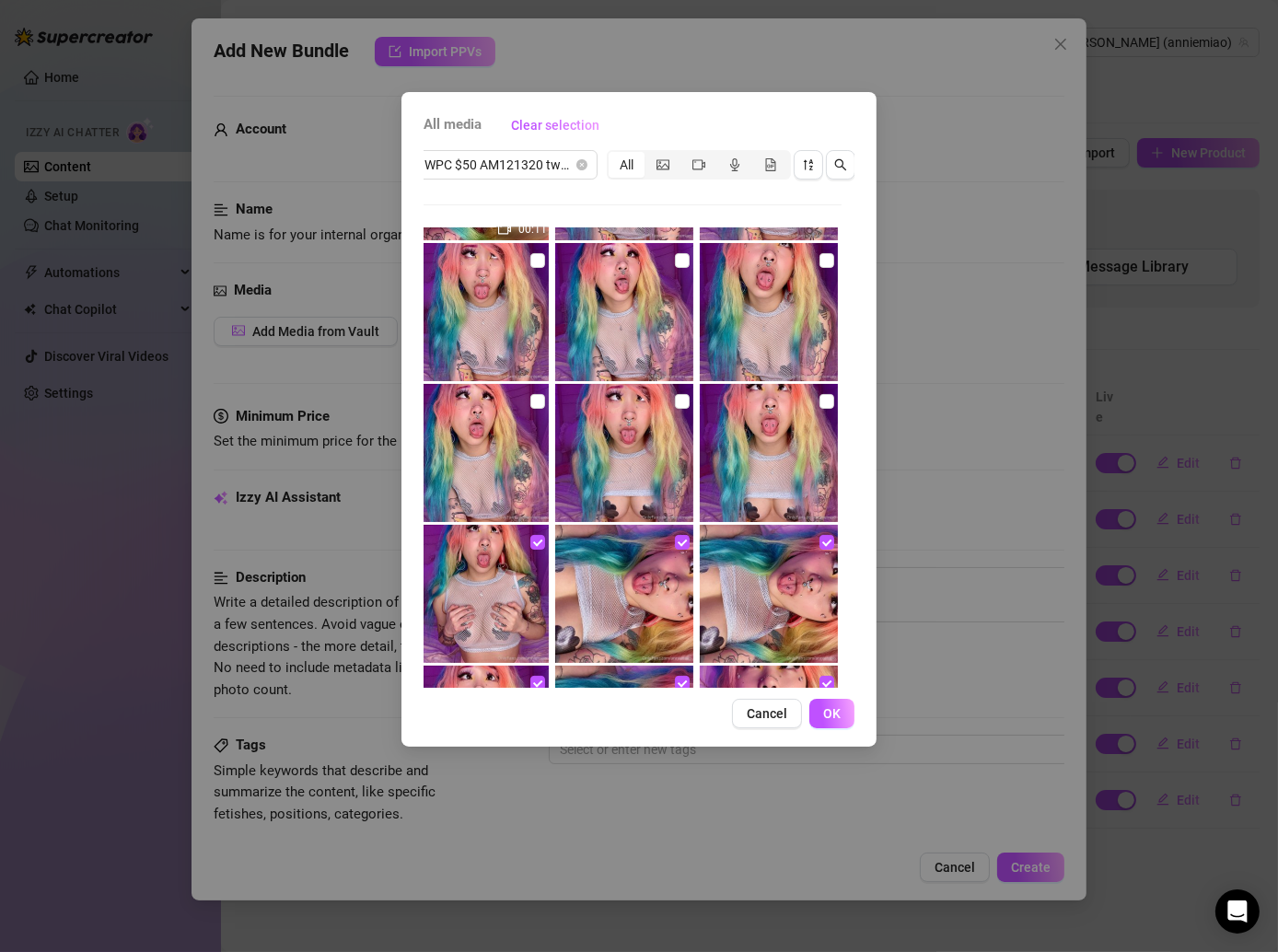
scroll to position [410, 0]
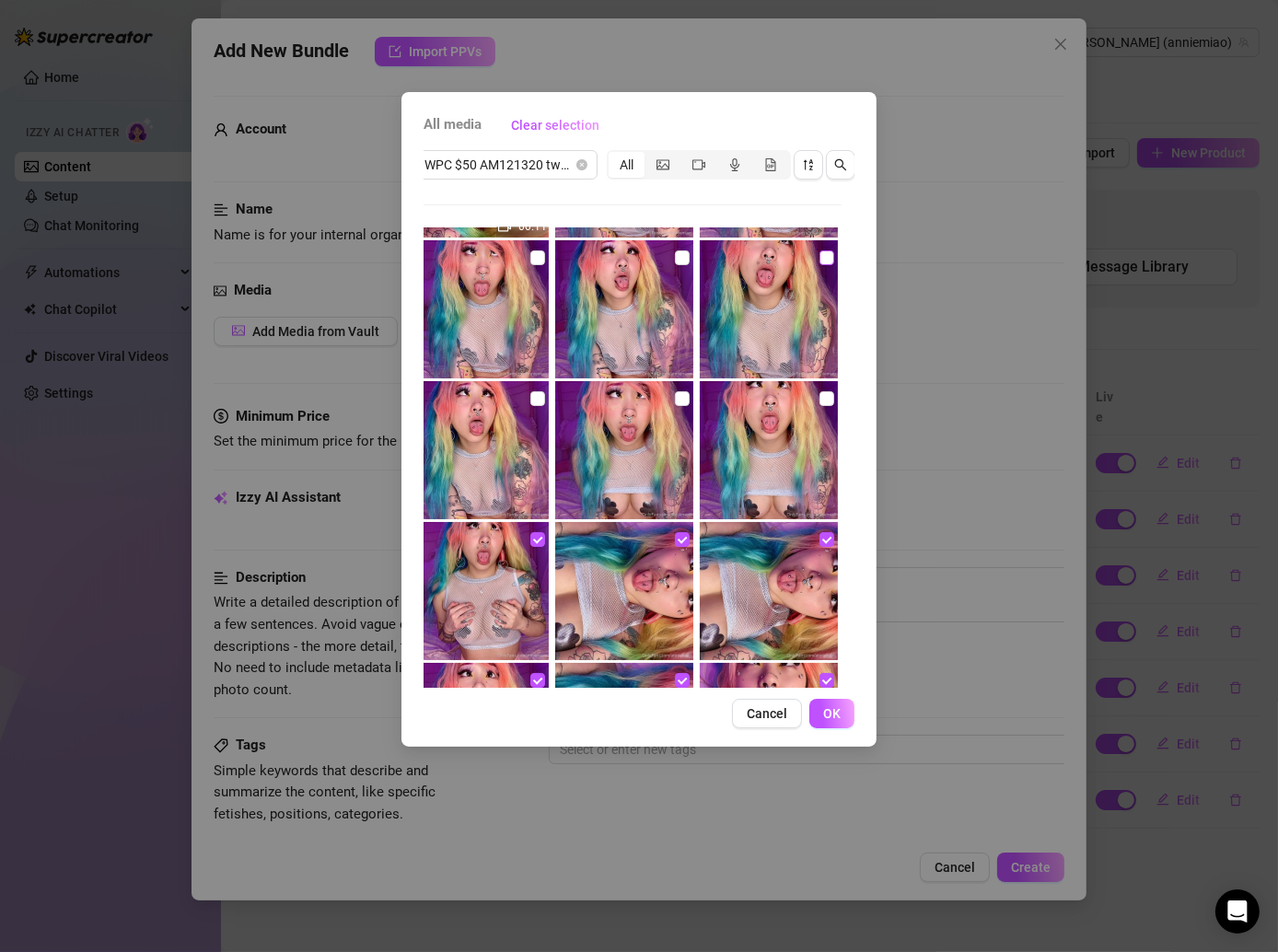
click at [819, 255] on input "checkbox" at bounding box center [826, 257] width 14 height 14
click at [819, 394] on input "checkbox" at bounding box center [826, 398] width 14 height 14
click at [664, 397] on img at bounding box center [624, 450] width 138 height 138
click at [531, 404] on input "checkbox" at bounding box center [538, 398] width 14 height 14
click at [676, 396] on input "checkbox" at bounding box center [682, 398] width 14 height 14
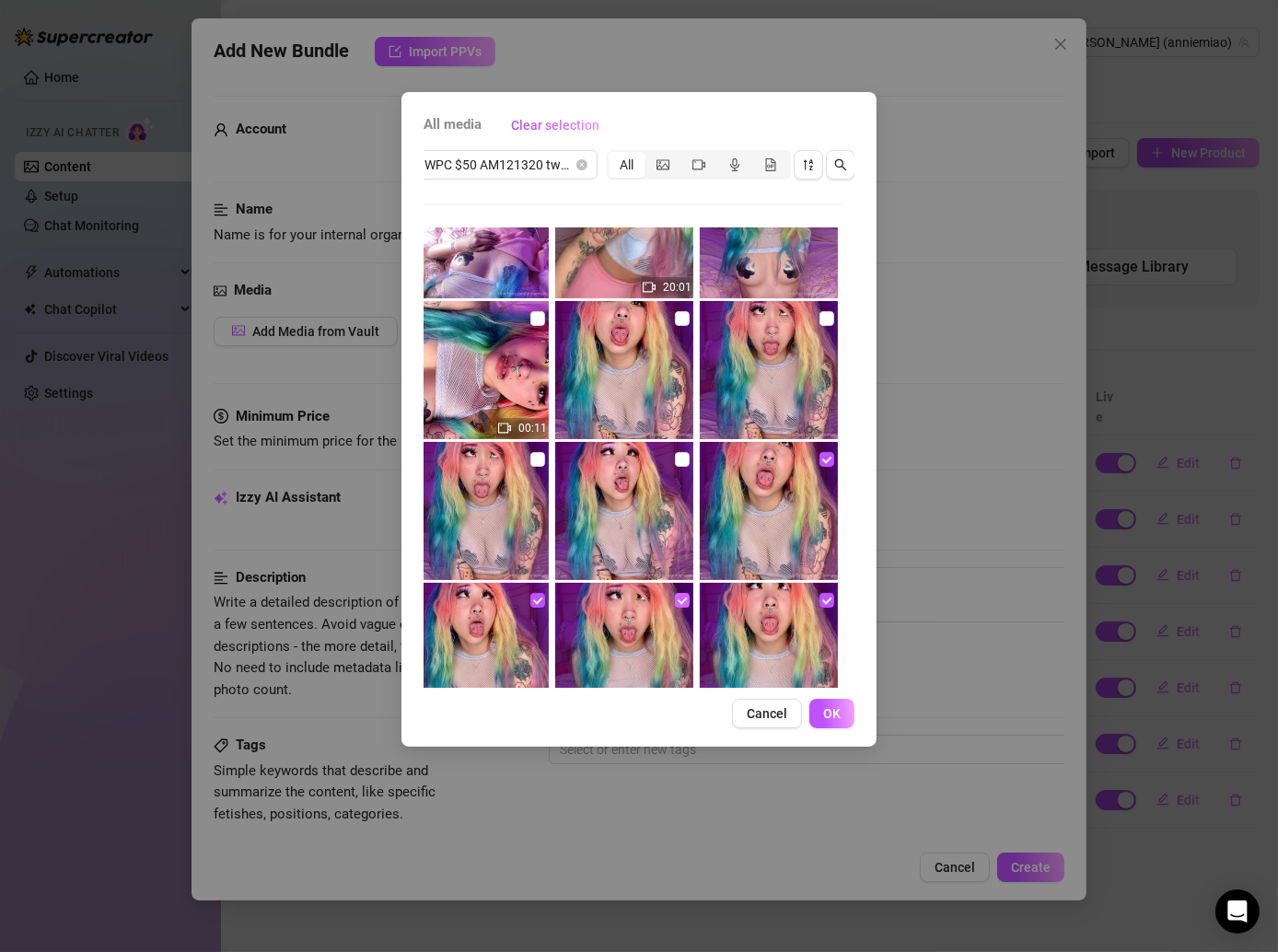
scroll to position [163, 0]
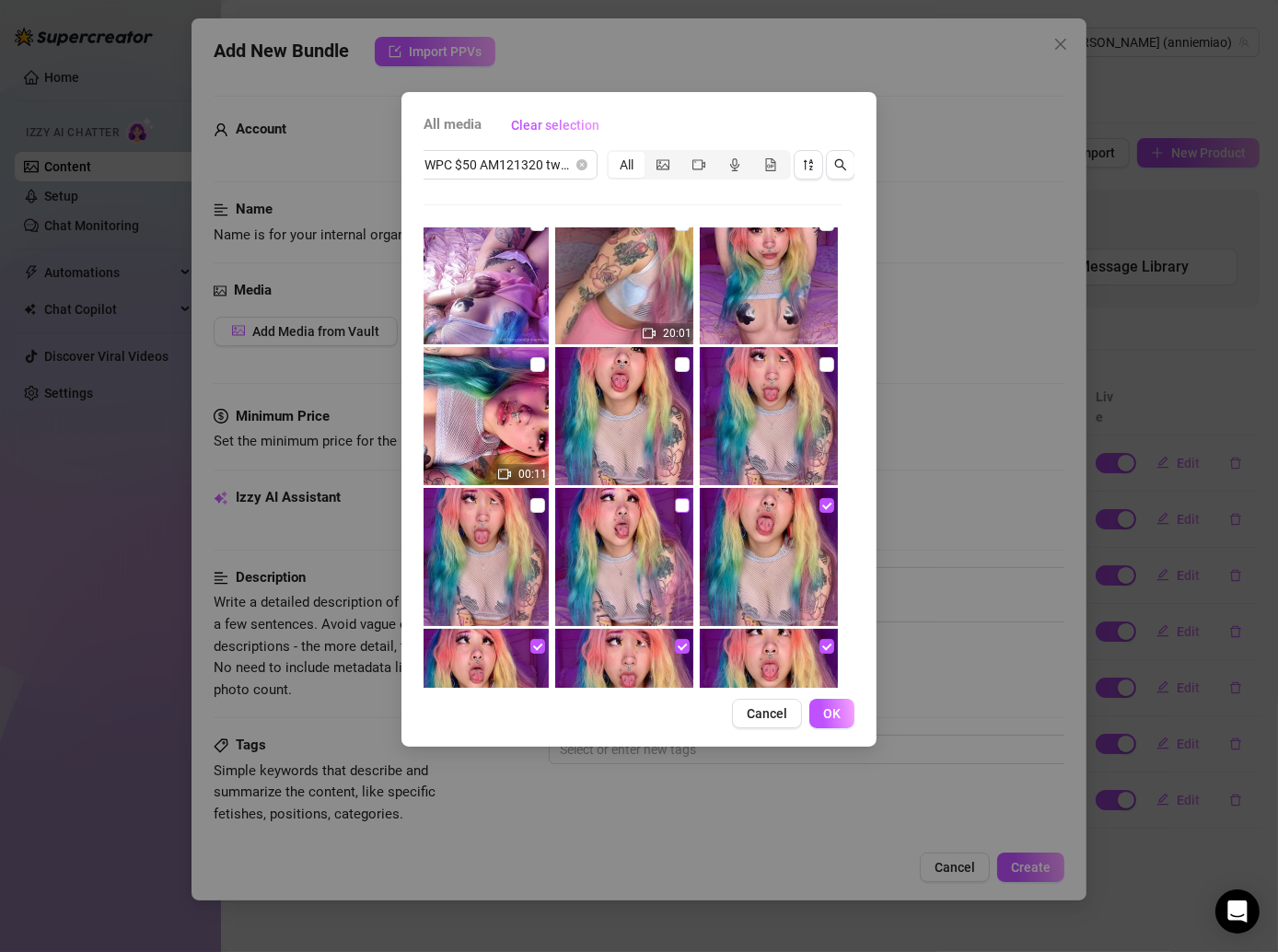
click at [675, 508] on input "checkbox" at bounding box center [682, 505] width 14 height 14
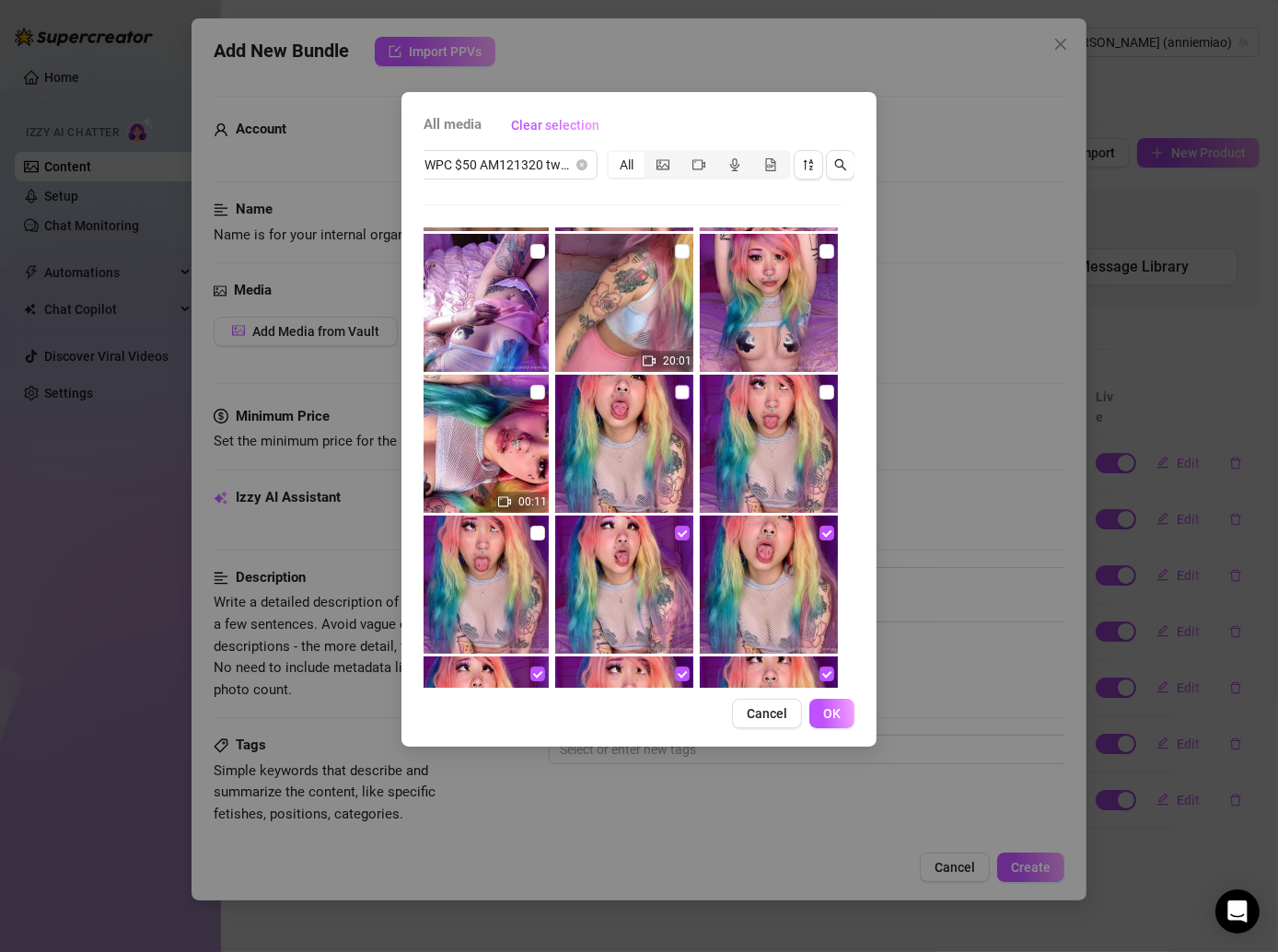
click at [681, 393] on input "checkbox" at bounding box center [682, 391] width 14 height 14
click at [819, 385] on input "checkbox" at bounding box center [826, 391] width 14 height 14
click at [550, 381] on div "20:01 00:11 No more media" at bounding box center [626, 458] width 431 height 461
click at [536, 385] on input "checkbox" at bounding box center [538, 391] width 14 height 14
click at [532, 541] on label at bounding box center [538, 533] width 14 height 20
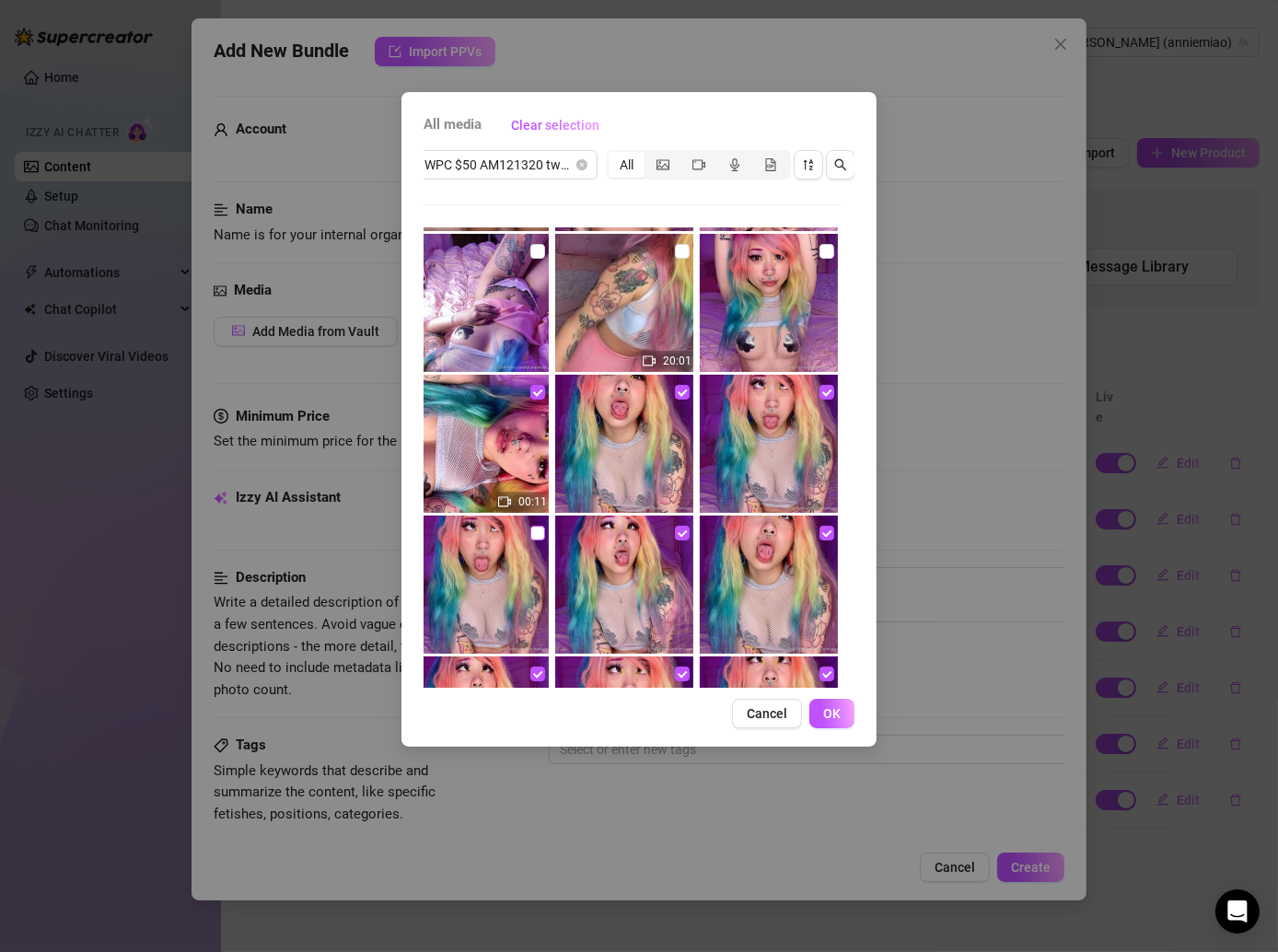
click at [532, 540] on input "checkbox" at bounding box center [538, 533] width 14 height 14
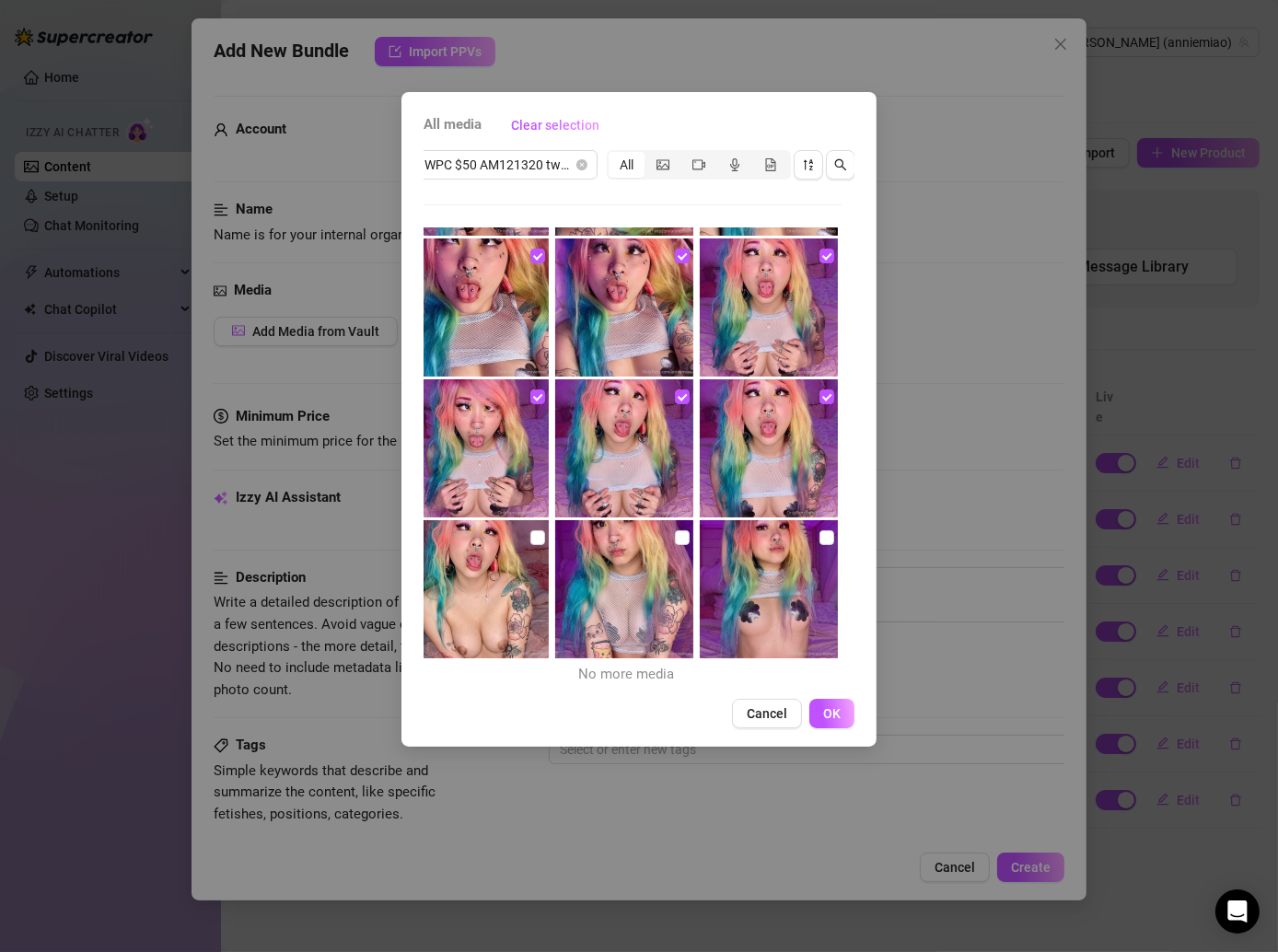
click at [665, 539] on div at bounding box center [625, 589] width 141 height 138
click at [675, 536] on input "checkbox" at bounding box center [682, 538] width 14 height 14
click at [540, 527] on div at bounding box center [481, 589] width 141 height 138
click at [819, 539] on input "checkbox" at bounding box center [826, 538] width 14 height 14
click at [531, 538] on input "checkbox" at bounding box center [538, 538] width 14 height 14
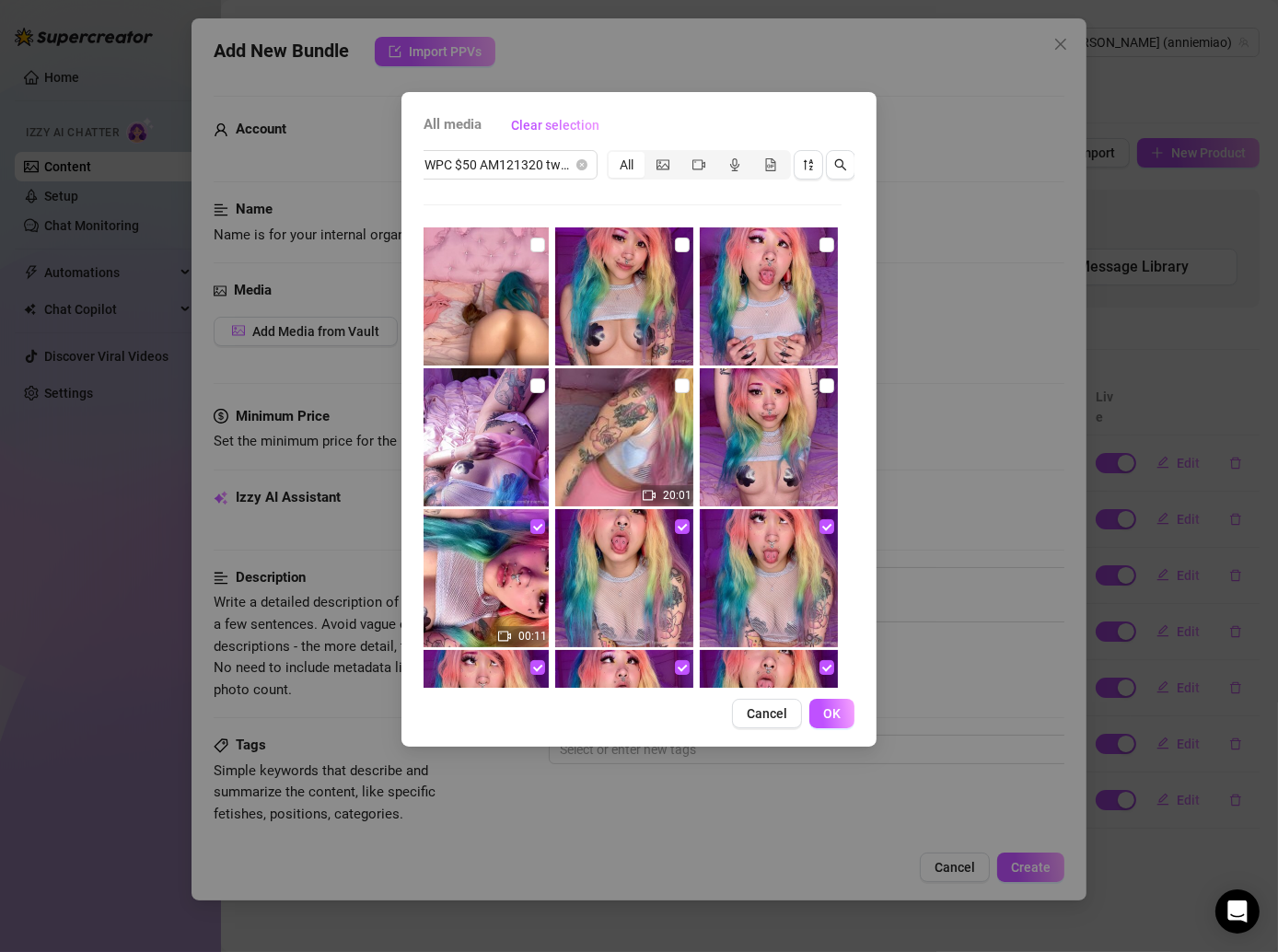
scroll to position [0, 0]
click at [531, 384] on input "checkbox" at bounding box center [538, 386] width 14 height 14
click at [534, 222] on div "WPC $50 AM121320 twenty min vid All 20:01 00:11 No more media" at bounding box center [626, 417] width 431 height 540
click at [537, 238] on input "checkbox" at bounding box center [538, 244] width 14 height 14
click at [675, 240] on input "checkbox" at bounding box center [682, 244] width 14 height 14
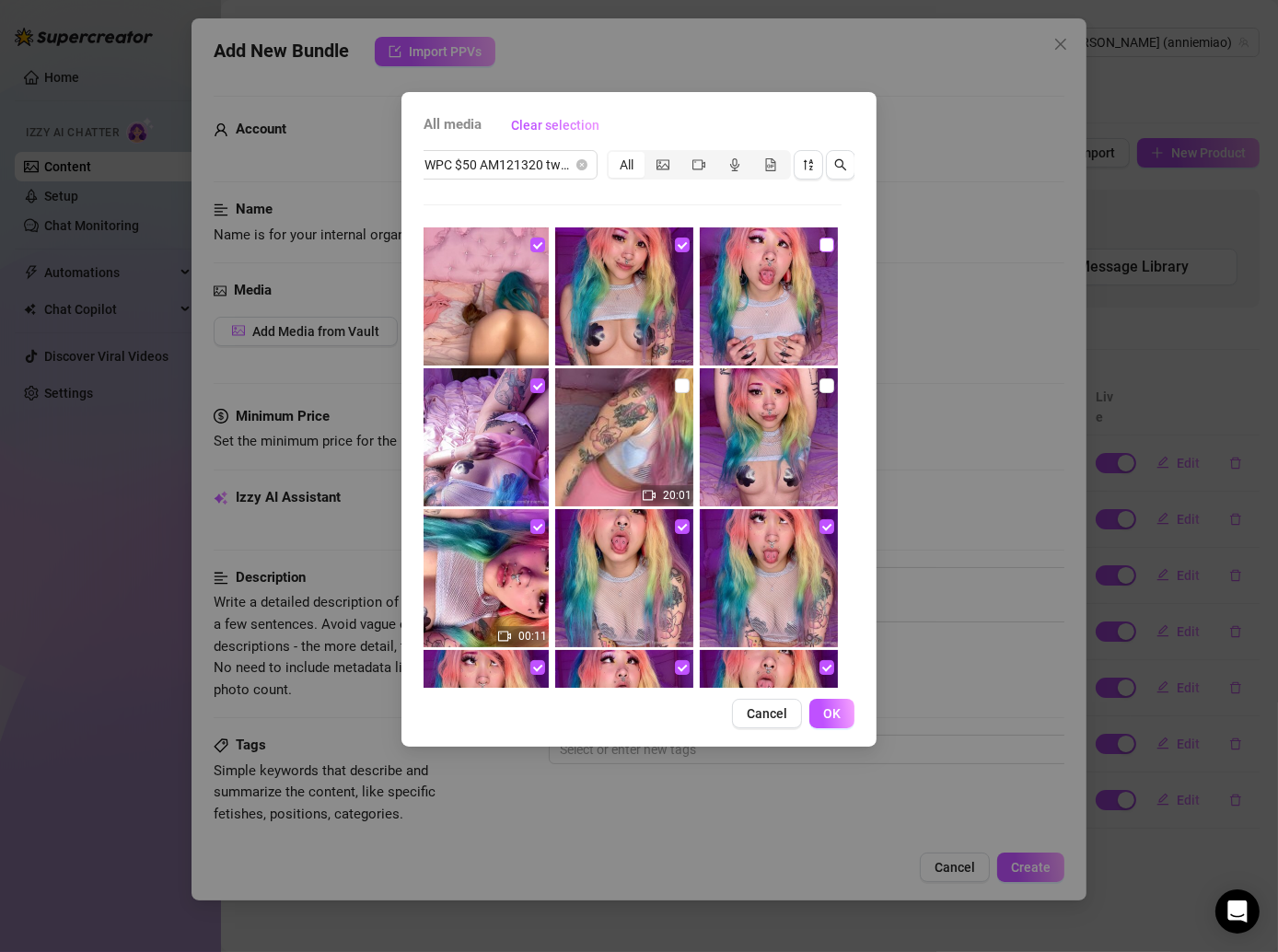
click at [819, 245] on input "checkbox" at bounding box center [826, 244] width 14 height 14
click at [823, 728] on button "OK" at bounding box center [832, 714] width 45 height 30
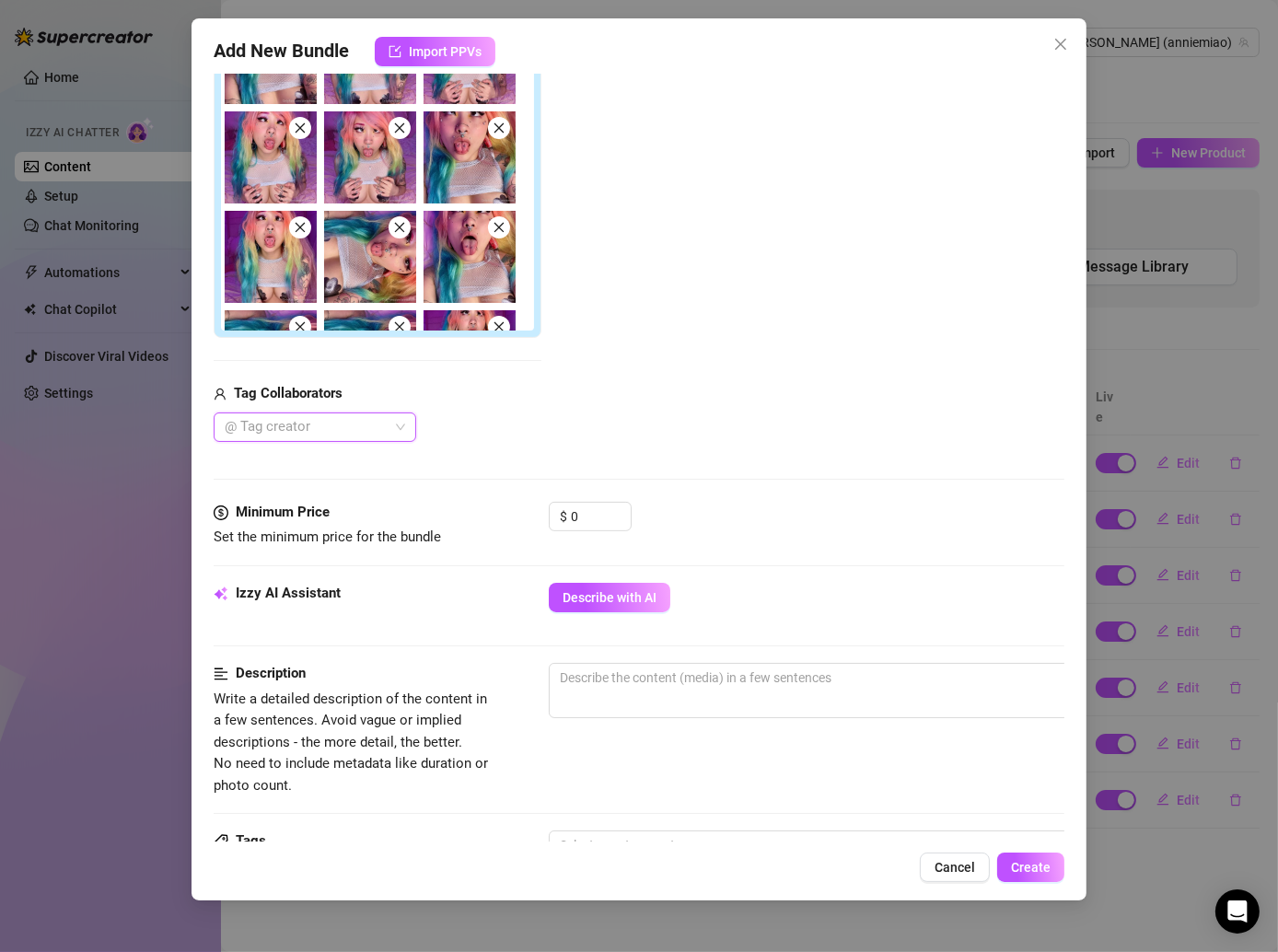
scroll to position [383, 0]
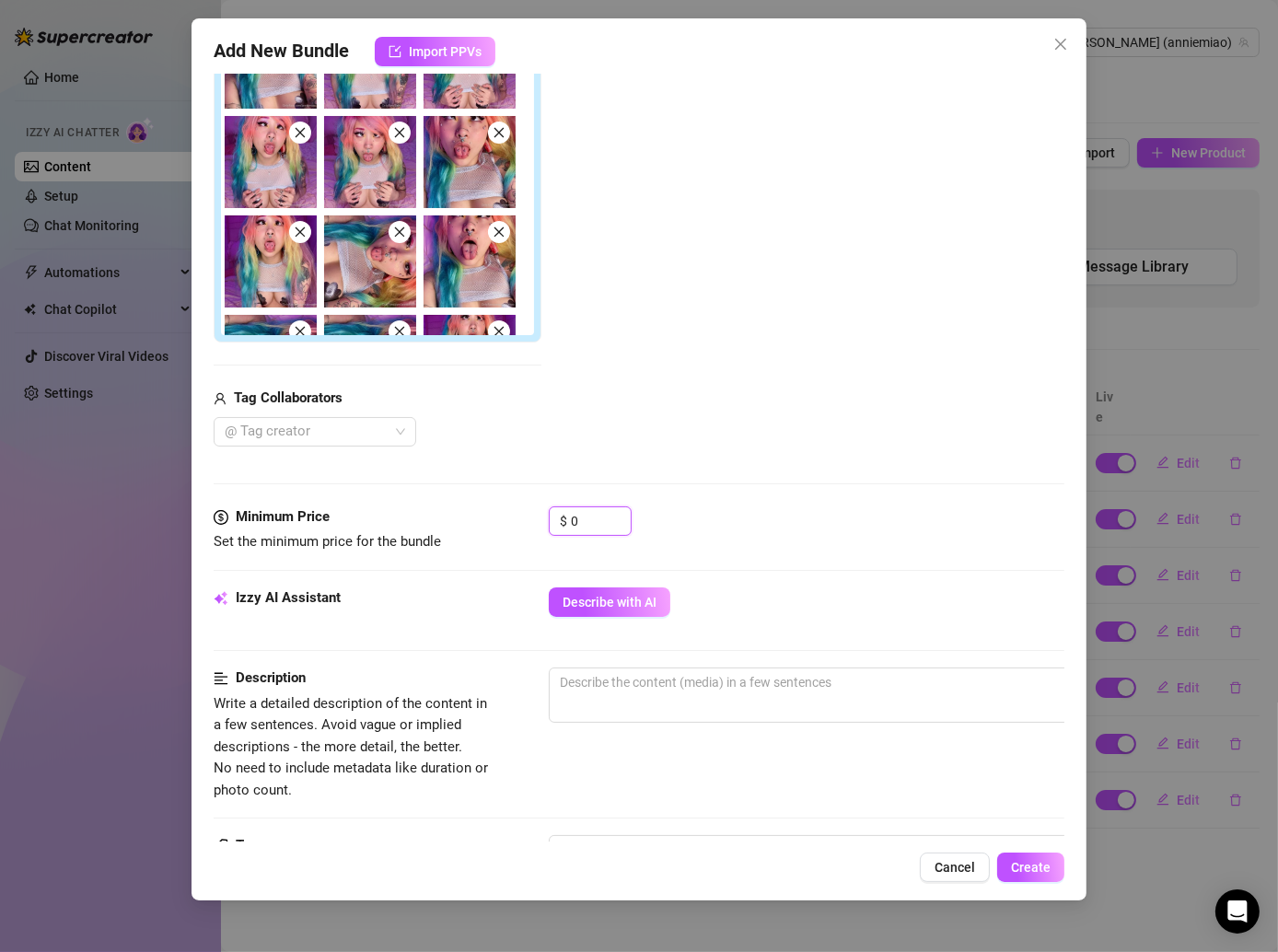
drag, startPoint x: 584, startPoint y: 513, endPoint x: 507, endPoint y: 513, distance: 77.0
click at [507, 513] on div "Minimum Price Set the minimum price for the bundle $ 0" at bounding box center [639, 530] width 851 height 47
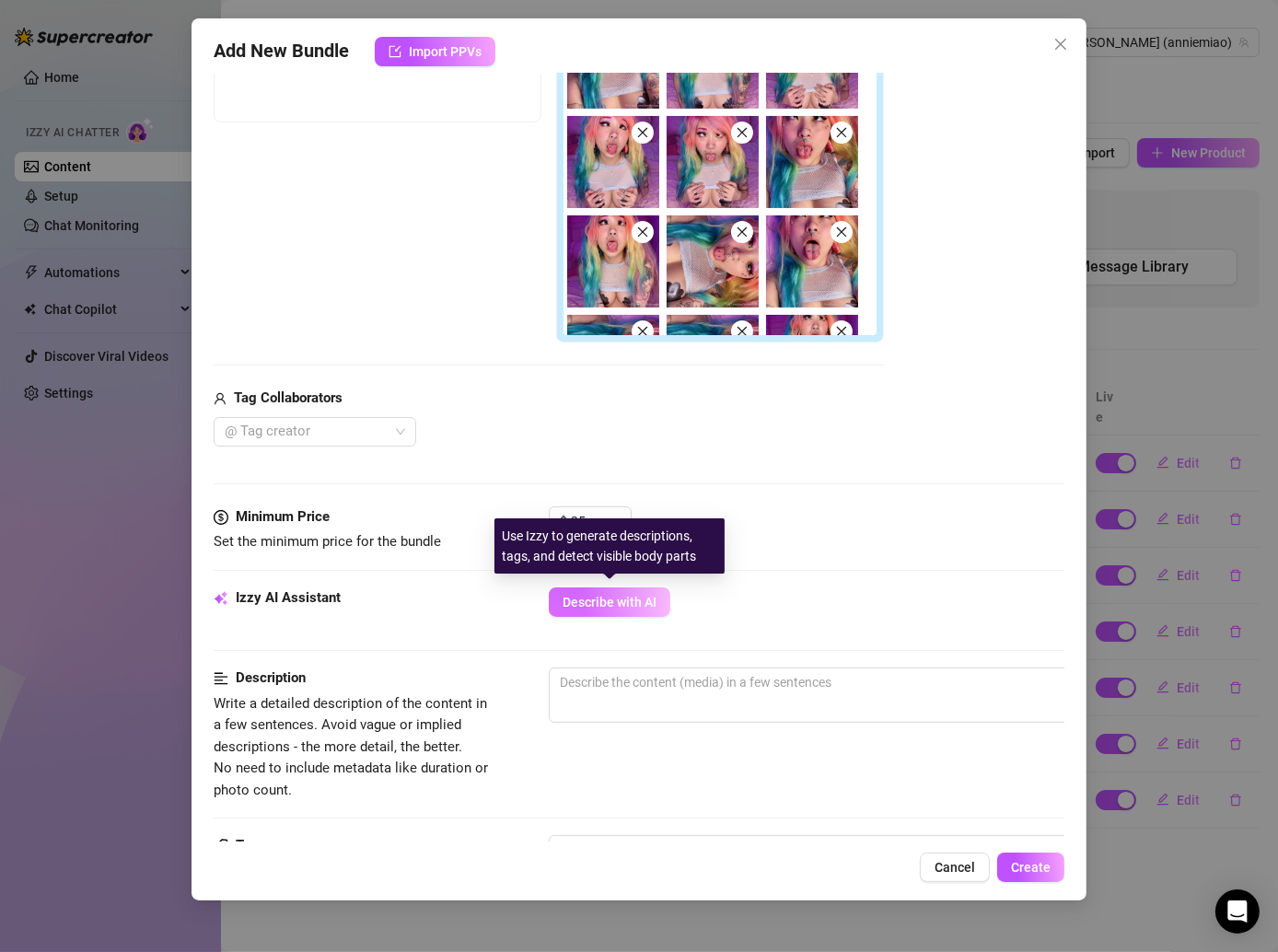
click at [601, 604] on span "Describe with AI" at bounding box center [610, 602] width 94 height 14
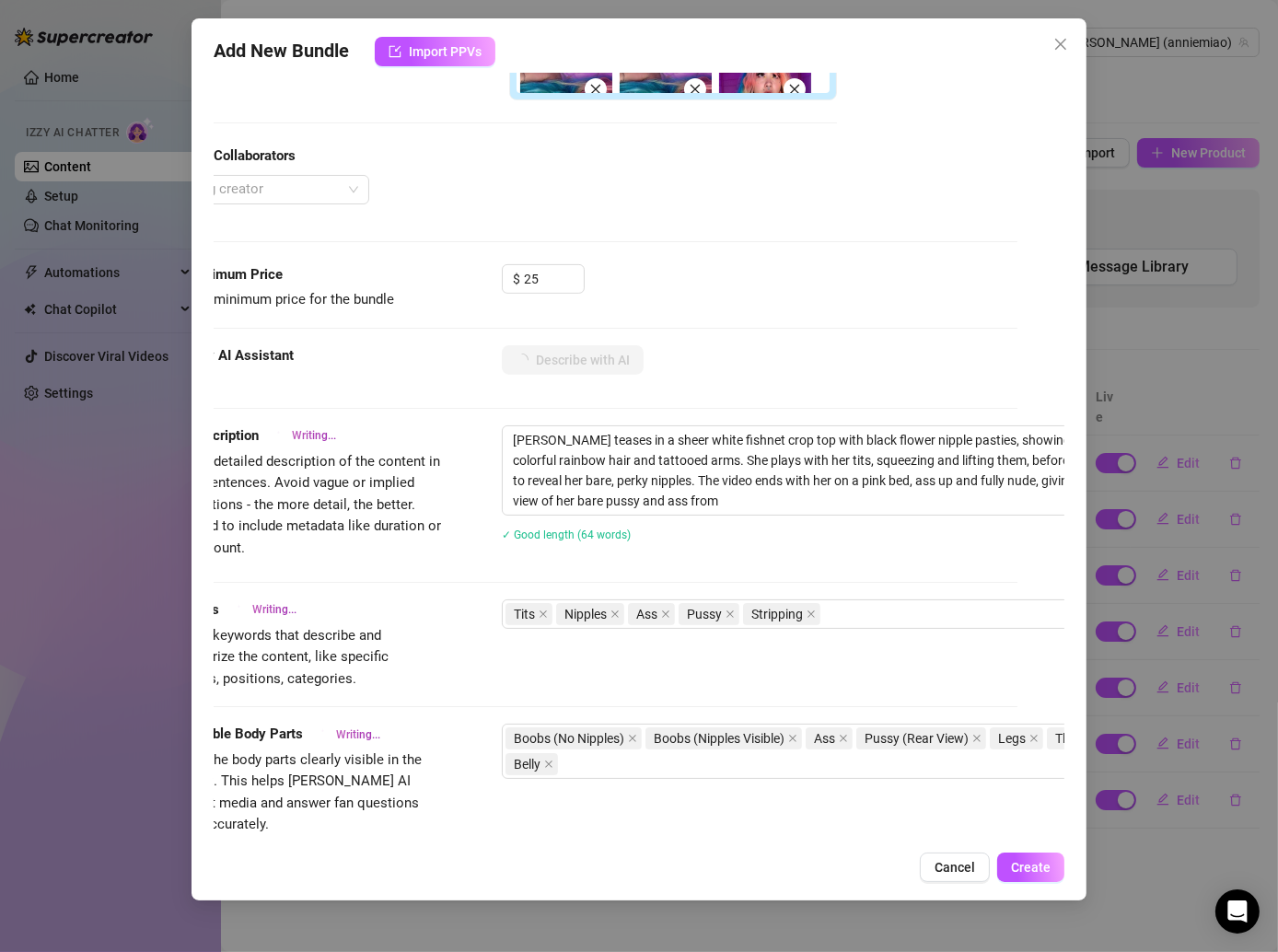
scroll to position [625, 149]
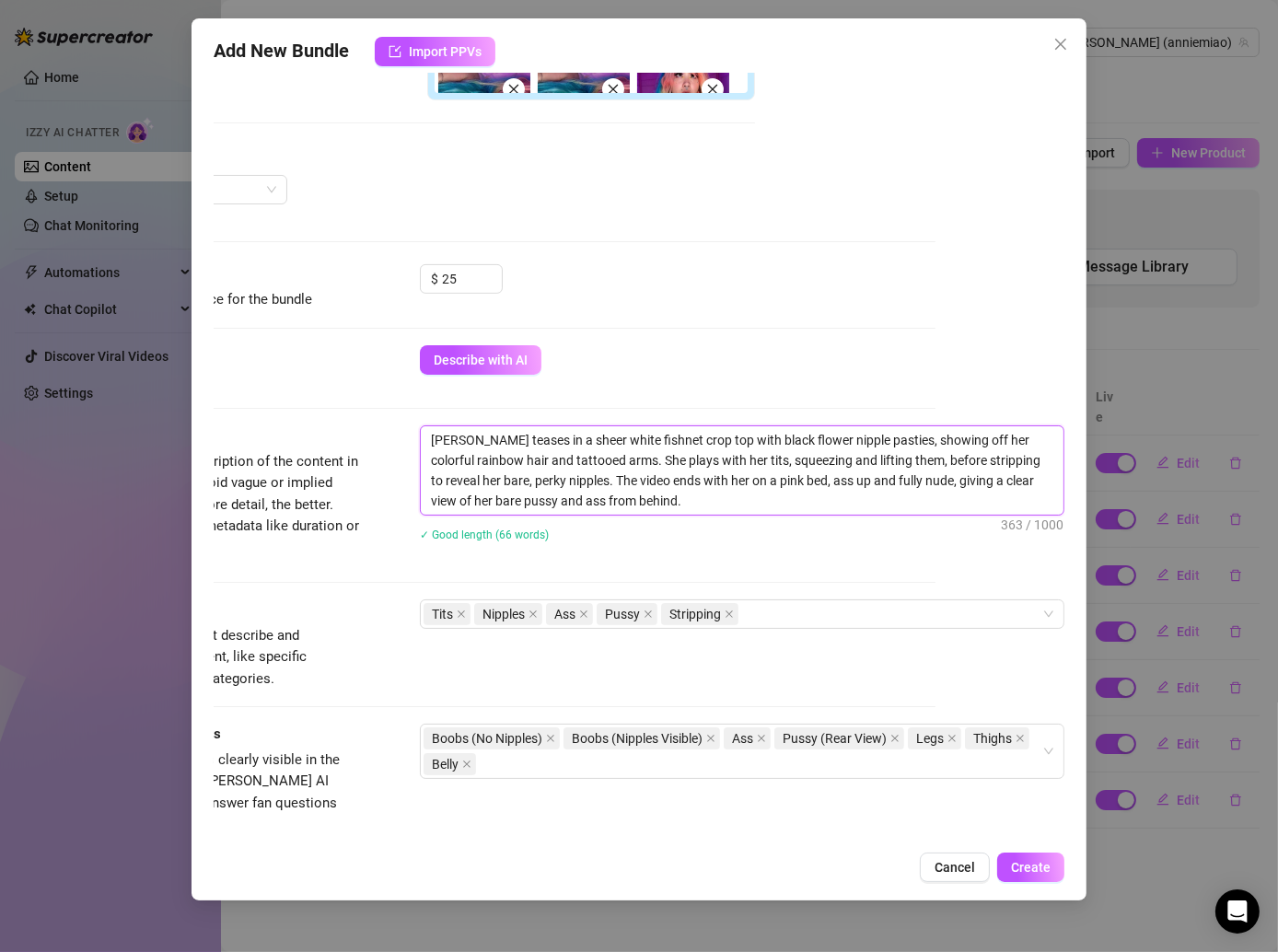
drag, startPoint x: 610, startPoint y: 499, endPoint x: 409, endPoint y: 444, distance: 208.4
click at [421, 442] on textarea "[PERSON_NAME] teases in a sheer white fishnet crop top with black flower nipple…" at bounding box center [742, 470] width 642 height 88
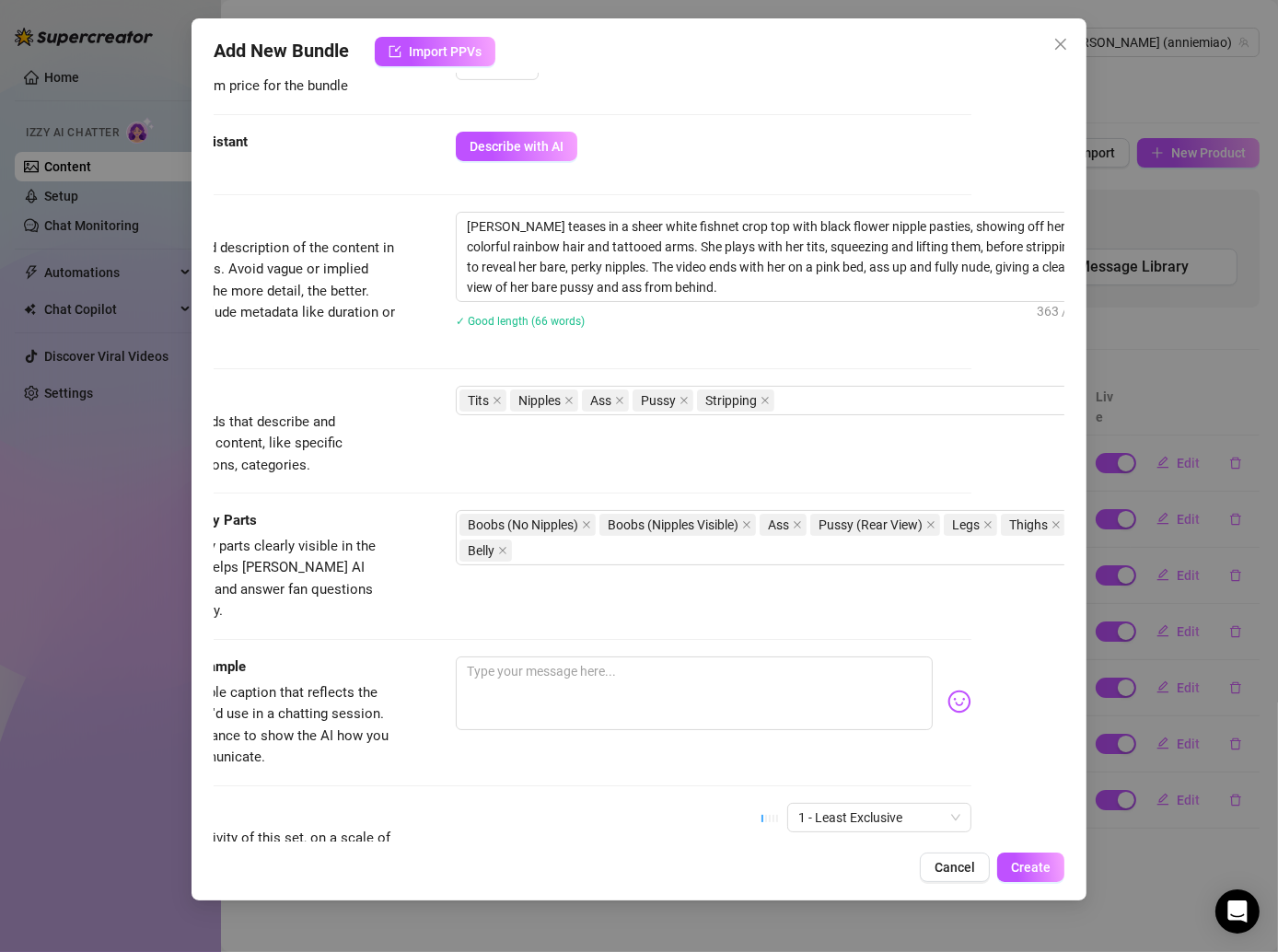
scroll to position [860, 93]
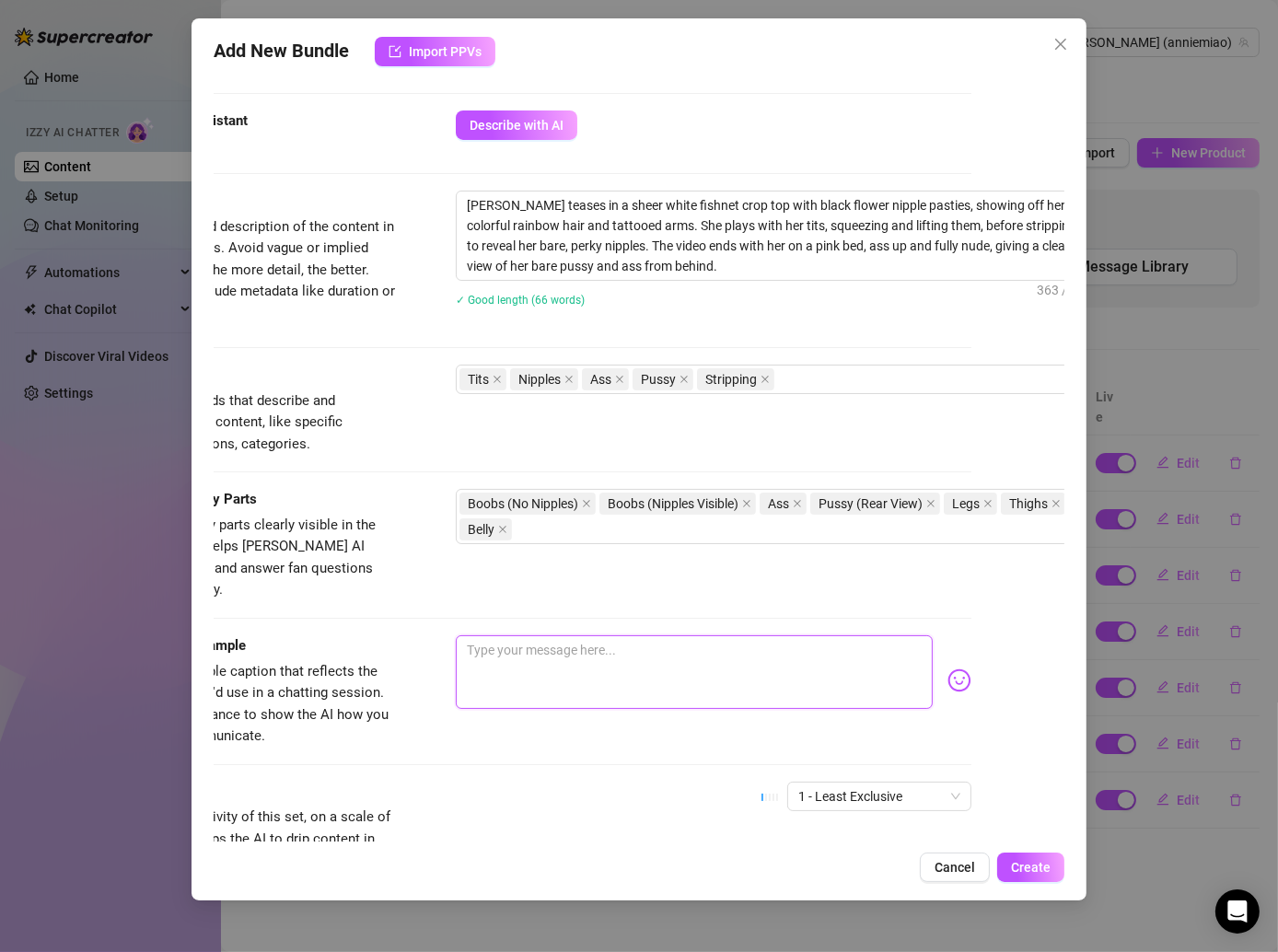
click at [532, 636] on textarea at bounding box center [694, 672] width 477 height 74
paste textarea "Couldn’t resist having some fun in this little fishnet top 🥰✨ the pasties were …"
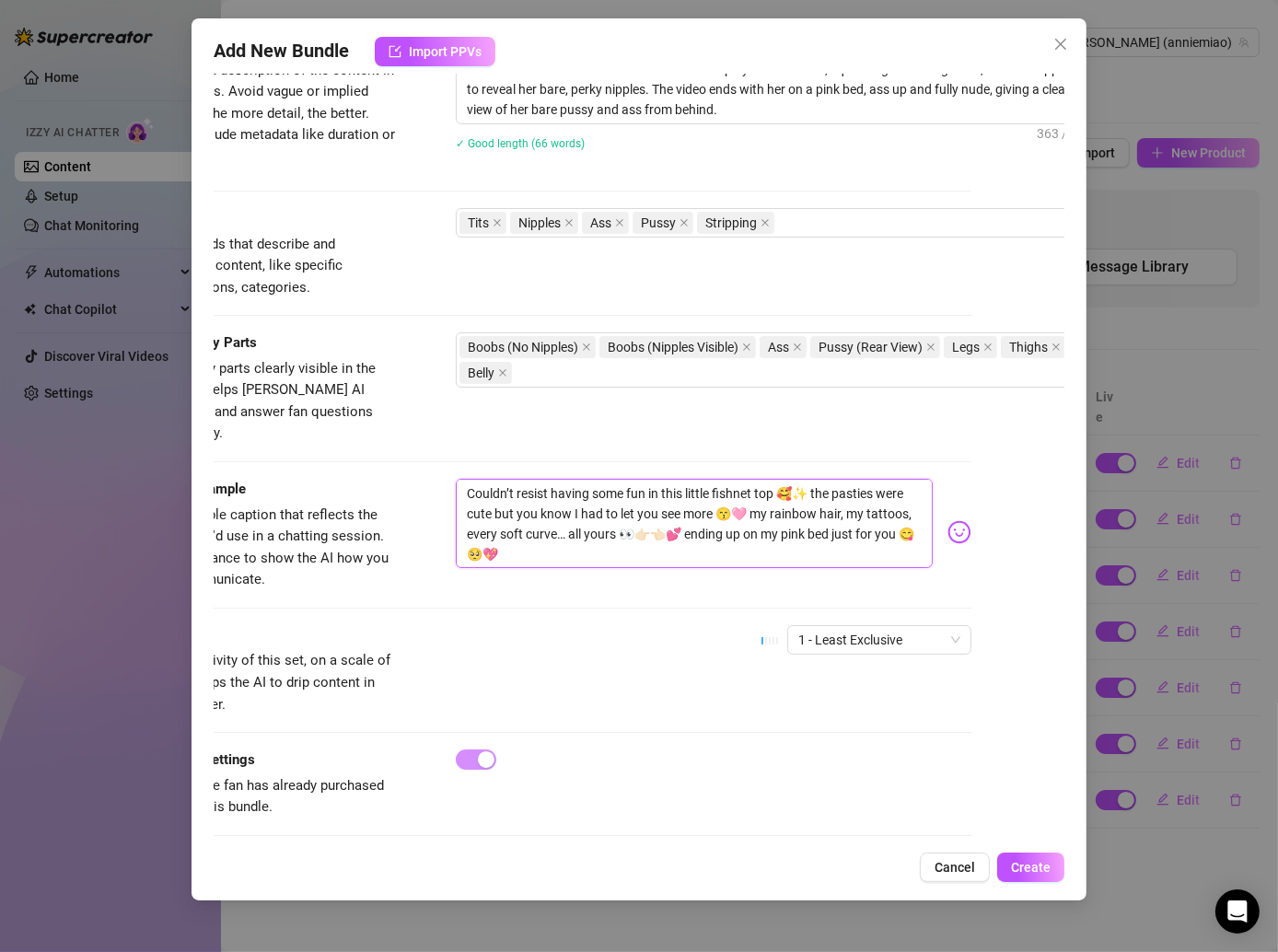
scroll to position [1020, 93]
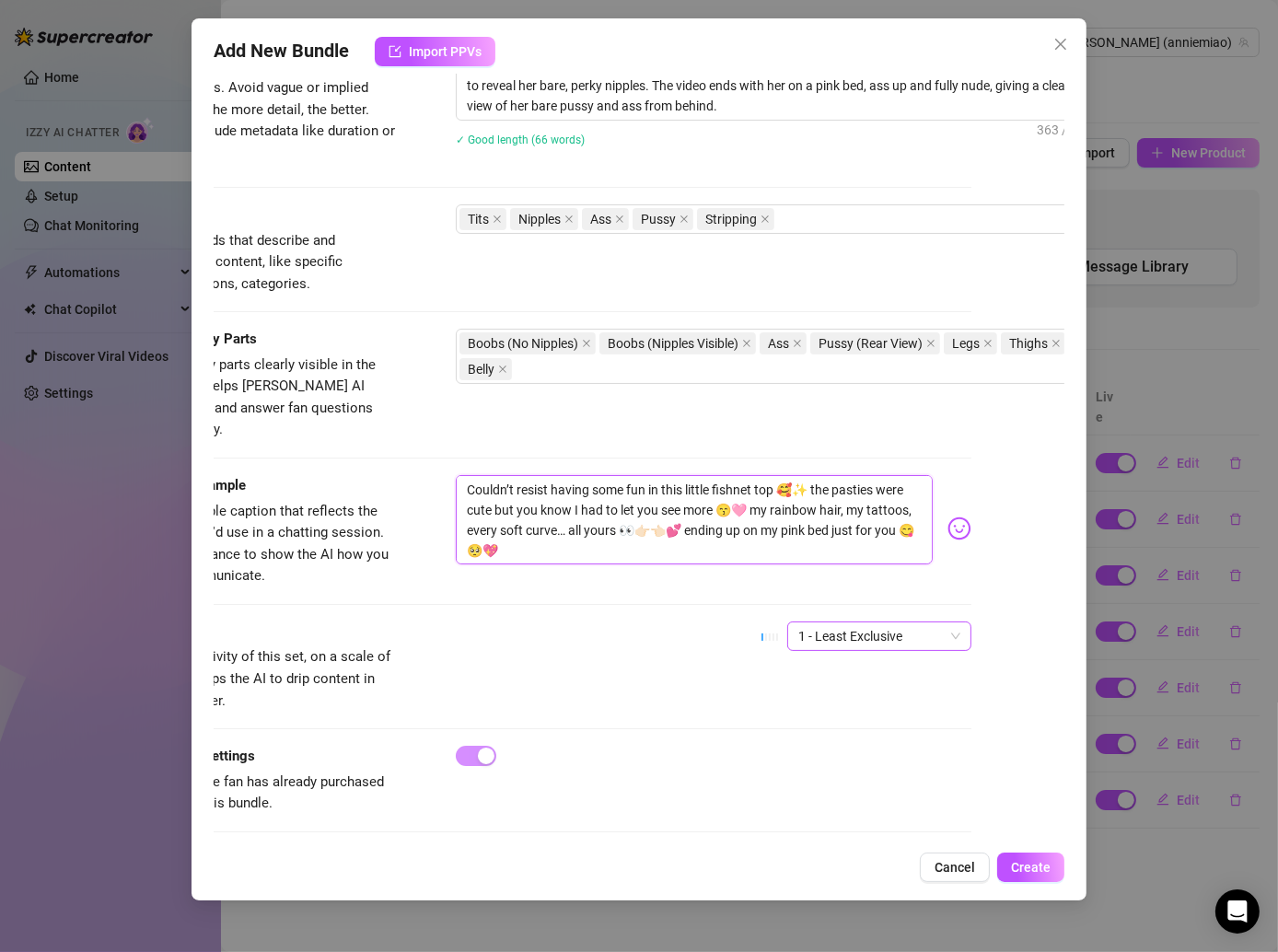
click at [822, 622] on span "1 - Least Exclusive" at bounding box center [879, 636] width 163 height 28
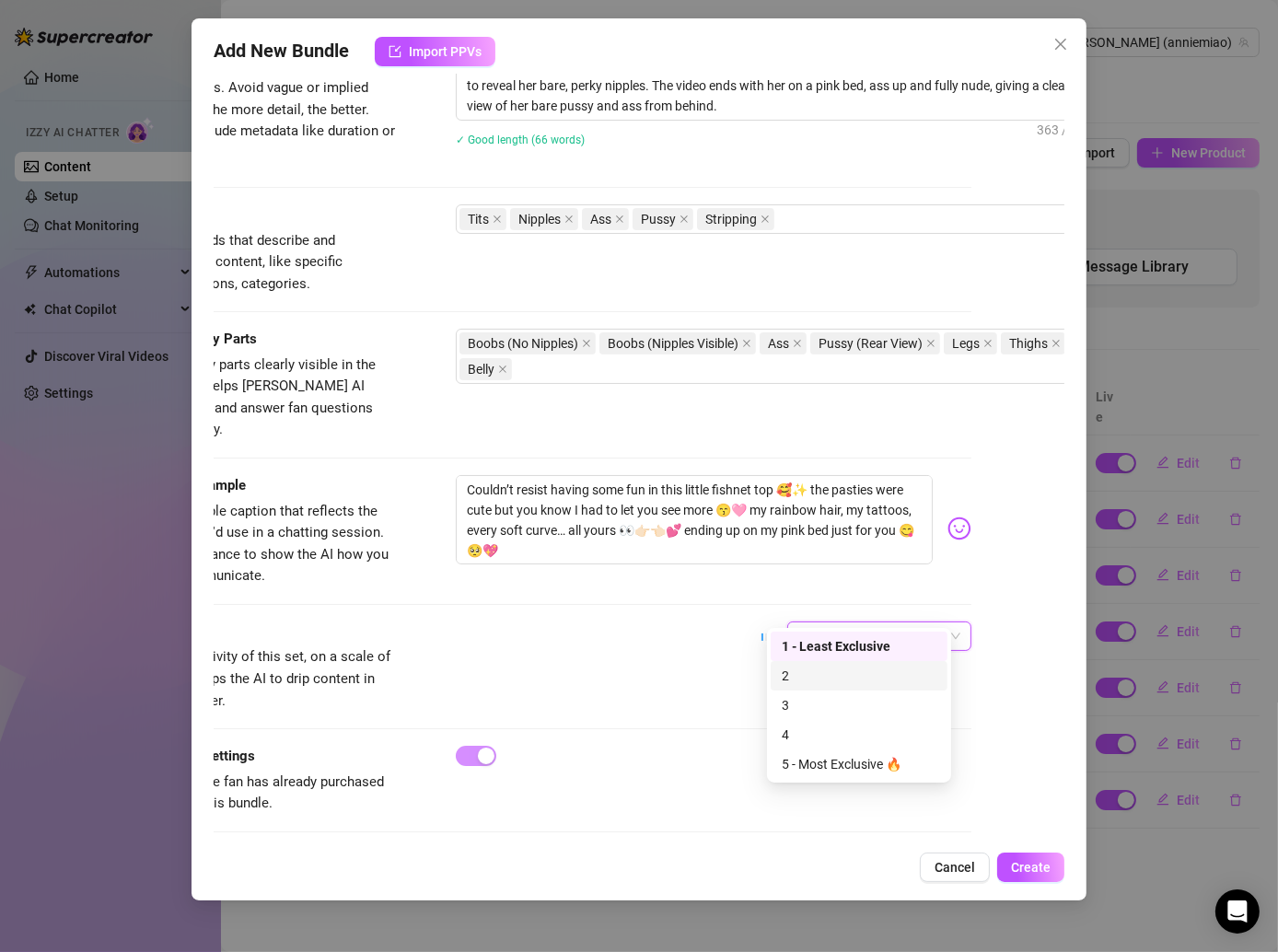
click at [794, 665] on div "2" at bounding box center [859, 675] width 155 height 20
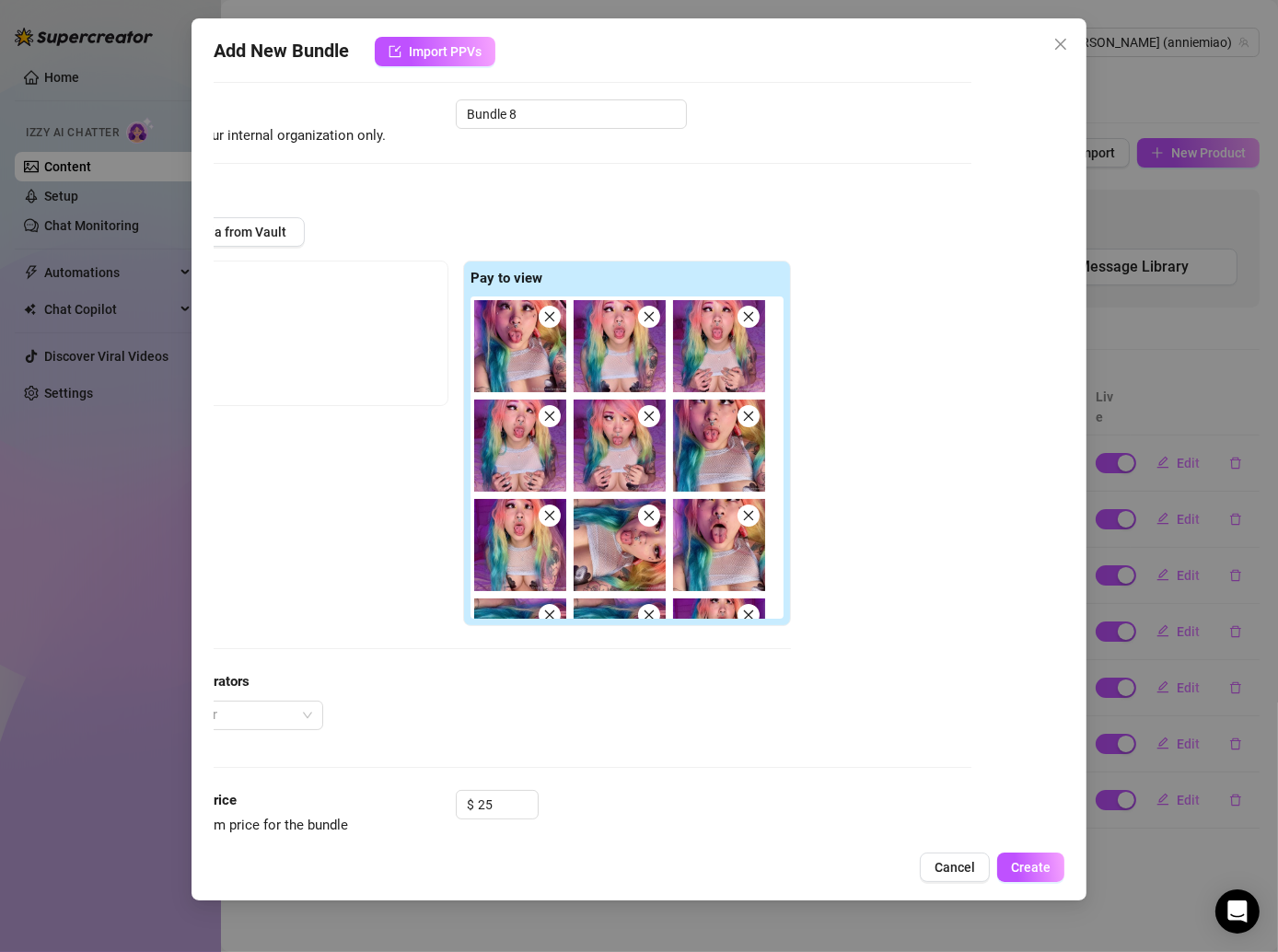
scroll to position [672, 0]
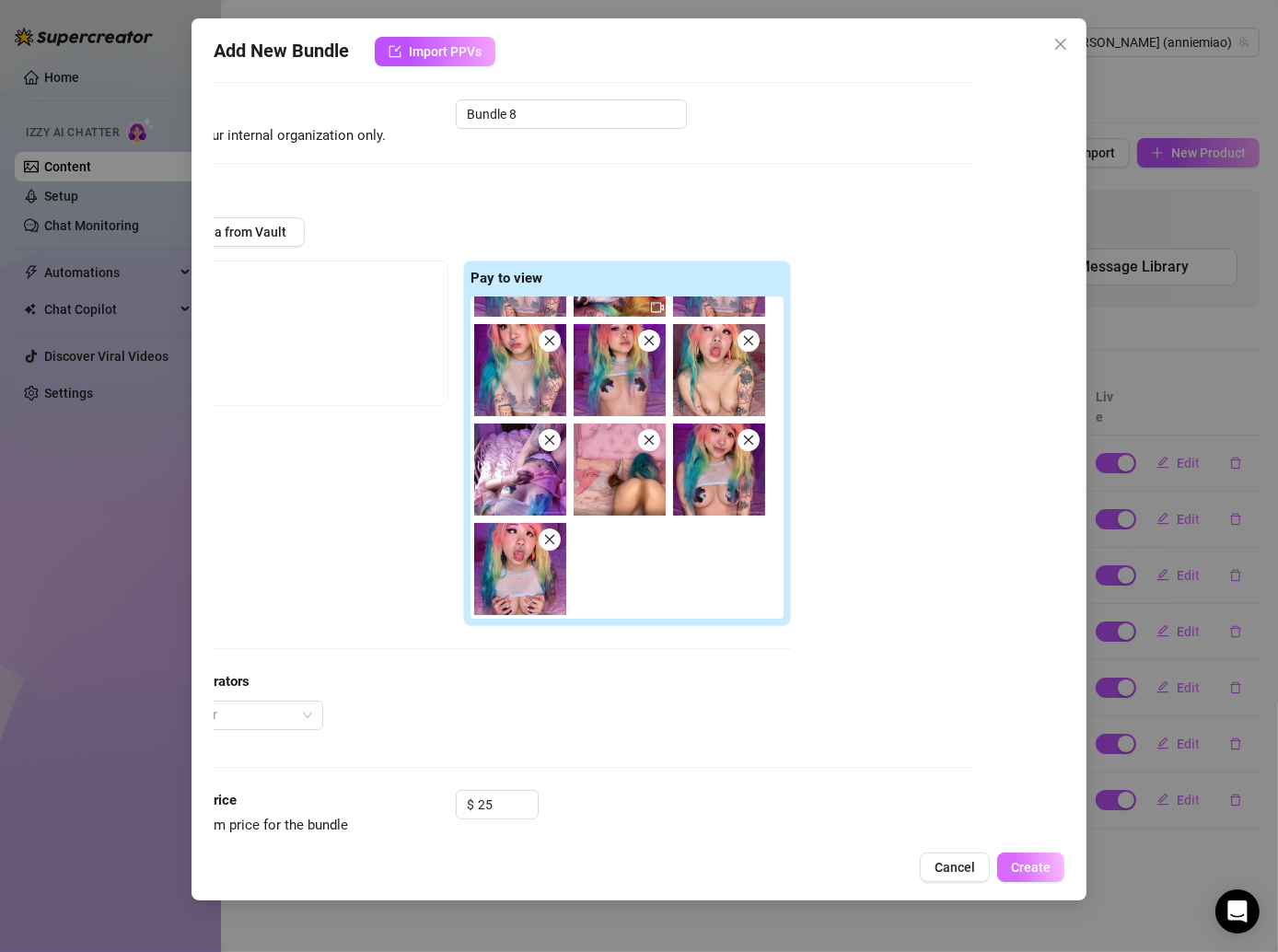
click at [1024, 857] on button "Create" at bounding box center [1031, 867] width 67 height 30
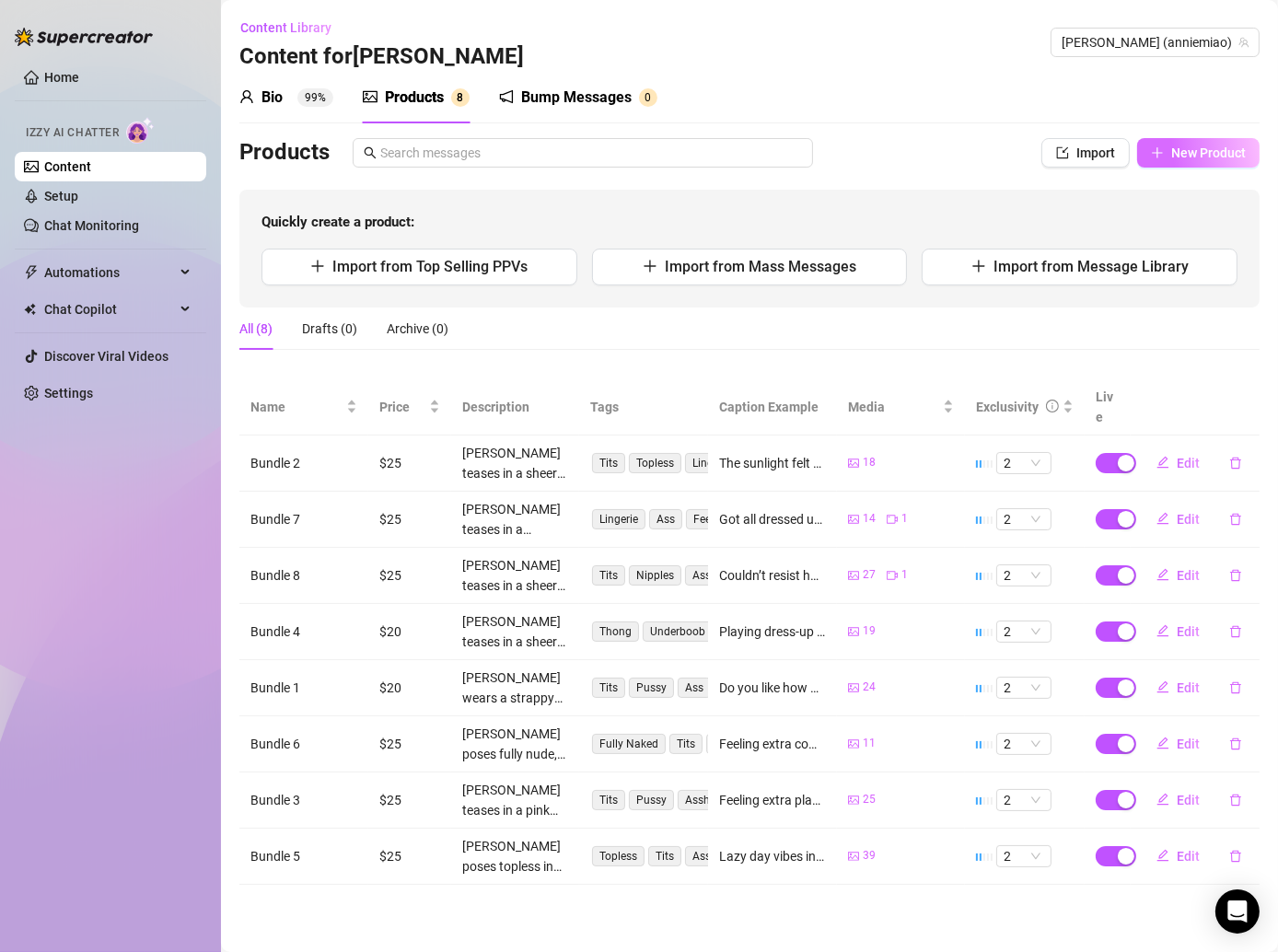
click at [1188, 155] on span "New Product" at bounding box center [1209, 152] width 75 height 14
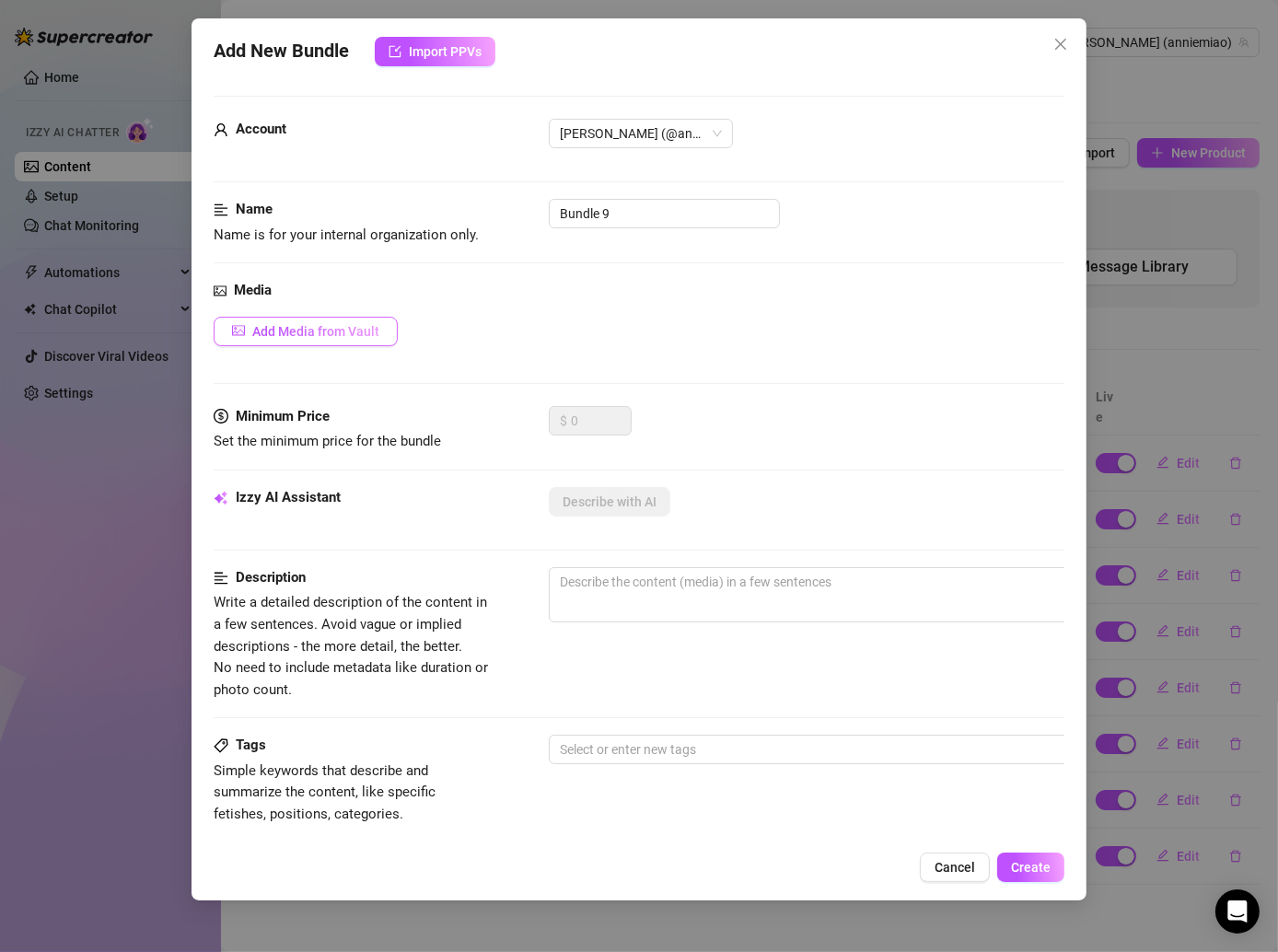
click at [327, 342] on button "Add Media from Vault" at bounding box center [306, 331] width 185 height 30
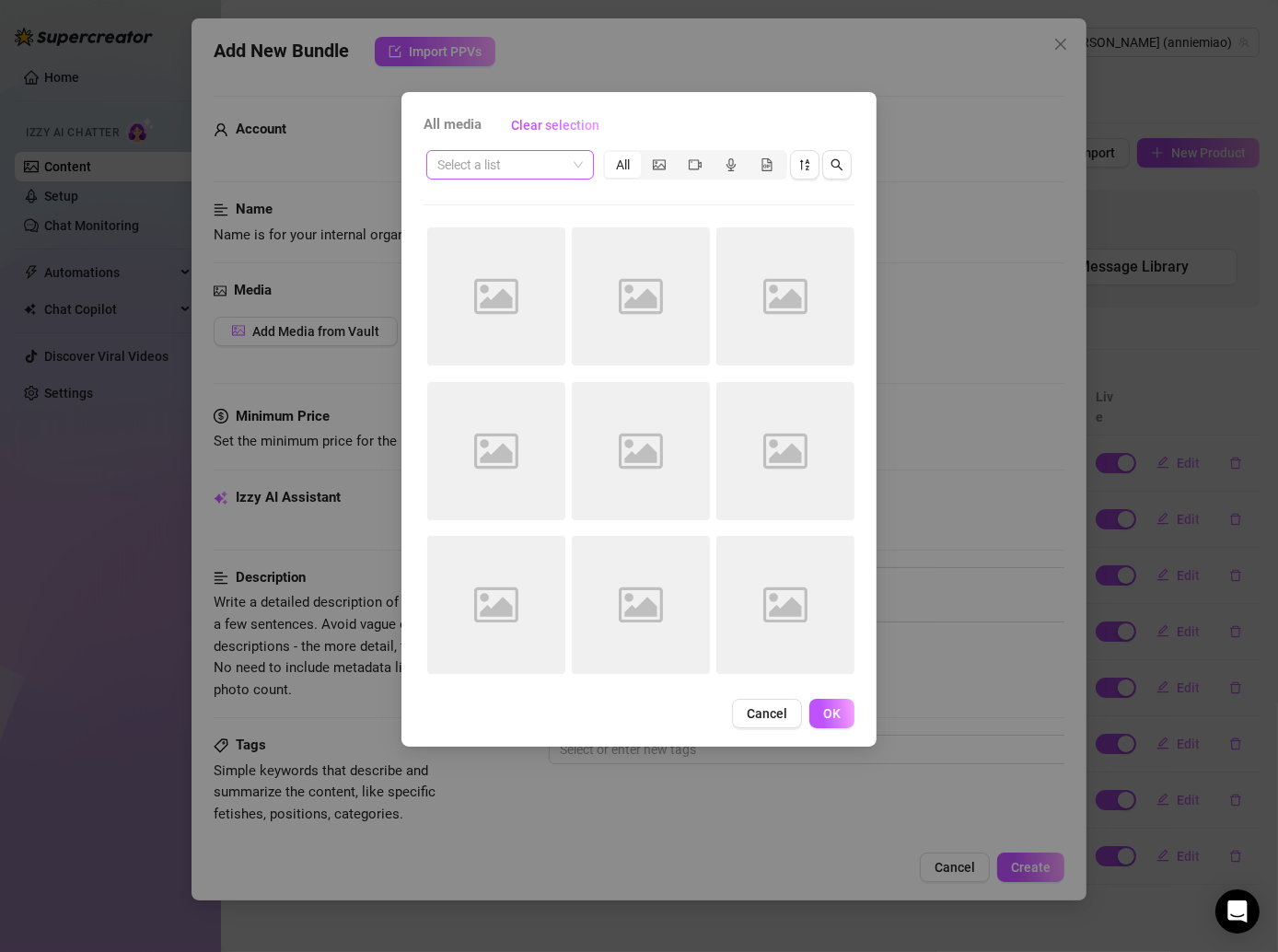
click at [547, 163] on input "search" at bounding box center [502, 164] width 129 height 28
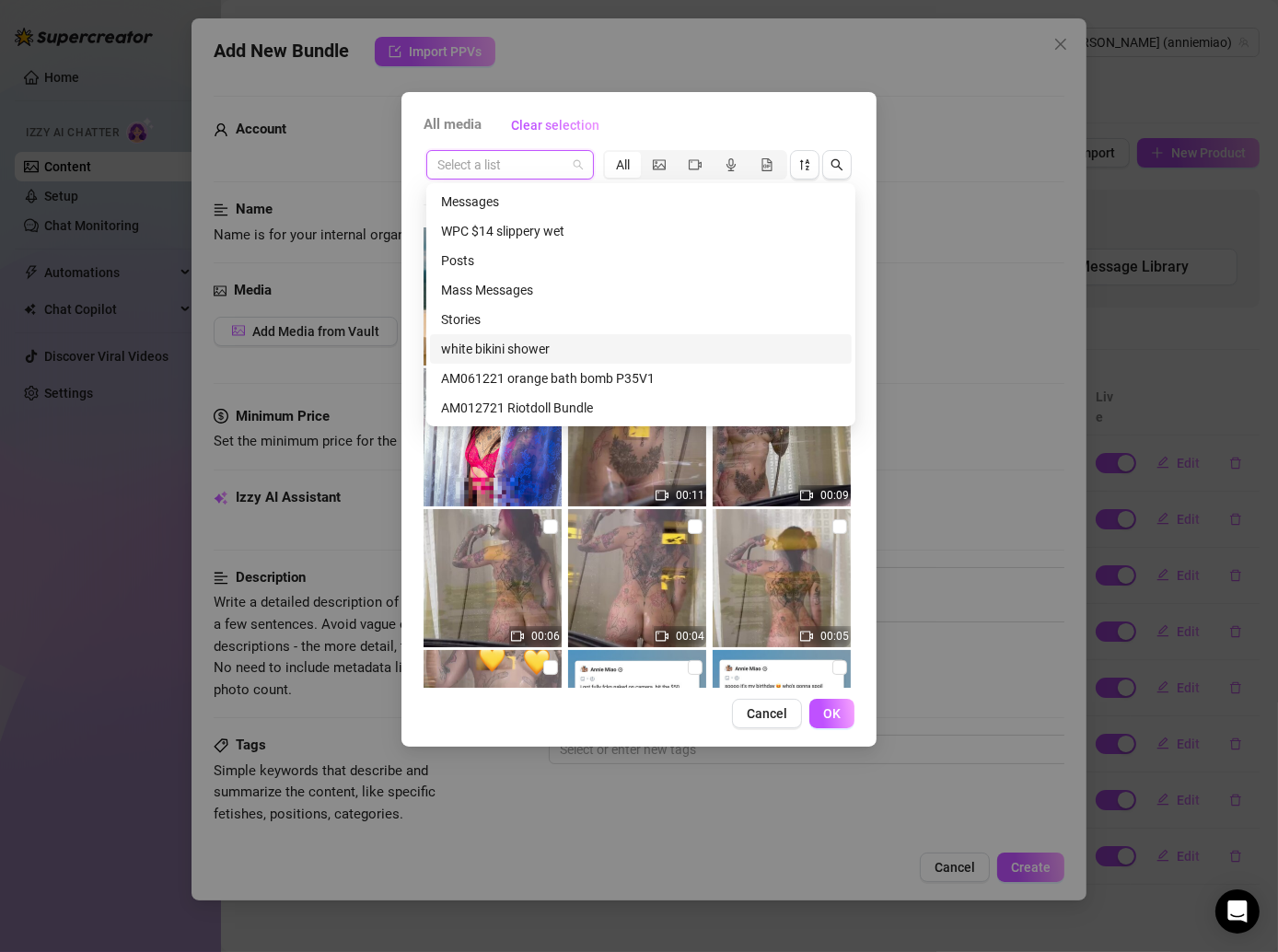
scroll to position [48, 0]
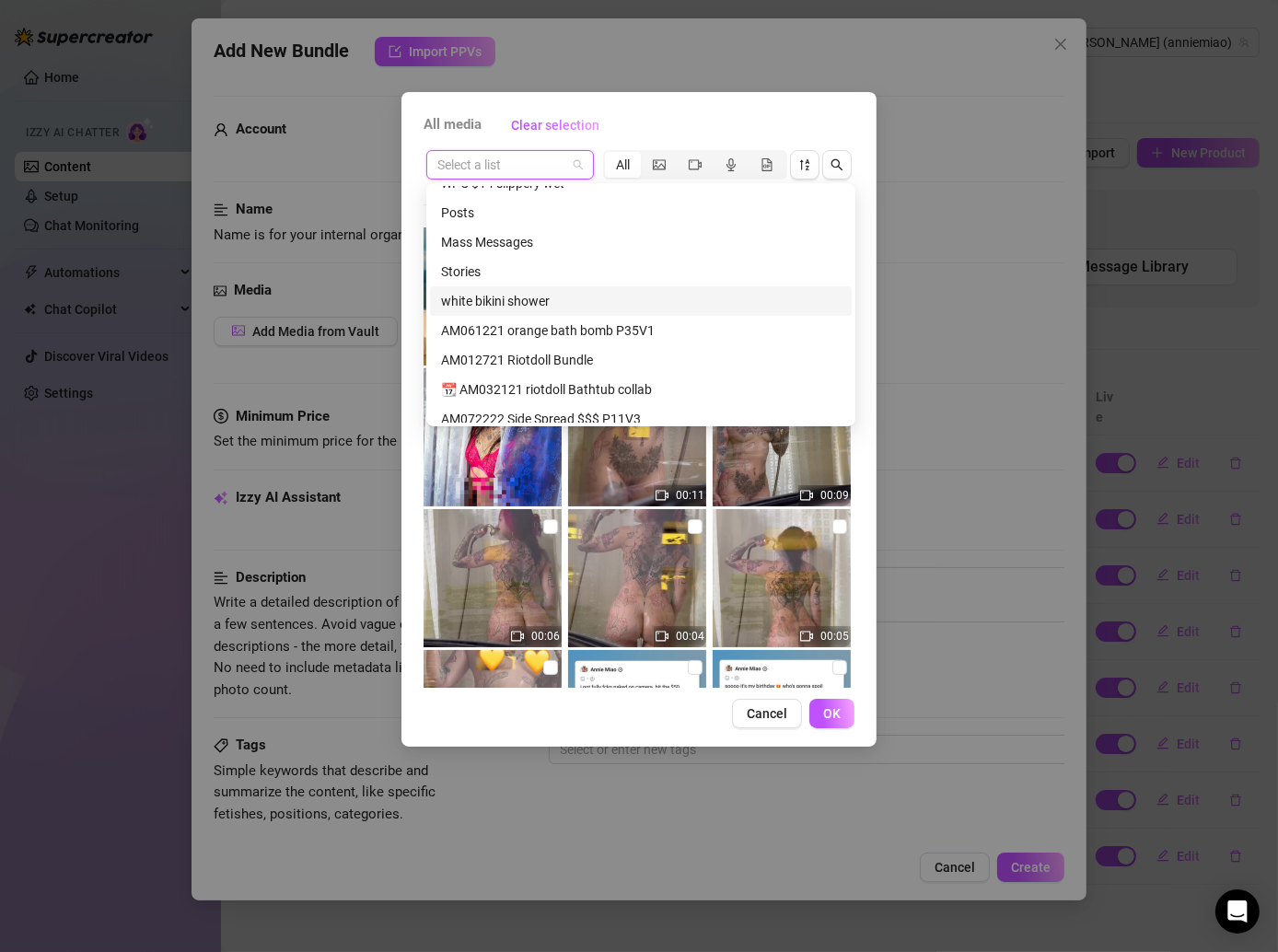
click at [518, 301] on div "white bikini shower" at bounding box center [641, 301] width 400 height 20
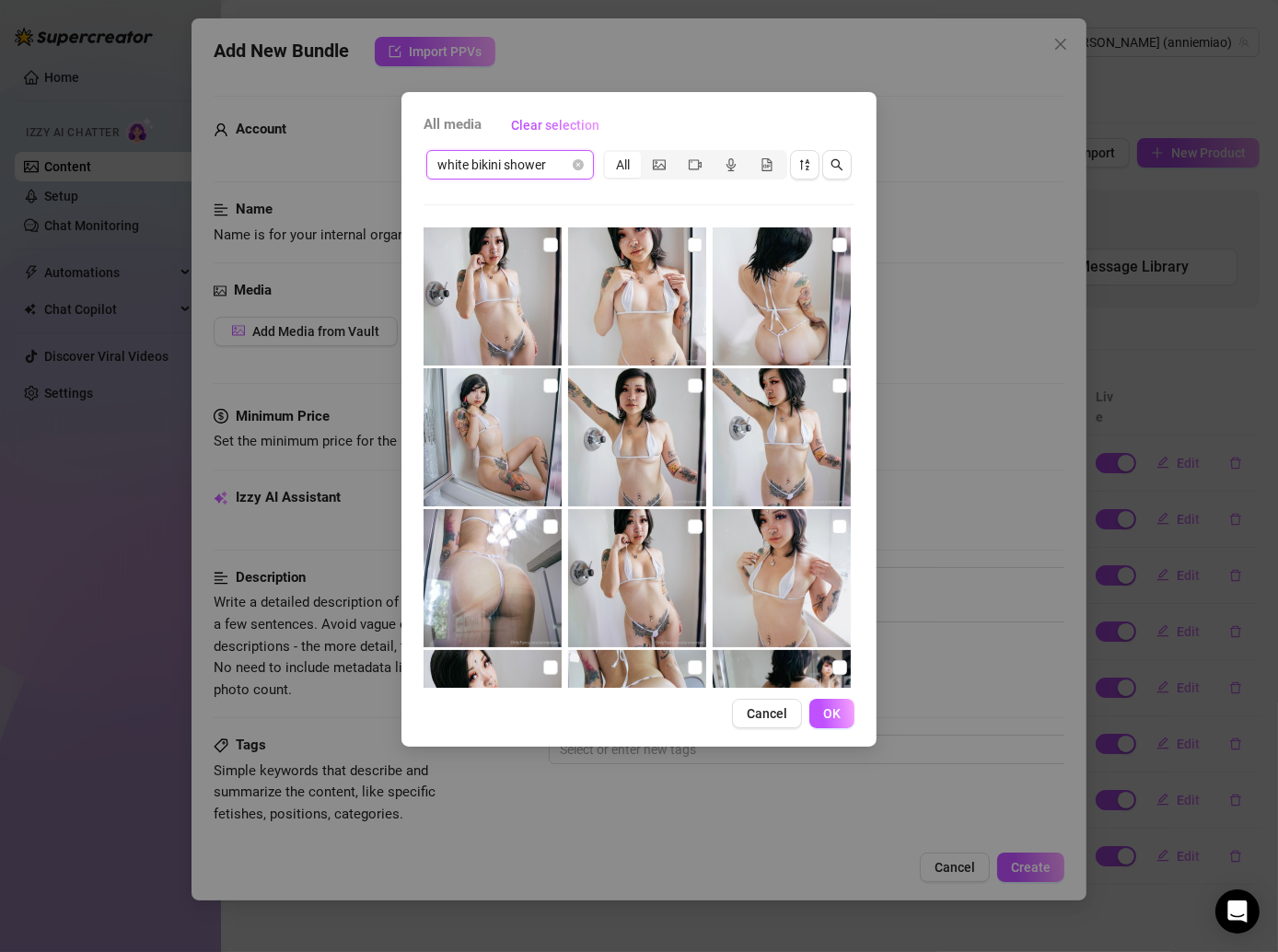
click at [546, 169] on span "white bikini shower" at bounding box center [510, 164] width 145 height 28
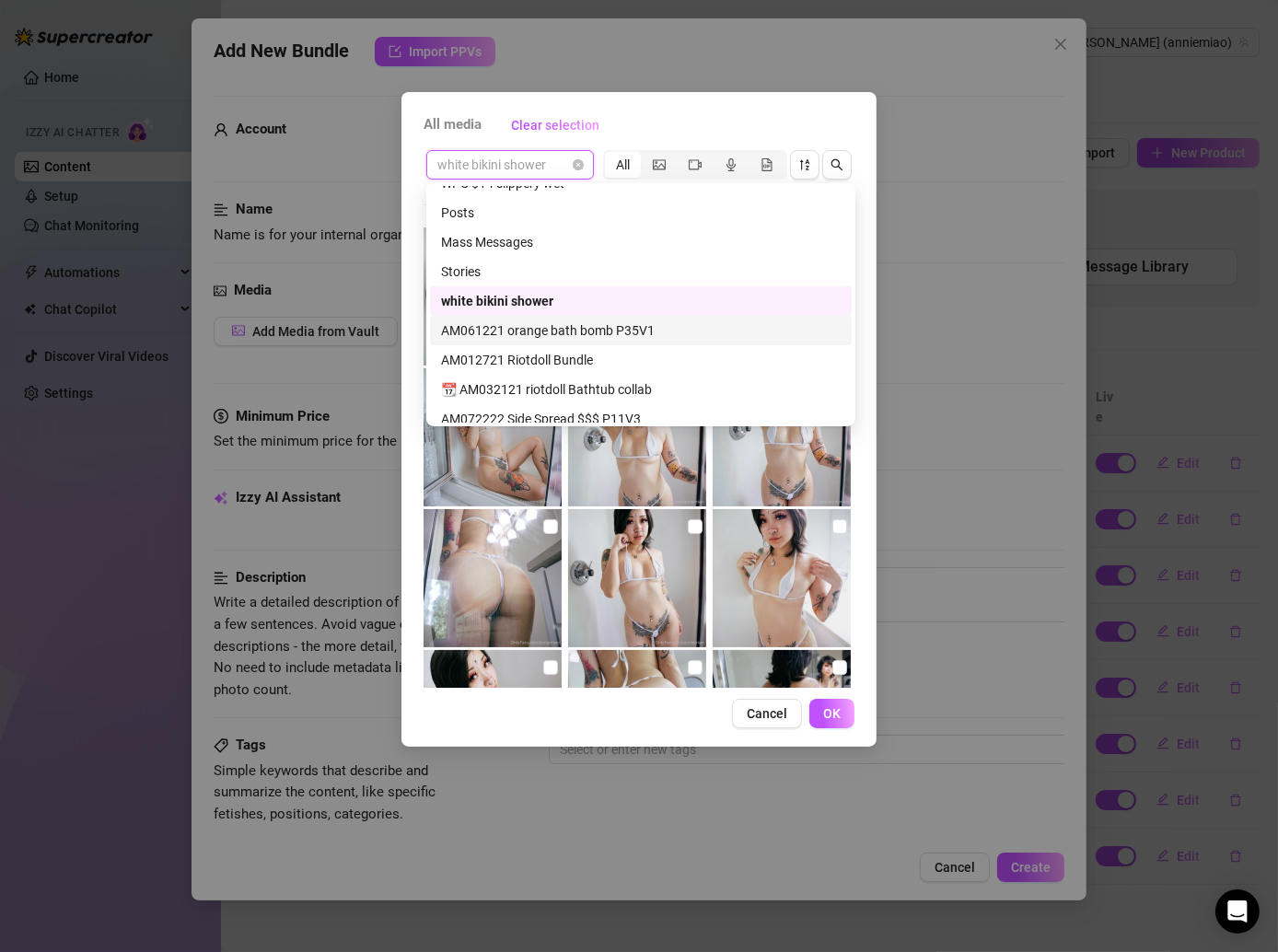
click at [549, 322] on div "AM061221 orange bath bomb P35V1" at bounding box center [641, 330] width 400 height 20
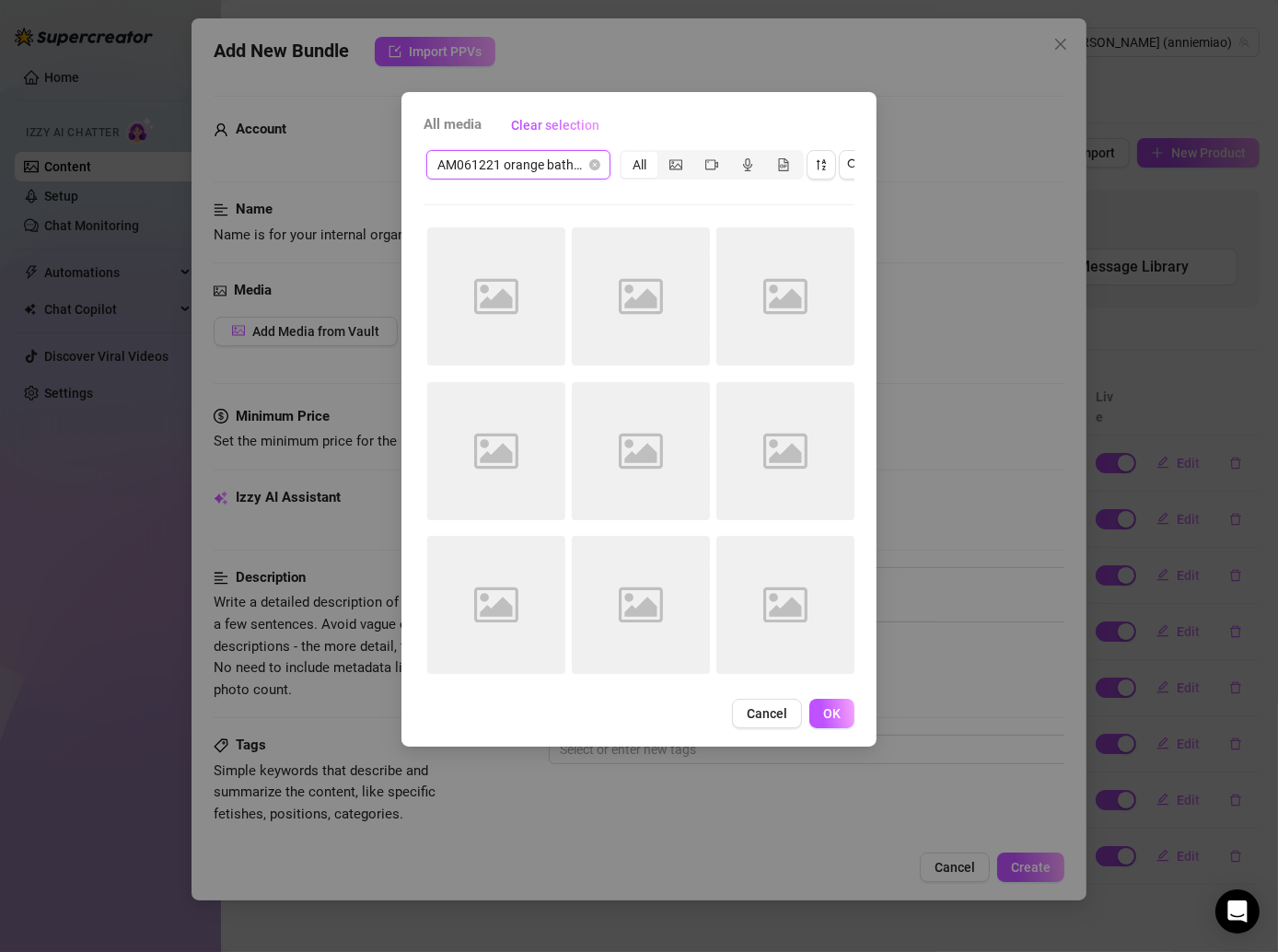
click at [546, 169] on span "AM061221 orange bath bomb P35V1" at bounding box center [518, 164] width 163 height 28
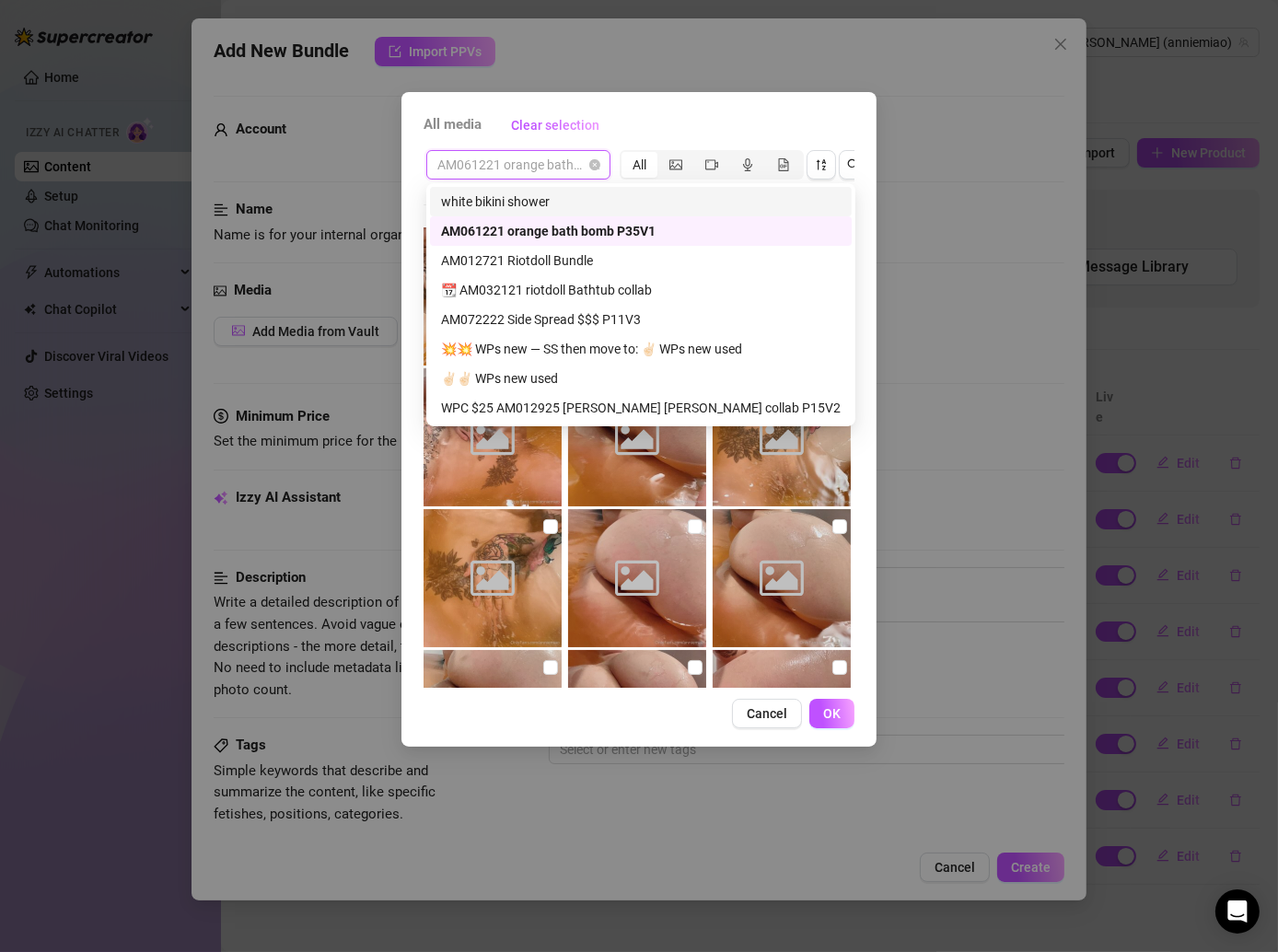
scroll to position [183, 0]
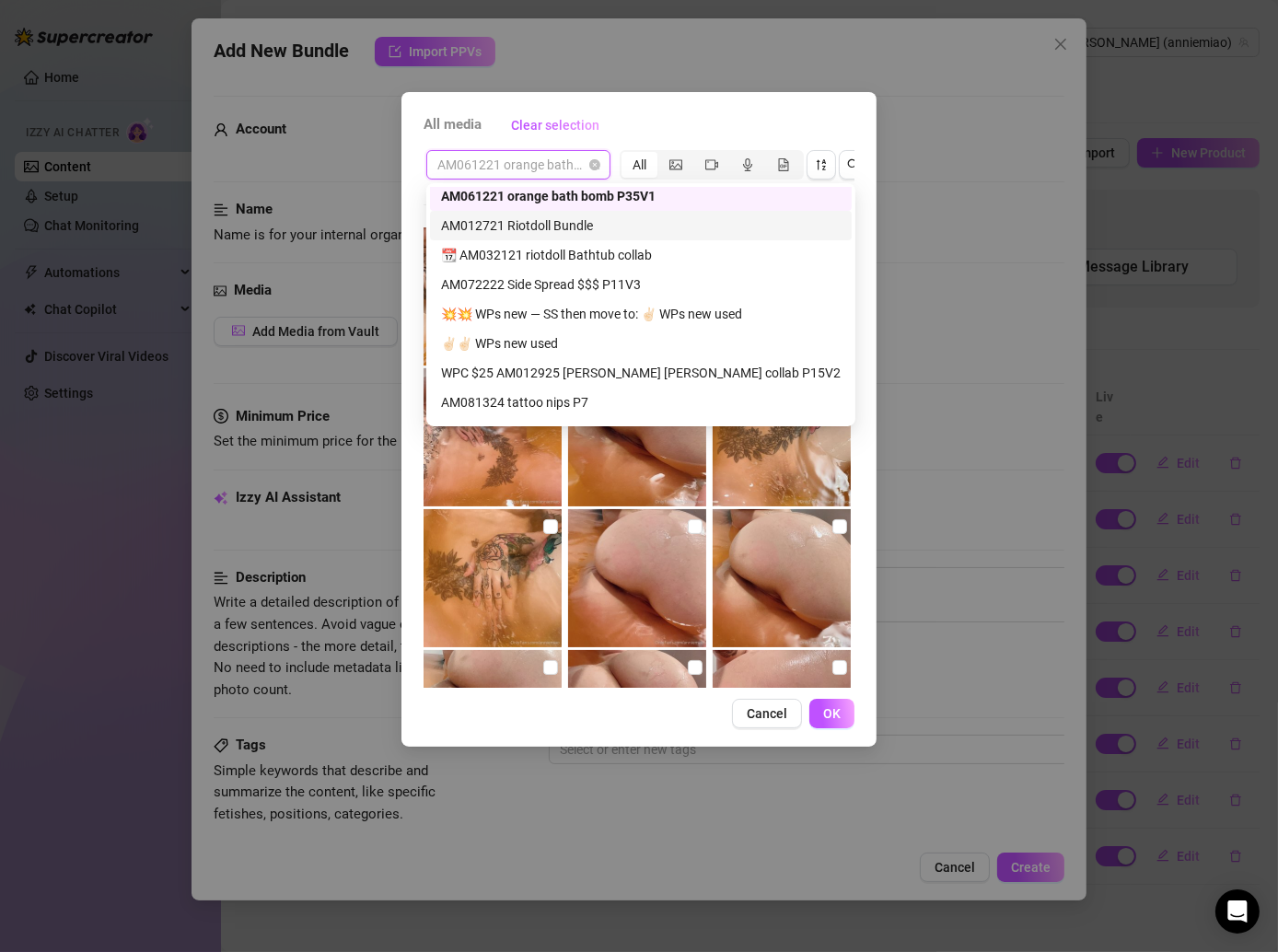
click at [799, 203] on div "AM061221 orange bath bomb P35V1 All" at bounding box center [639, 417] width 431 height 540
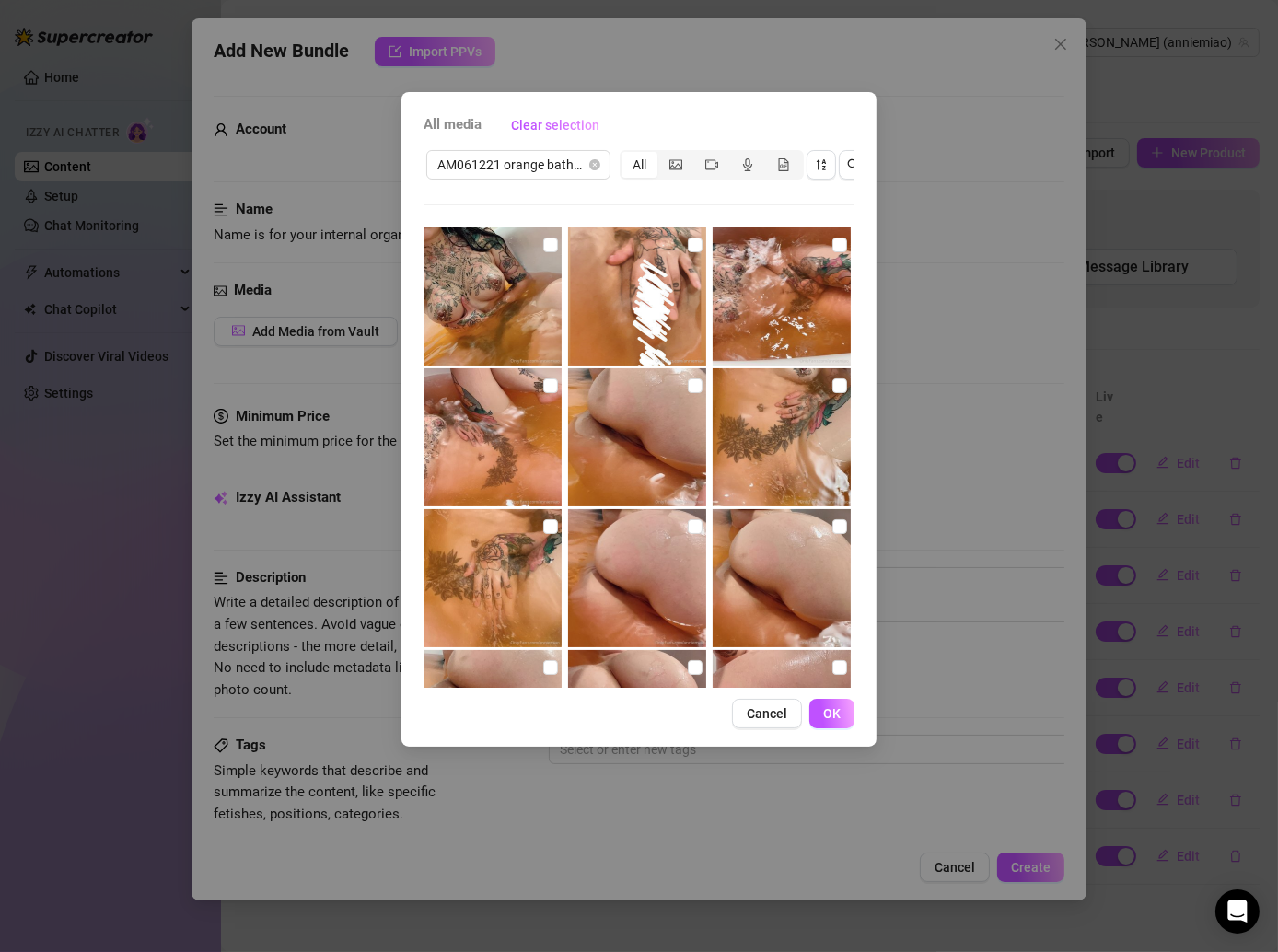
click at [535, 252] on img at bounding box center [492, 297] width 138 height 138
click at [833, 245] on input "checkbox" at bounding box center [839, 244] width 14 height 14
click at [534, 242] on img at bounding box center [492, 297] width 138 height 138
click at [545, 383] on input "checkbox" at bounding box center [550, 386] width 14 height 14
click at [544, 249] on input "checkbox" at bounding box center [550, 244] width 14 height 14
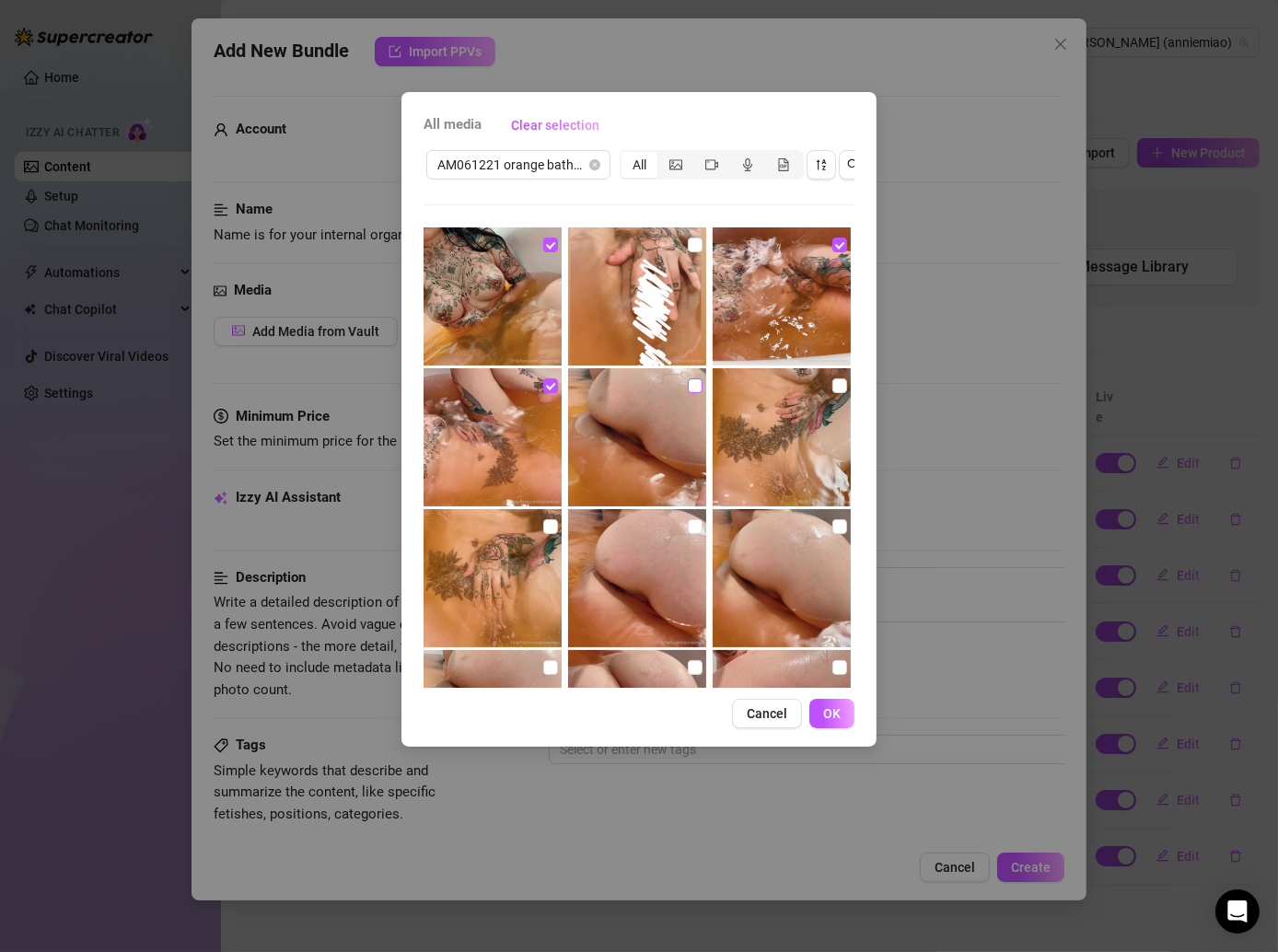
click at [688, 379] on input "checkbox" at bounding box center [694, 386] width 14 height 14
click at [833, 386] on input "checkbox" at bounding box center [839, 386] width 14 height 14
click at [824, 514] on img at bounding box center [782, 579] width 138 height 138
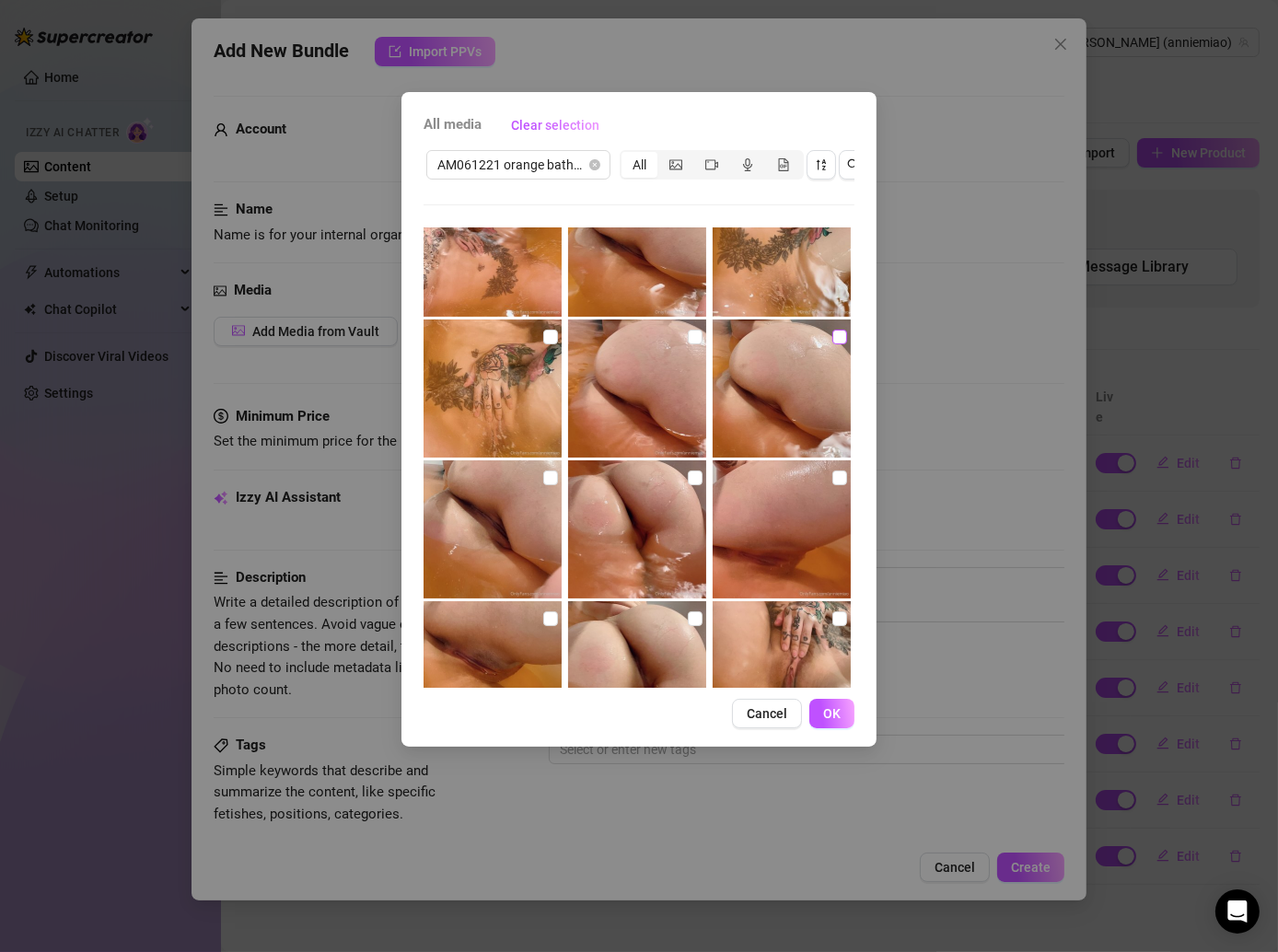
click at [833, 336] on input "checkbox" at bounding box center [839, 337] width 14 height 14
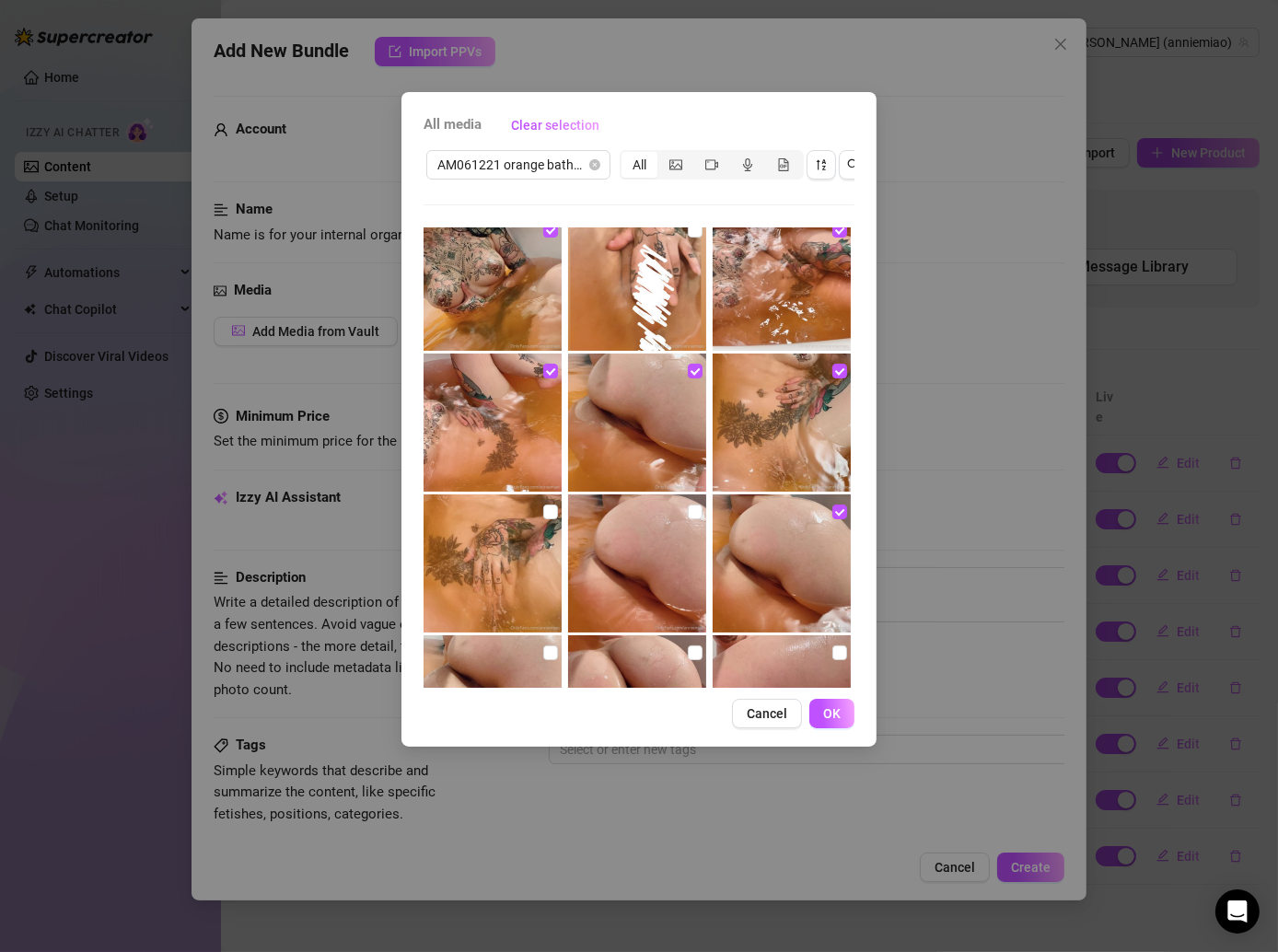
scroll to position [0, 0]
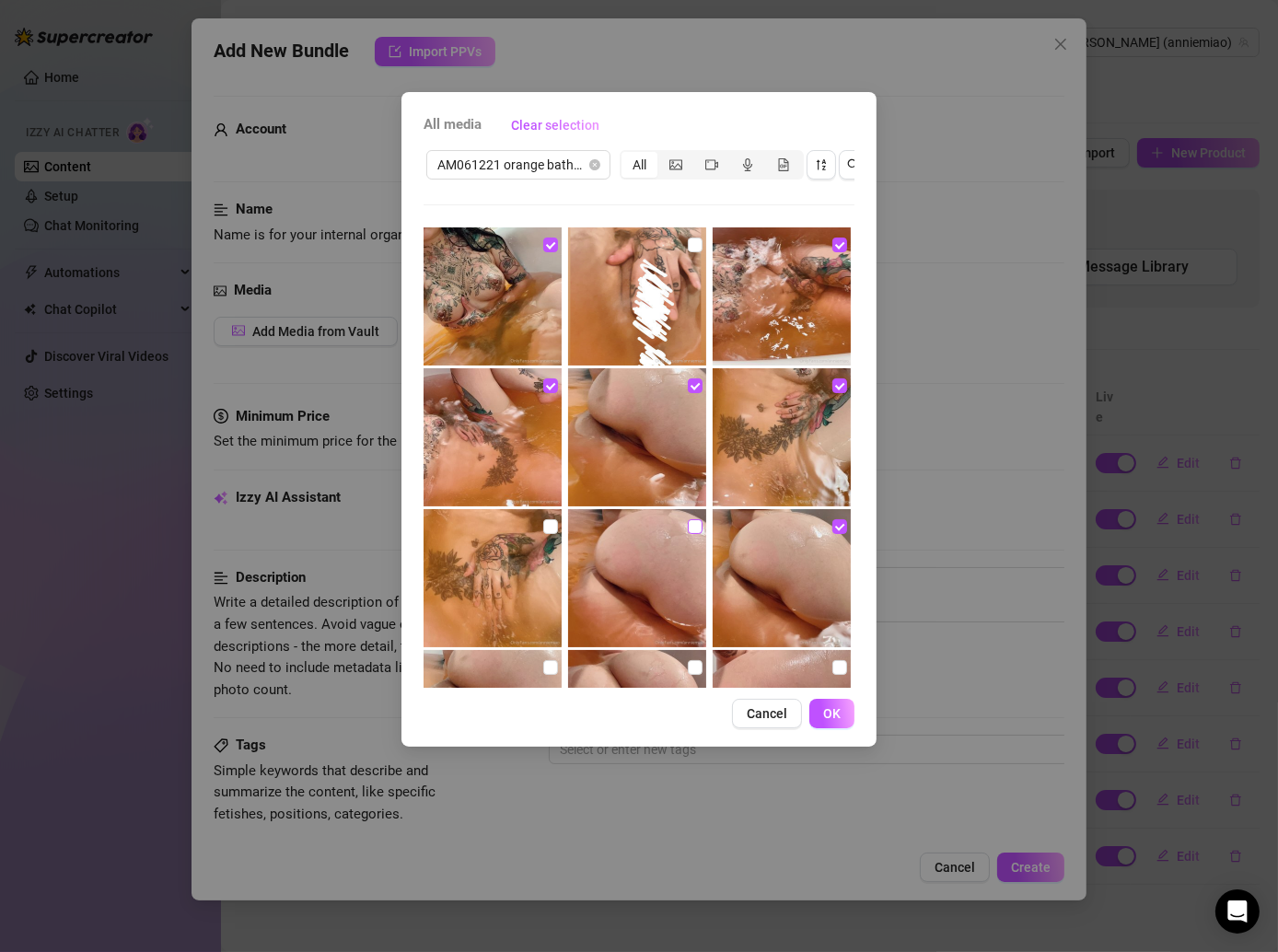
click at [688, 521] on input "checkbox" at bounding box center [694, 526] width 14 height 14
click at [545, 530] on input "checkbox" at bounding box center [550, 526] width 14 height 14
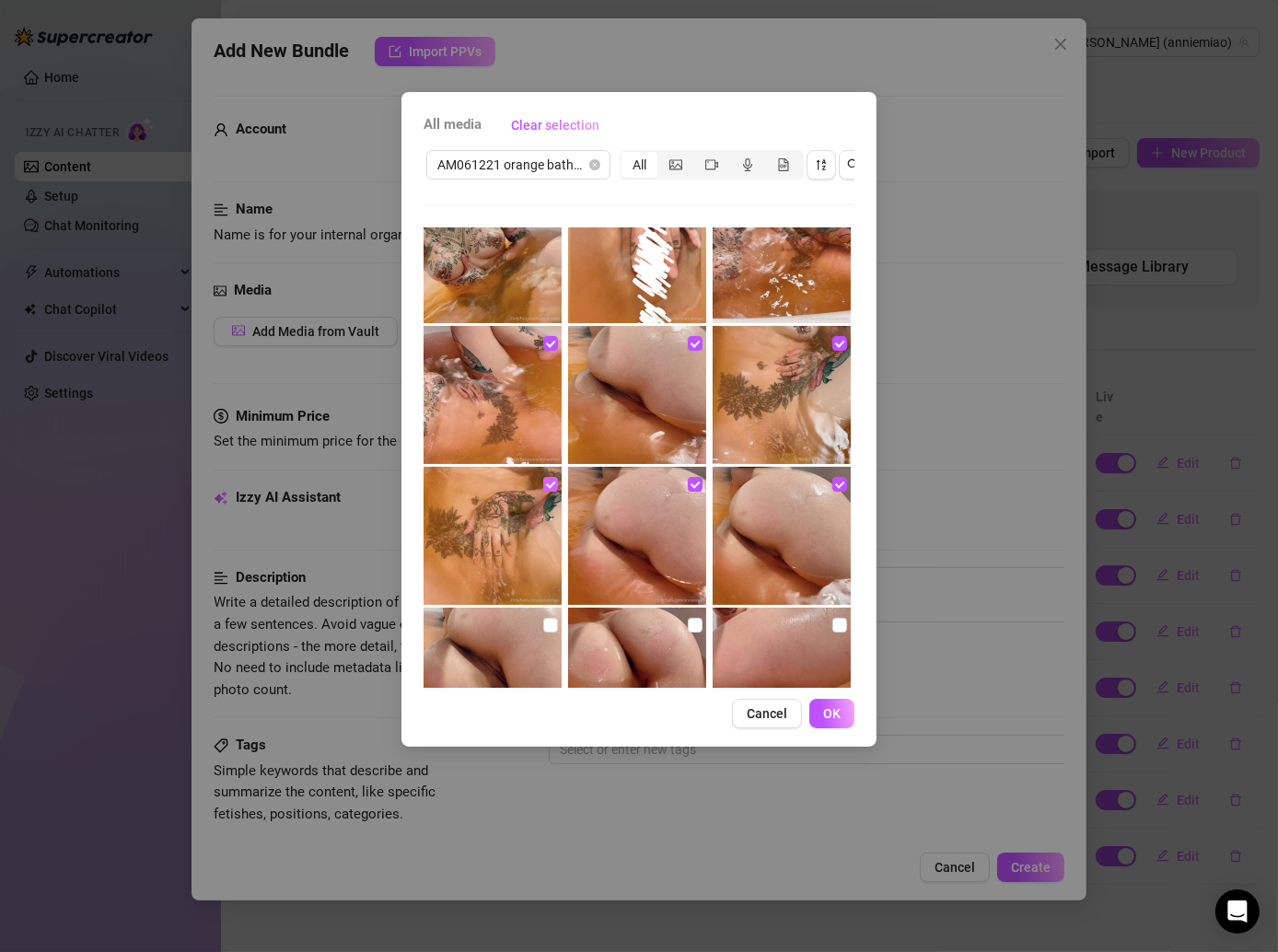
scroll to position [80, 0]
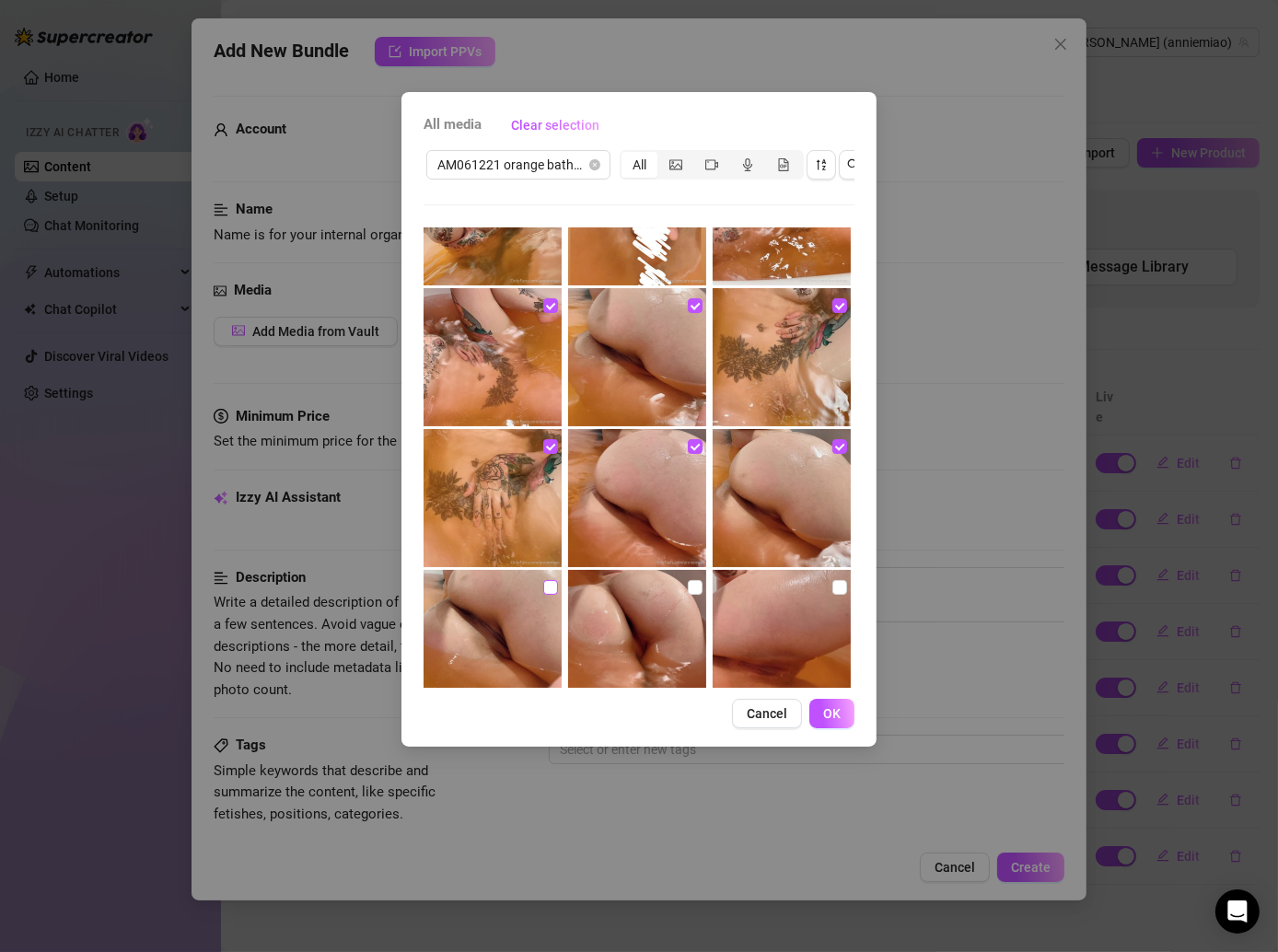
click at [550, 586] on input "checkbox" at bounding box center [550, 587] width 14 height 14
click at [688, 585] on input "checkbox" at bounding box center [694, 587] width 14 height 14
click at [833, 586] on input "checkbox" at bounding box center [839, 587] width 14 height 14
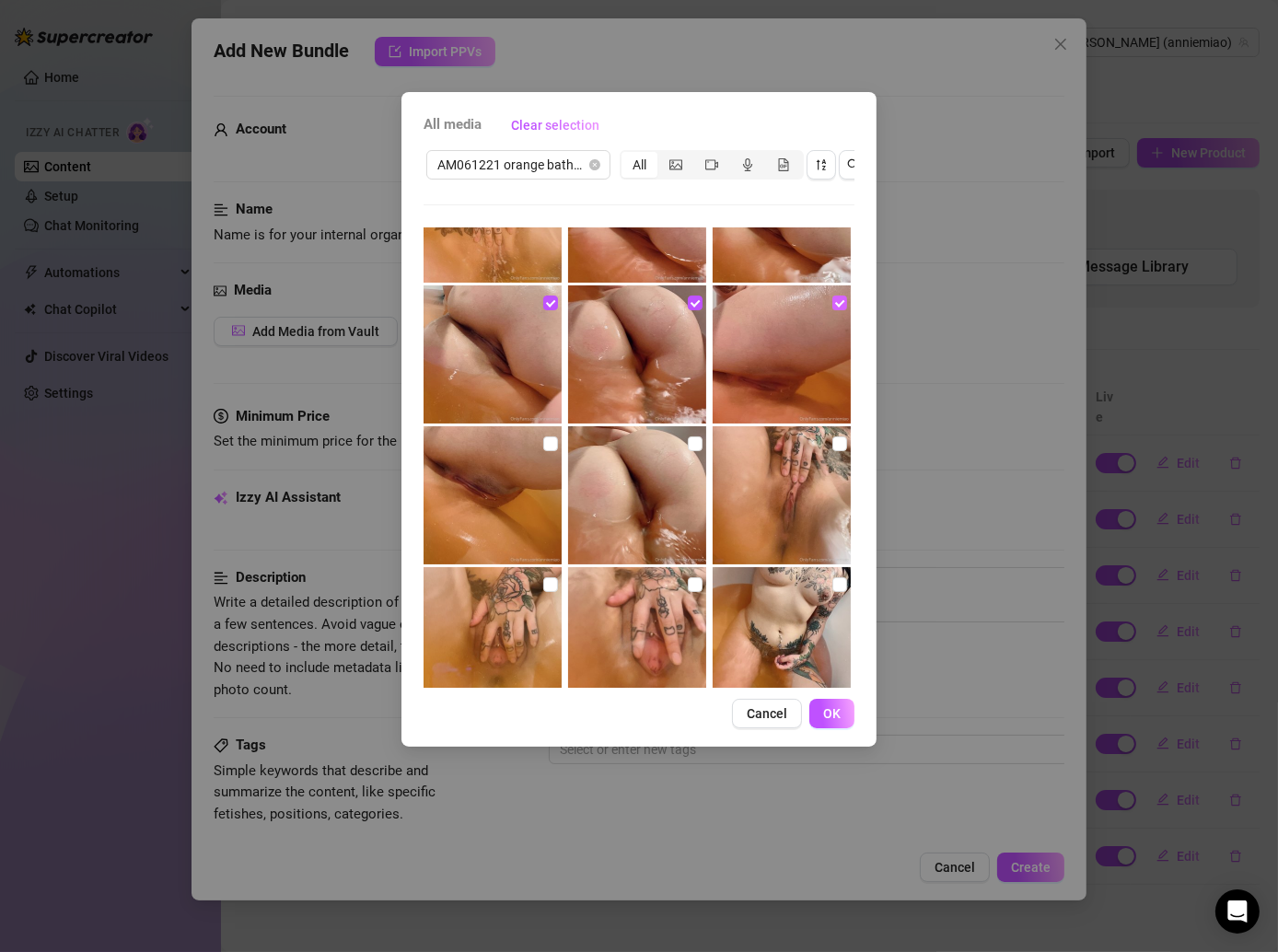
scroll to position [502, 0]
